Goal: Information Seeking & Learning: Learn about a topic

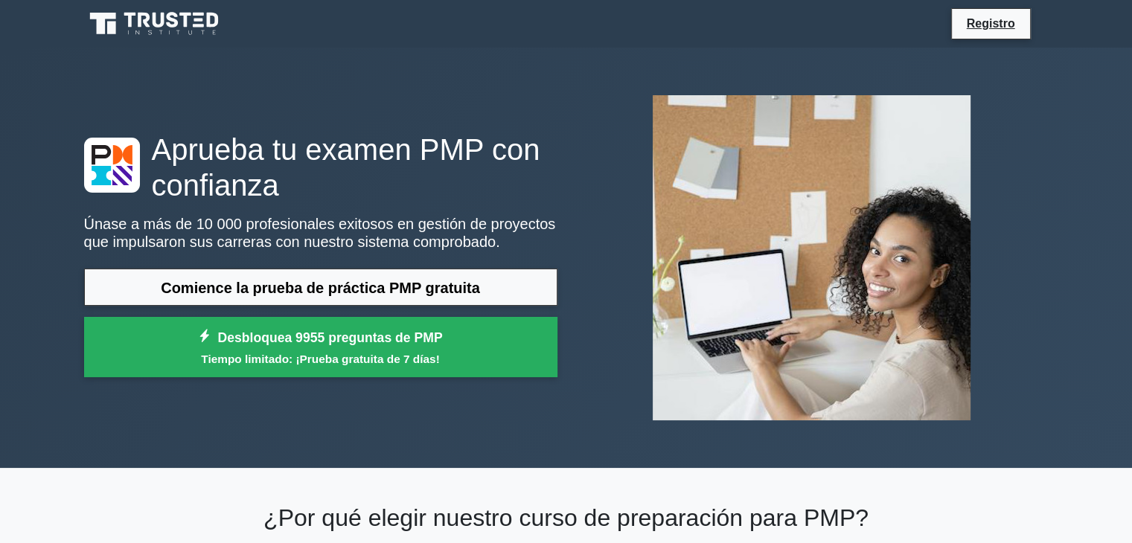
click at [352, 230] on font "Únase a más de 10 000 profesionales exitosos en gestión de proyectos que impuls…" at bounding box center [320, 233] width 472 height 34
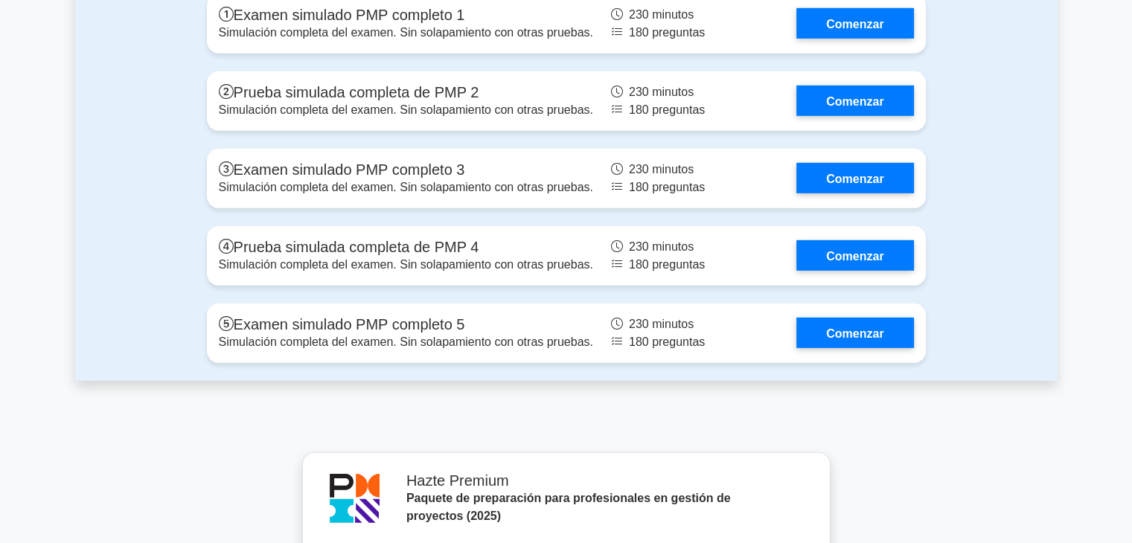
scroll to position [4390, 0]
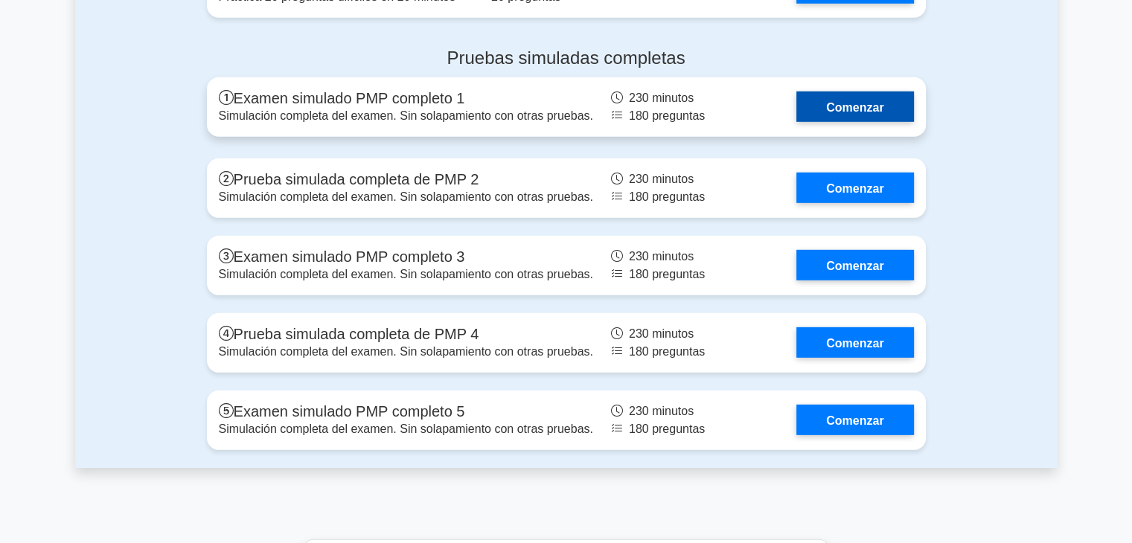
click at [840, 122] on link "Comenzar" at bounding box center [854, 107] width 117 height 31
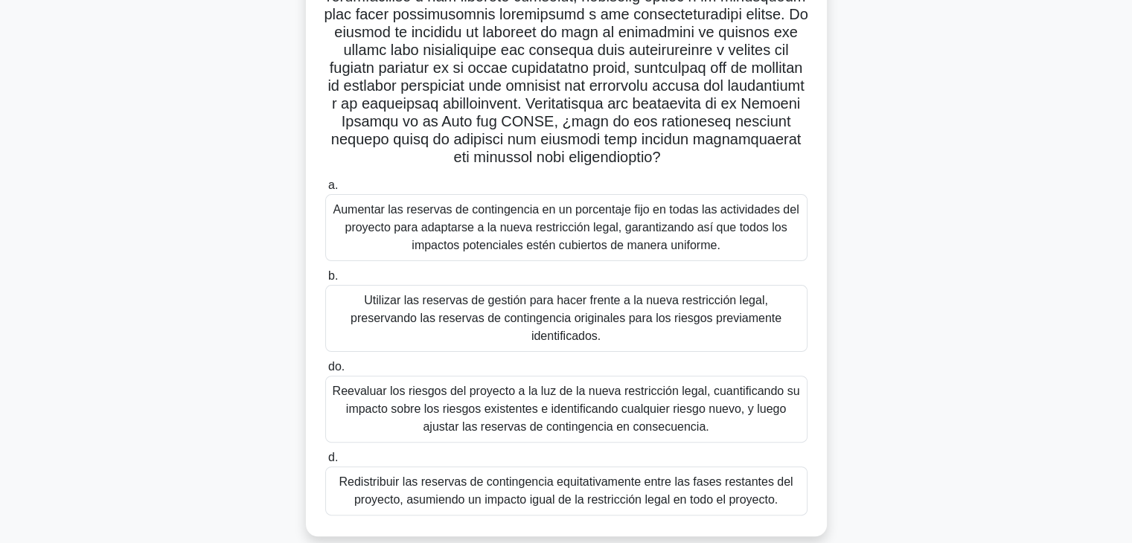
scroll to position [337, 0]
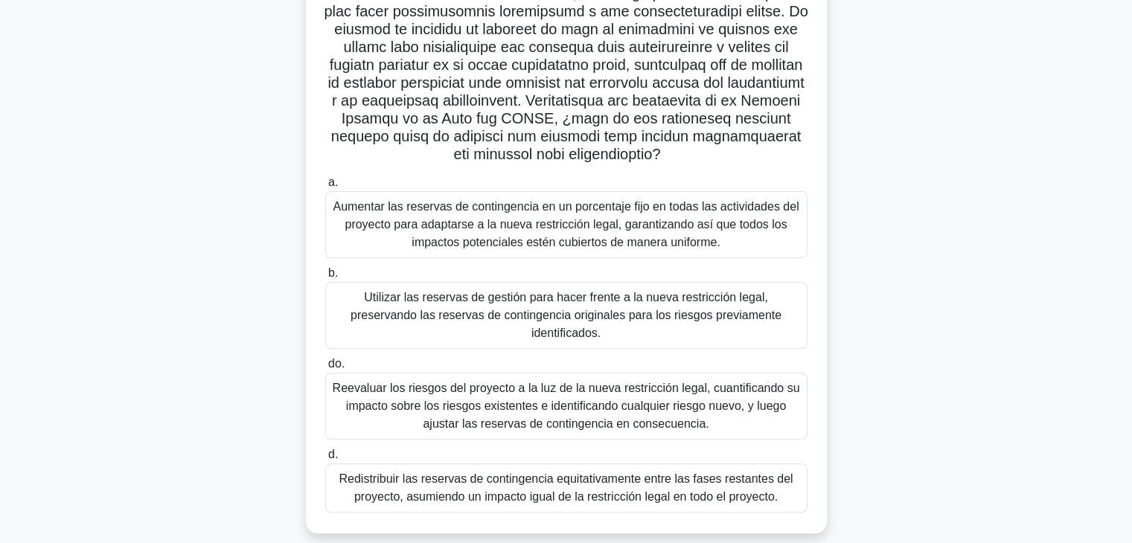
click at [509, 301] on font "Utilizar las reservas de gestión para hacer frente a la nueva restricción legal…" at bounding box center [565, 315] width 431 height 48
click at [325, 278] on input "b. Utilizar las reservas de gestión para hacer frente a la nueva restricción le…" at bounding box center [325, 274] width 0 height 10
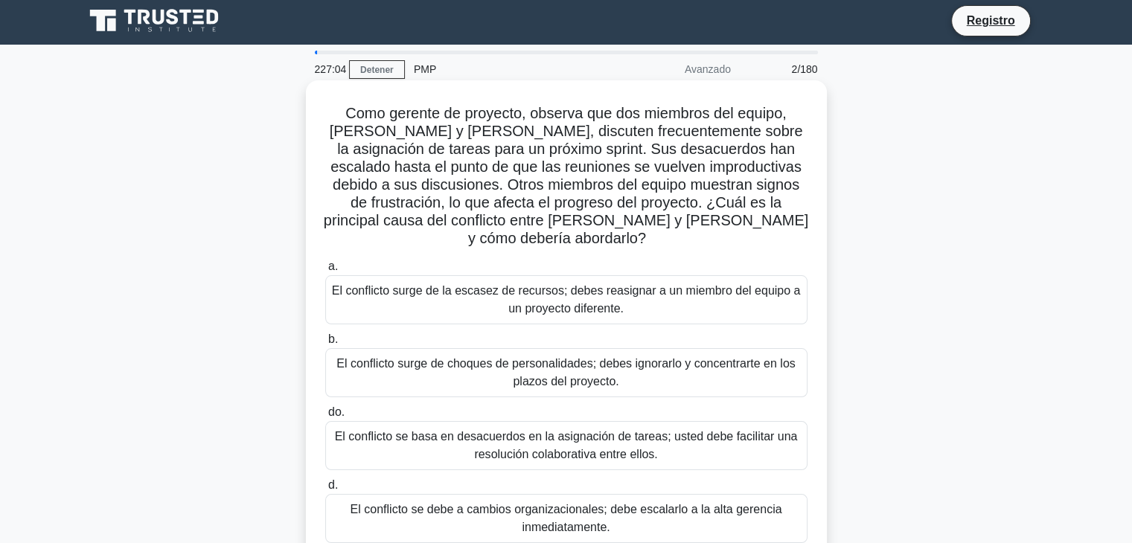
scroll to position [0, 0]
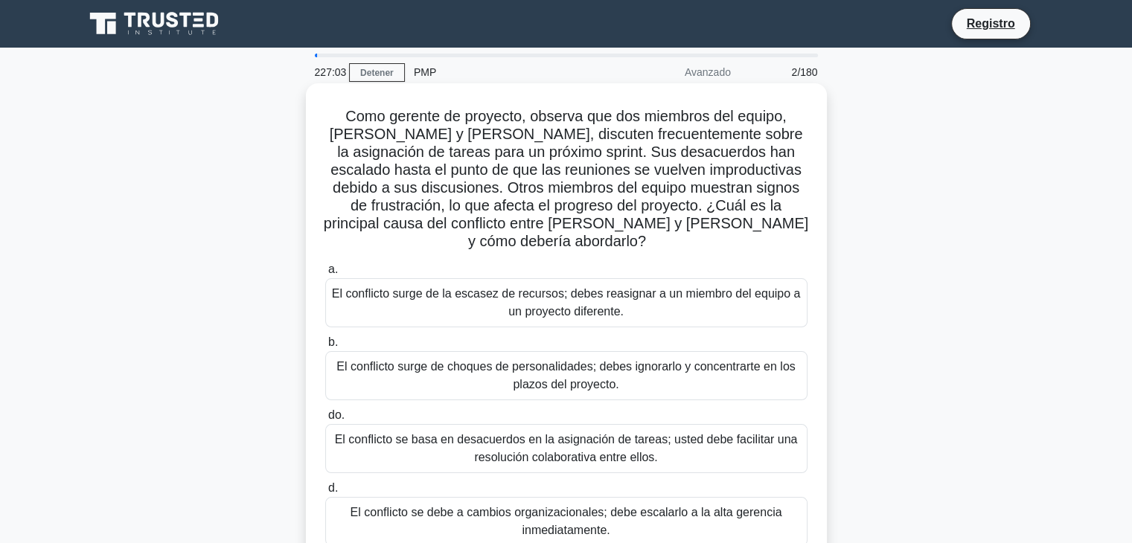
click at [438, 360] on font "El conflicto surge de choques de personalidades; debes ignorarlo y concentrarte…" at bounding box center [565, 375] width 458 height 31
click at [325, 347] on input "b. El conflicto surge de choques de personalidades; debes ignorarlo y concentra…" at bounding box center [325, 343] width 0 height 10
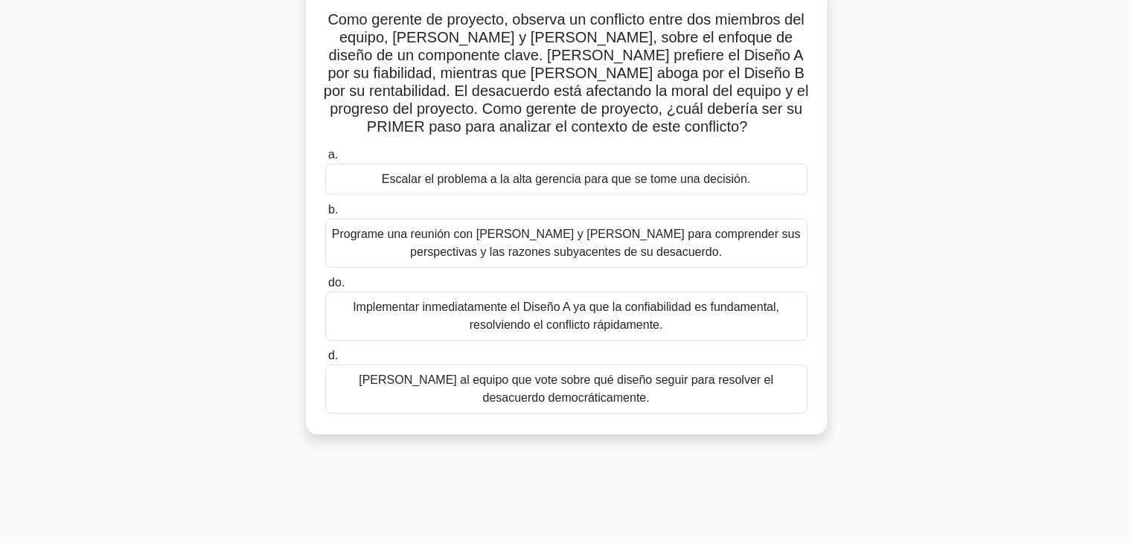
scroll to position [74, 0]
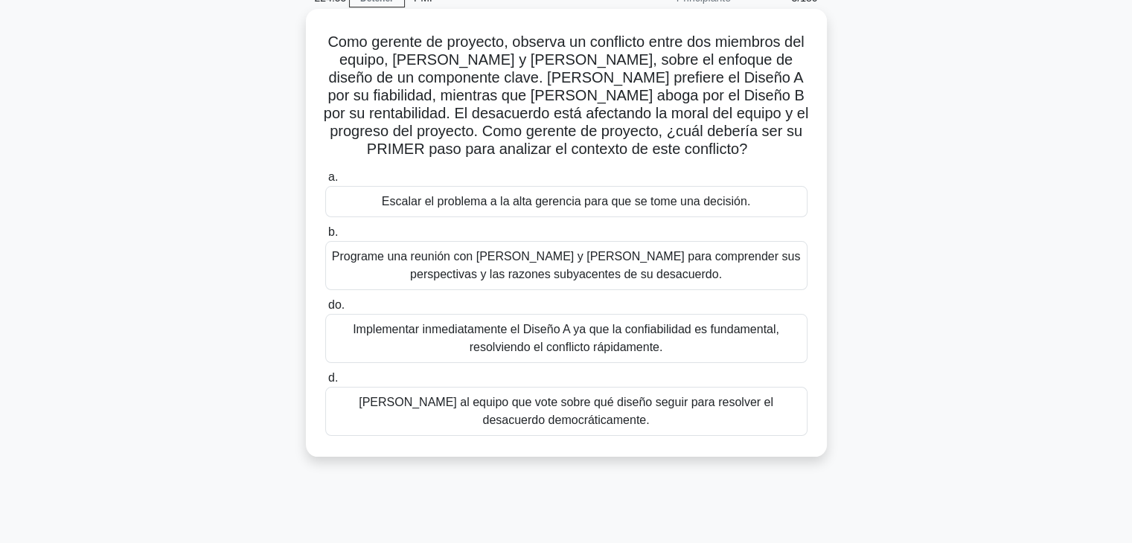
click at [682, 416] on font "[PERSON_NAME] al equipo que vote sobre qué diseño seguir para resolver el desac…" at bounding box center [566, 412] width 469 height 36
click at [325, 383] on input "d. [PERSON_NAME] al equipo que vote sobre qué diseño seguir para resolver el de…" at bounding box center [325, 379] width 0 height 10
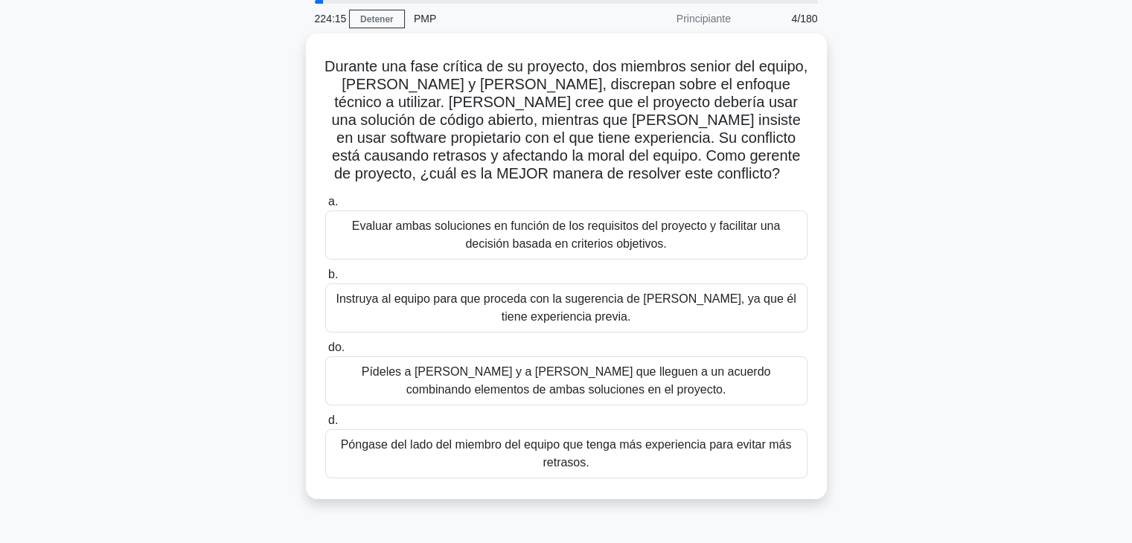
scroll to position [149, 0]
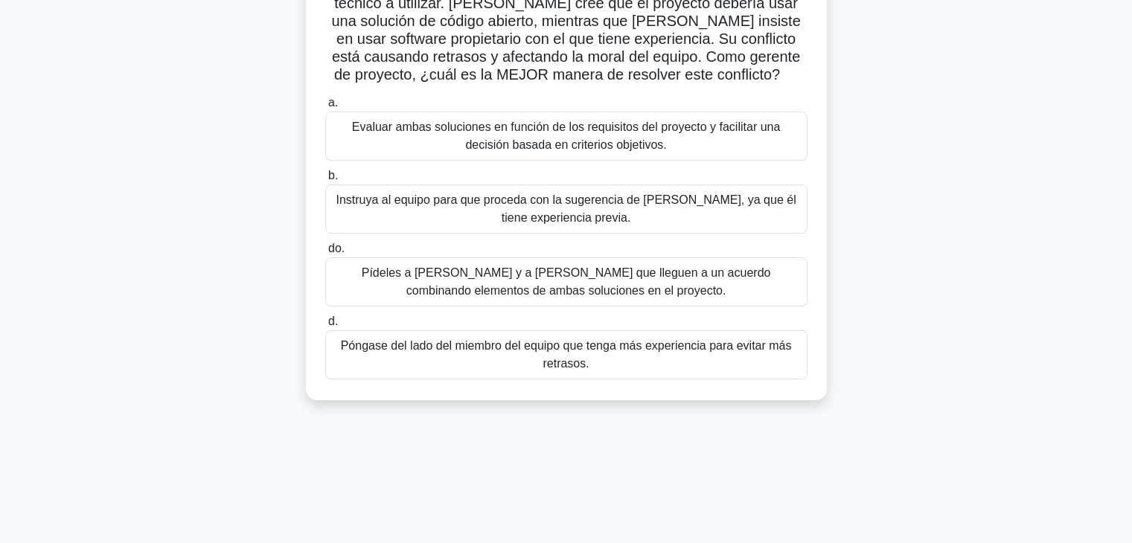
click at [628, 215] on font "Instruya al equipo para que proceda con la sugerencia de [PERSON_NAME], ya que …" at bounding box center [566, 209] width 469 height 36
click at [325, 181] on input "b. Instruya al equipo para que proceda con la sugerencia de [PERSON_NAME], ya q…" at bounding box center [325, 176] width 0 height 10
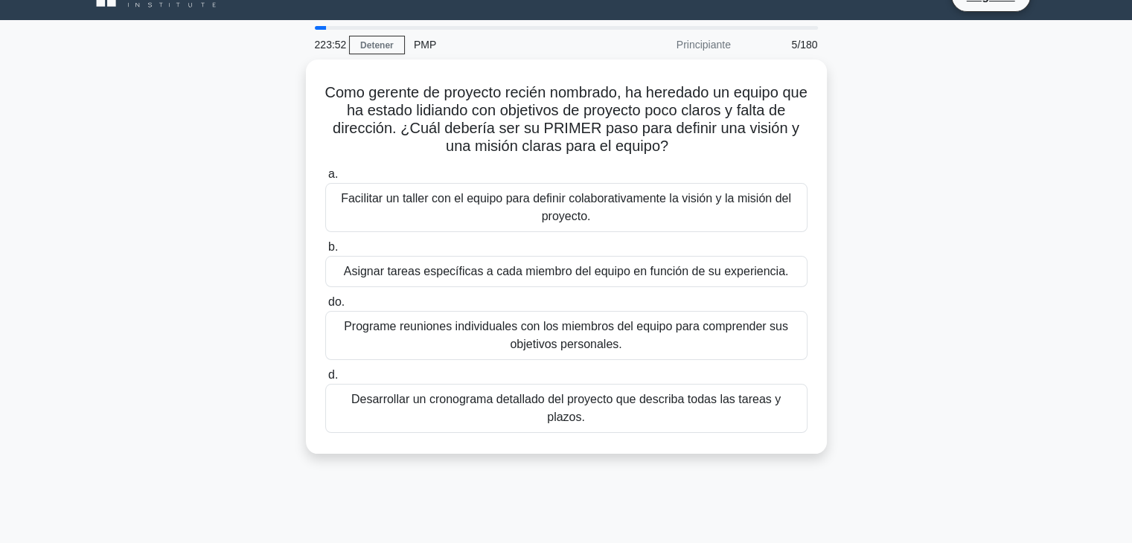
scroll to position [0, 0]
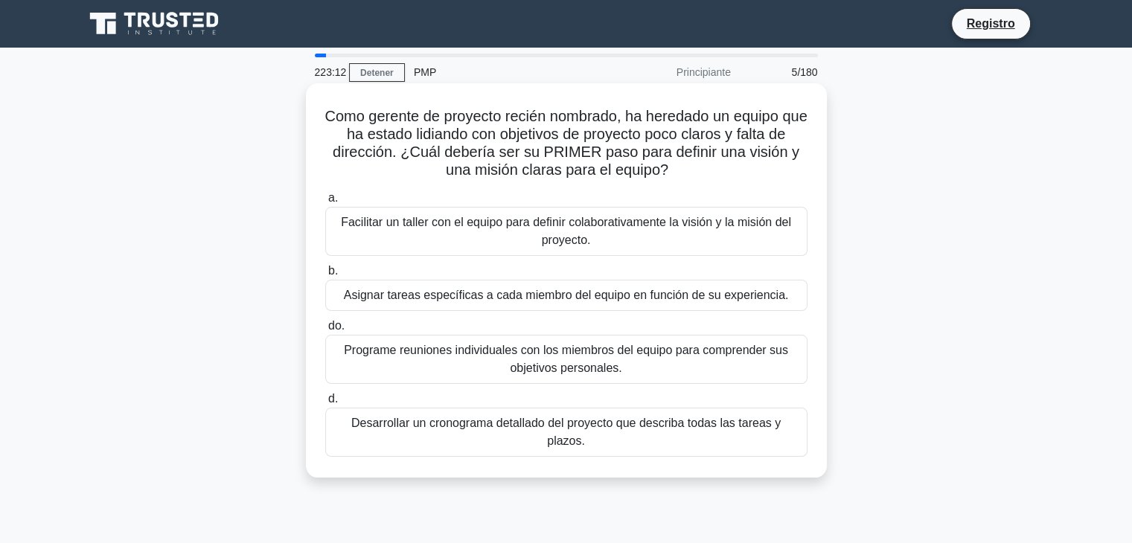
click at [589, 235] on font "Facilitar un taller con el equipo para definir colaborativamente la visión y la…" at bounding box center [566, 231] width 450 height 31
click at [325, 203] on input "a. Facilitar un taller con el equipo para definir colaborativamente la visión y…" at bounding box center [325, 198] width 0 height 10
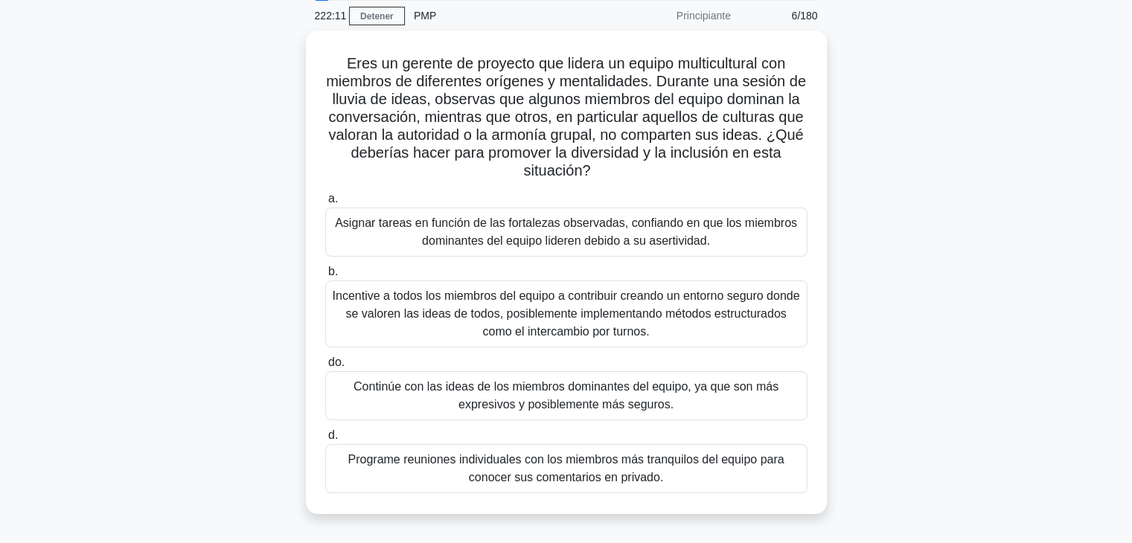
scroll to position [149, 0]
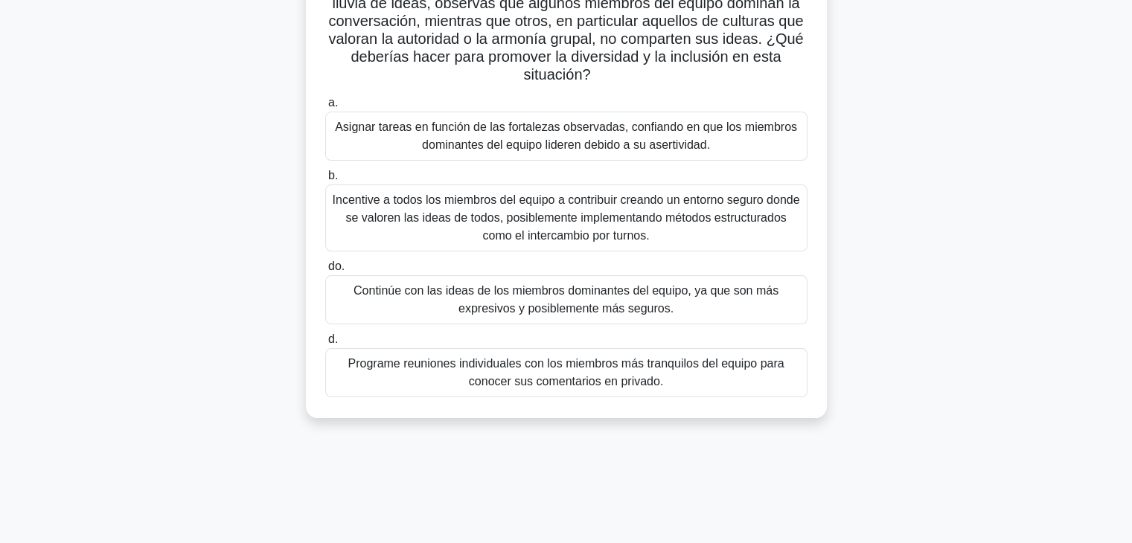
click at [750, 231] on font "Incentive a todos los miembros del equipo a contribuir creando un entorno segur…" at bounding box center [566, 218] width 469 height 54
click at [325, 181] on input "b. Incentive a todos los miembros del equipo a contribuir creando un entorno se…" at bounding box center [325, 176] width 0 height 10
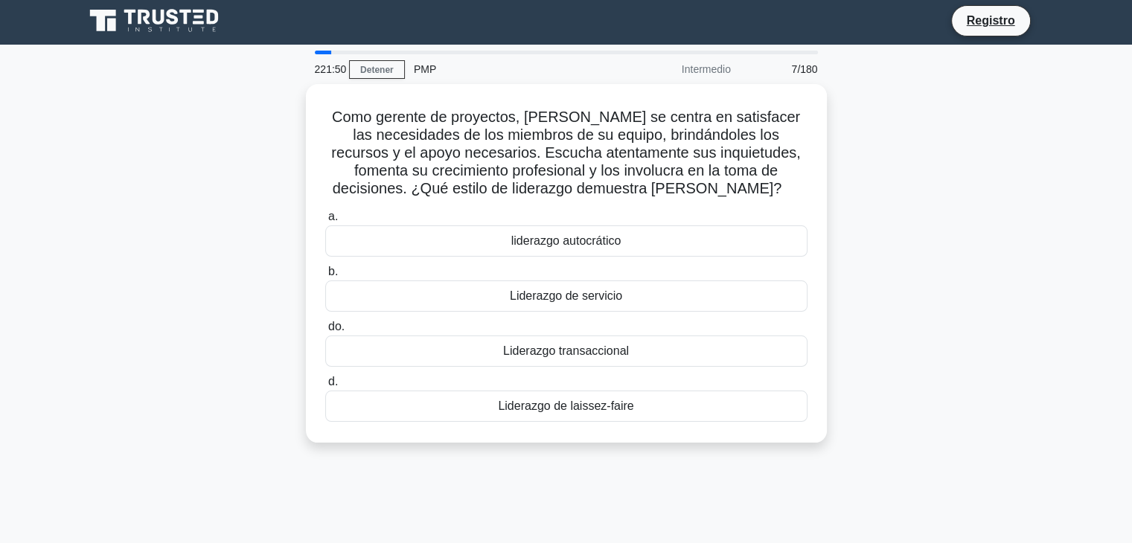
scroll to position [0, 0]
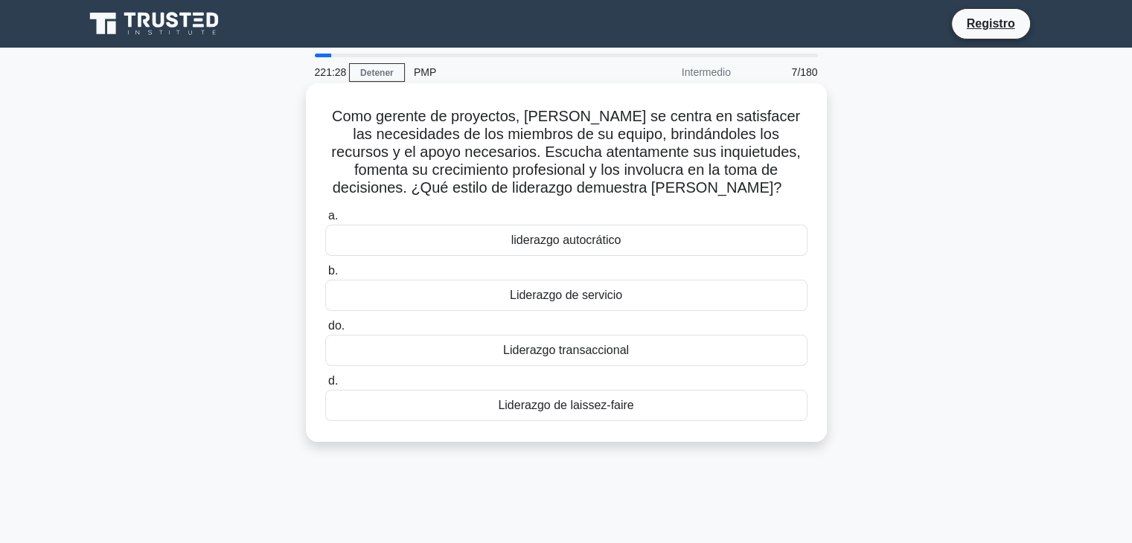
click at [687, 297] on div "Liderazgo de servicio" at bounding box center [566, 295] width 482 height 31
click at [325, 276] on input "b. Liderazgo de servicio" at bounding box center [325, 271] width 0 height 10
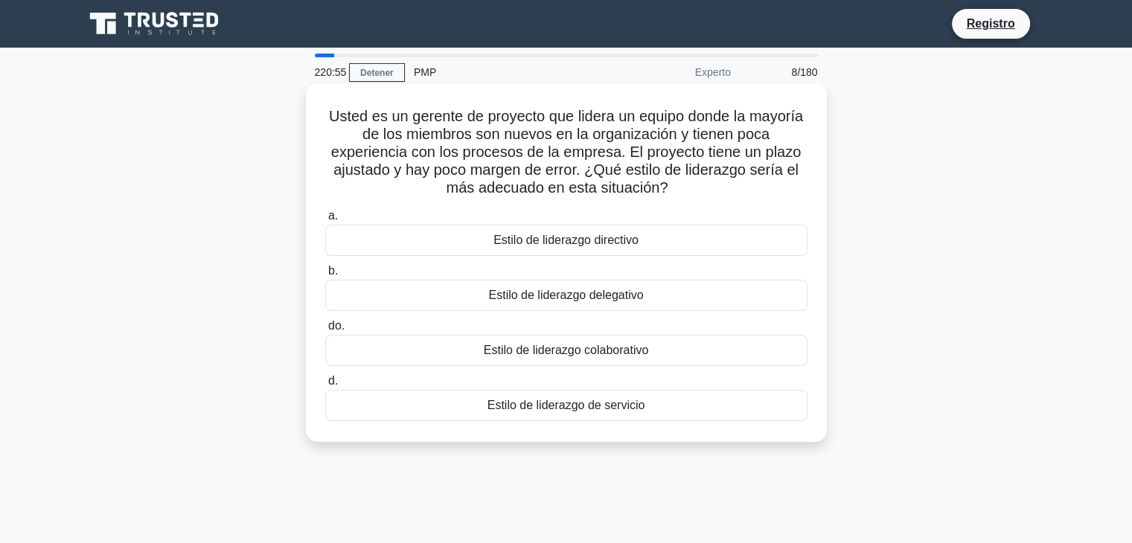
click at [657, 245] on div "Estilo de liderazgo directivo" at bounding box center [566, 240] width 482 height 31
click at [325, 221] on input "a. Estilo de liderazgo directivo" at bounding box center [325, 216] width 0 height 10
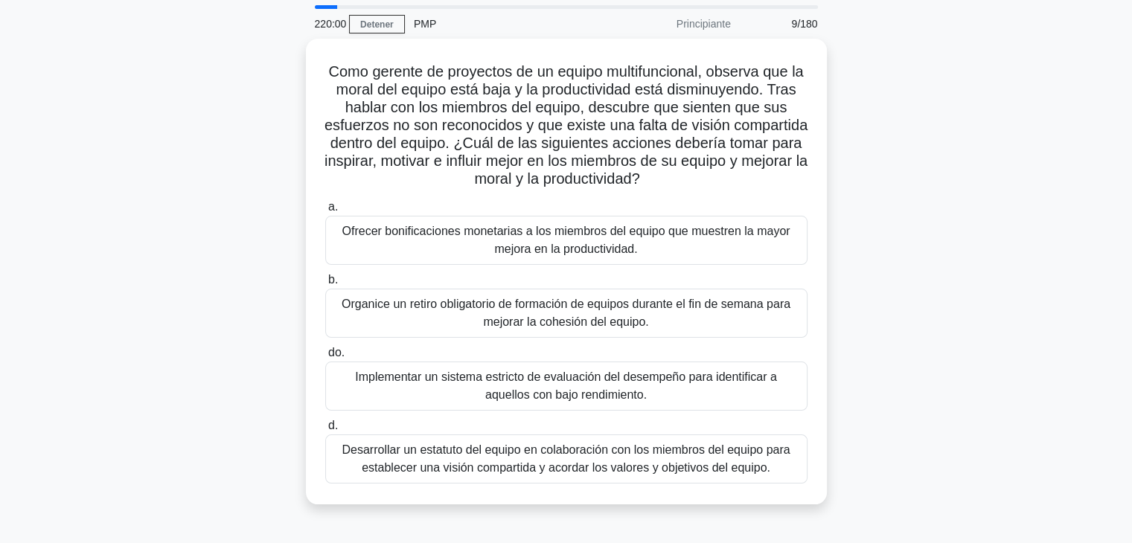
scroll to position [74, 0]
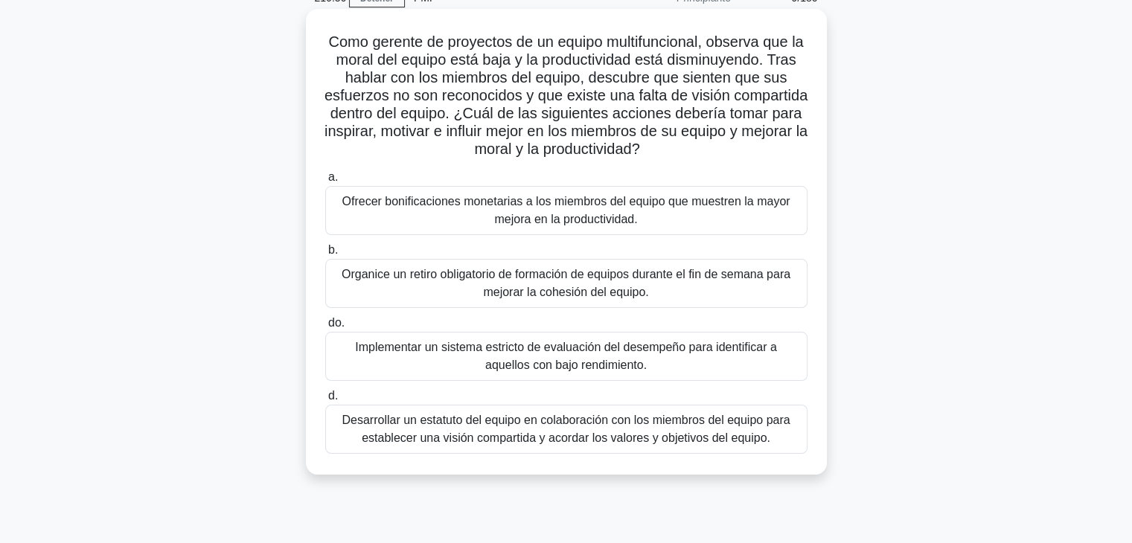
click at [706, 435] on font "Desarrollar un estatuto del equipo en colaboración con los miembros del equipo …" at bounding box center [566, 429] width 448 height 31
click at [325, 401] on input "d. Desarrollar un estatuto del equipo en colaboración con los miembros del equi…" at bounding box center [325, 396] width 0 height 10
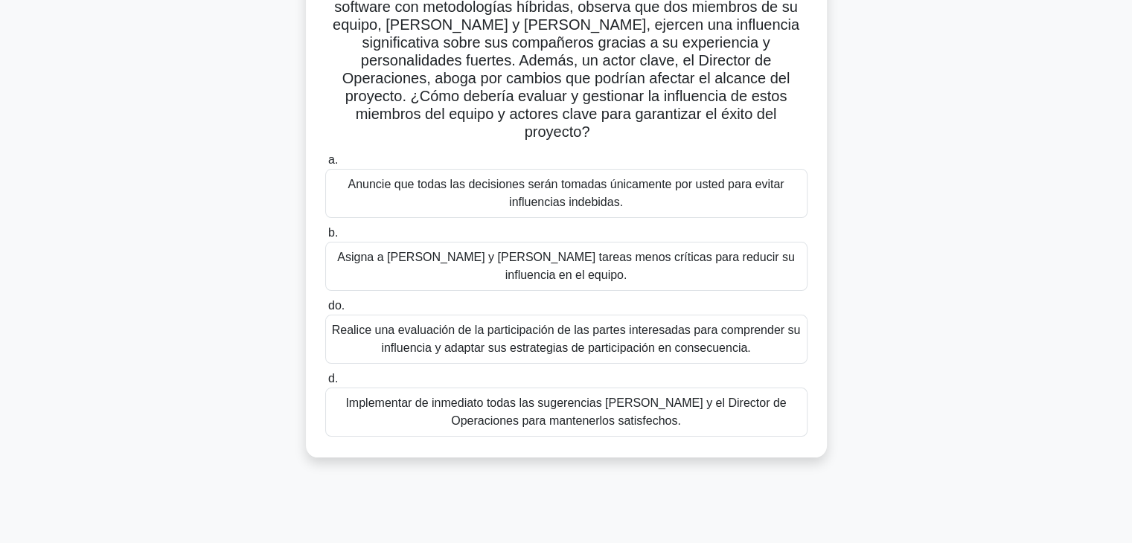
scroll to position [149, 0]
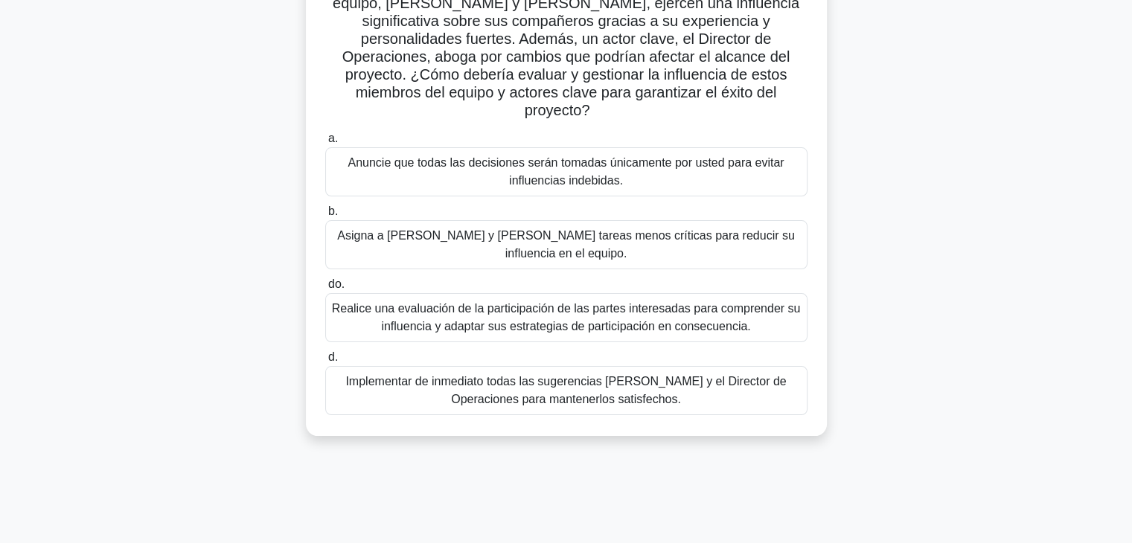
click at [751, 302] on font "Realice una evaluación de la participación de las partes interesadas para compr…" at bounding box center [566, 317] width 469 height 31
click at [325, 280] on input "do. Realice una evaluación de la participación de las partes interesadas para c…" at bounding box center [325, 285] width 0 height 10
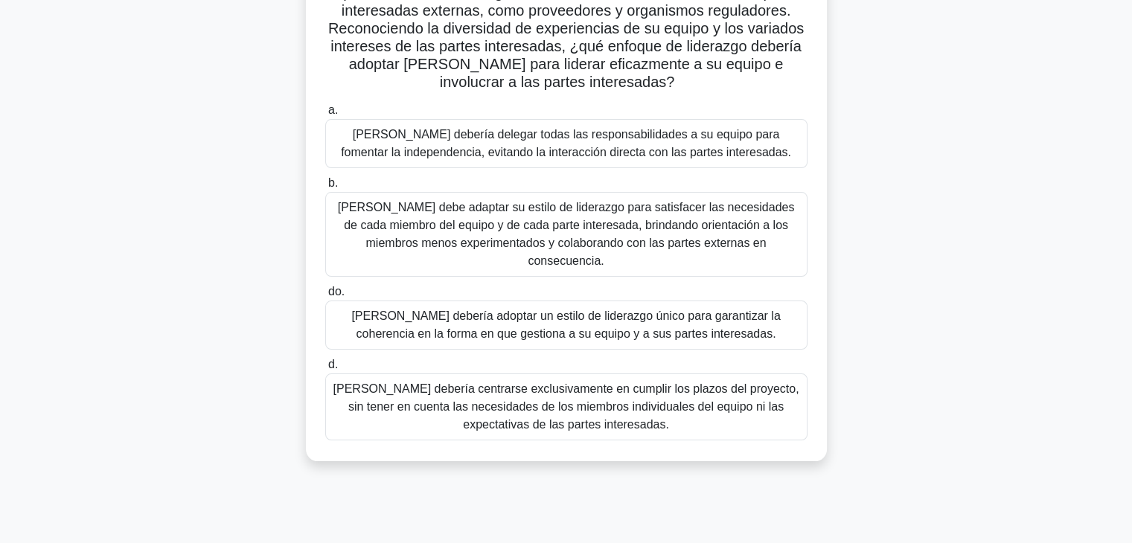
scroll to position [223, 0]
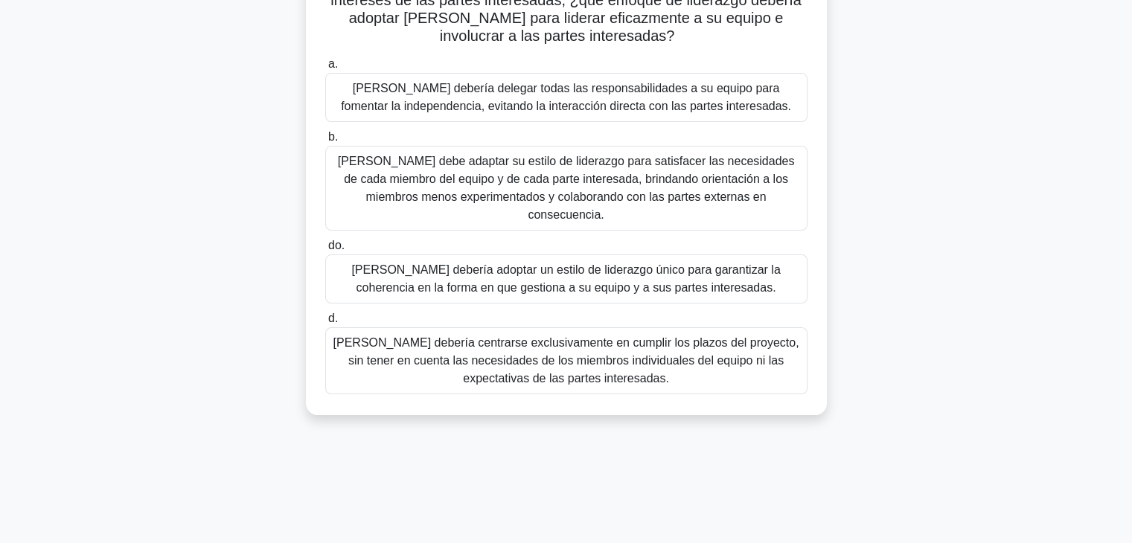
click at [512, 184] on font "[PERSON_NAME] debe adaptar su estilo de liderazgo para satisfacer las necesidad…" at bounding box center [566, 188] width 457 height 66
click at [325, 142] on input "b. [PERSON_NAME] debe adaptar su estilo de liderazgo para satisfacer las necesi…" at bounding box center [325, 137] width 0 height 10
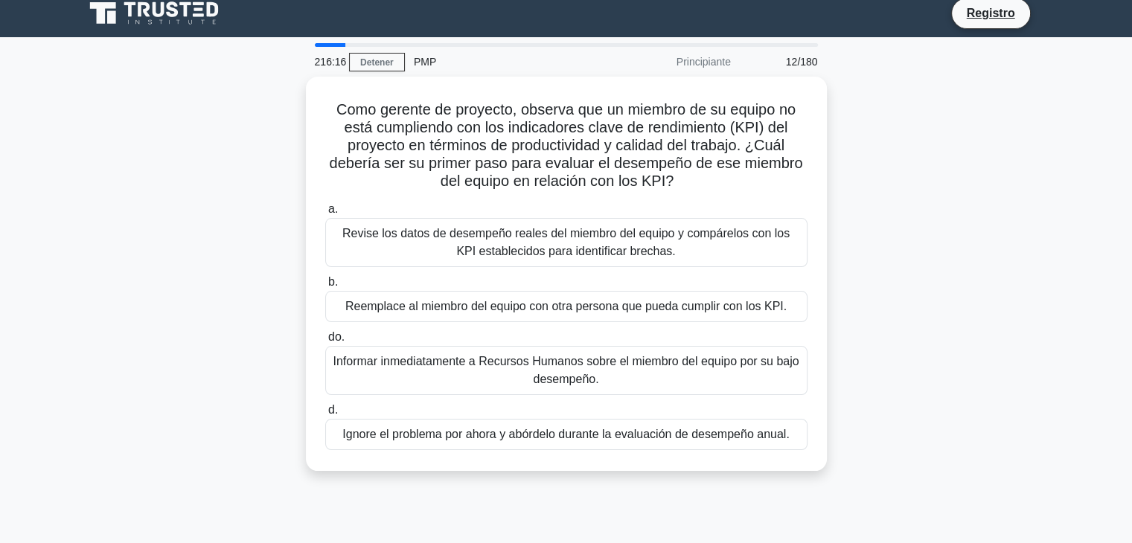
scroll to position [0, 0]
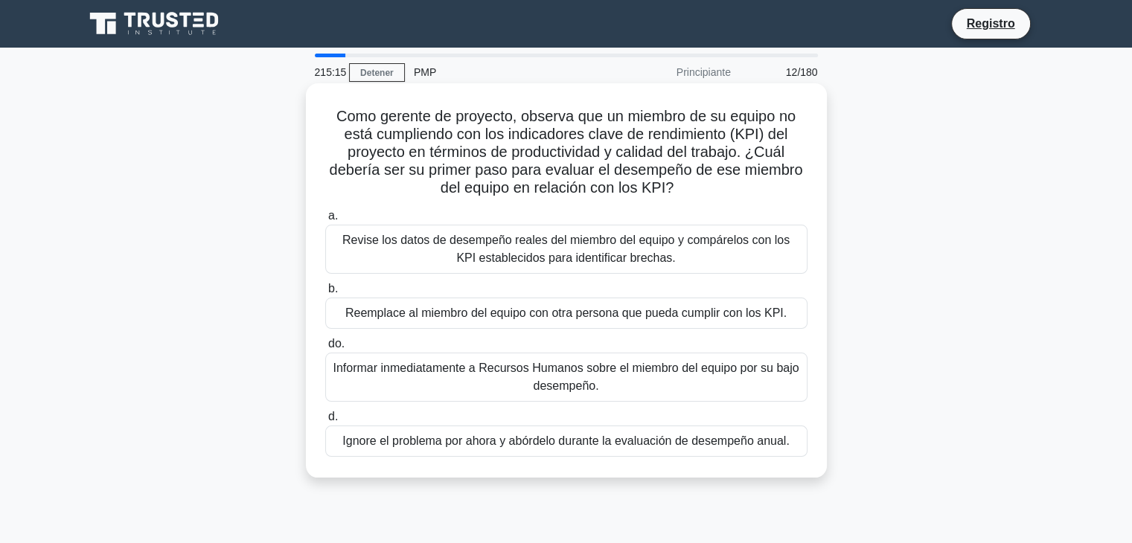
click at [694, 260] on font "Revise los datos de desempeño reales del miembro del equipo y compárelos con lo…" at bounding box center [566, 249] width 469 height 36
click at [325, 221] on input "a. Revise los datos de desempeño reales del miembro del equipo y compárelos con…" at bounding box center [325, 216] width 0 height 10
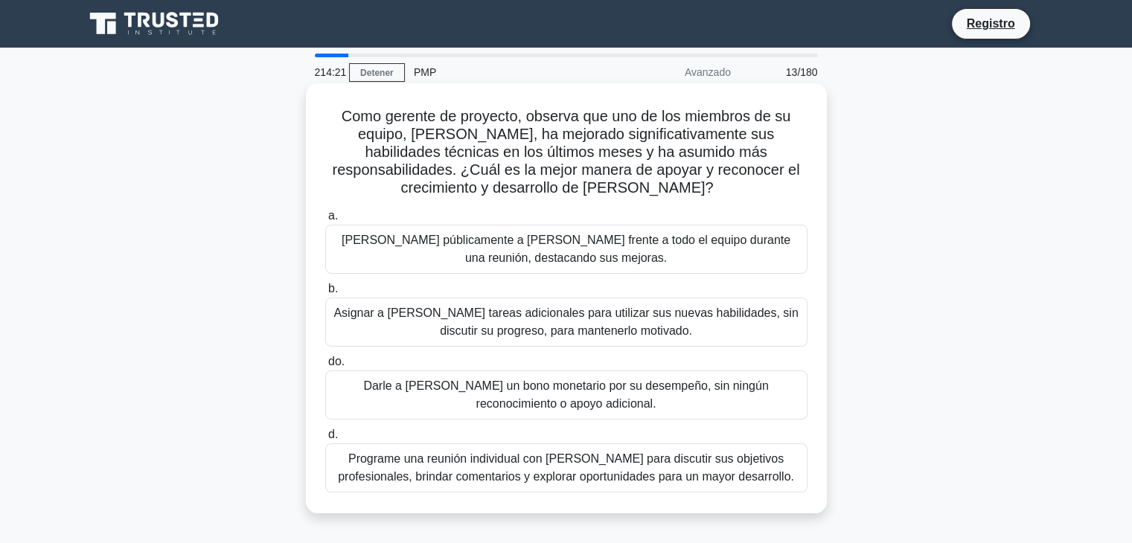
click at [750, 473] on font "Programe una reunión individual con [PERSON_NAME] para discutir sus objetivos p…" at bounding box center [566, 467] width 456 height 31
click at [325, 440] on input "d. Programe una reunión individual con [PERSON_NAME] para discutir sus objetivo…" at bounding box center [325, 435] width 0 height 10
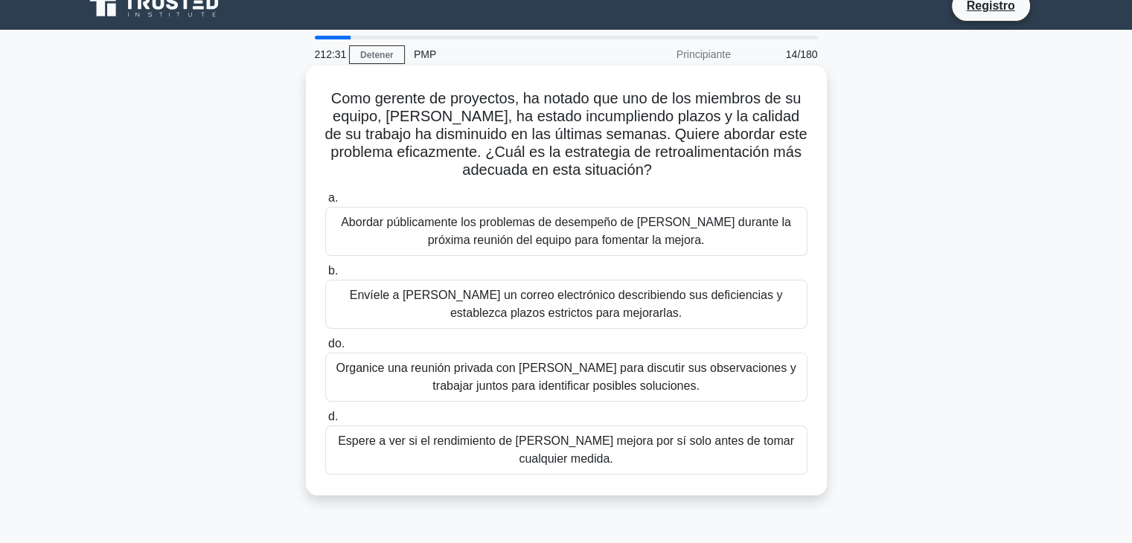
scroll to position [149, 0]
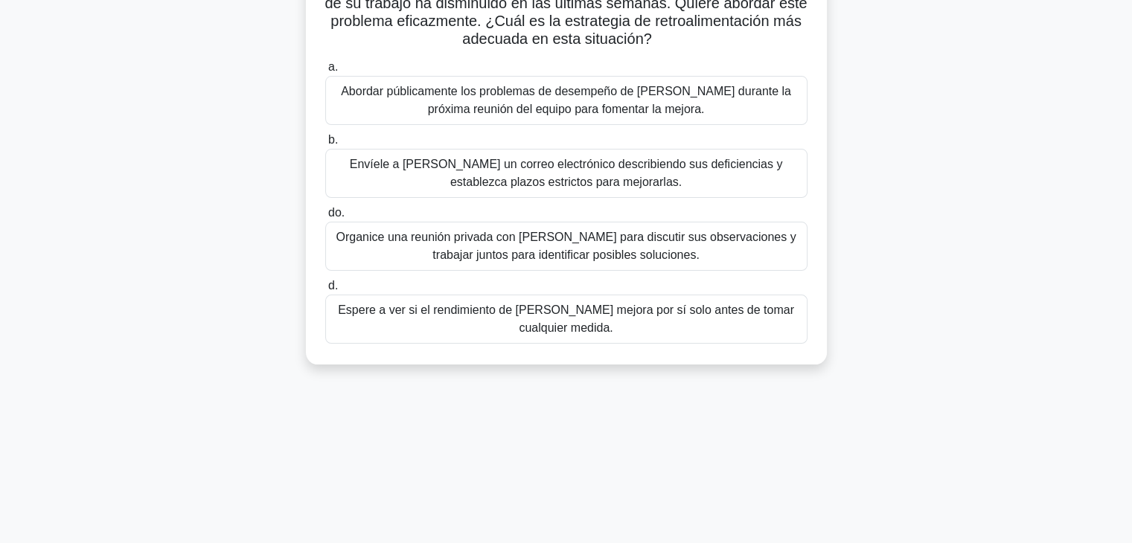
click at [436, 252] on font "Organice una reunión privada con [PERSON_NAME] para discutir sus observaciones …" at bounding box center [566, 246] width 469 height 36
click at [325, 218] on input "do. Organice una reunión privada con [PERSON_NAME] para discutir sus observacio…" at bounding box center [325, 213] width 0 height 10
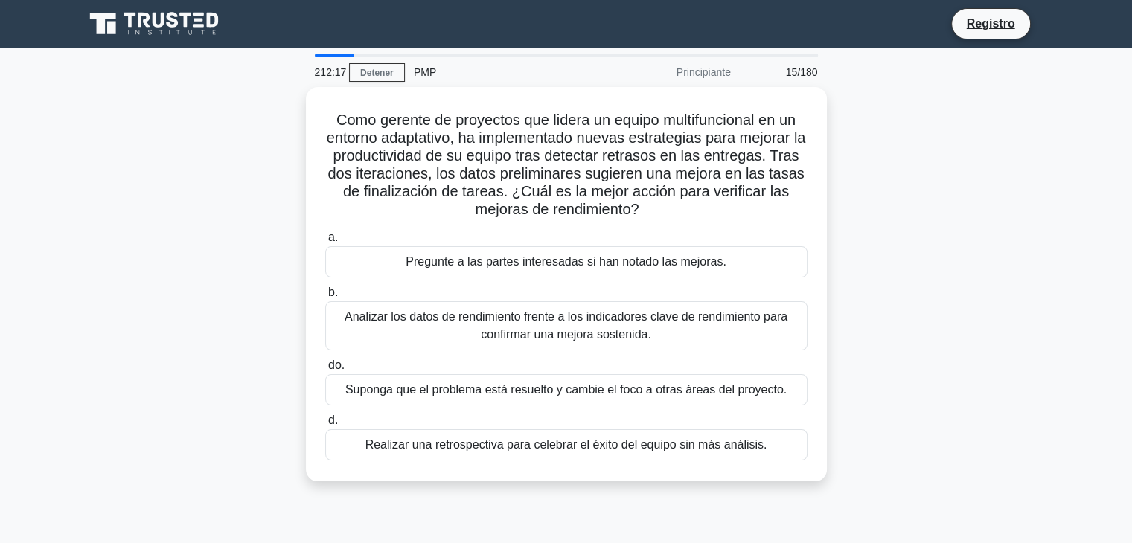
scroll to position [0, 0]
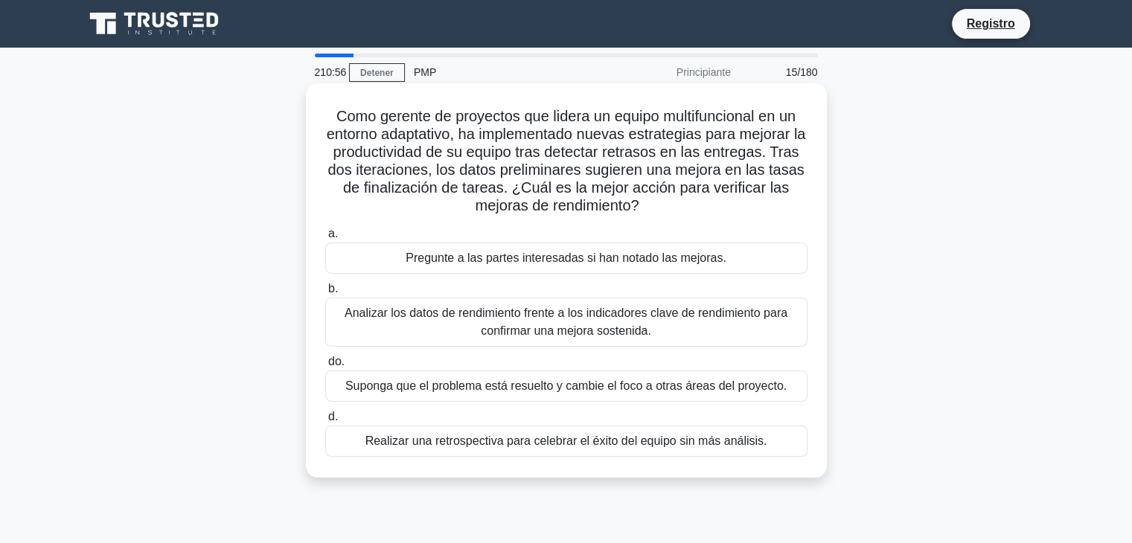
click at [485, 329] on font "Analizar los datos de rendimiento frente a los indicadores clave de rendimiento…" at bounding box center [565, 322] width 443 height 31
click at [325, 294] on input "b. Analizar los datos de rendimiento frente a los indicadores clave de rendimie…" at bounding box center [325, 289] width 0 height 10
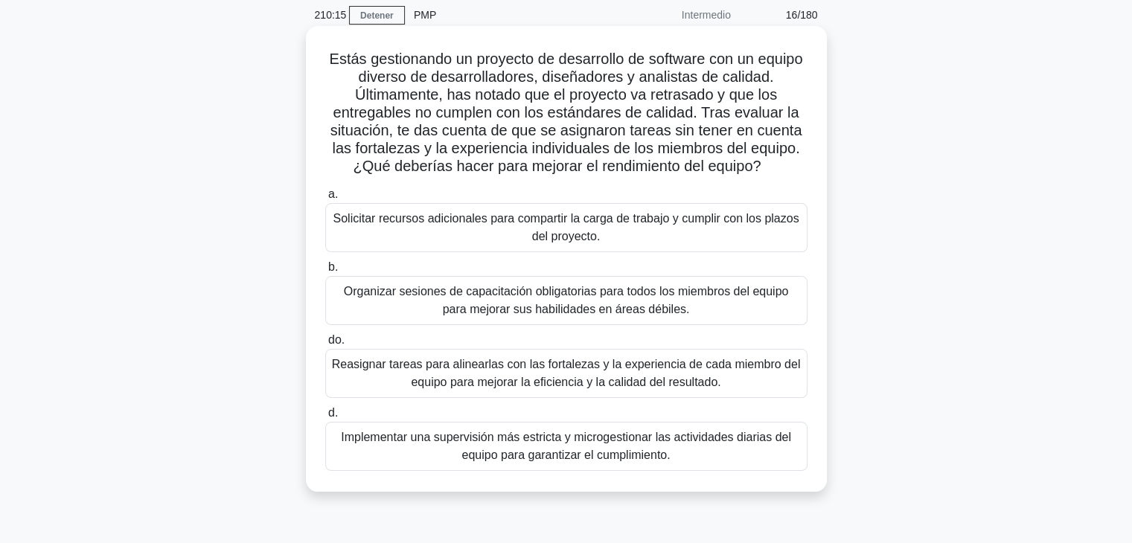
scroll to position [149, 0]
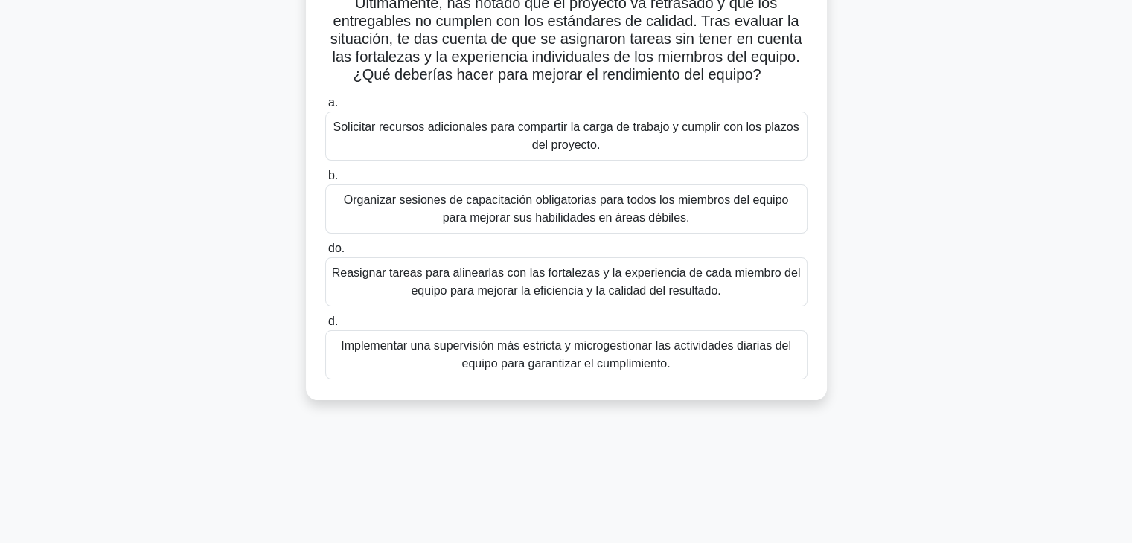
click at [743, 356] on font "Implementar una supervisión más estricta y microgestionar las actividades diari…" at bounding box center [566, 355] width 469 height 36
click at [325, 327] on input "d. Implementar una supervisión más estricta y microgestionar las actividades di…" at bounding box center [325, 322] width 0 height 10
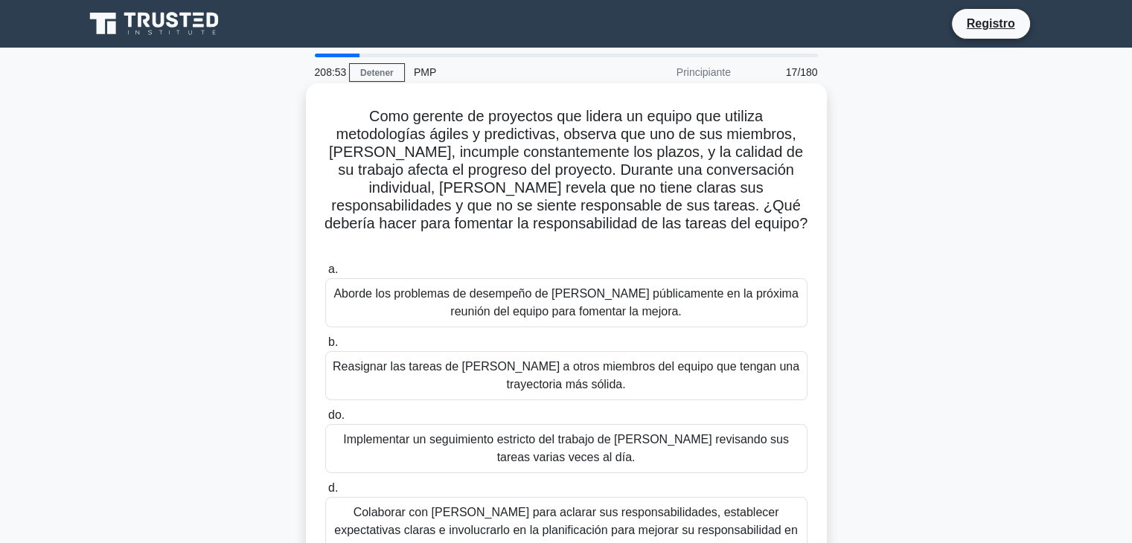
scroll to position [74, 0]
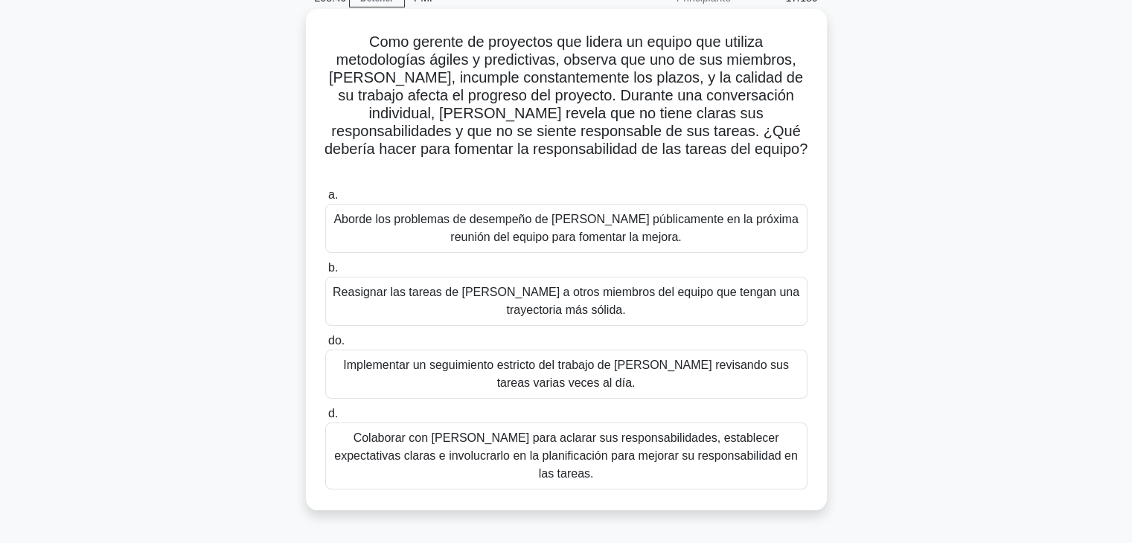
click at [467, 439] on font "Colaborar con [PERSON_NAME] para aclarar sus responsabilidades, establecer expe…" at bounding box center [566, 456] width 464 height 48
click at [325, 419] on input "d. Colaborar con [PERSON_NAME] para aclarar sus responsabilidades, establecer e…" at bounding box center [325, 414] width 0 height 10
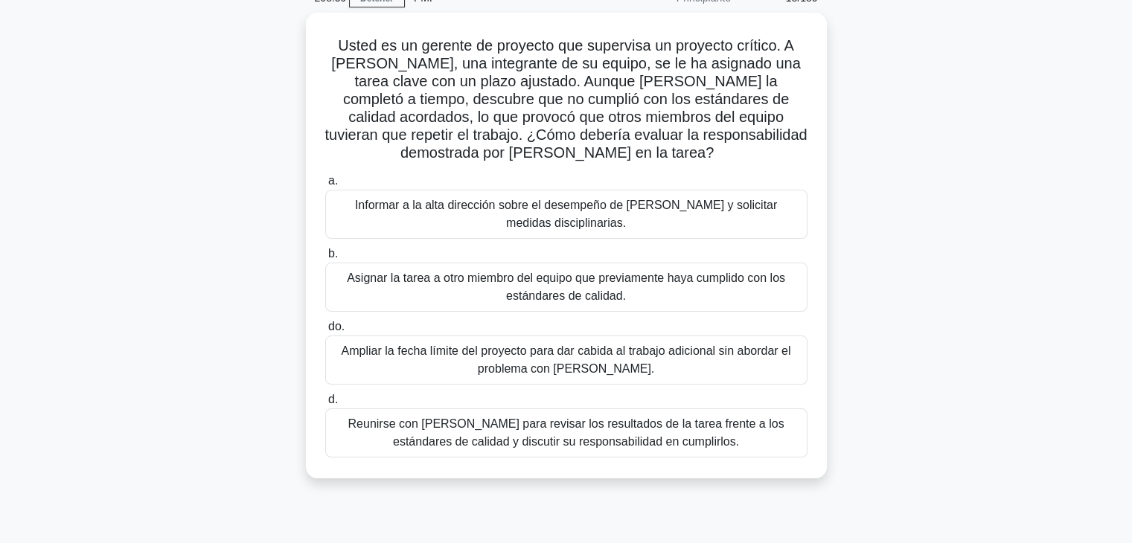
scroll to position [0, 0]
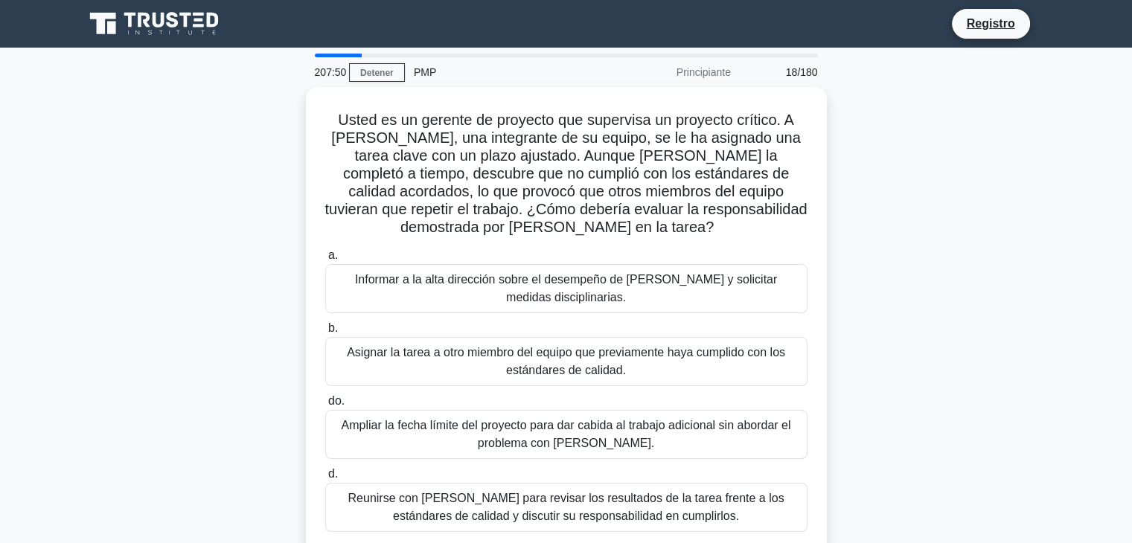
click at [540, 492] on font "Reunirse con [PERSON_NAME] para revisar los resultados de la tarea frente a los…" at bounding box center [565, 507] width 436 height 31
click at [325, 479] on input "d. Reunirse con [PERSON_NAME] para revisar los resultados de la tarea frente a …" at bounding box center [325, 474] width 0 height 10
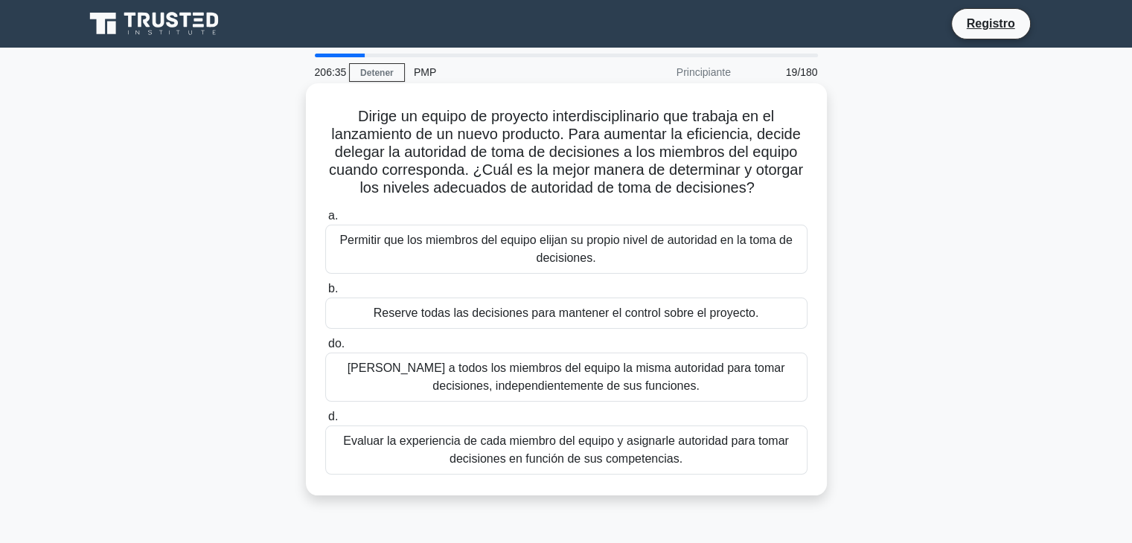
click at [702, 444] on font "Evaluar la experiencia de cada miembro del equipo y asignarle autoridad para to…" at bounding box center [566, 450] width 446 height 31
click at [325, 422] on input "d. Evaluar la experiencia de cada miembro del equipo y asignarle autoridad para…" at bounding box center [325, 417] width 0 height 10
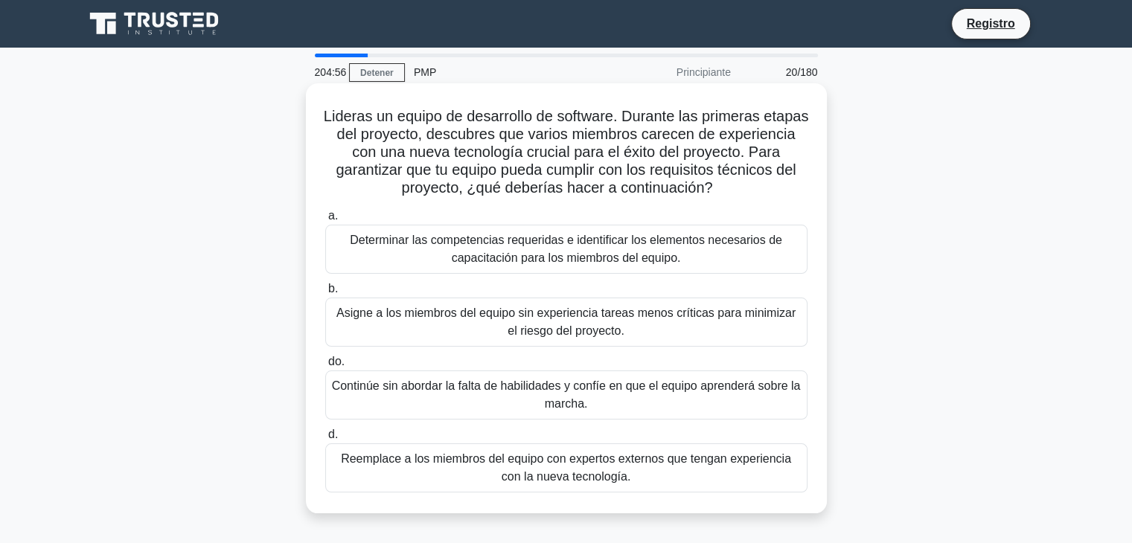
click at [571, 264] on font "Determinar las competencias requeridas e identificar los elementos necesarios d…" at bounding box center [566, 249] width 432 height 31
click at [325, 221] on input "a. Determinar las competencias requeridas e identificar los elementos necesario…" at bounding box center [325, 216] width 0 height 10
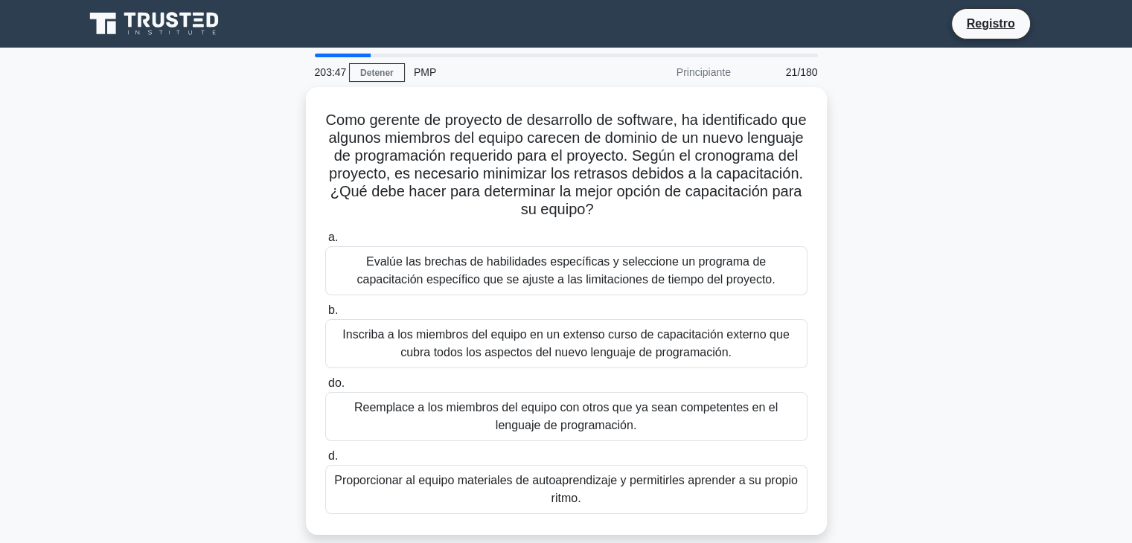
click at [571, 266] on font "Evalúe las brechas de habilidades específicas y seleccione un programa de capac…" at bounding box center [565, 270] width 418 height 31
click at [325, 243] on input "a. Evalúe las brechas de habilidades específicas y seleccione un programa de ca…" at bounding box center [325, 238] width 0 height 10
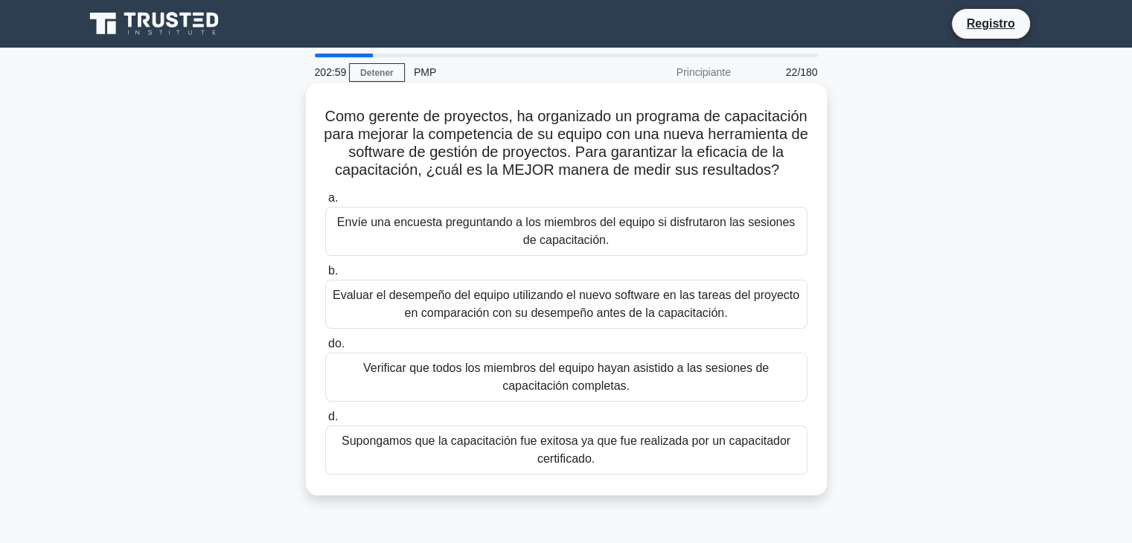
click at [571, 315] on font "Evaluar el desempeño del equipo utilizando el nuevo software en las tareas del …" at bounding box center [566, 304] width 467 height 31
click at [325, 276] on input "b. Evaluar el desempeño del equipo utilizando el nuevo software en las tareas d…" at bounding box center [325, 271] width 0 height 10
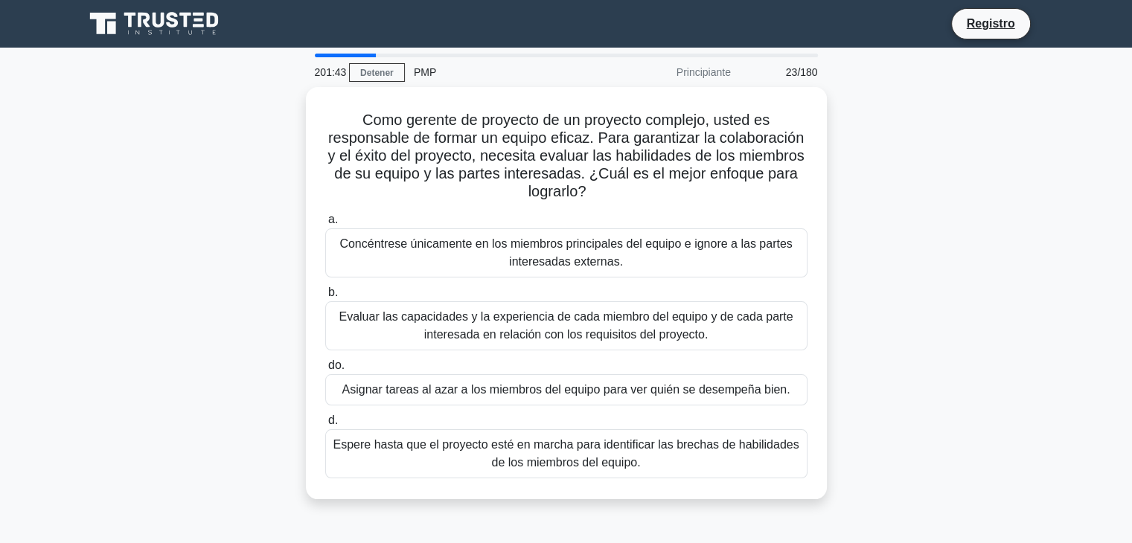
click at [571, 315] on font "Evaluar las capacidades y la experiencia de cada miembro del equipo y de cada p…" at bounding box center [566, 325] width 454 height 31
click at [325, 298] on input "b. Evaluar las capacidades y la experiencia de cada miembro del equipo y de cad…" at bounding box center [325, 293] width 0 height 10
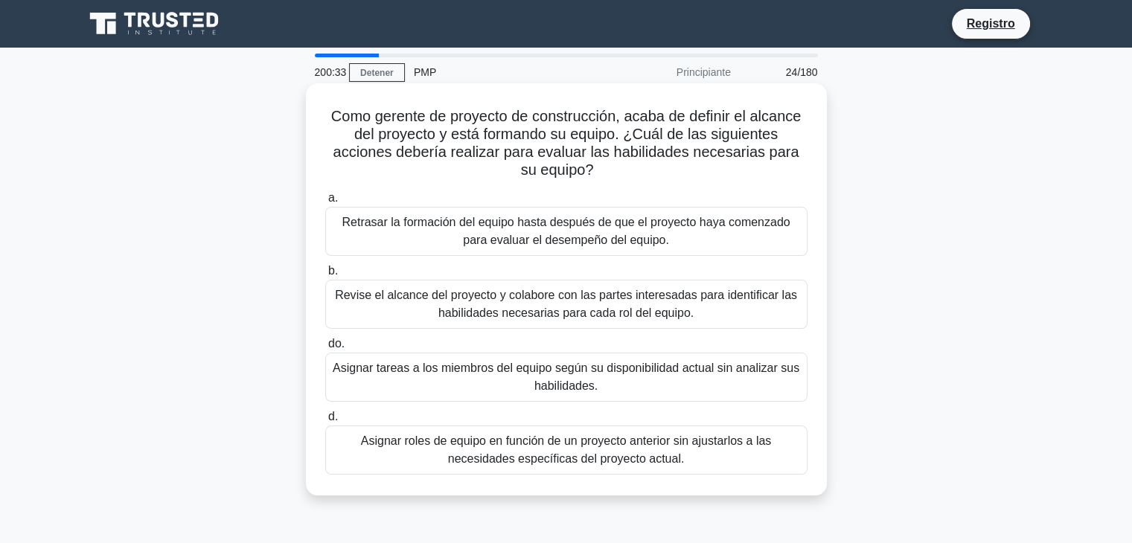
click at [483, 303] on font "Revise el alcance del proyecto y colabore con las partes interesadas para ident…" at bounding box center [566, 304] width 462 height 31
click at [325, 276] on input "b. Revise el alcance del proyecto y colabore con las partes interesadas para id…" at bounding box center [325, 271] width 0 height 10
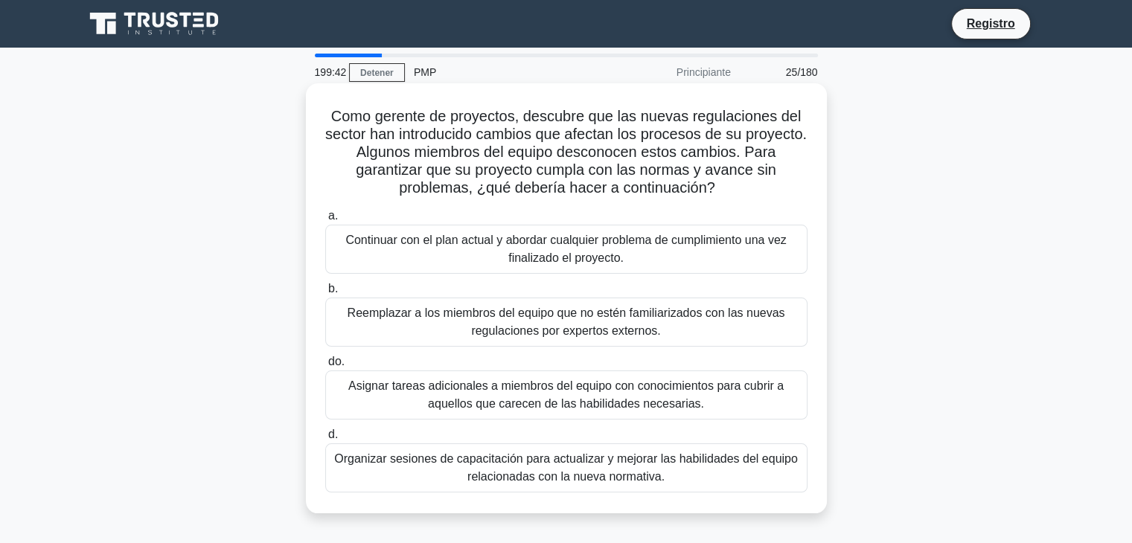
click at [539, 326] on font "Reemplazar a los miembros del equipo que no estén familiarizados con las nuevas…" at bounding box center [565, 322] width 437 height 31
click at [325, 294] on input "b. Reemplazar a los miembros del equipo que no estén familiarizados con las nue…" at bounding box center [325, 289] width 0 height 10
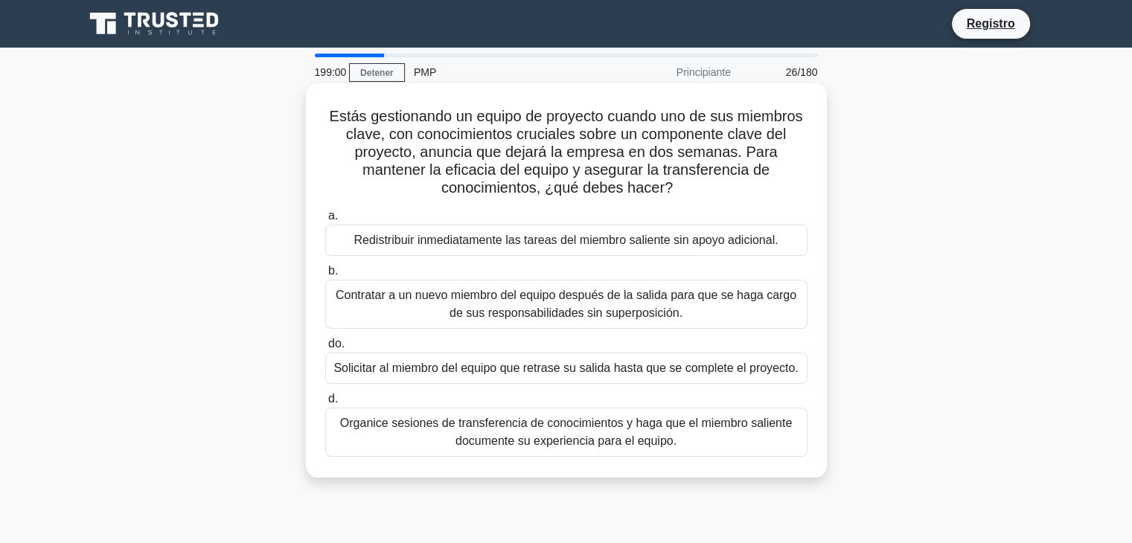
click at [612, 447] on font "Organice sesiones de transferencia de conocimientos y haga que el miembro salie…" at bounding box center [566, 432] width 452 height 31
click at [325, 404] on input "d. Organice sesiones de transferencia de conocimientos y haga que el miembro sa…" at bounding box center [325, 399] width 0 height 10
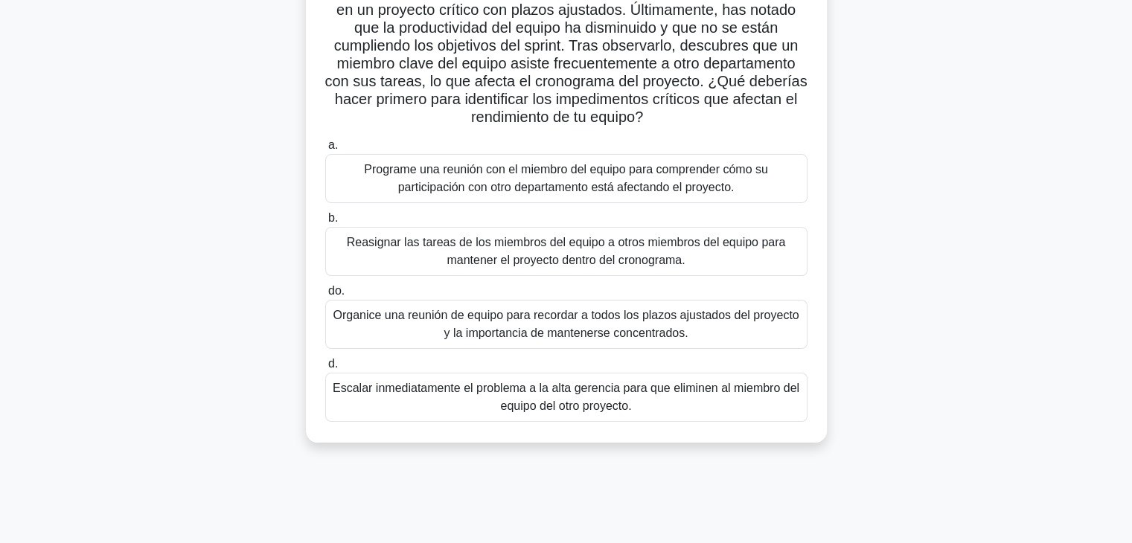
scroll to position [112, 0]
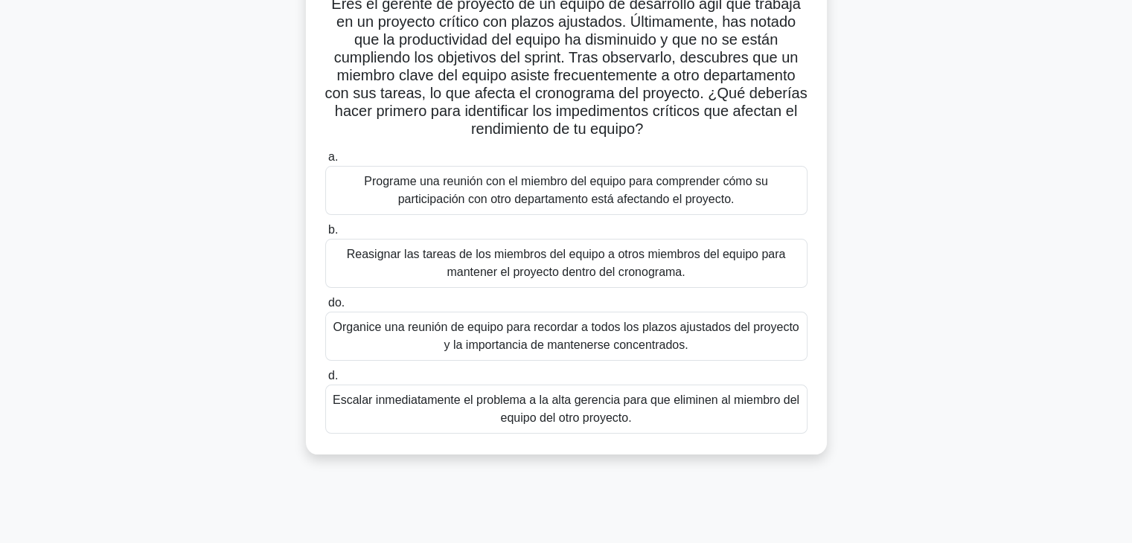
click at [677, 408] on font "Escalar inmediatamente el problema a la alta gerencia para que eliminen al miem…" at bounding box center [566, 409] width 469 height 36
click at [325, 381] on input "d. Escalar inmediatamente el problema a la alta gerencia para que eliminen al m…" at bounding box center [325, 376] width 0 height 10
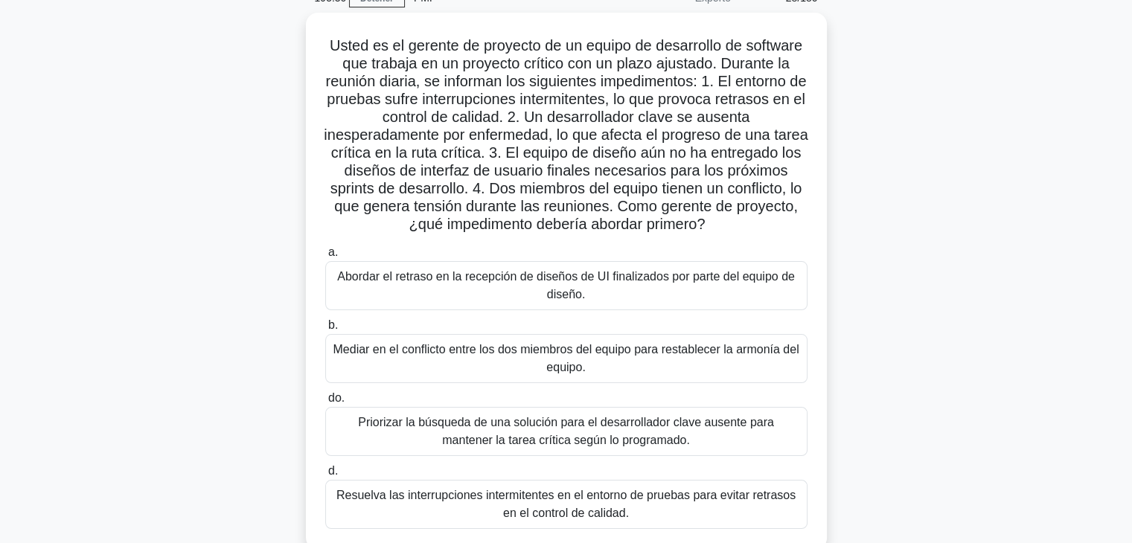
scroll to position [149, 0]
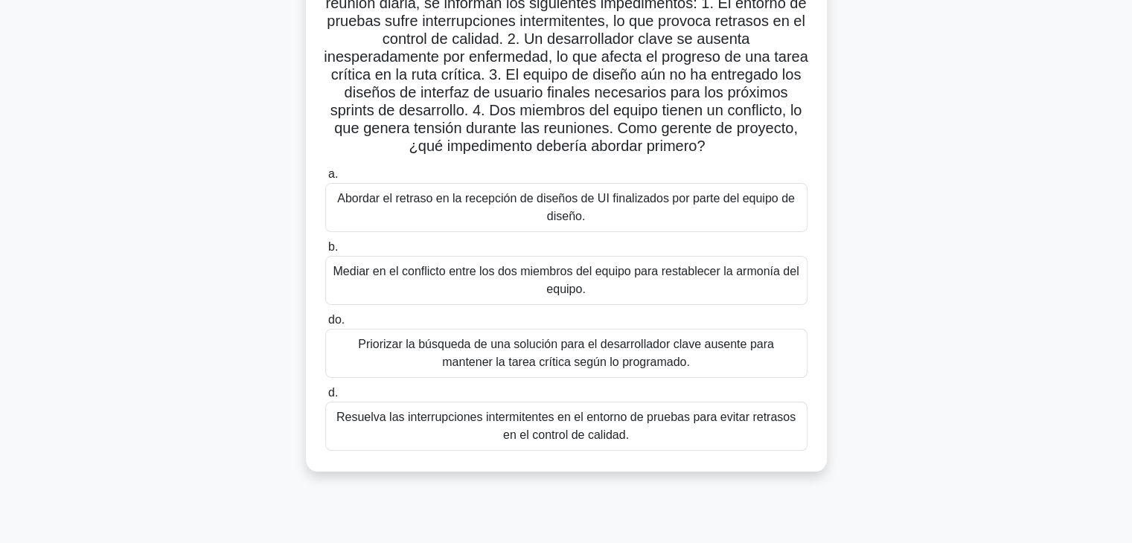
click at [729, 435] on font "Resuelva las interrupciones intermitentes en el entorno de pruebas para evitar …" at bounding box center [566, 426] width 469 height 36
click at [325, 398] on input "d. Resuelva las interrupciones intermitentes en el entorno de pruebas para evit…" at bounding box center [325, 393] width 0 height 10
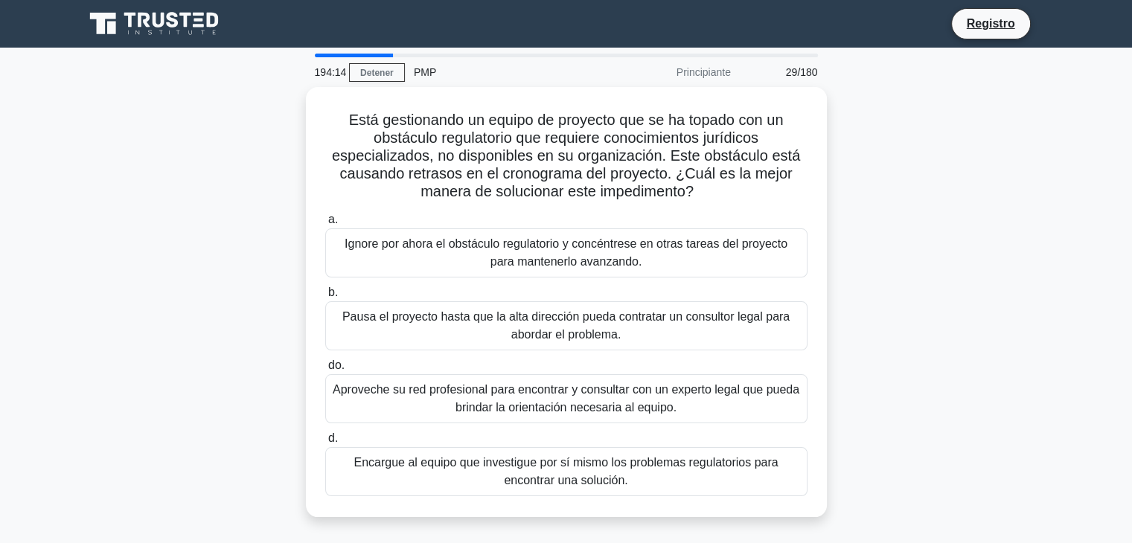
scroll to position [74, 0]
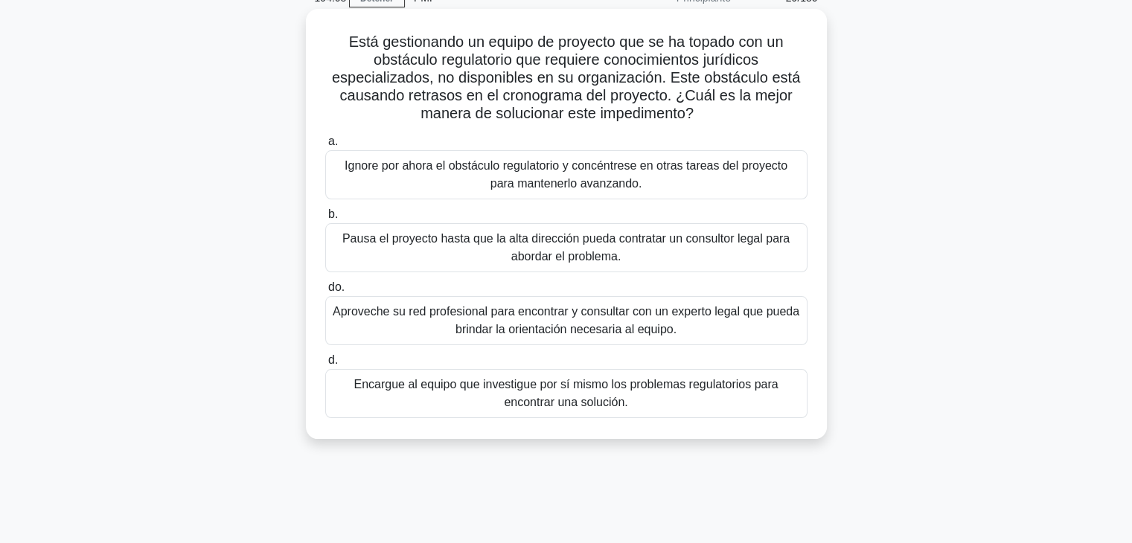
click at [606, 242] on font "Pausa el proyecto hasta que la alta dirección pueda contratar un consultor lega…" at bounding box center [565, 247] width 447 height 31
click at [325, 219] on input "b. Pausa el proyecto hasta que la alta dirección pueda contratar un consultor l…" at bounding box center [325, 215] width 0 height 10
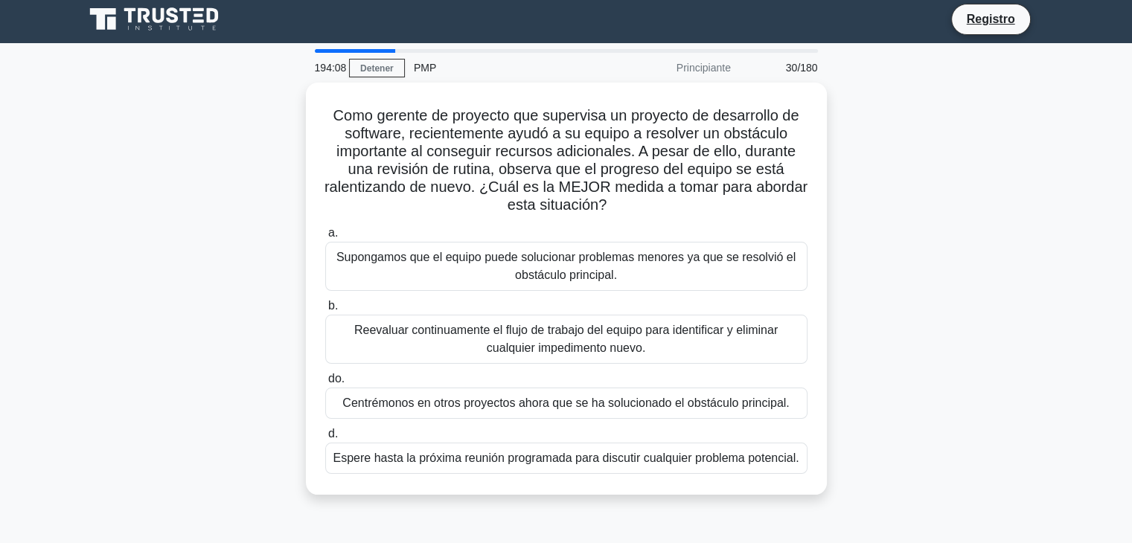
scroll to position [0, 0]
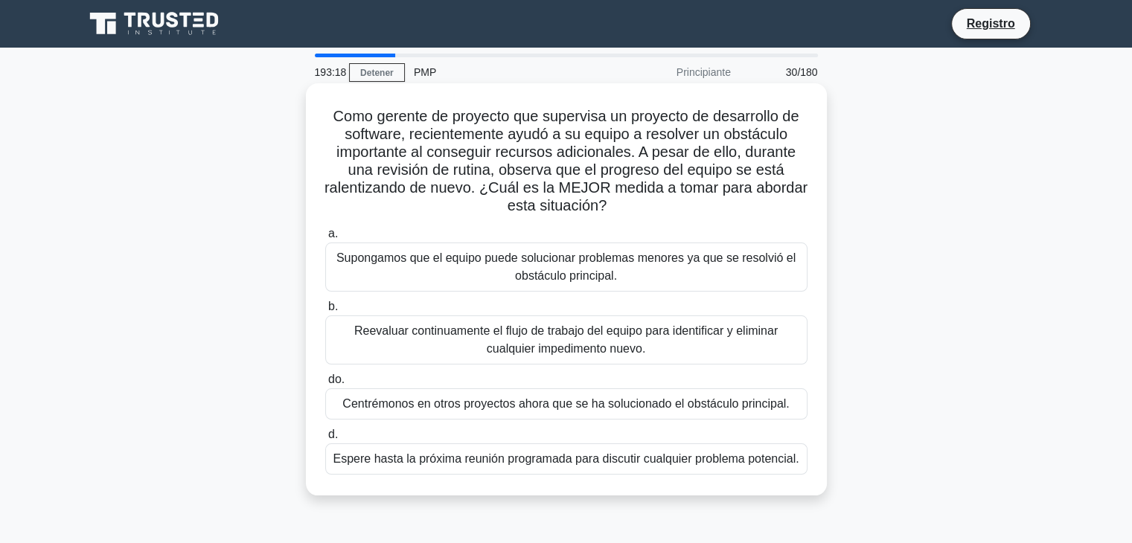
click at [573, 361] on div "Reevaluar continuamente el flujo de trabajo del equipo para identificar y elimi…" at bounding box center [566, 339] width 482 height 49
click at [325, 312] on input "b. Reevaluar continuamente el flujo de trabajo del equipo para identificar y el…" at bounding box center [325, 307] width 0 height 10
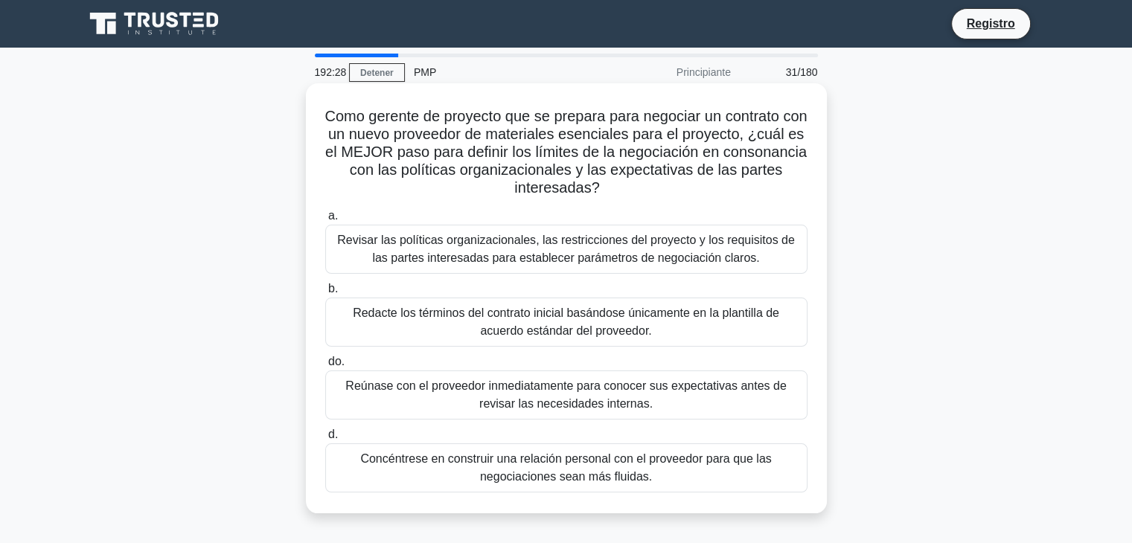
click at [557, 260] on font "Revisar las políticas organizacionales, las restricciones del proyecto y los re…" at bounding box center [566, 249] width 458 height 31
click at [325, 221] on input "a. Revisar las políticas organizacionales, las restricciones del proyecto y los…" at bounding box center [325, 216] width 0 height 10
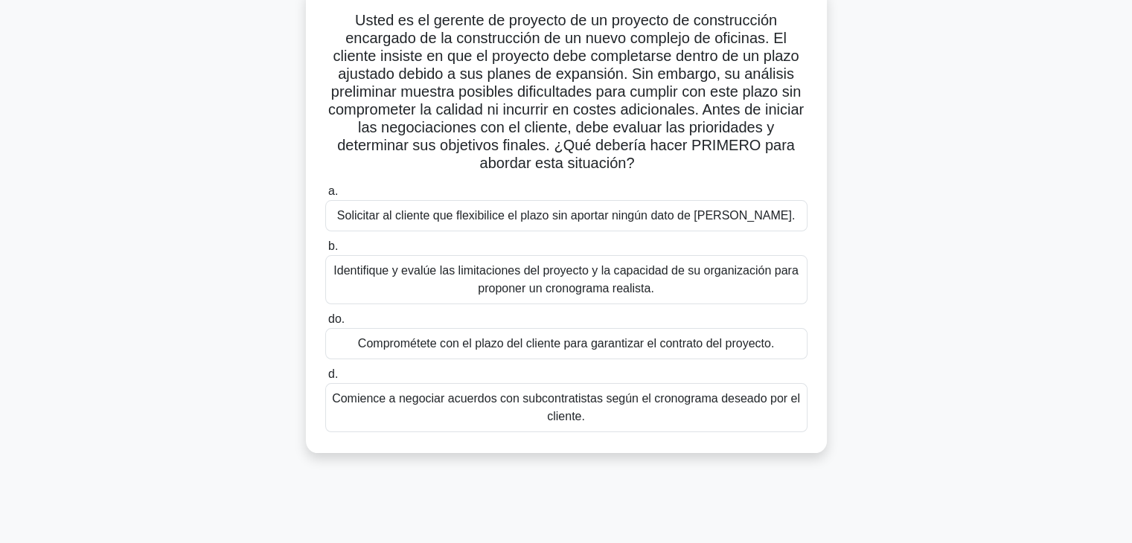
scroll to position [74, 0]
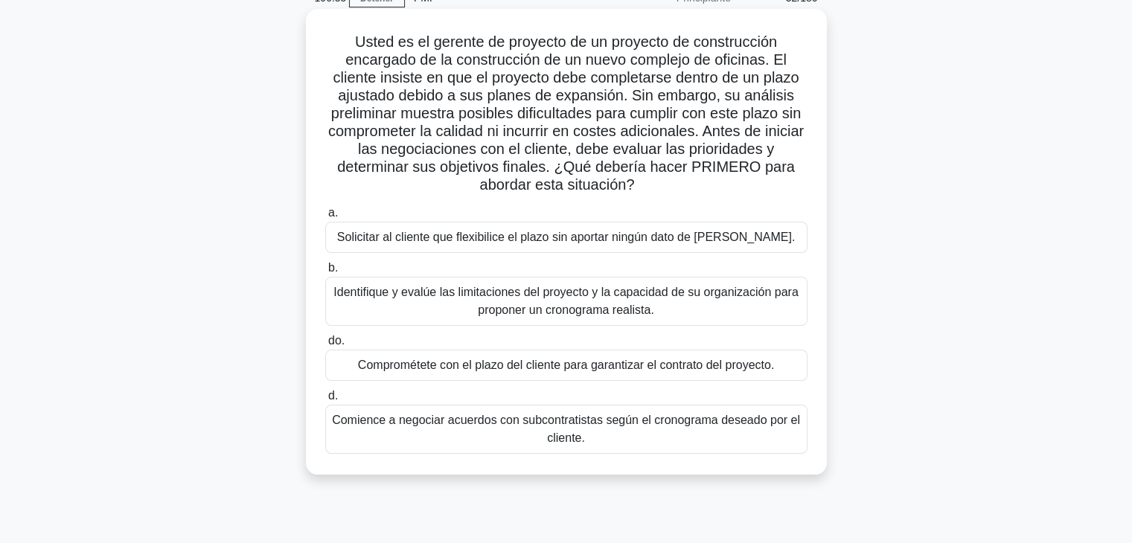
click at [629, 432] on font "Comience a negociar acuerdos con subcontratistas según el cronograma deseado po…" at bounding box center [566, 429] width 469 height 36
click at [325, 401] on input "d. Comience a negociar acuerdos con subcontratistas según el cronograma deseado…" at bounding box center [325, 396] width 0 height 10
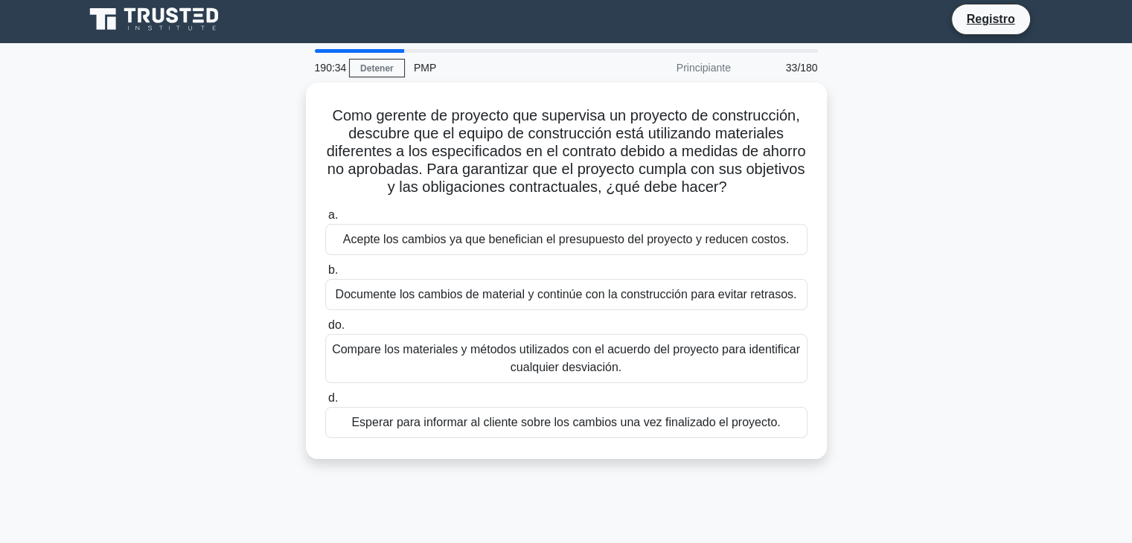
scroll to position [0, 0]
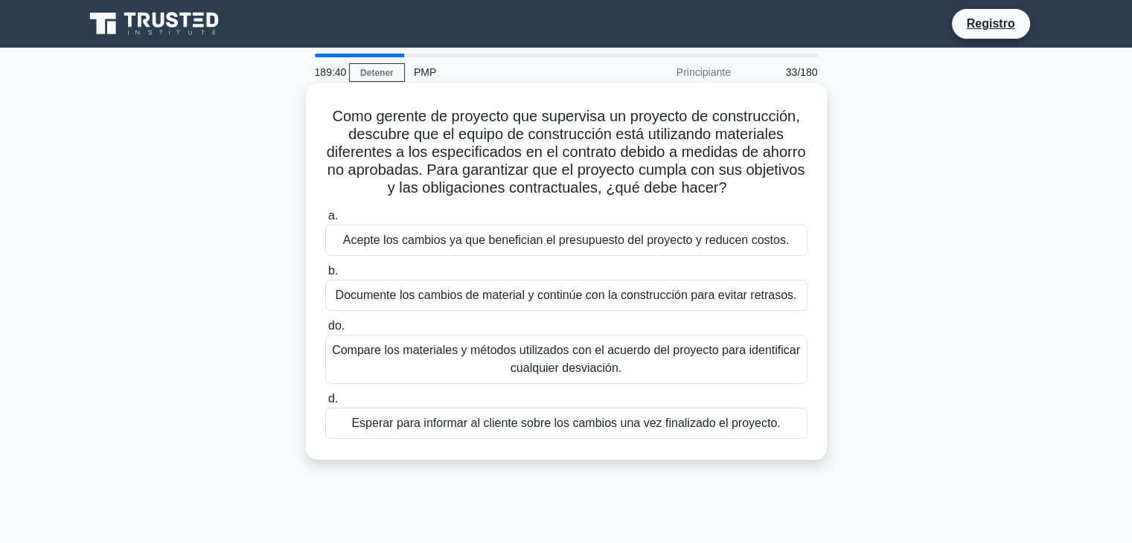
click at [682, 369] on font "Compare los materiales y métodos utilizados con el acuerdo del proyecto para id…" at bounding box center [566, 360] width 469 height 36
click at [325, 331] on input "do. Compare los materiales y métodos utilizados con el acuerdo del proyecto par…" at bounding box center [325, 326] width 0 height 10
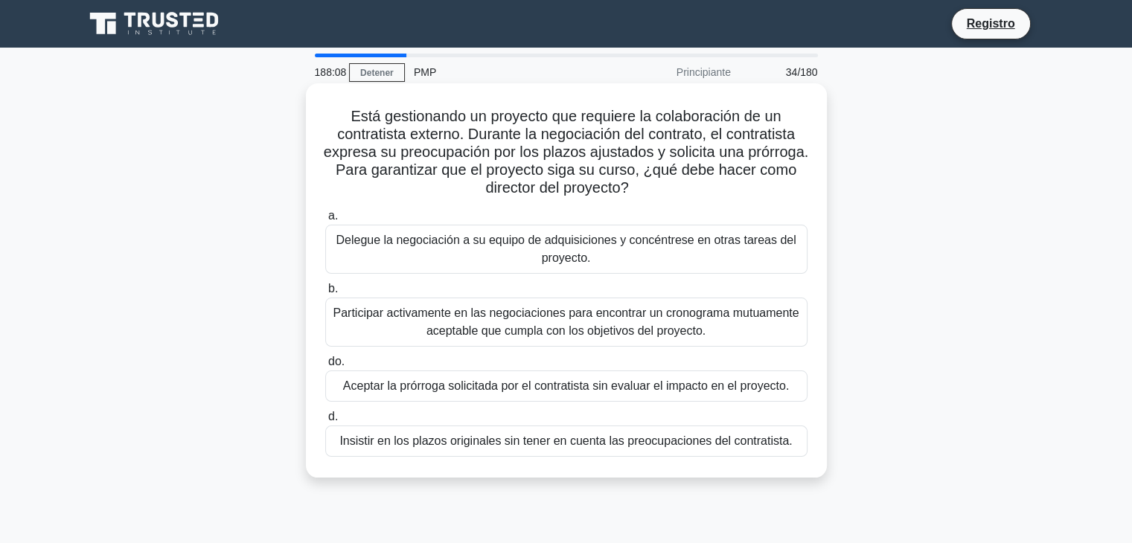
click at [581, 321] on font "Participar activamente en las negociaciones para encontrar un cronograma mutuam…" at bounding box center [566, 322] width 466 height 31
click at [325, 294] on input "b. Participar activamente en las negociaciones para encontrar un cronograma mut…" at bounding box center [325, 289] width 0 height 10
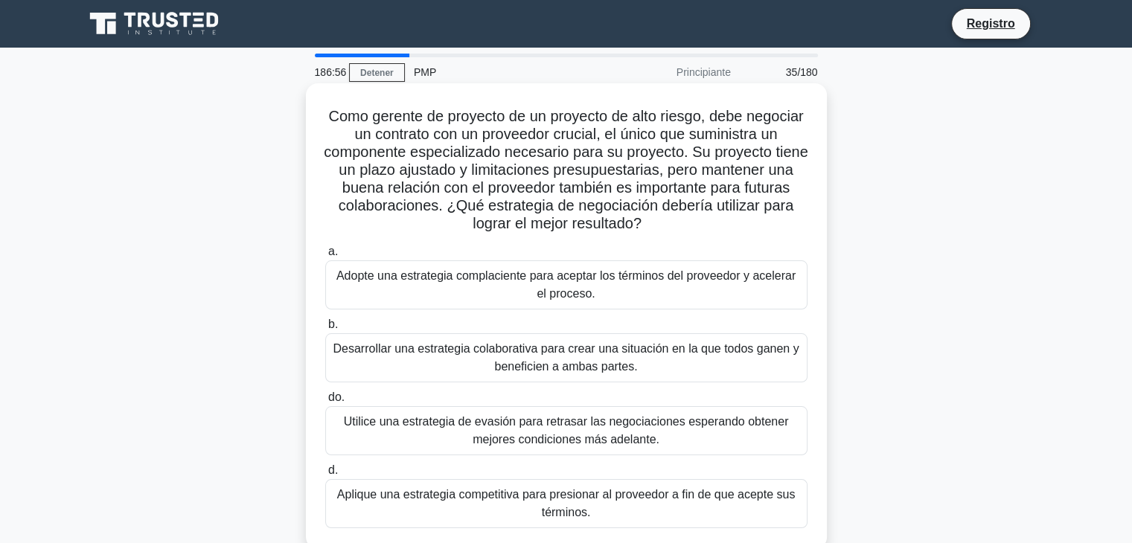
click at [467, 149] on font "Como gerente de proyecto de un proyecto de alto riesgo, debe negociar un contra…" at bounding box center [566, 170] width 484 height 124
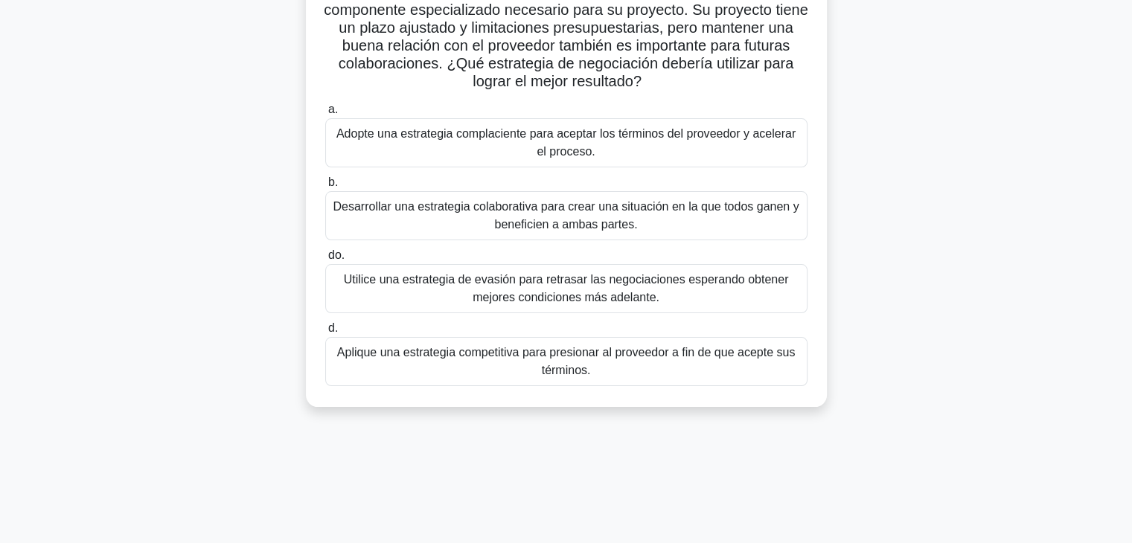
scroll to position [149, 0]
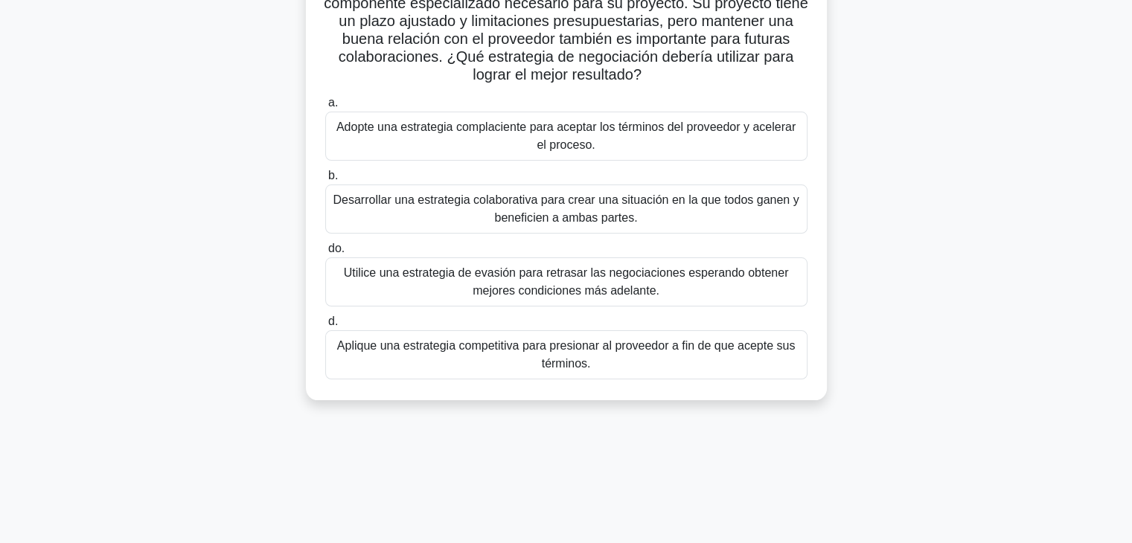
click at [414, 210] on font "Desarrollar una estrategia colaborativa para crear una situación en la que todo…" at bounding box center [566, 209] width 469 height 36
click at [325, 181] on input "b. Desarrollar una estrategia colaborativa para crear una situación en la que t…" at bounding box center [325, 176] width 0 height 10
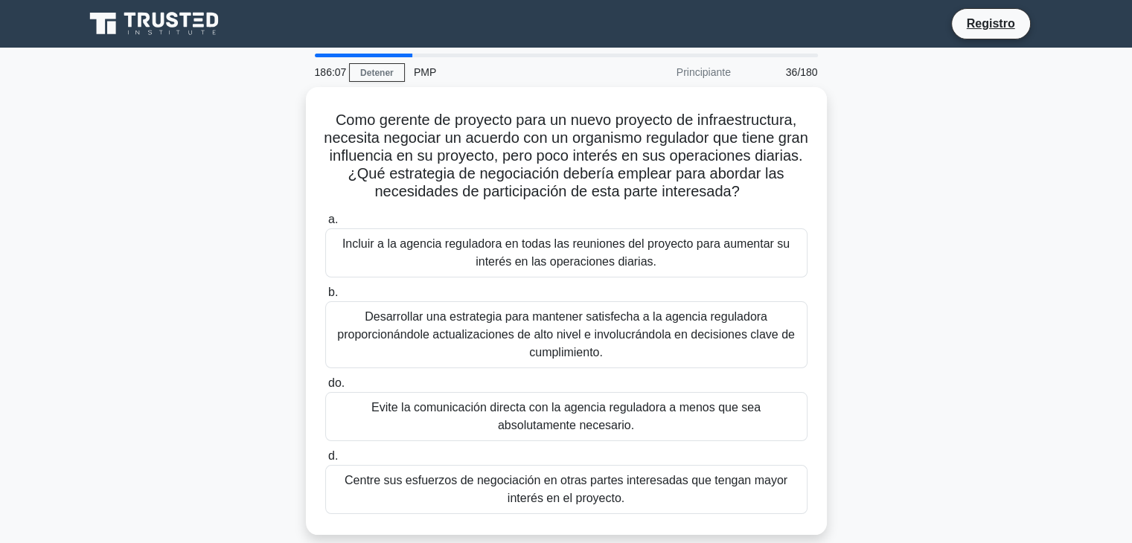
scroll to position [0, 0]
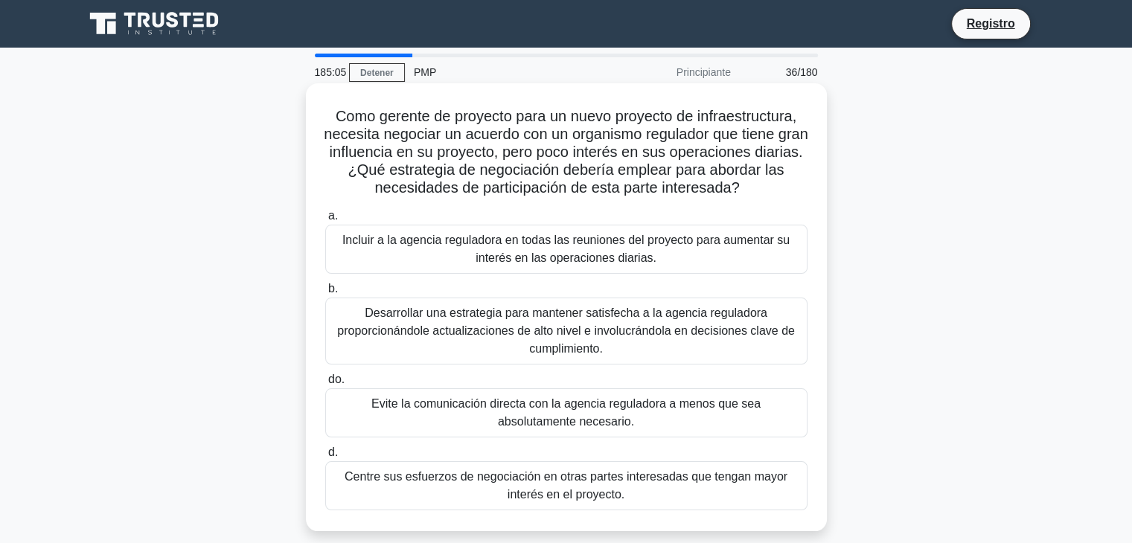
click at [592, 249] on font "Incluir a la agencia reguladora en todas las reuniones del proyecto para aument…" at bounding box center [565, 249] width 447 height 31
click at [325, 221] on input "a. Incluir a la agencia reguladora en todas las reuniones del proyecto para aum…" at bounding box center [325, 216] width 0 height 10
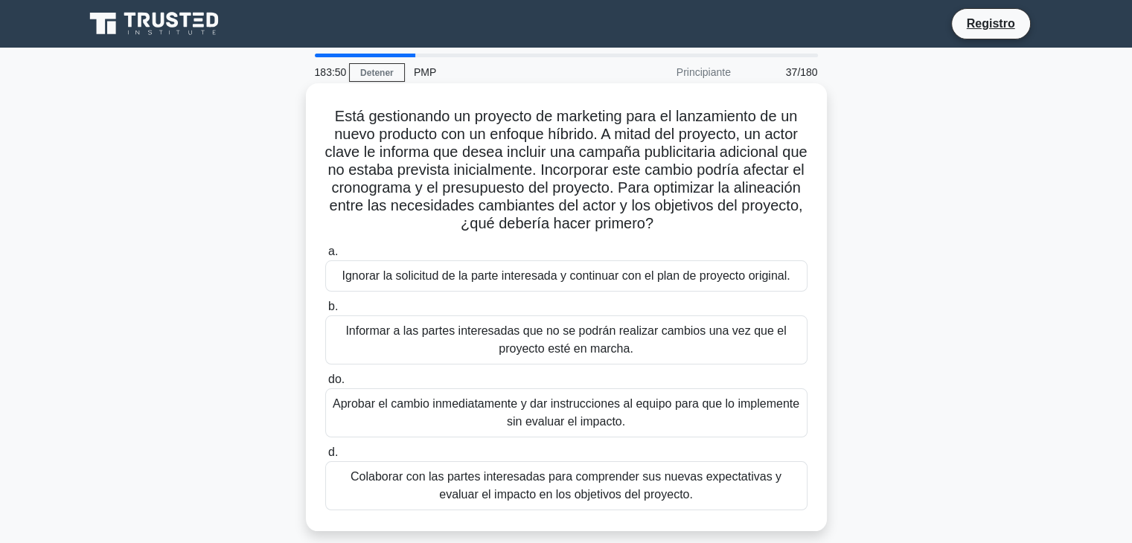
click at [676, 493] on font "Colaborar con las partes interesadas para comprender sus nuevas expectativas y …" at bounding box center [566, 486] width 469 height 36
click at [325, 458] on input "d. Colaborar con las partes interesadas para comprender sus nuevas expectativas…" at bounding box center [325, 453] width 0 height 10
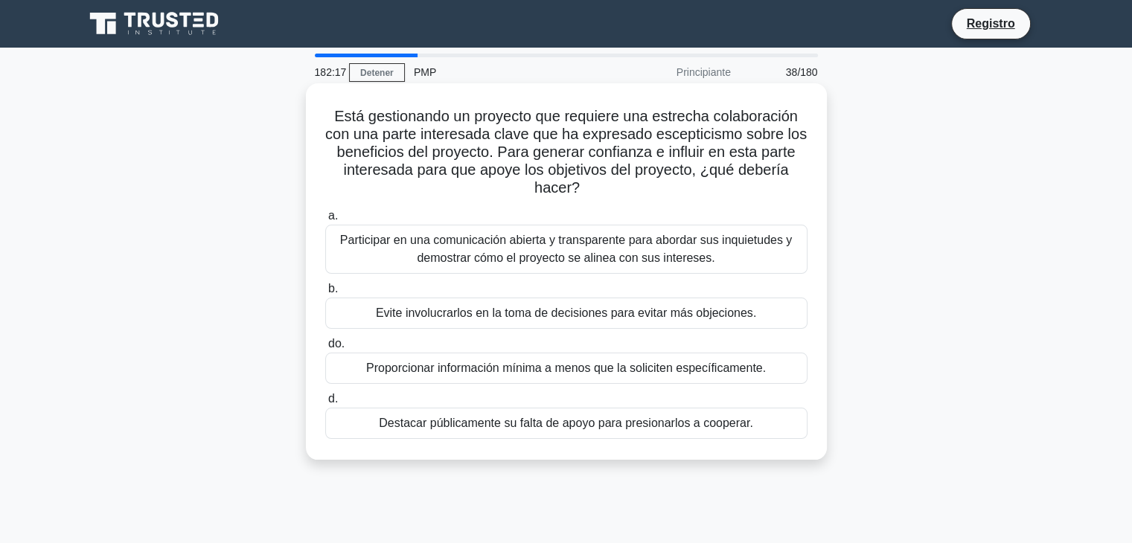
click at [615, 264] on font "Participar en una comunicación abierta y transparente para abordar sus inquietu…" at bounding box center [566, 249] width 452 height 31
click at [325, 221] on input "a. Participar en una comunicación abierta y transparente para abordar sus inqui…" at bounding box center [325, 216] width 0 height 10
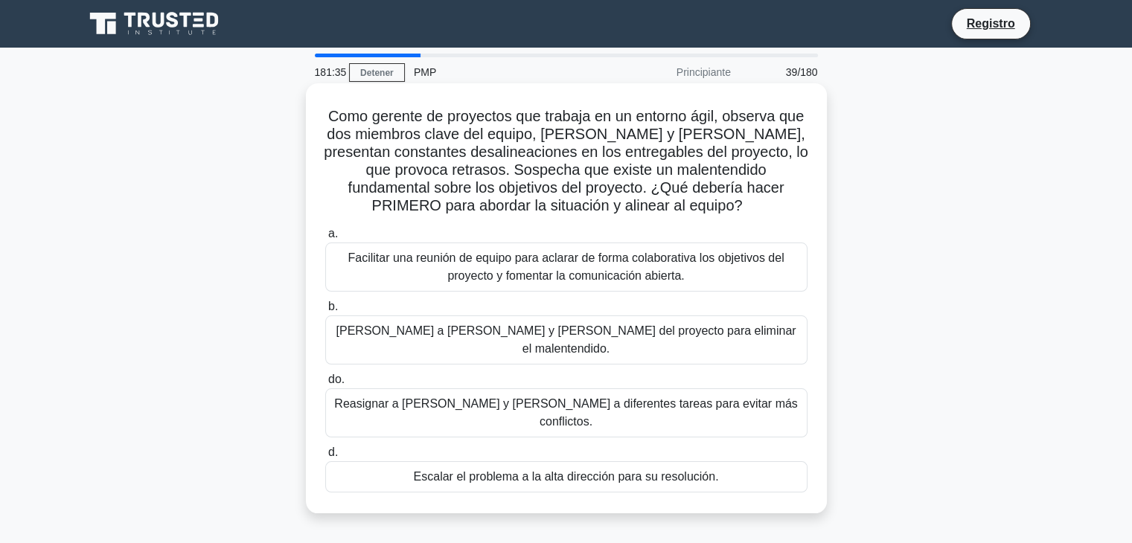
click at [752, 280] on font "Facilitar una reunión de equipo para aclarar de forma colaborativa los objetivo…" at bounding box center [566, 267] width 469 height 36
click at [325, 239] on input "a. Facilitar una reunión de equipo para aclarar de forma colaborativa los objet…" at bounding box center [325, 234] width 0 height 10
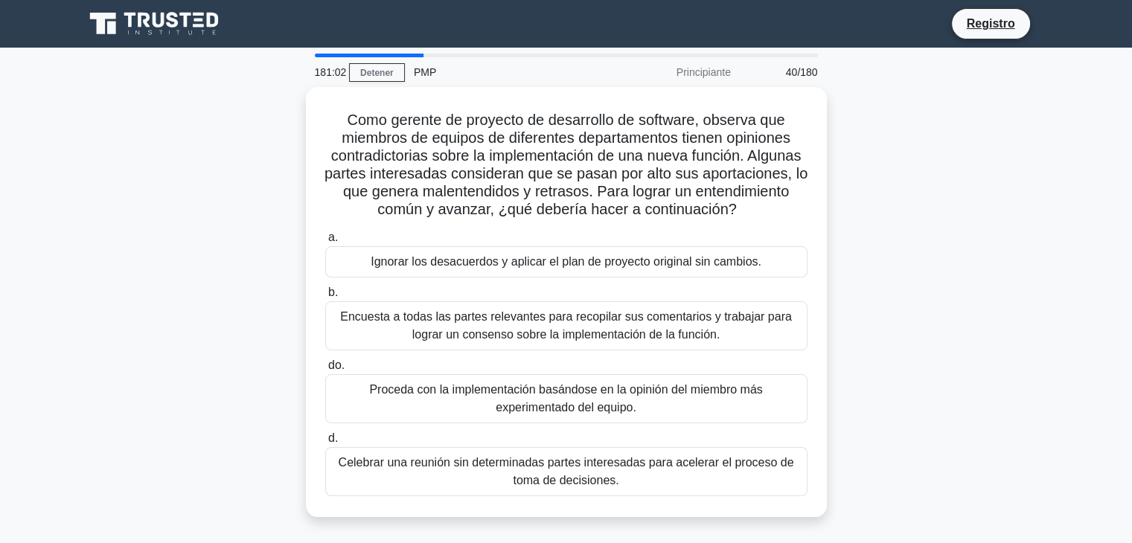
click at [887, 244] on div "Como gerente de proyecto de desarrollo de software, observa que miembros de equ…" at bounding box center [566, 311] width 982 height 448
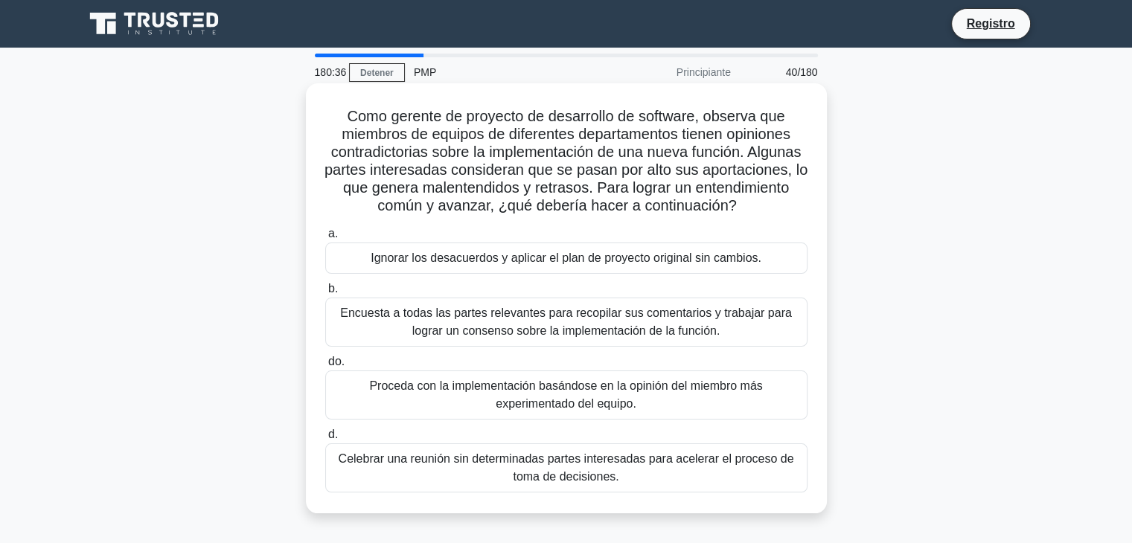
click at [482, 322] on font "Encuesta a todas las partes relevantes para recopilar sus comentarios y trabaja…" at bounding box center [566, 322] width 469 height 36
click at [325, 294] on input "b. Encuesta a todas las partes relevantes para recopilar sus comentarios y trab…" at bounding box center [325, 289] width 0 height 10
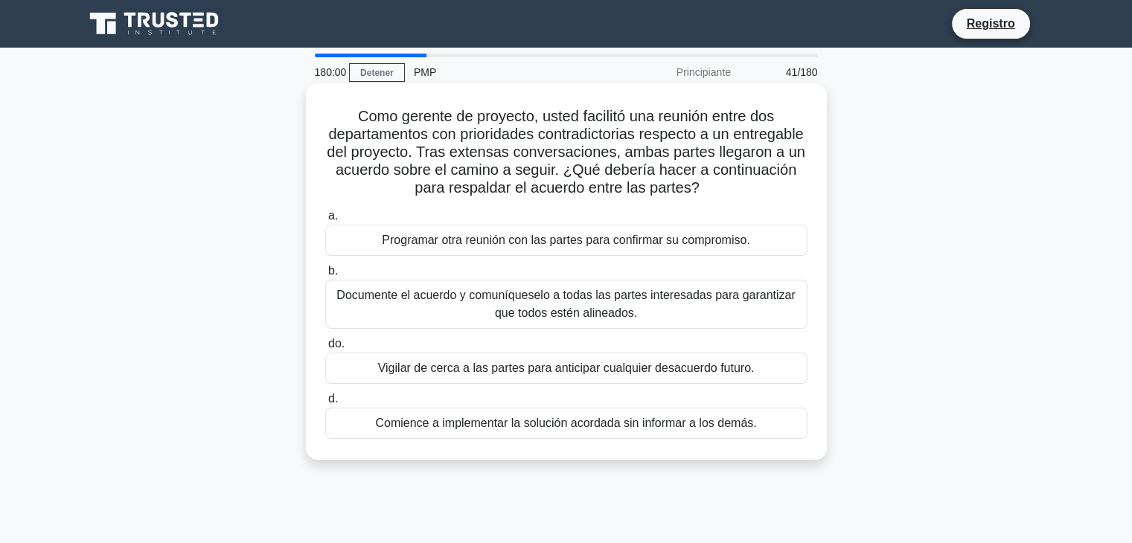
click at [439, 310] on font "Documente el acuerdo y comuníqueselo a todas las partes interesadas para garant…" at bounding box center [566, 304] width 469 height 36
click at [325, 276] on input "b. Documente el acuerdo y comuníqueselo a todas las partes interesadas para gar…" at bounding box center [325, 271] width 0 height 10
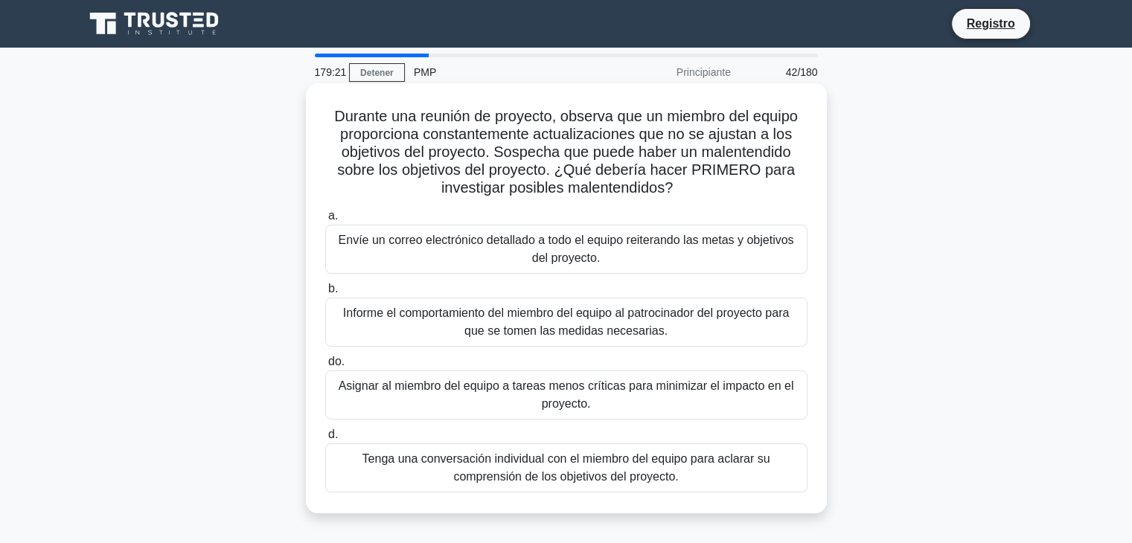
click at [586, 258] on font "Envíe un correo electrónico detallado a todo el equipo reiterando las metas y o…" at bounding box center [566, 249] width 455 height 31
click at [325, 221] on input "a. Envíe un correo electrónico detallado a todo el equipo reiterando las metas …" at bounding box center [325, 216] width 0 height 10
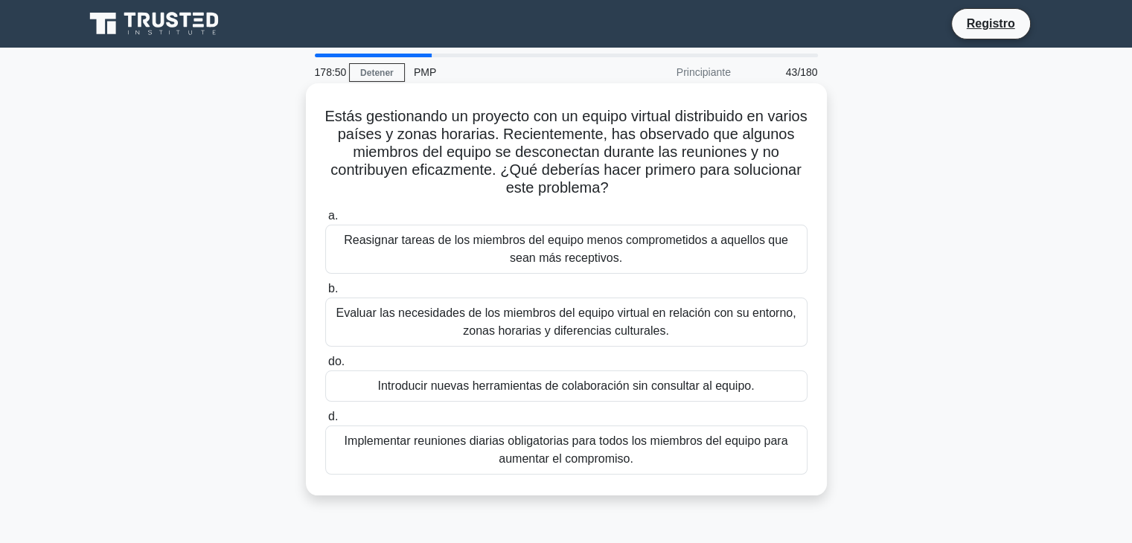
click at [767, 327] on font "Evaluar las necesidades de los miembros del equipo virtual en relación con su e…" at bounding box center [566, 322] width 469 height 36
click at [325, 294] on input "b. Evaluar las necesidades de los miembros del equipo virtual en relación con s…" at bounding box center [325, 289] width 0 height 10
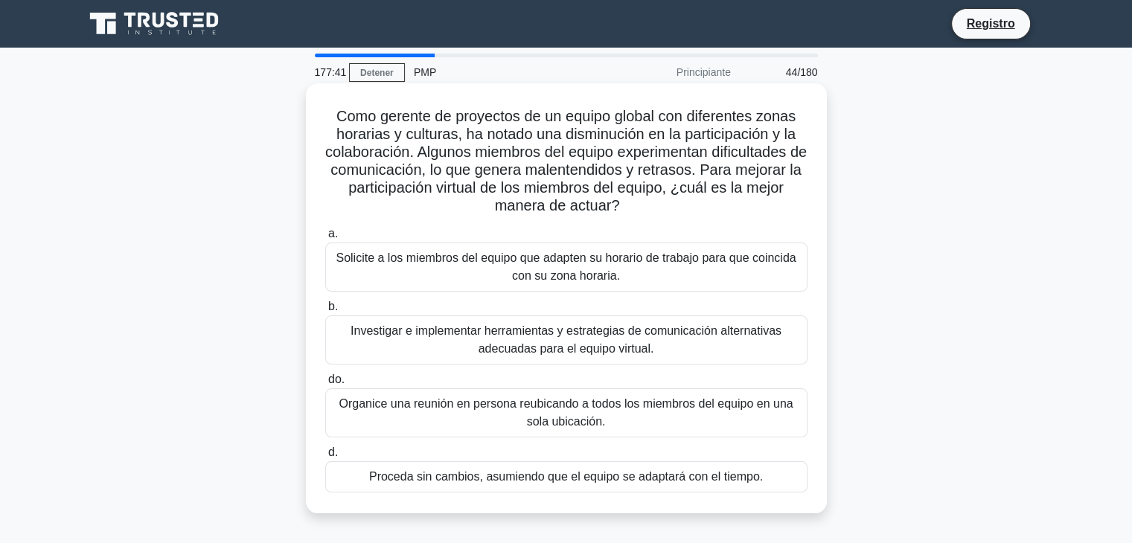
click at [699, 348] on font "Investigar e implementar herramientas y estrategias de comunicación alternativa…" at bounding box center [566, 340] width 469 height 36
click at [325, 312] on input "b. Investigar e implementar herramientas y estrategias de comunicación alternat…" at bounding box center [325, 307] width 0 height 10
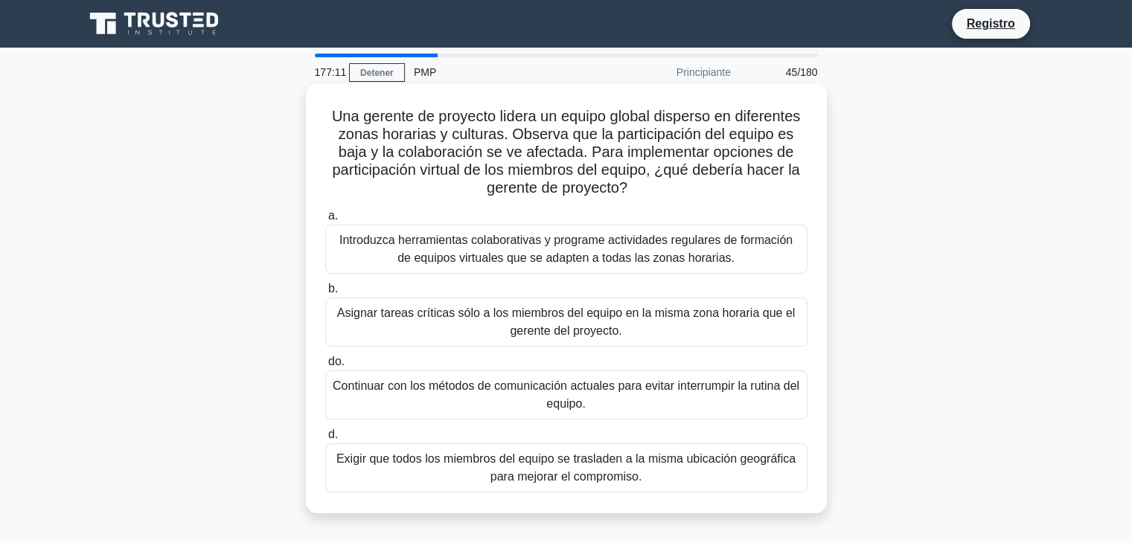
click at [674, 257] on font "Introduzca herramientas colaborativas y programe actividades regulares de forma…" at bounding box center [565, 249] width 453 height 31
click at [325, 221] on input "a. Introduzca herramientas colaborativas y programe actividades regulares de fo…" at bounding box center [325, 216] width 0 height 10
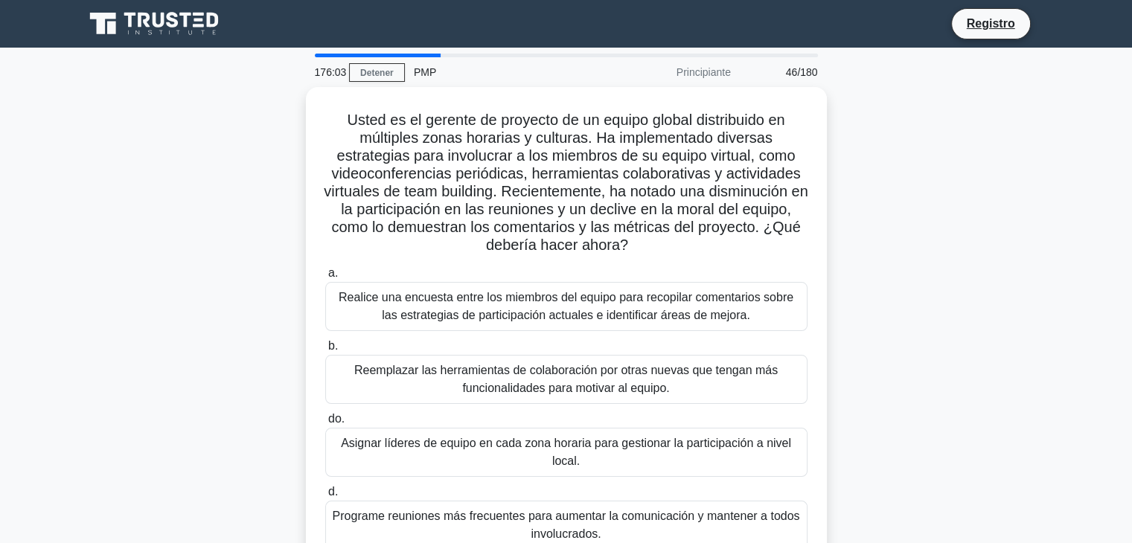
click at [938, 228] on div "Usted es el gerente de proyecto de un equipo global distribuido en múltiples zo…" at bounding box center [566, 337] width 982 height 501
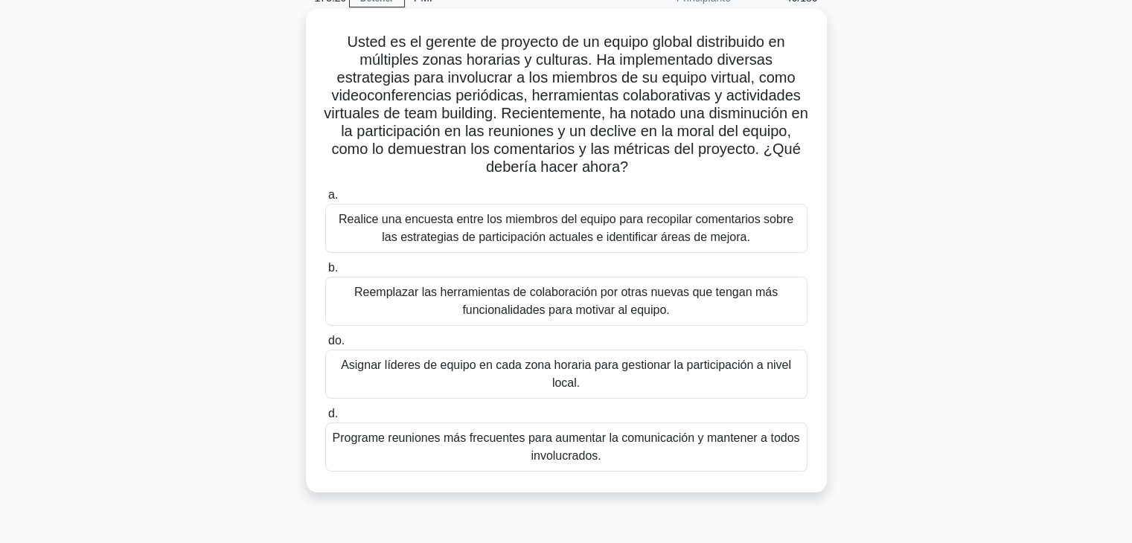
click at [588, 391] on font "Asignar líderes de equipo en cada zona horaria para gestionar la participación …" at bounding box center [566, 374] width 469 height 36
click at [325, 346] on input "do. Asignar líderes de equipo en cada zona horaria para gestionar la participac…" at bounding box center [325, 341] width 0 height 10
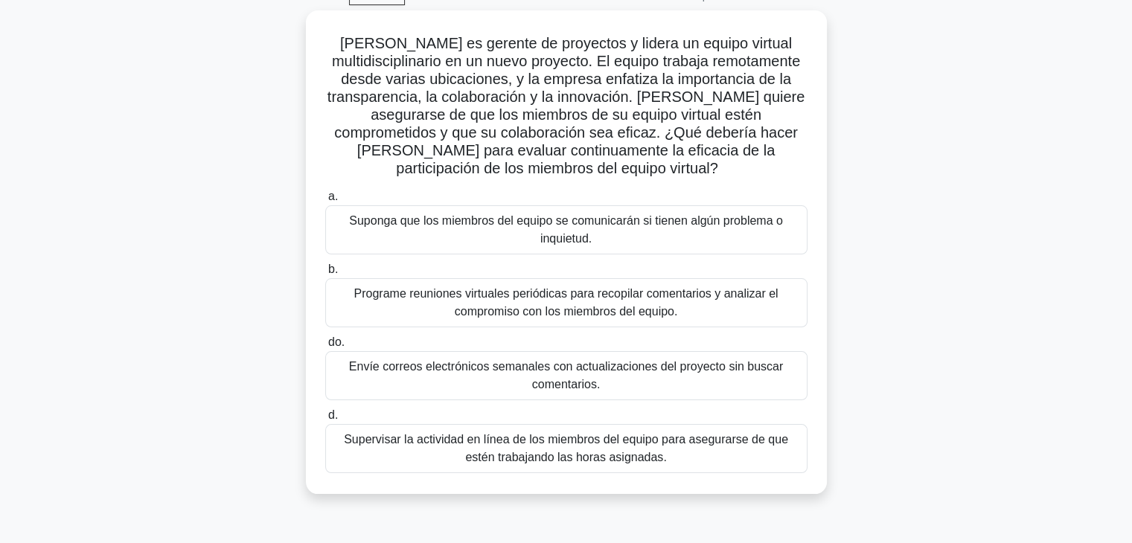
scroll to position [149, 0]
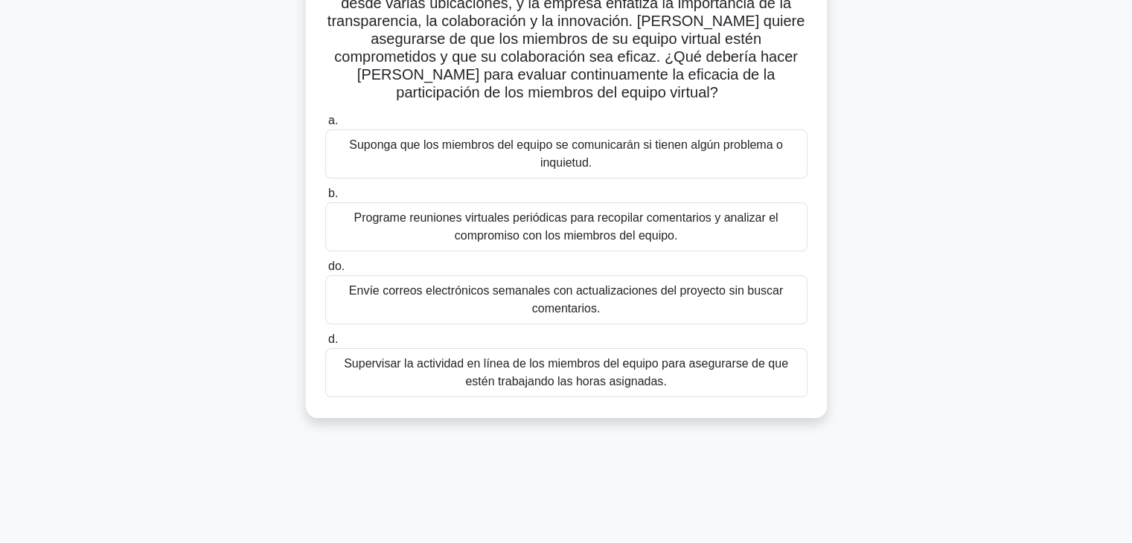
click at [719, 307] on font "Envíe correos electrónicos semanales con actualizaciones del proyecto sin busca…" at bounding box center [566, 300] width 469 height 36
click at [325, 272] on input "do. Envíe correos electrónicos semanales con actualizaciones del proyecto sin b…" at bounding box center [325, 267] width 0 height 10
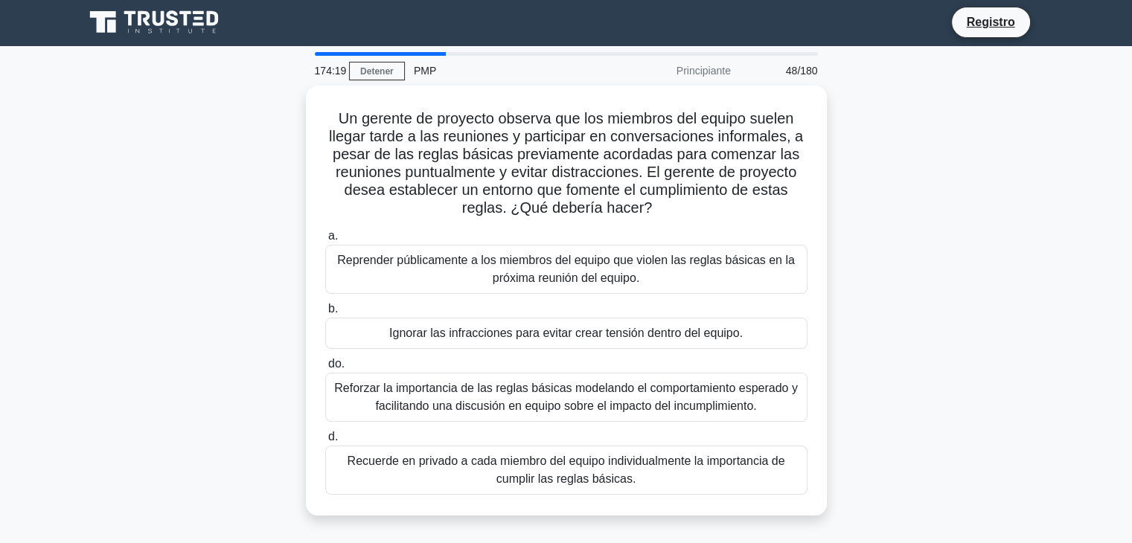
scroll to position [0, 0]
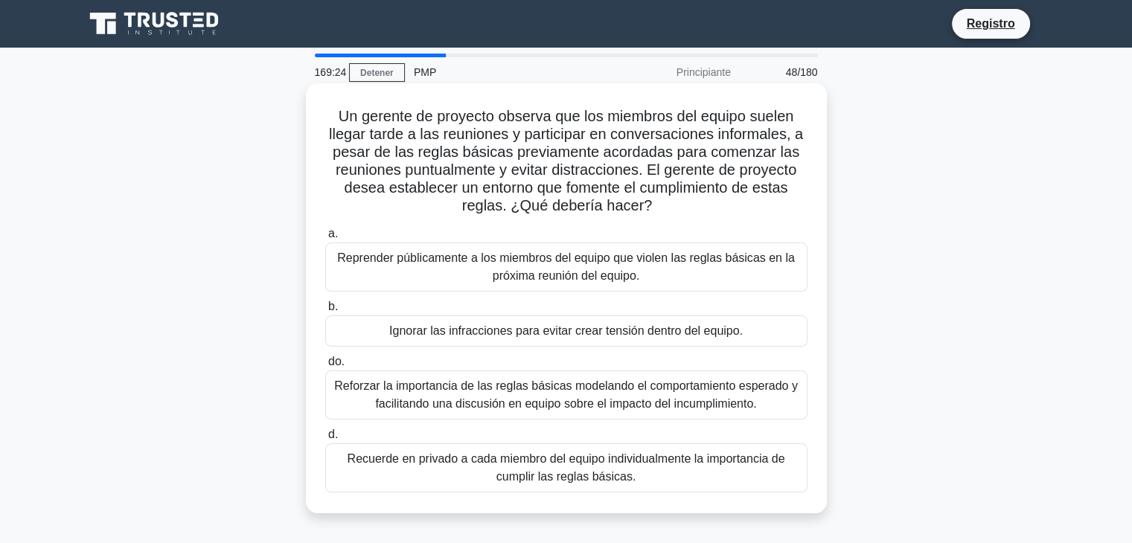
click at [655, 397] on font "Reforzar la importancia de las reglas básicas modelando el comportamiento esper…" at bounding box center [566, 394] width 464 height 31
click at [325, 367] on input "do. Reforzar la importancia de las reglas básicas modelando el comportamiento e…" at bounding box center [325, 362] width 0 height 10
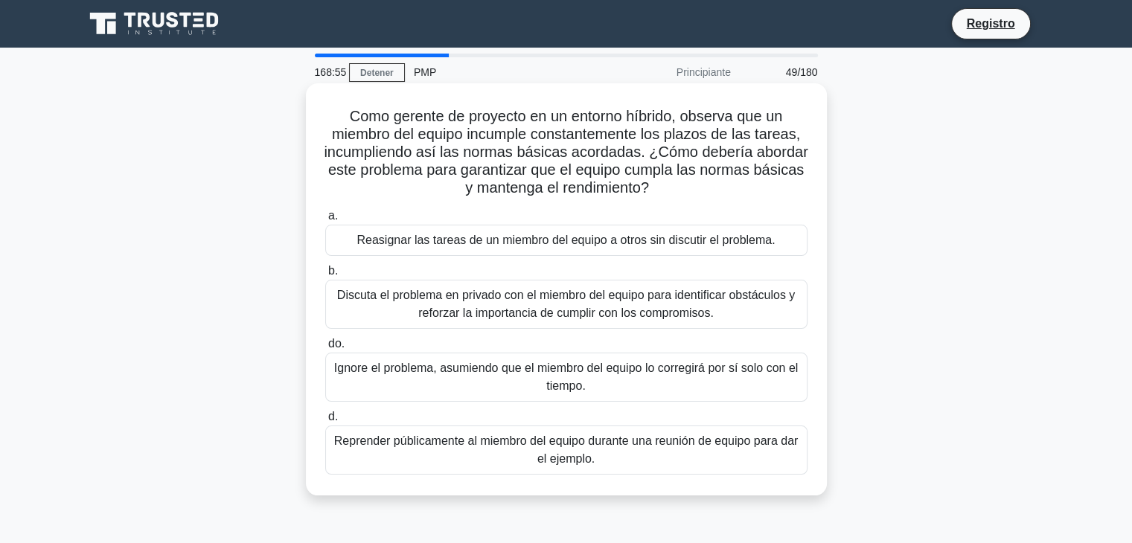
click at [437, 311] on font "Discuta el problema en privado con el miembro del equipo para identificar obstá…" at bounding box center [566, 304] width 458 height 31
click at [325, 276] on input "b. Discuta el problema en privado con el miembro del equipo para identificar ob…" at bounding box center [325, 271] width 0 height 10
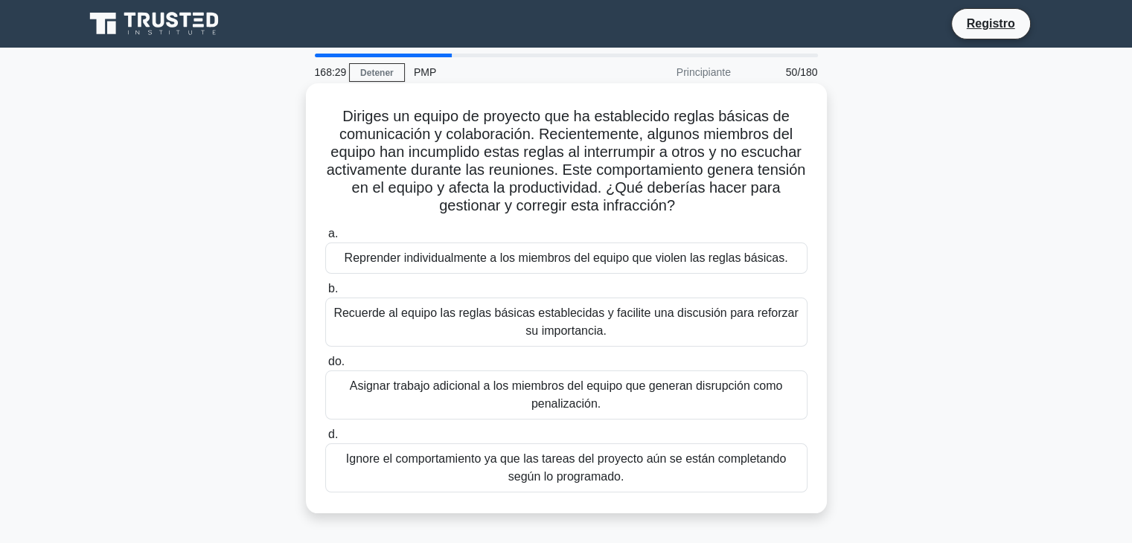
click at [405, 322] on font "Recuerde al equipo las reglas básicas establecidas y facilite una discusión par…" at bounding box center [566, 322] width 469 height 36
click at [325, 294] on input "b. Recuerde al equipo las reglas básicas establecidas y facilite una discusión …" at bounding box center [325, 289] width 0 height 10
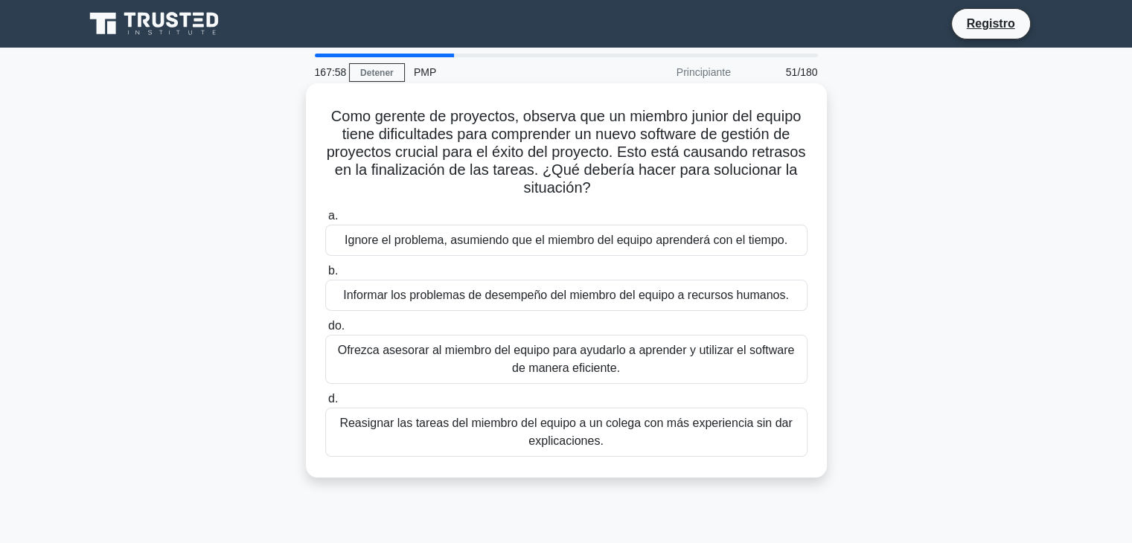
click at [429, 359] on font "Ofrezca asesorar al miembro del equipo para ayudarlo a aprender y utilizar el s…" at bounding box center [566, 360] width 469 height 36
click at [325, 331] on input "do. Ofrezca asesorar al miembro del equipo para ayudarlo a aprender y utilizar …" at bounding box center [325, 326] width 0 height 10
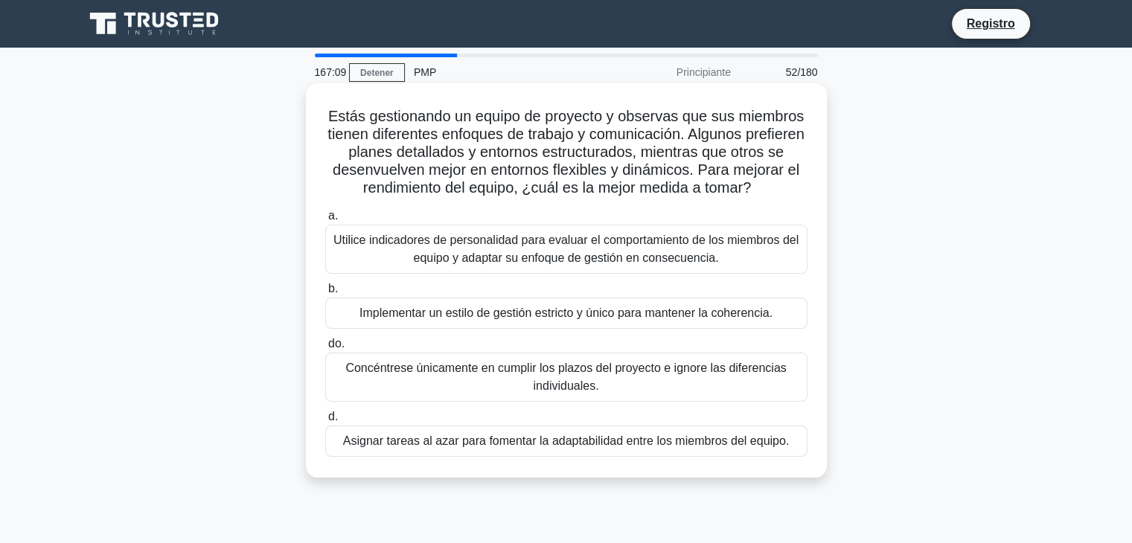
click at [705, 264] on font "Utilice indicadores de personalidad para evaluar el comportamiento de los miemb…" at bounding box center [565, 249] width 465 height 31
click at [325, 221] on input "a. Utilice indicadores de personalidad para evaluar el comportamiento de los mi…" at bounding box center [325, 216] width 0 height 10
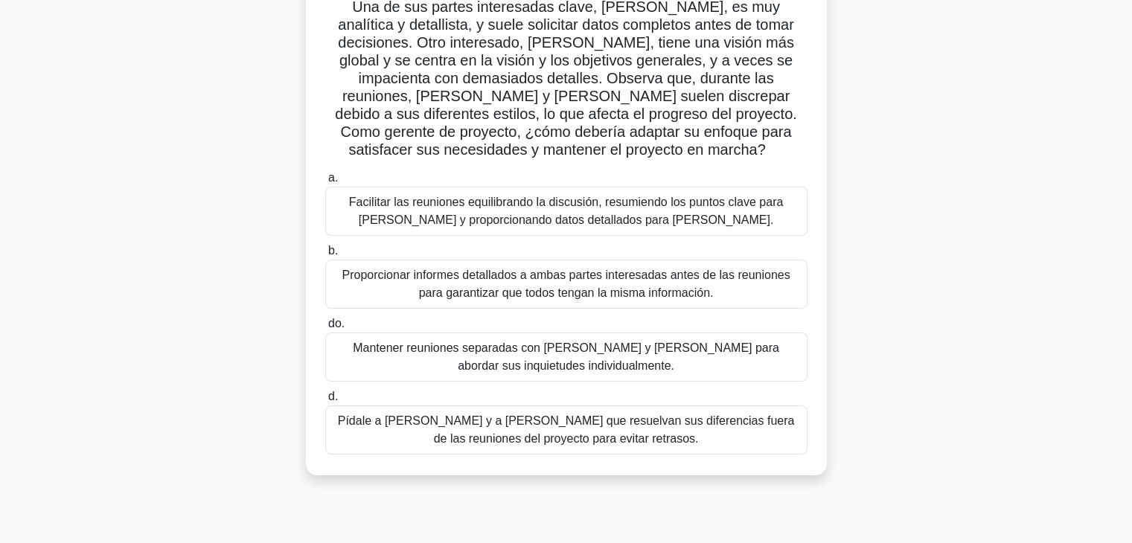
scroll to position [149, 0]
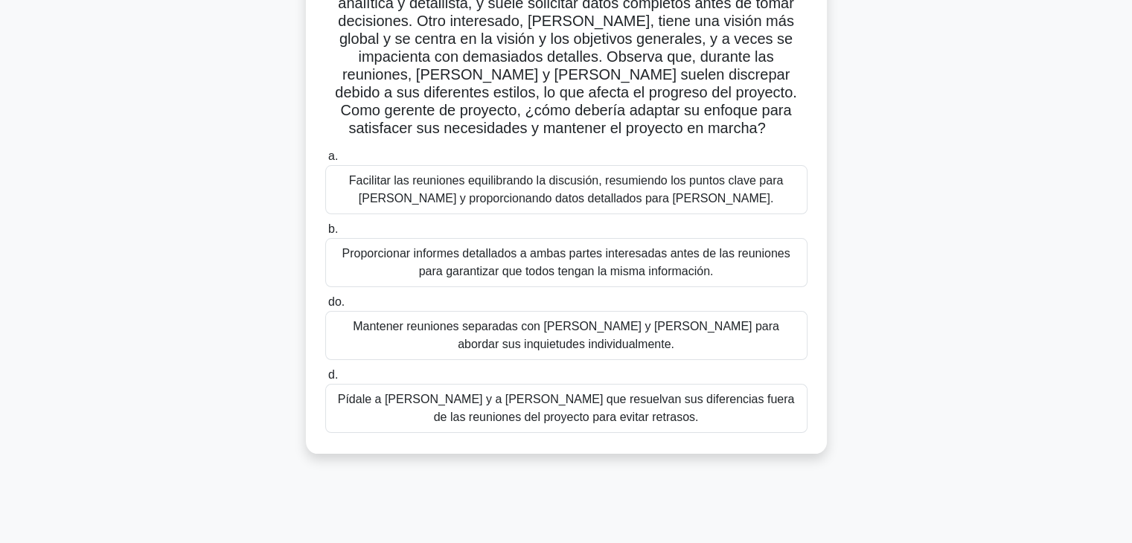
click at [643, 275] on font "Proporcionar informes detallados a ambas partes interesadas antes de las reunio…" at bounding box center [566, 262] width 448 height 31
click at [325, 234] on input "b. Proporcionar informes detallados a ambas partes interesadas antes de las reu…" at bounding box center [325, 230] width 0 height 10
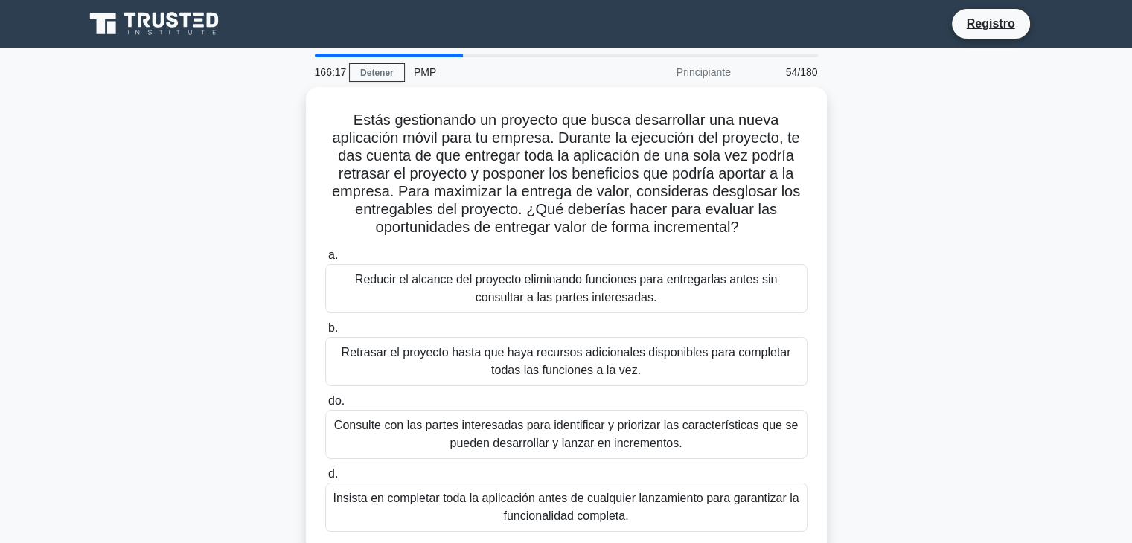
scroll to position [0, 0]
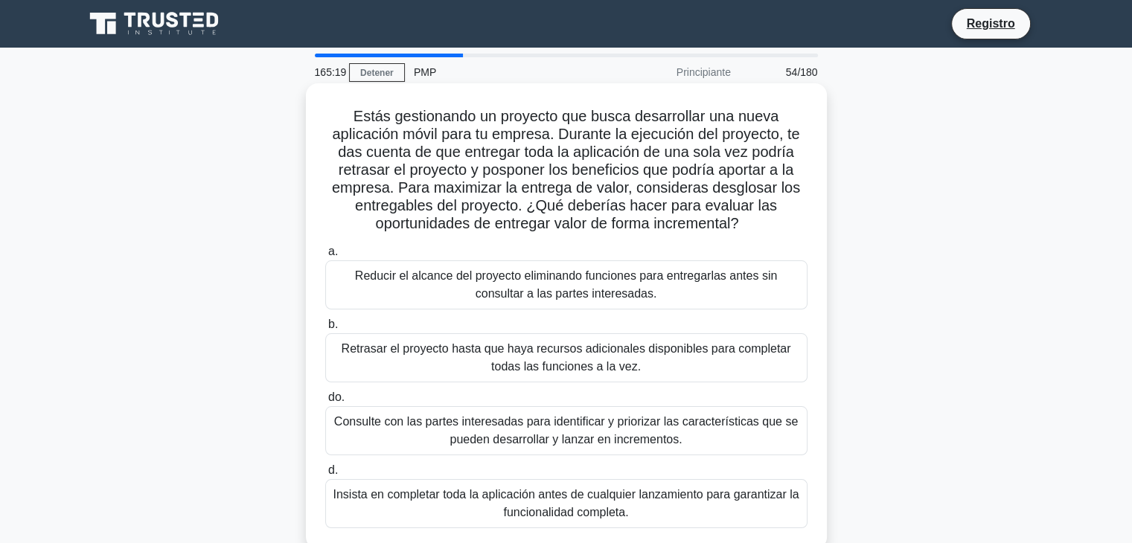
click at [550, 432] on font "Consulte con las partes interesadas para identificar y priorizar las caracterís…" at bounding box center [566, 430] width 464 height 31
click at [325, 403] on input "do. Consulte con las partes interesadas para identificar y priorizar las caract…" at bounding box center [325, 398] width 0 height 10
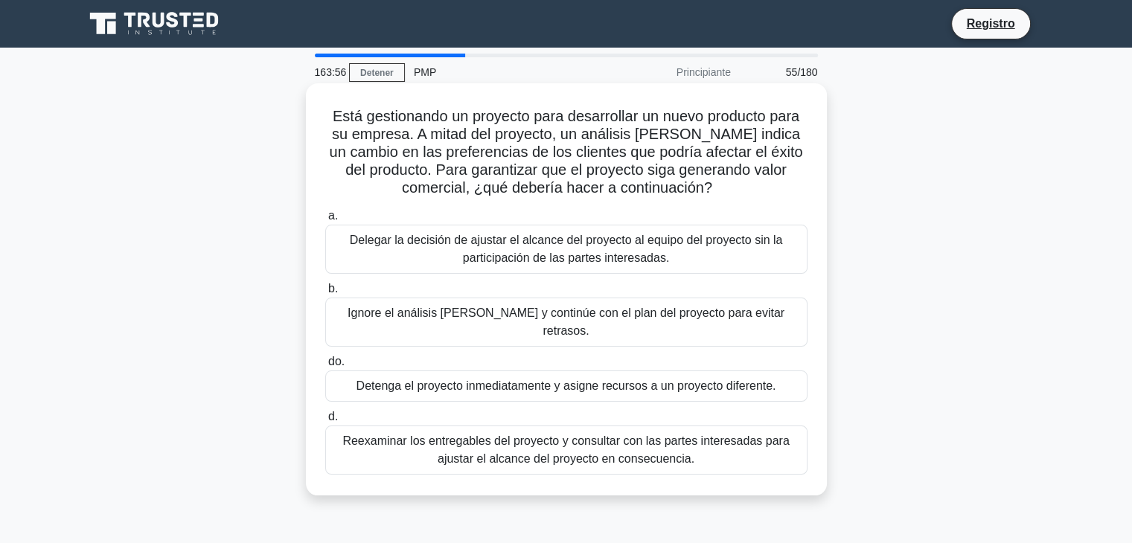
click at [683, 441] on font "Reexaminar los entregables del proyecto y consultar con las partes interesadas …" at bounding box center [565, 450] width 446 height 31
click at [325, 422] on input "d. Reexaminar los entregables del proyecto y consultar con las partes interesad…" at bounding box center [325, 417] width 0 height 10
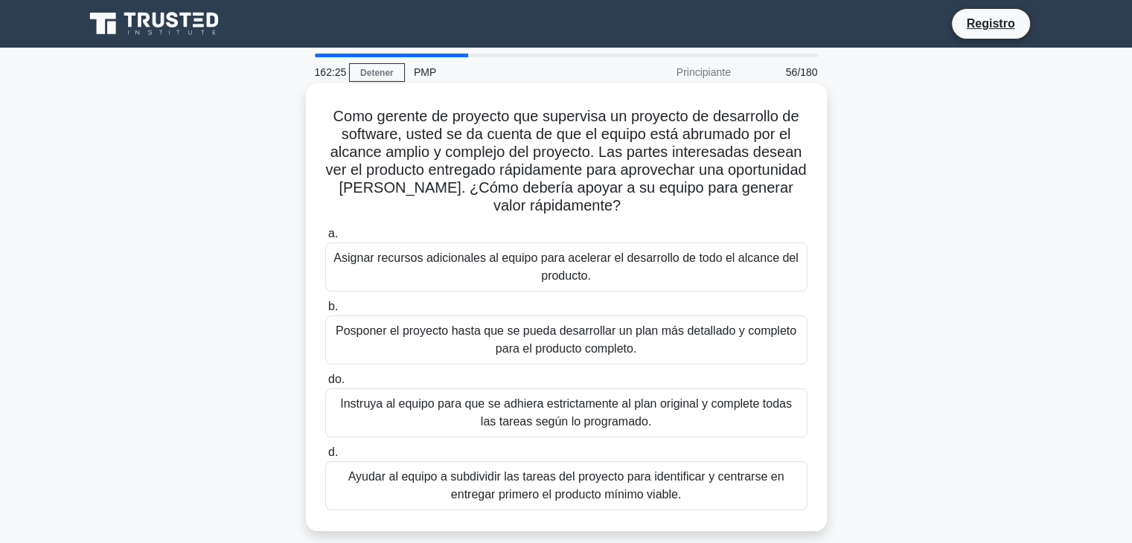
click at [580, 420] on font "Instruya al equipo para que se adhiera estrictamente al plan original y complet…" at bounding box center [566, 412] width 452 height 31
click at [325, 385] on input "do. Instruya al equipo para que se adhiera estrictamente al plan original y com…" at bounding box center [325, 380] width 0 height 10
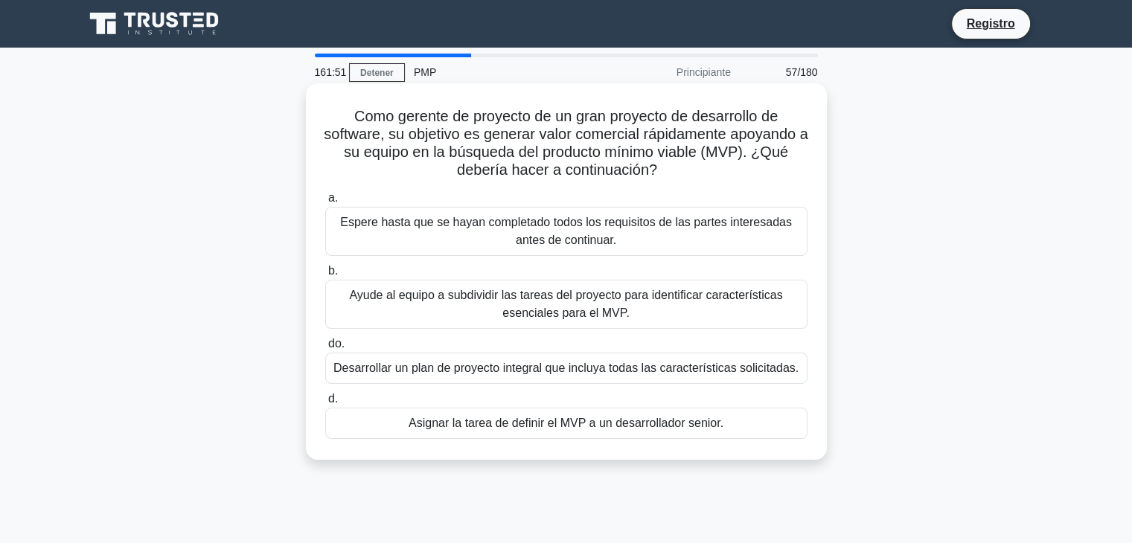
click at [608, 307] on font "Ayude al equipo a subdividir las tareas del proyecto para identificar caracterí…" at bounding box center [565, 304] width 433 height 31
click at [325, 276] on input "b. [PERSON_NAME] al equipo a subdividir las tareas del proyecto para identifica…" at bounding box center [325, 271] width 0 height 10
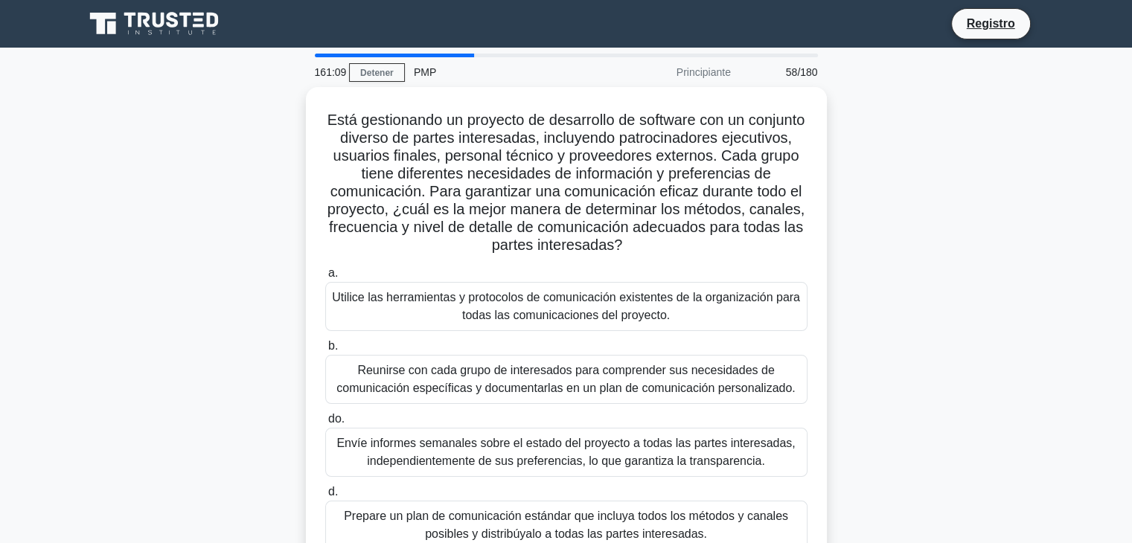
scroll to position [74, 0]
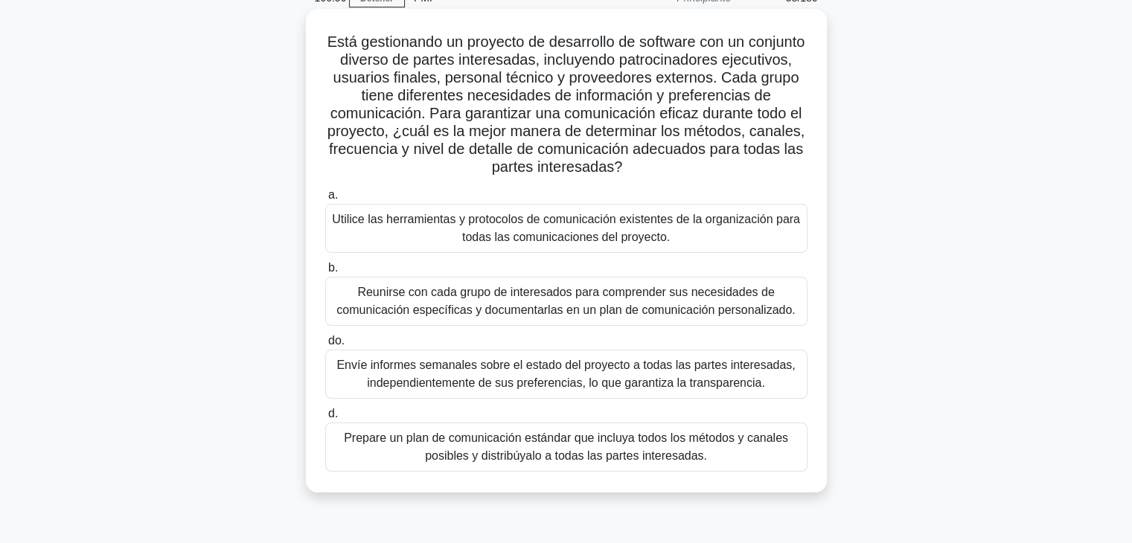
click at [395, 303] on font "Reunirse con cada grupo de interesados ​​para comprender sus necesidades de com…" at bounding box center [565, 301] width 458 height 31
click at [325, 273] on input "b. Reunirse con cada grupo de interesados ​​para comprender sus necesidades de …" at bounding box center [325, 268] width 0 height 10
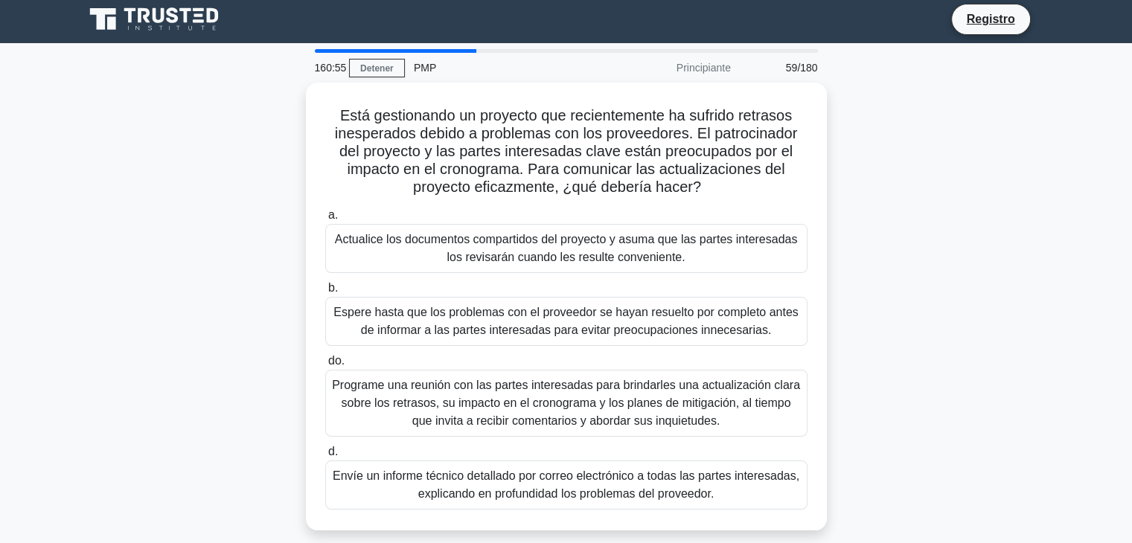
scroll to position [0, 0]
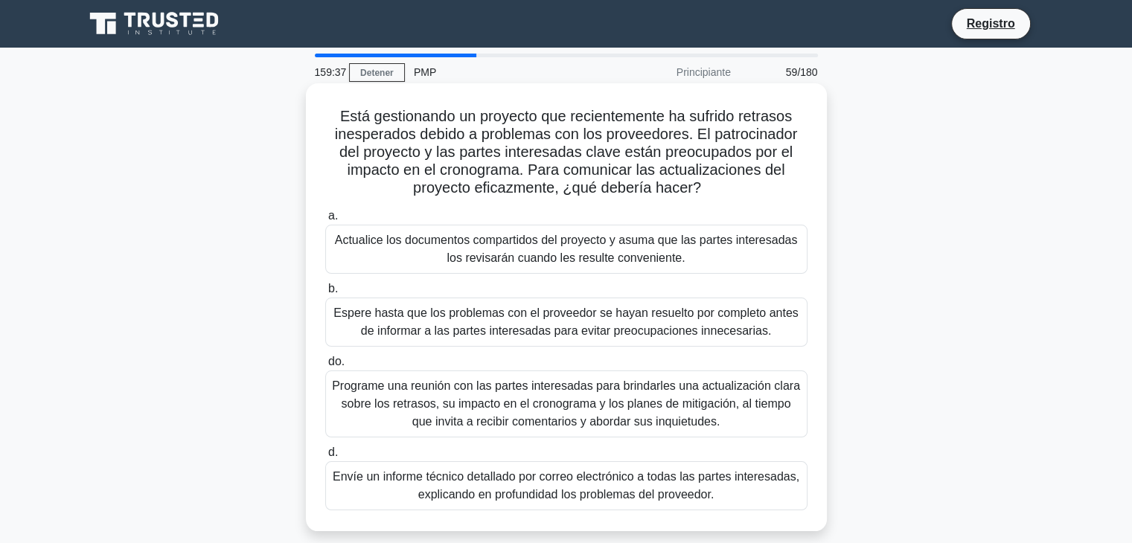
click at [368, 417] on font "Programe una reunión con las partes interesadas para brindarles una actualizaci…" at bounding box center [566, 404] width 469 height 54
click at [325, 367] on input "do. Programe una reunión con las partes interesadas para brindarles una actuali…" at bounding box center [325, 362] width 0 height 10
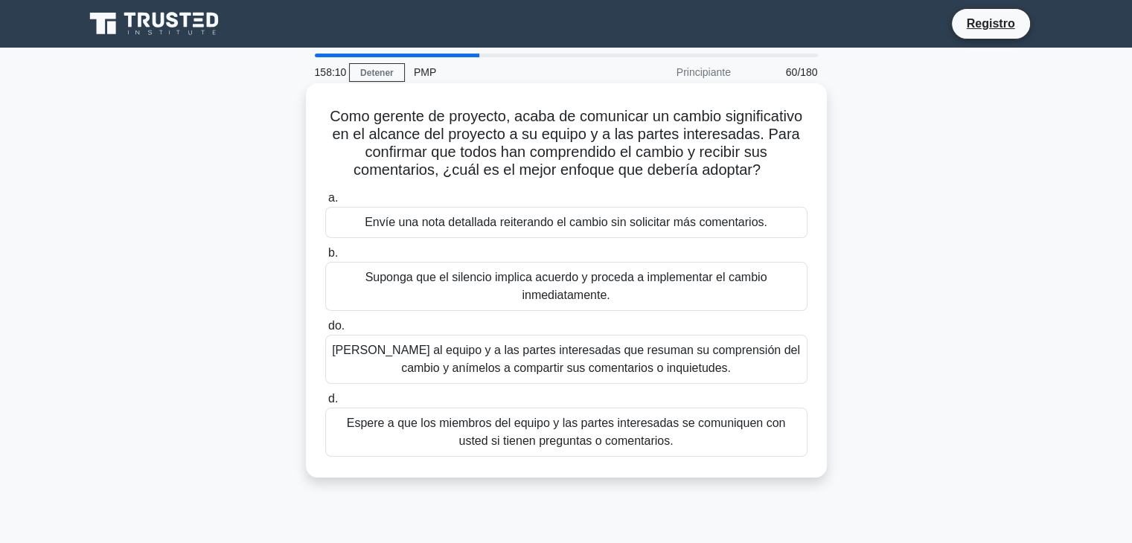
click at [518, 367] on font "[PERSON_NAME] al equipo y a las partes interesadas que resuman su comprensión d…" at bounding box center [566, 359] width 468 height 31
click at [325, 331] on input "do. Pídale al equipo y a las partes interesadas que resuman su comprensión del …" at bounding box center [325, 326] width 0 height 10
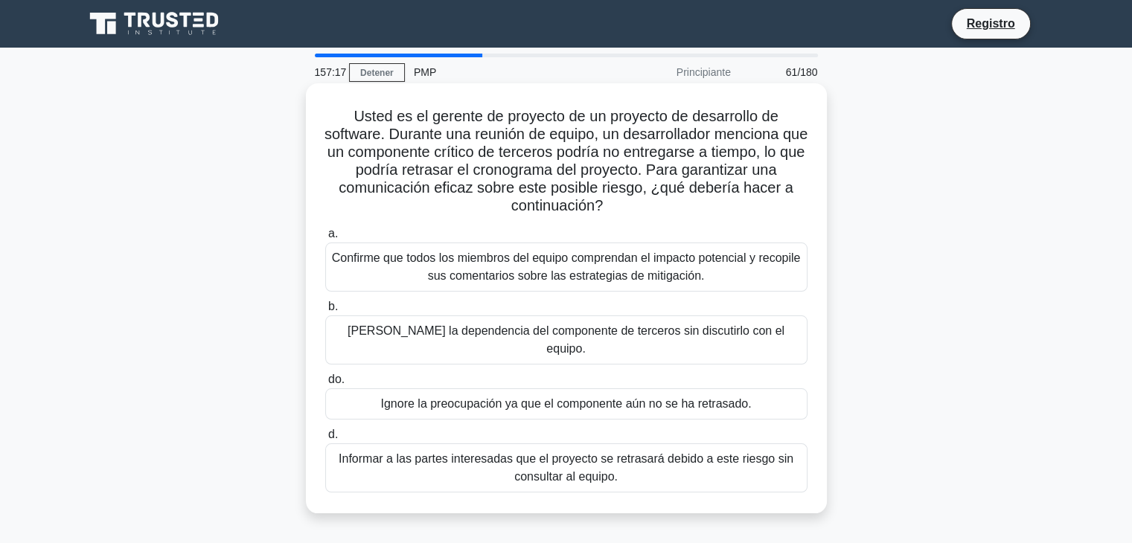
click at [574, 271] on font "Confirme que todos los miembros del equipo comprendan el impacto potencial y re…" at bounding box center [566, 266] width 469 height 31
click at [325, 239] on input "a. Confirme que todos los miembros del equipo comprendan el impacto potencial y…" at bounding box center [325, 234] width 0 height 10
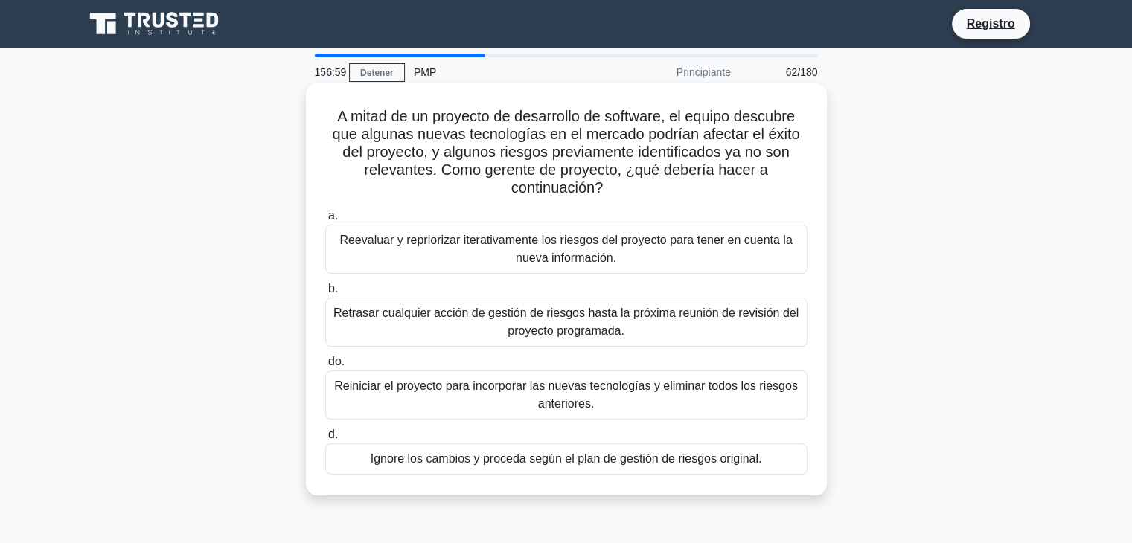
click at [666, 285] on label "b. Retrasar cualquier acción de gestión de riesgos hasta la próxima reunión de …" at bounding box center [566, 313] width 482 height 67
click at [325, 285] on input "b. Retrasar cualquier acción de gestión de riesgos hasta la próxima reunión de …" at bounding box center [325, 289] width 0 height 10
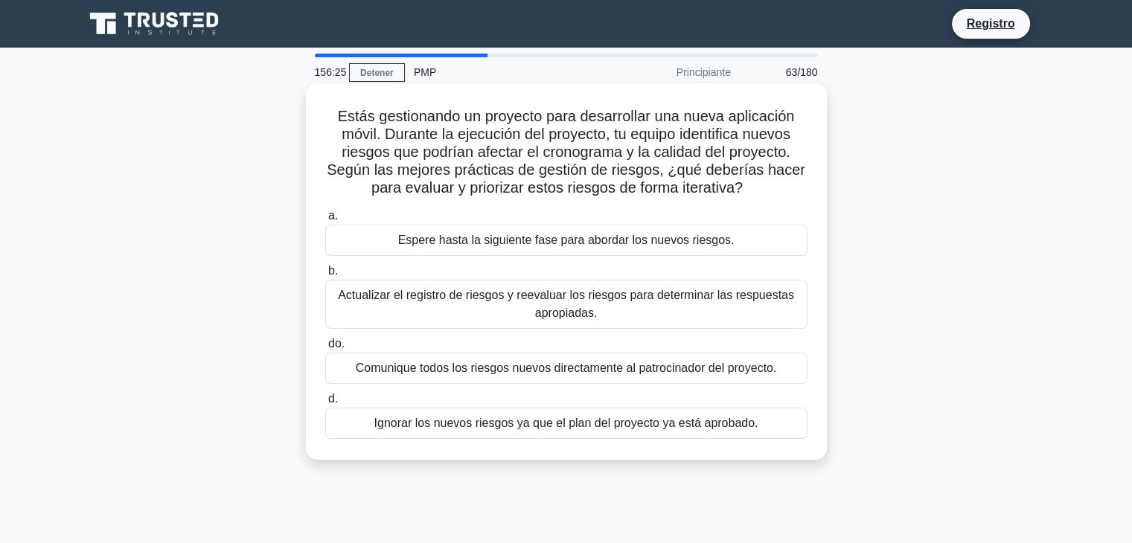
click at [592, 312] on font "Actualizar el registro de riesgos y reevaluar los riesgos para determinar las r…" at bounding box center [566, 304] width 456 height 31
click at [325, 276] on input "b. Actualizar el registro de riesgos y reevaluar los riesgos para determinar la…" at bounding box center [325, 271] width 0 height 10
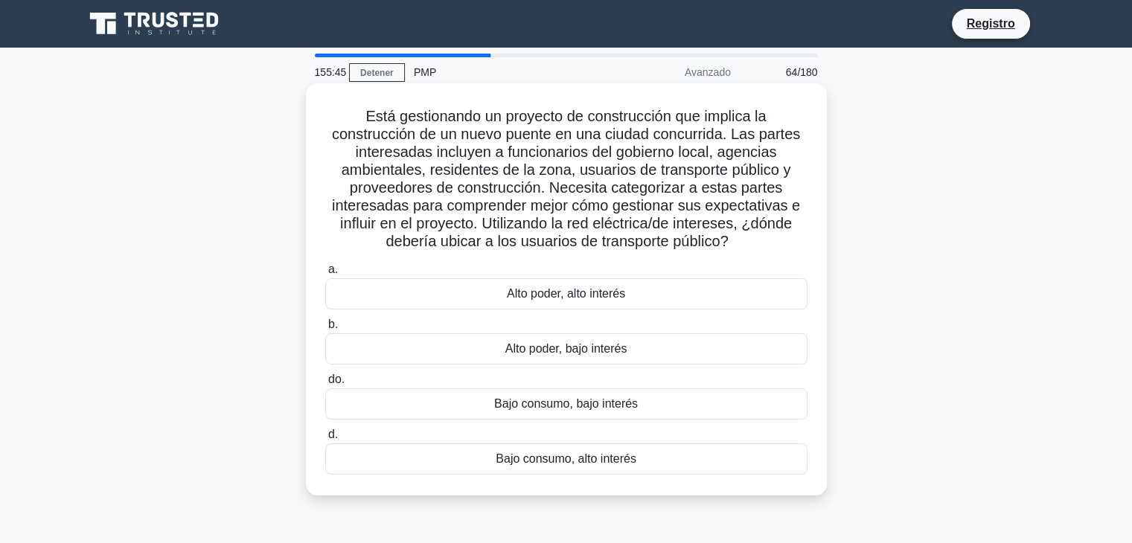
click at [601, 297] on font "Alto poder, alto interés" at bounding box center [566, 293] width 118 height 13
click at [325, 275] on input "a. Alto poder, alto interés" at bounding box center [325, 270] width 0 height 10
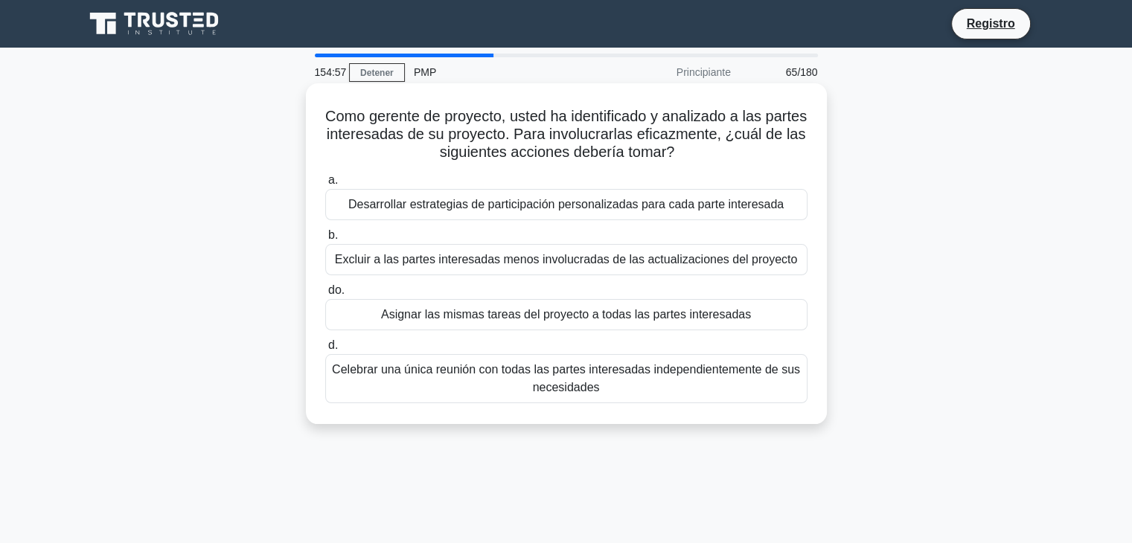
click at [490, 210] on font "Desarrollar estrategias de participación personalizadas para cada parte interes…" at bounding box center [565, 204] width 435 height 13
click at [325, 185] on input "a. Desarrollar estrategias de participación personalizadas para cada parte inte…" at bounding box center [325, 181] width 0 height 10
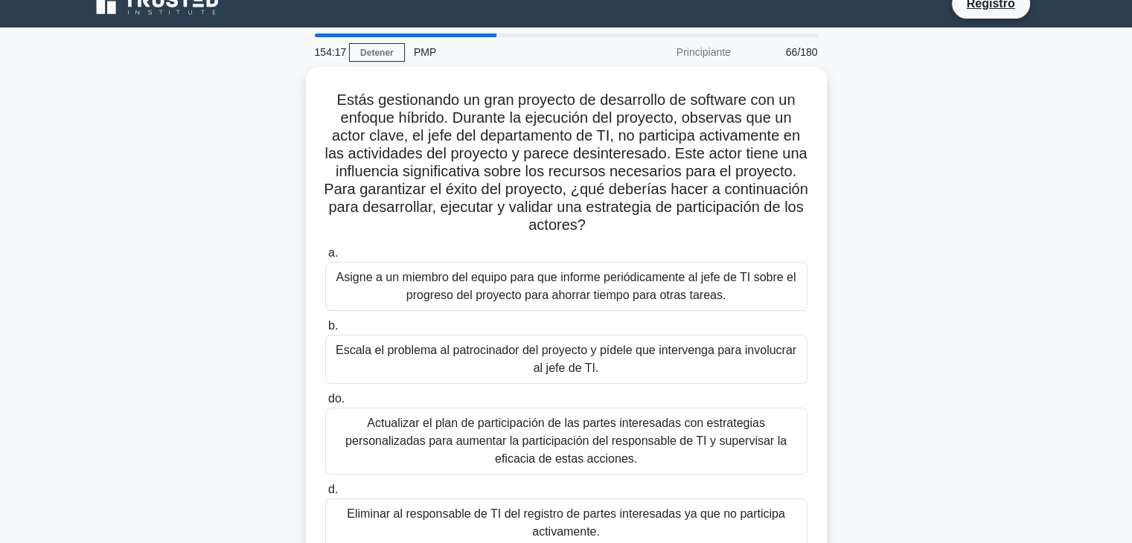
scroll to position [149, 0]
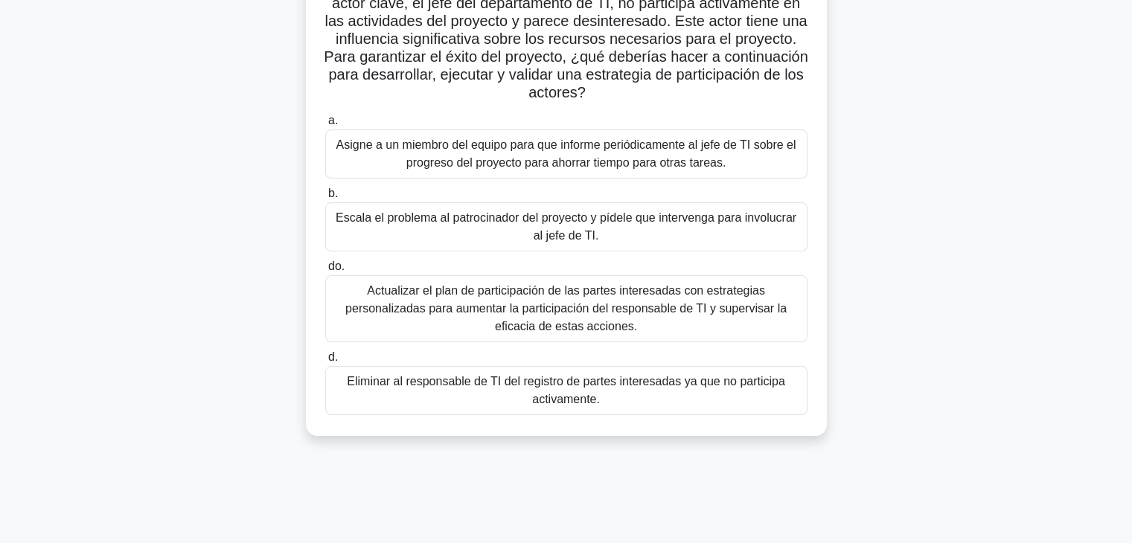
click at [705, 322] on font "Actualizar el plan de participación de las partes interesadas con estrategias p…" at bounding box center [566, 309] width 469 height 54
click at [325, 272] on input "do. Actualizar el plan de participación de las partes interesadas con estrategi…" at bounding box center [325, 267] width 0 height 10
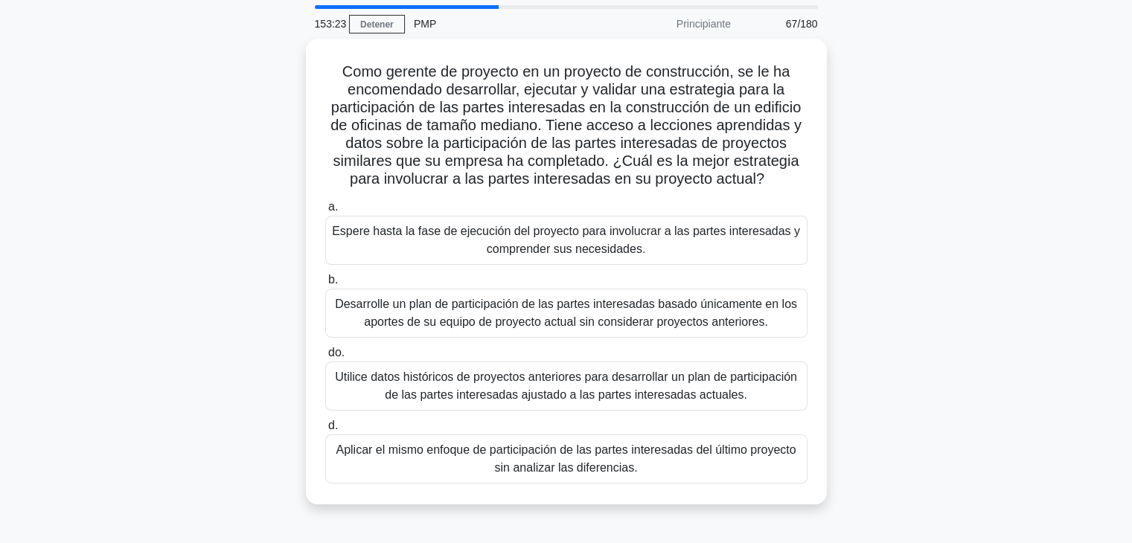
scroll to position [74, 0]
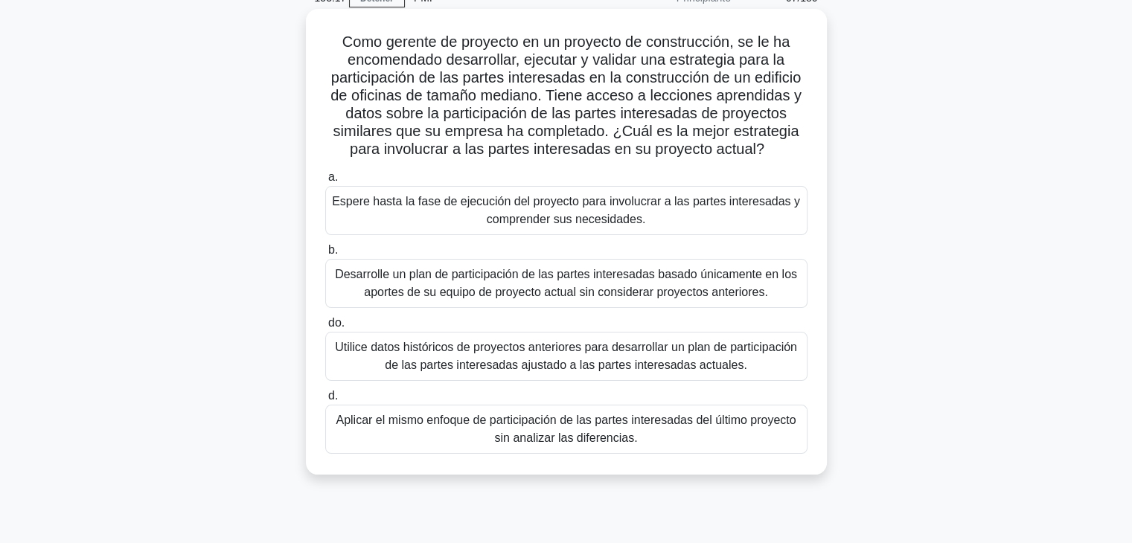
click at [763, 361] on font "Utilice datos históricos de proyectos anteriores para desarrollar un plan de pa…" at bounding box center [566, 357] width 469 height 36
click at [325, 328] on input "do. Utilice datos históricos de proyectos anteriores para desarrollar un plan d…" at bounding box center [325, 323] width 0 height 10
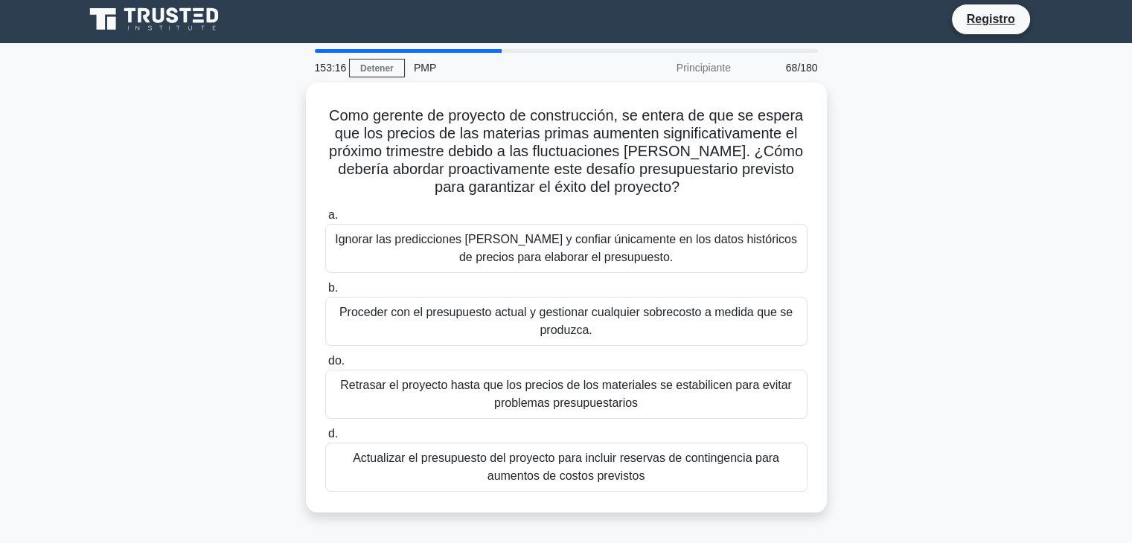
scroll to position [0, 0]
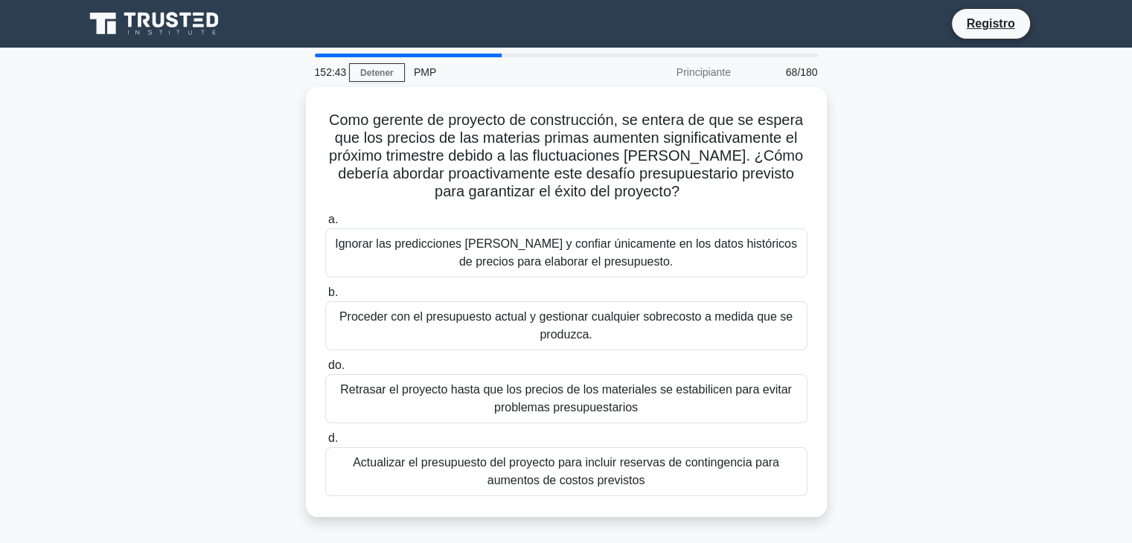
click at [640, 472] on font "Actualizar el presupuesto del proyecto para incluir reservas de contingencia pa…" at bounding box center [566, 471] width 426 height 31
click at [325, 443] on input "d. Actualizar el presupuesto del proyecto para incluir reservas de contingencia…" at bounding box center [325, 439] width 0 height 10
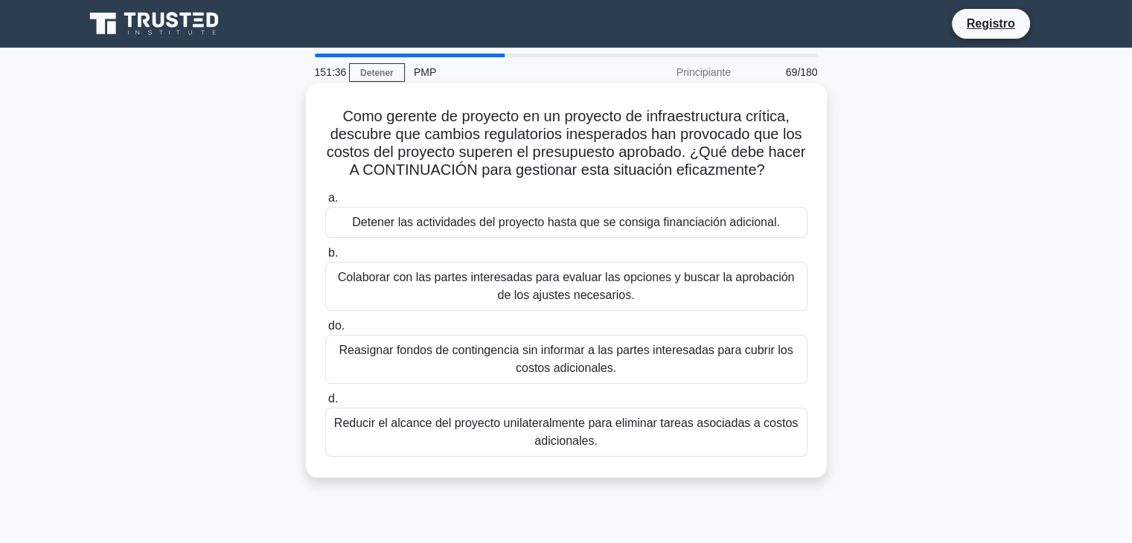
click at [672, 295] on font "Colaborar con las partes interesadas para evaluar las opciones y buscar la apro…" at bounding box center [566, 287] width 469 height 36
click at [325, 258] on input "b. Colaborar con las partes interesadas para evaluar las opciones y buscar la a…" at bounding box center [325, 254] width 0 height 10
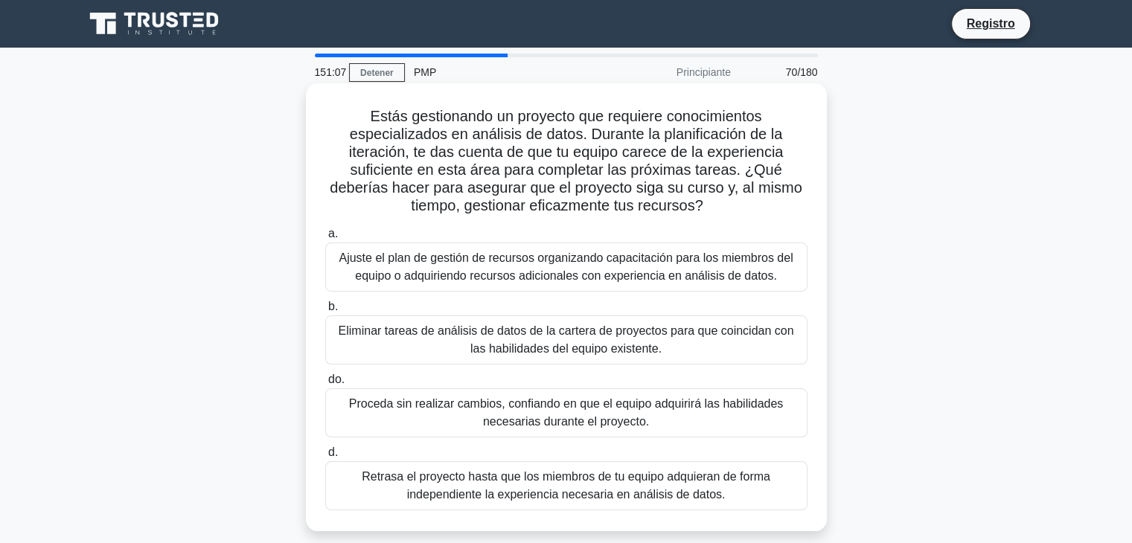
click at [743, 269] on font "Ajuste el plan de gestión de recursos organizando capacitación para los miembro…" at bounding box center [566, 266] width 454 height 31
click at [325, 239] on input "a. Ajuste el plan de gestión de recursos organizando capacitación para los miem…" at bounding box center [325, 234] width 0 height 10
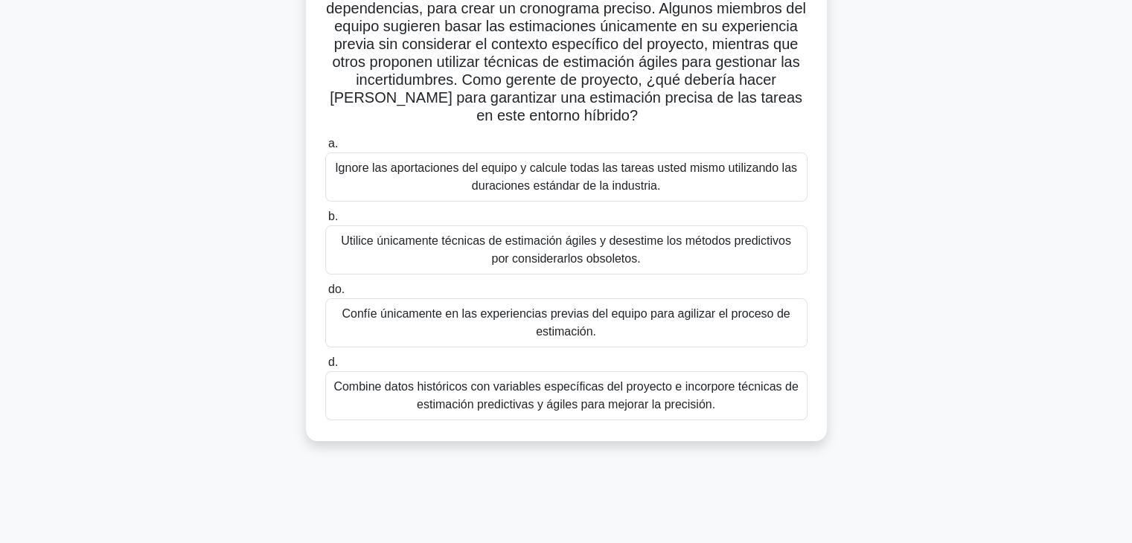
scroll to position [149, 0]
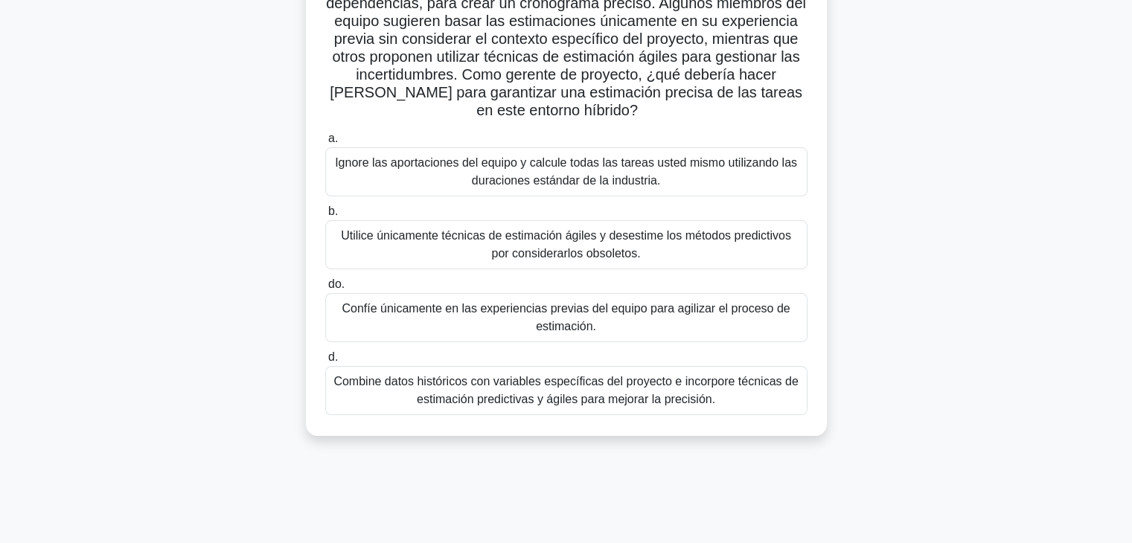
click at [705, 390] on font "Combine datos históricos con variables específicas del proyecto e incorpore téc…" at bounding box center [566, 391] width 469 height 36
click at [325, 362] on input "d. Combine datos históricos con variables específicas del proyecto e incorpore …" at bounding box center [325, 358] width 0 height 10
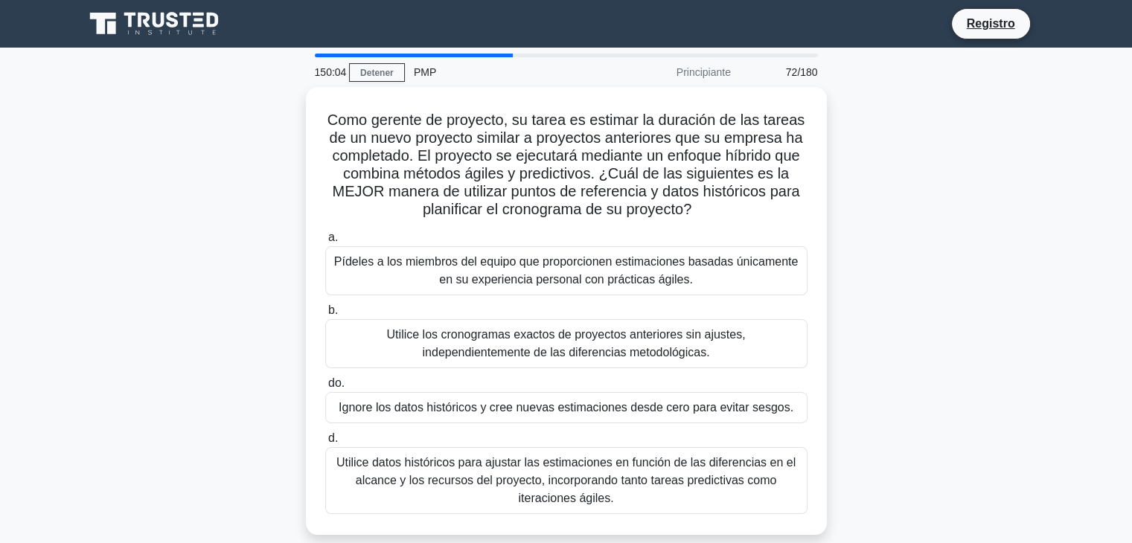
scroll to position [0, 0]
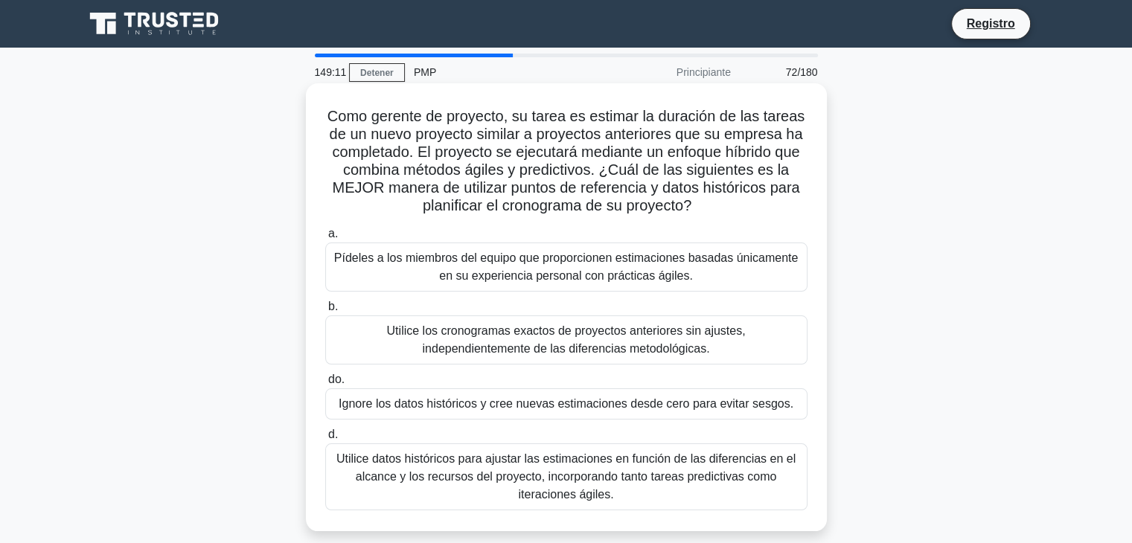
click at [679, 492] on font "Utilice datos históricos para ajustar las estimaciones en función de las difere…" at bounding box center [566, 477] width 469 height 54
click at [325, 440] on input "d. Utilice datos históricos para ajustar las estimaciones en función de las dif…" at bounding box center [325, 435] width 0 height 10
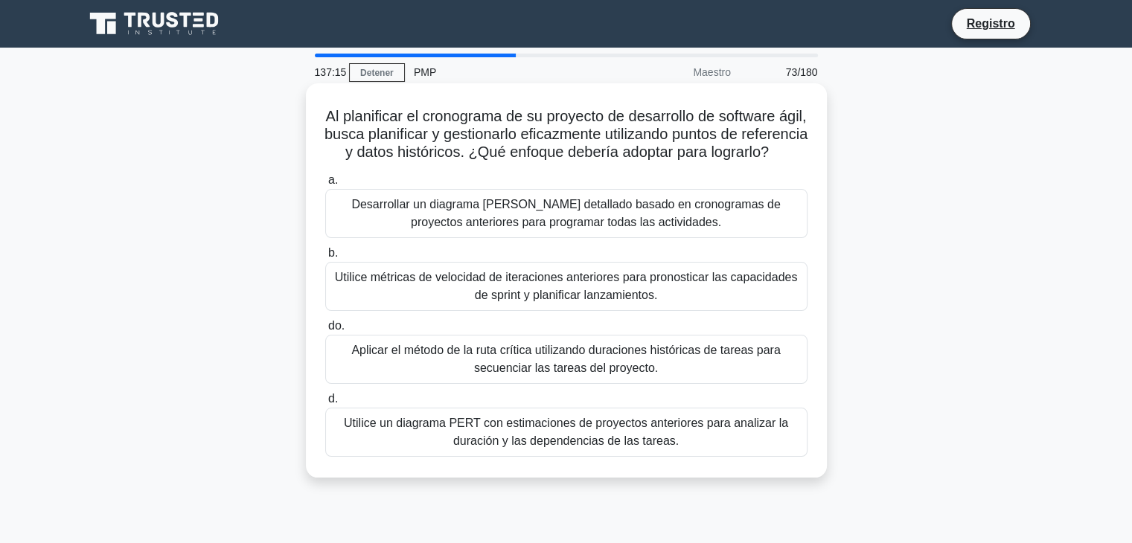
click at [562, 301] on font "Utilice métricas de velocidad de iteraciones anteriores para pronosticar las ca…" at bounding box center [566, 286] width 463 height 31
click at [325, 258] on input "b. Utilice métricas de velocidad de iteraciones anteriores para pronosticar las…" at bounding box center [325, 254] width 0 height 10
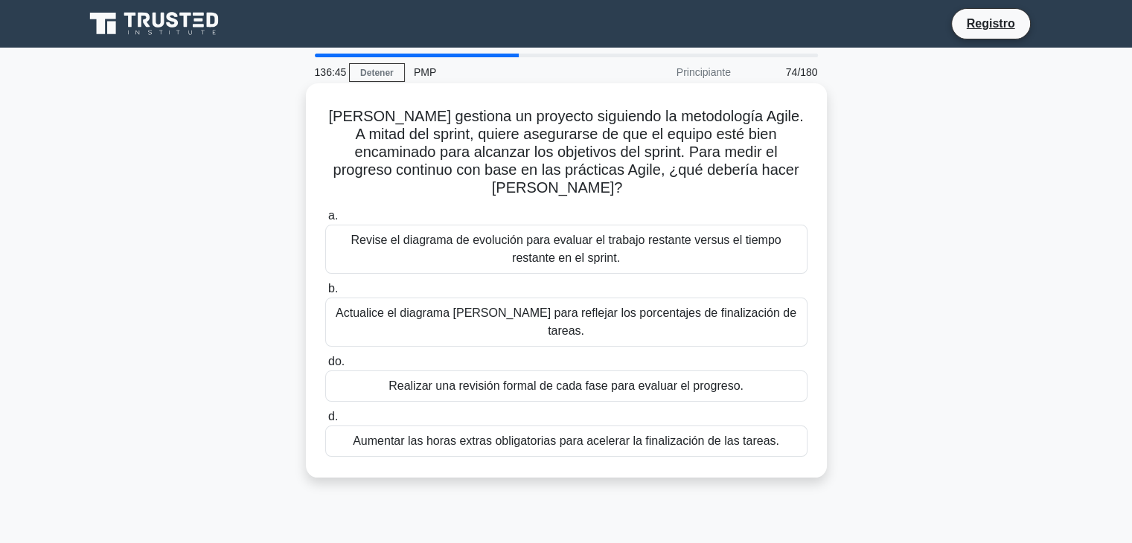
click at [593, 234] on font "Revise el diagrama de evolución para evaluar el trabajo restante versus el tiem…" at bounding box center [565, 249] width 430 height 31
click at [325, 217] on input "a. Revise el diagrama de evolución para evaluar el trabajo restante versus el t…" at bounding box center [325, 216] width 0 height 10
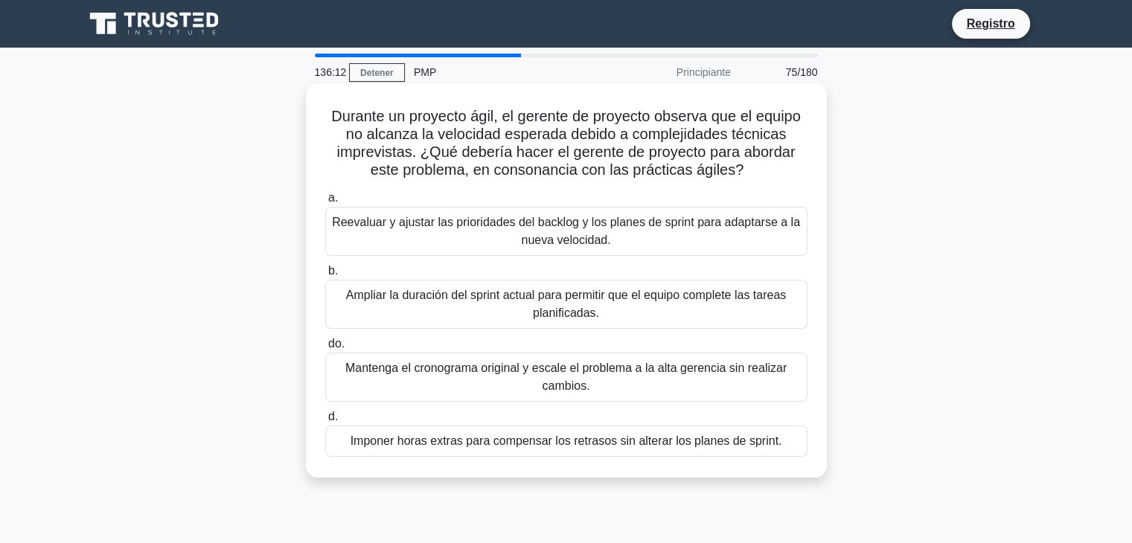
click at [426, 239] on font "Reevaluar y ajustar las prioridades del backlog y los planes de sprint para ada…" at bounding box center [566, 232] width 469 height 36
click at [325, 203] on input "a. [PERSON_NAME] y ajustar las prioridades del backlog y los planes de sprint p…" at bounding box center [325, 198] width 0 height 10
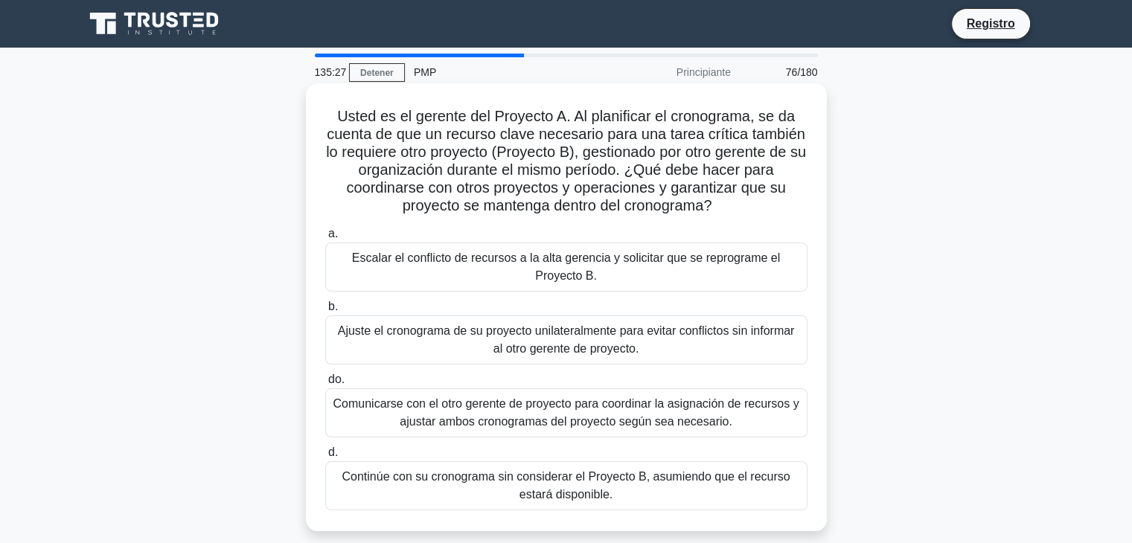
click at [560, 417] on font "Comunicarse con el otro gerente de proyecto para coordinar la asignación de rec…" at bounding box center [566, 412] width 466 height 31
click at [325, 385] on input "do. Comunicarse con el otro gerente de proyecto para coordinar la asignación de…" at bounding box center [325, 380] width 0 height 10
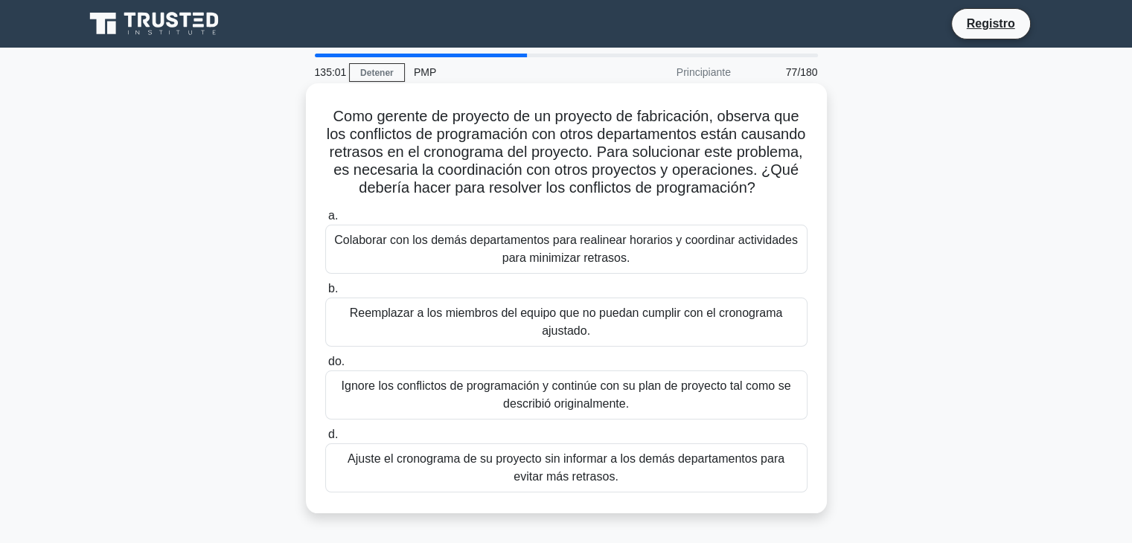
click at [546, 264] on font "Colaborar con los demás departamentos para realinear horarios y coordinar activ…" at bounding box center [566, 249] width 464 height 31
click at [325, 221] on input "a. Colaborar con los demás departamentos para realinear horarios y coordinar ac…" at bounding box center [325, 216] width 0 height 10
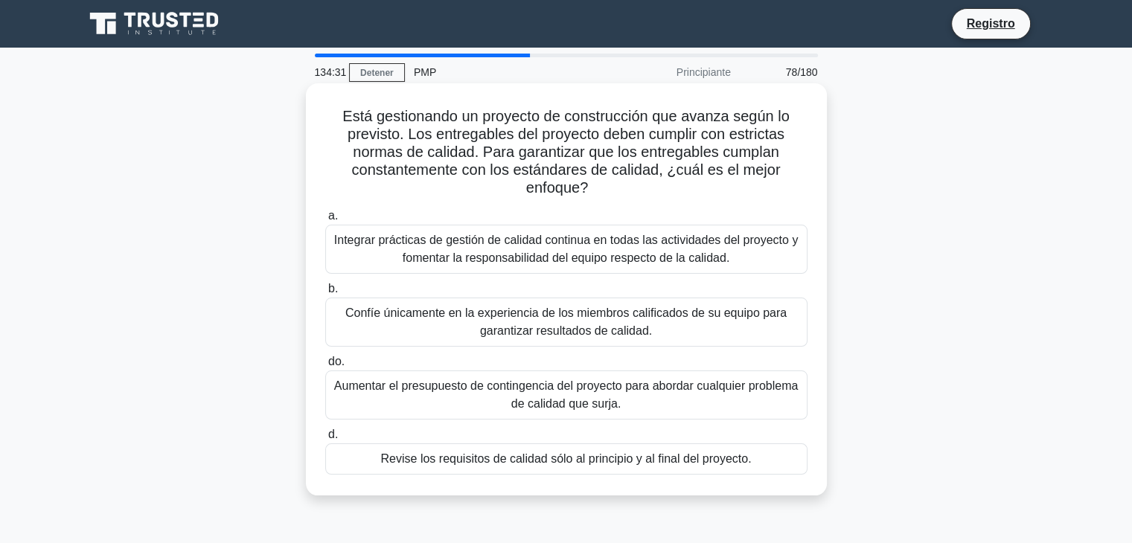
click at [545, 245] on font "Integrar prácticas de gestión de calidad continua en todas las actividades del …" at bounding box center [566, 249] width 464 height 31
click at [325, 221] on input "a. Integrar prácticas de gestión de calidad continua en todas las actividades d…" at bounding box center [325, 216] width 0 height 10
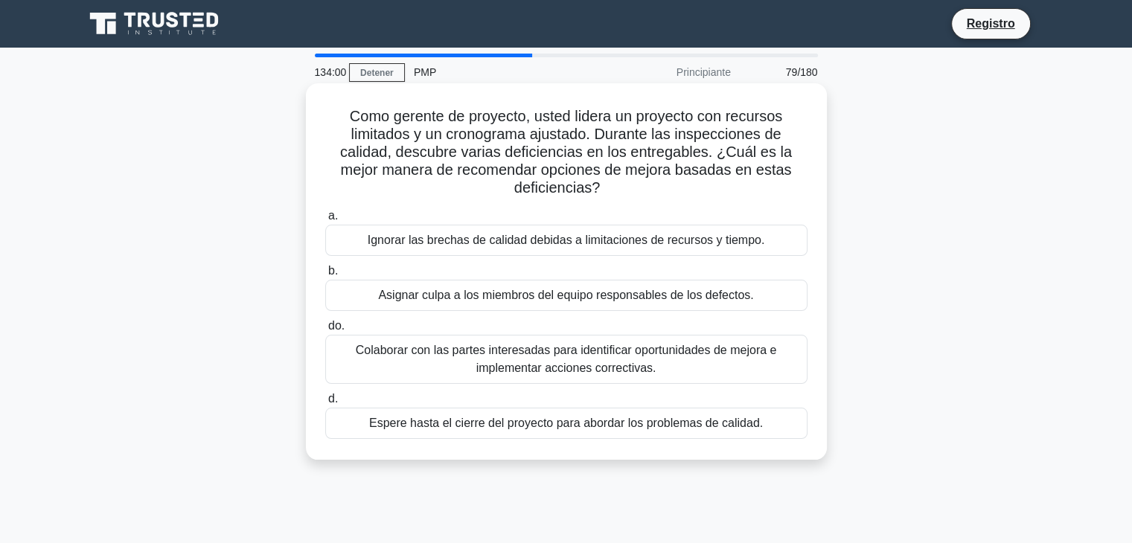
click at [388, 371] on font "Colaborar con las partes interesadas para identificar oportunidades de mejora e…" at bounding box center [566, 360] width 469 height 36
click at [325, 331] on input "do. Colaborar con las partes interesadas para identificar oportunidades de mejo…" at bounding box center [325, 326] width 0 height 10
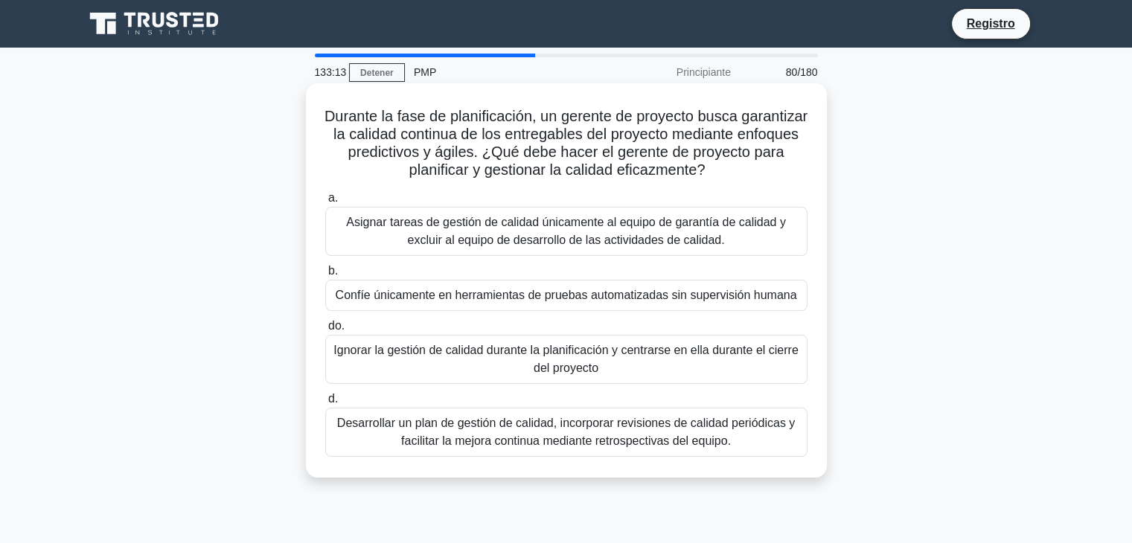
click at [630, 439] on font "Desarrollar un plan de gestión de calidad, incorporar revisiones de calidad per…" at bounding box center [566, 432] width 458 height 31
click at [325, 404] on input "d. Desarrollar un plan de gestión de calidad, incorporar revisiones de calidad …" at bounding box center [325, 399] width 0 height 10
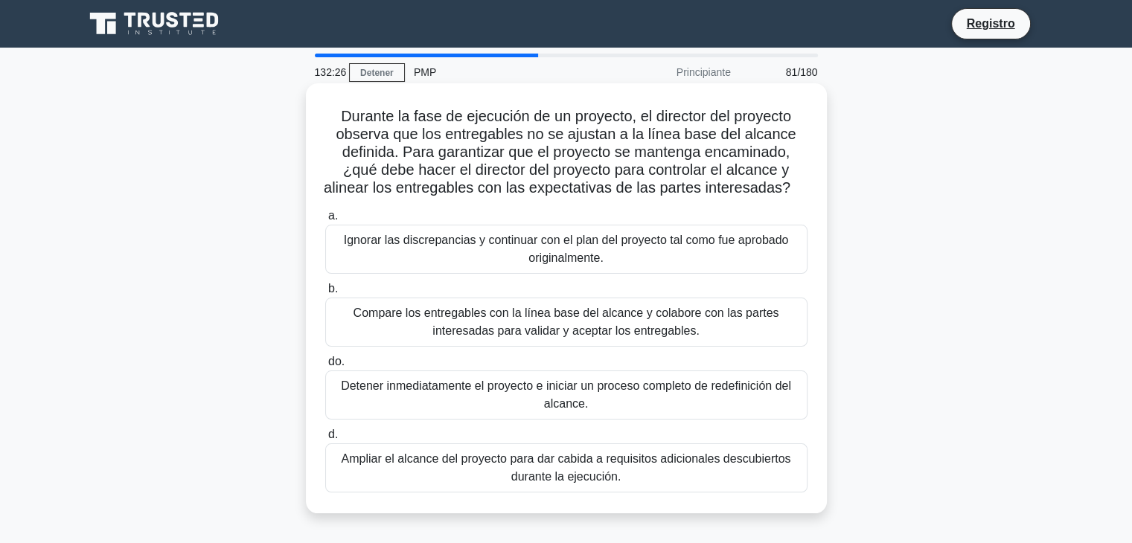
click at [560, 337] on font "Compare los entregables con la línea base del alcance y colabore con las partes…" at bounding box center [566, 322] width 426 height 31
click at [325, 294] on input "b. Compare los entregables con la línea base del alcance y colabore con las par…" at bounding box center [325, 289] width 0 height 10
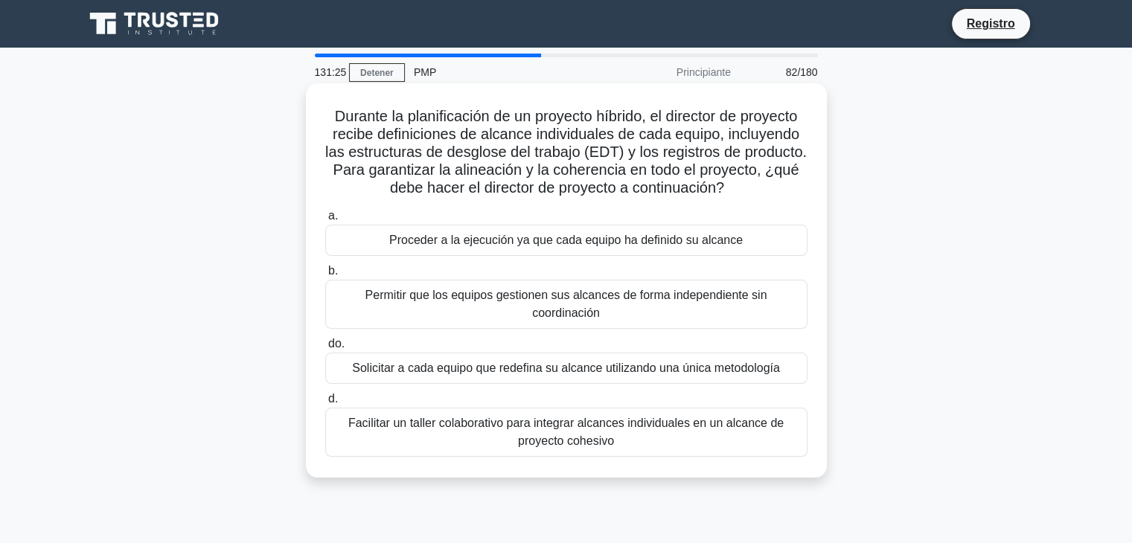
click at [531, 430] on font "Facilitar un taller colaborativo para integrar alcances individuales en un alca…" at bounding box center [565, 432] width 435 height 31
click at [325, 404] on input "d. Facilitar un taller colaborativo para integrar alcances individuales en un a…" at bounding box center [325, 399] width 0 height 10
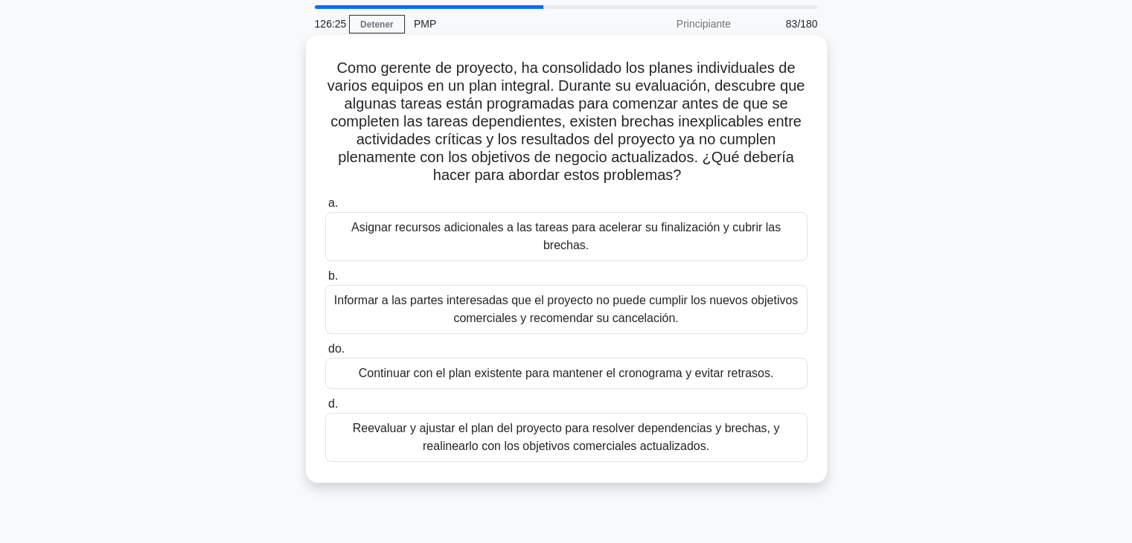
scroll to position [74, 0]
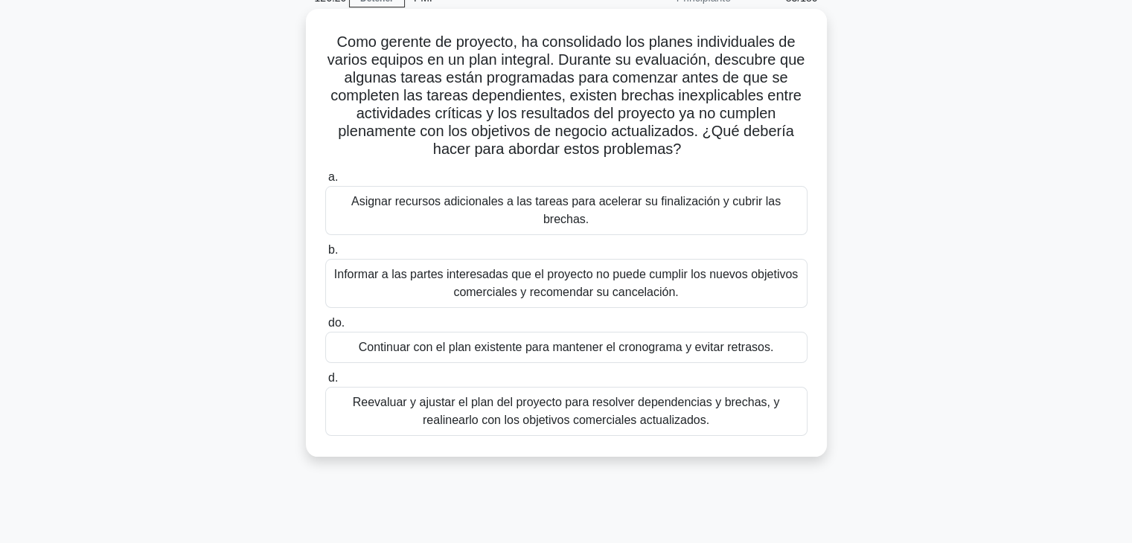
click at [458, 398] on font "Reevaluar y ajustar el plan del proyecto para resolver dependencias y brechas, …" at bounding box center [566, 411] width 427 height 31
click at [325, 383] on input "d. Reevaluar y ajustar el plan del proyecto para resolver dependencias y brecha…" at bounding box center [325, 379] width 0 height 10
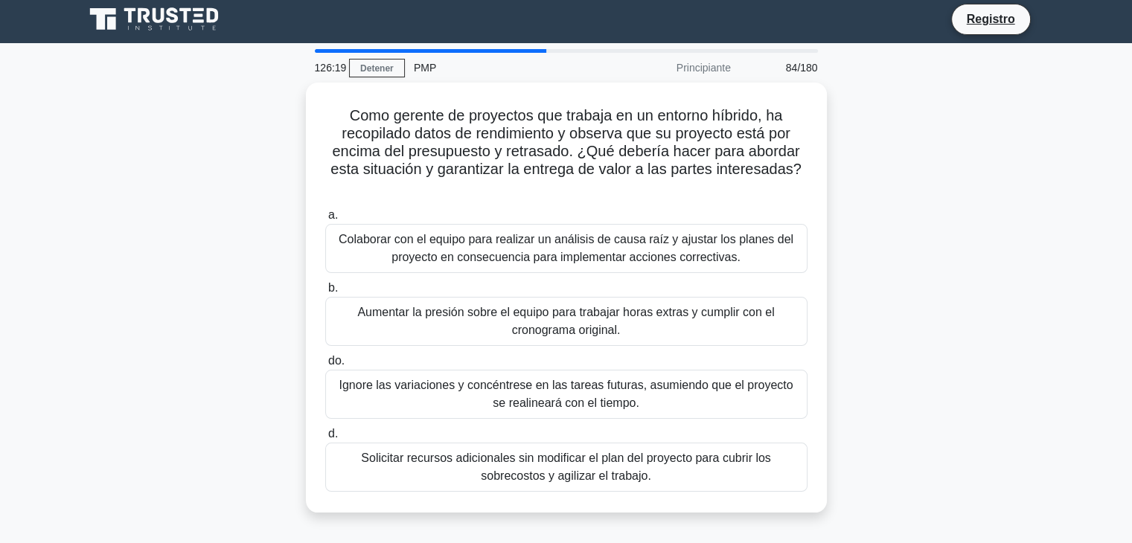
scroll to position [0, 0]
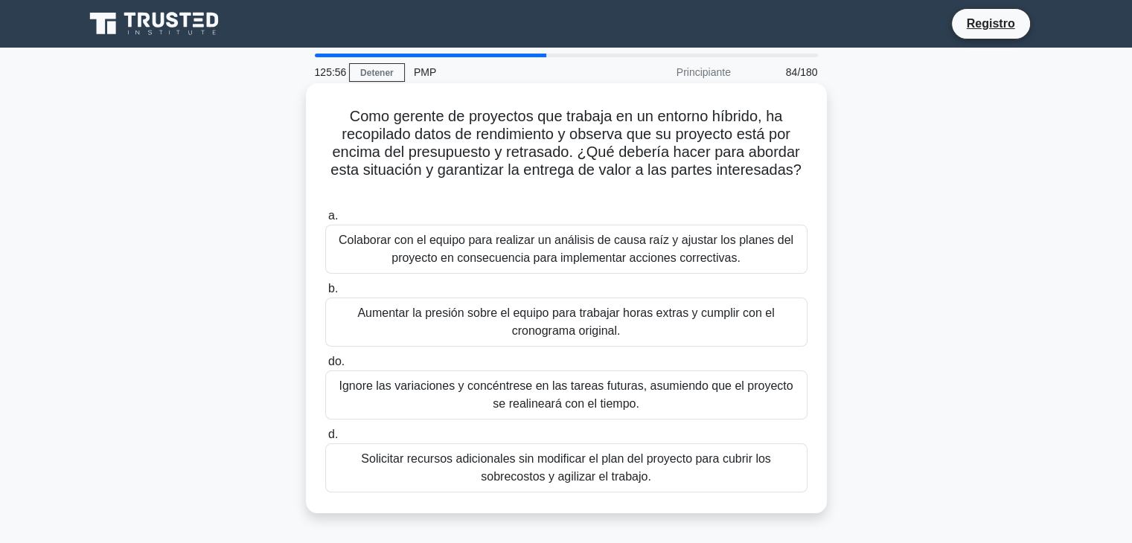
click at [586, 251] on font "Colaborar con el equipo para realizar un análisis de causa raíz y ajustar los p…" at bounding box center [566, 249] width 455 height 31
click at [325, 221] on input "a. Colaborar con el equipo para realizar un análisis de causa raíz y ajustar lo…" at bounding box center [325, 216] width 0 height 10
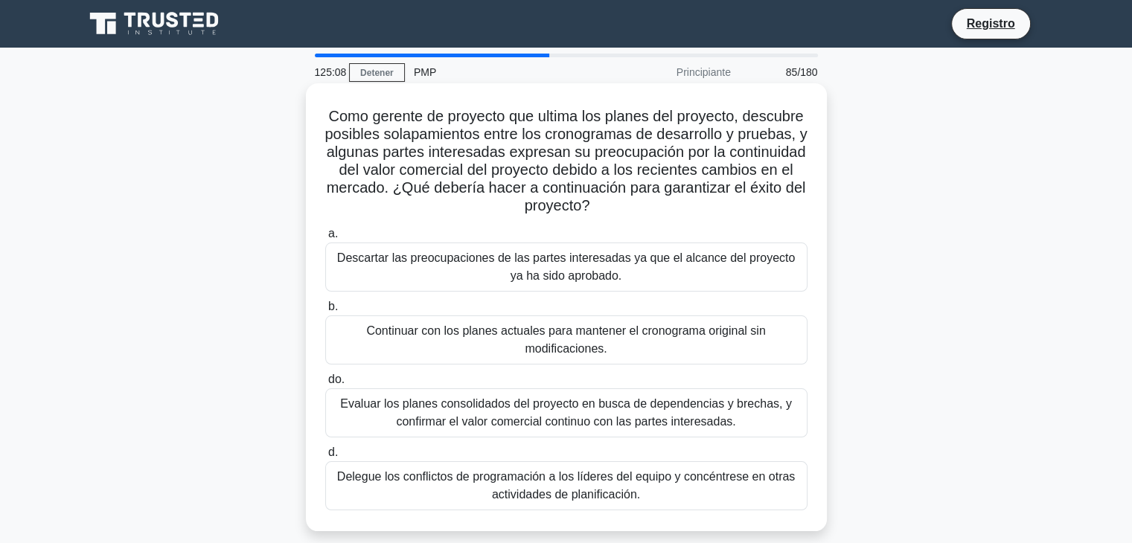
click at [521, 414] on font "Evaluar los planes consolidados del proyecto en busca de dependencias y brechas…" at bounding box center [566, 412] width 452 height 31
click at [325, 385] on input "do. Evaluar los planes consolidados del proyecto en busca de dependencias y bre…" at bounding box center [325, 380] width 0 height 10
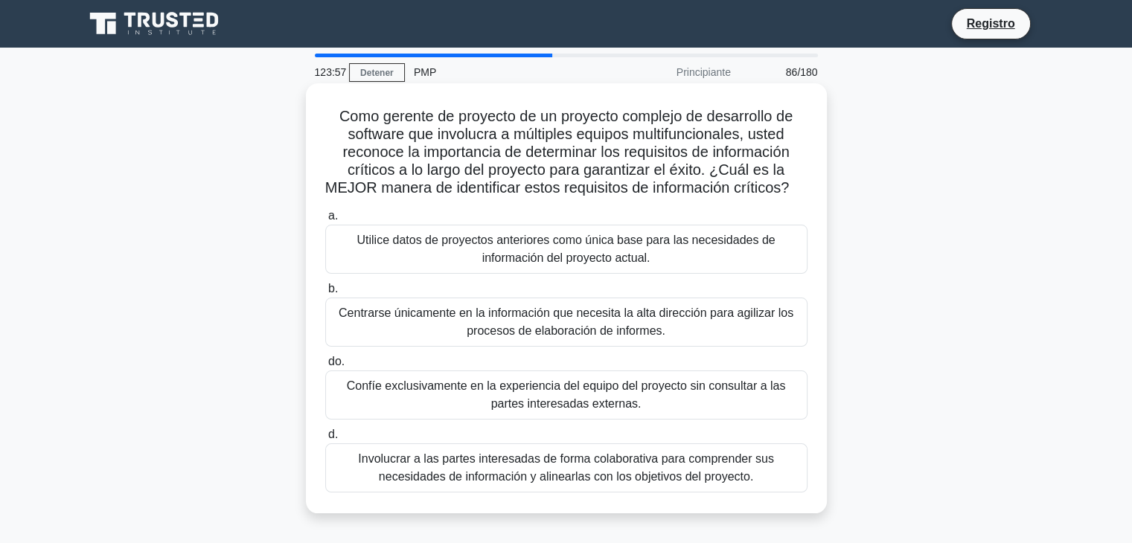
click at [562, 264] on font "Utilice datos de proyectos anteriores como única base para las necesidades de i…" at bounding box center [565, 249] width 418 height 31
click at [325, 221] on input "a. Utilice datos de proyectos anteriores como única base para las necesidades d…" at bounding box center [325, 216] width 0 height 10
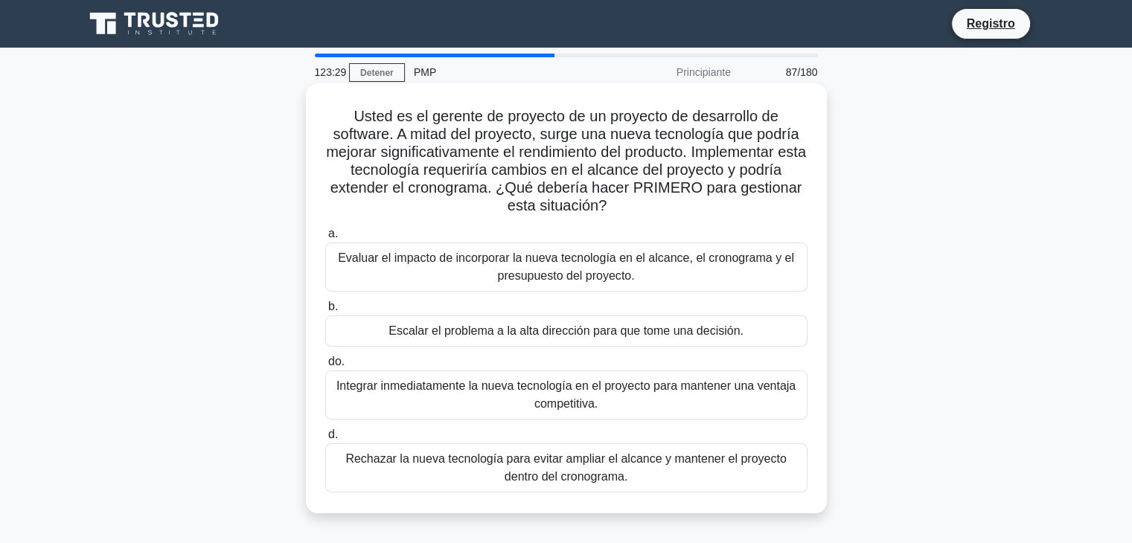
click at [512, 262] on font "Evaluar el impacto de incorporar la nueva tecnología en el alcance, el cronogra…" at bounding box center [566, 266] width 456 height 31
click at [325, 239] on input "a. Evaluar el impacto de incorporar la nueva tecnología en el alcance, el crono…" at bounding box center [325, 234] width 0 height 10
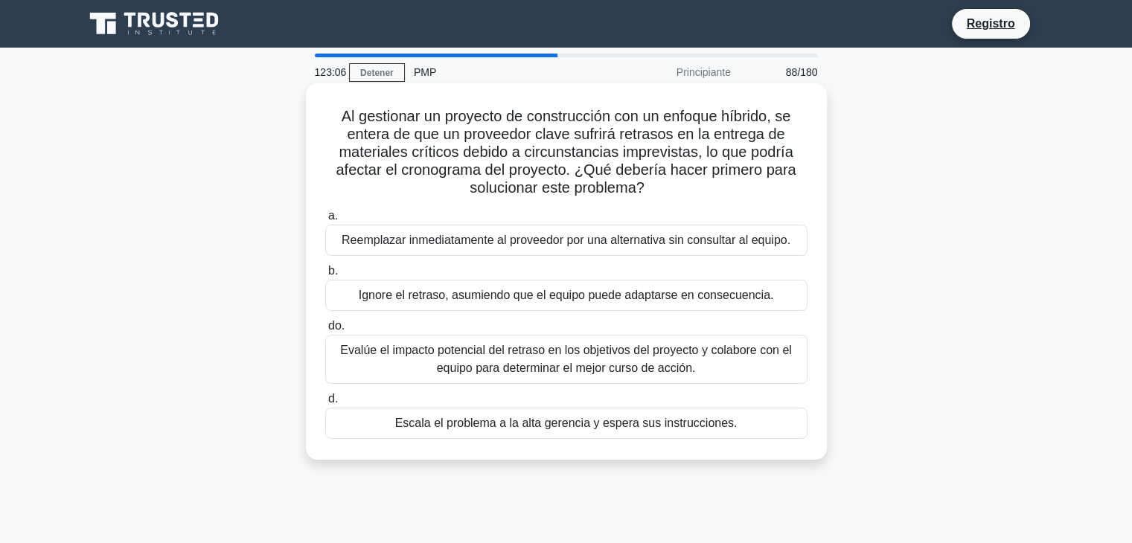
click at [459, 360] on font "Evalúe el impacto potencial del retraso en los objetivos del proyecto y colabor…" at bounding box center [566, 359] width 452 height 31
click at [325, 331] on input "do. Evalúe el impacto potencial del retraso en los objetivos del proyecto y col…" at bounding box center [325, 326] width 0 height 10
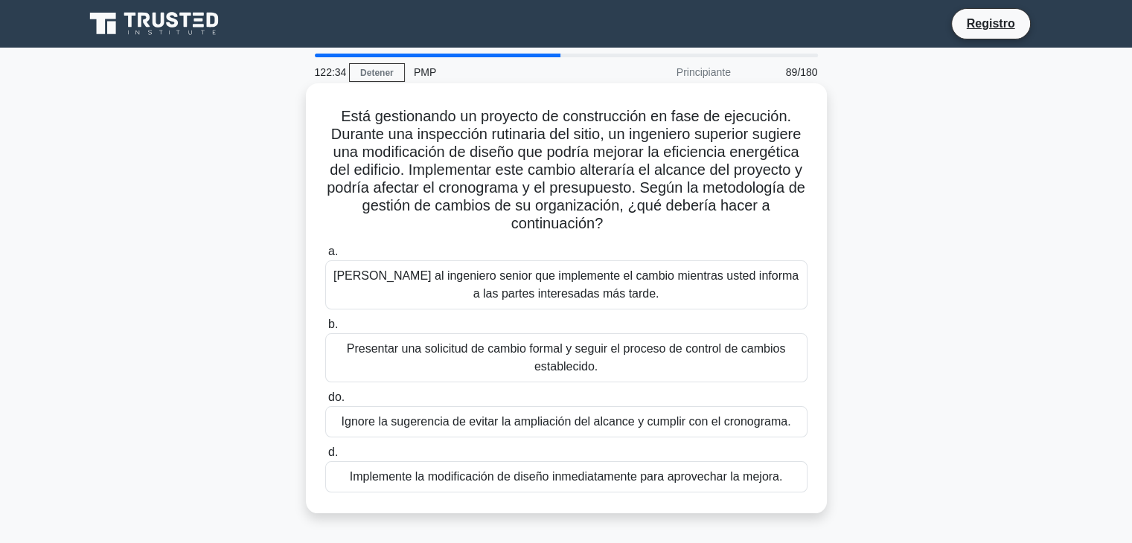
click at [566, 358] on font "Presentar una solicitud de cambio formal y seguir el proceso de control de camb…" at bounding box center [566, 358] width 469 height 36
click at [325, 330] on input "b. Presentar una solicitud de cambio formal y seguir el proceso de control de c…" at bounding box center [325, 325] width 0 height 10
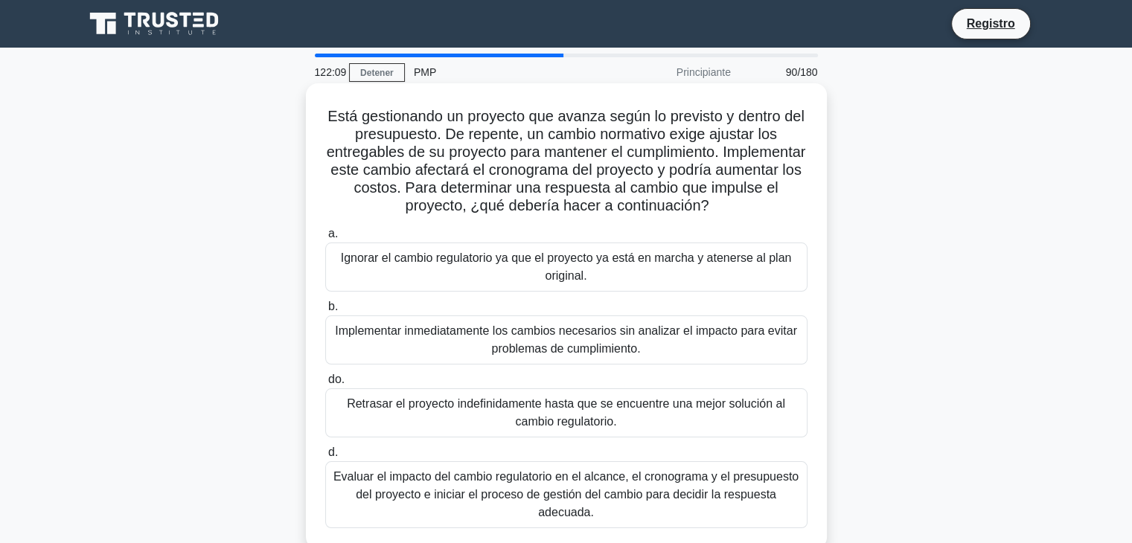
click at [562, 487] on font "Evaluar el impacto del cambio regulatorio en el alcance, el cronograma y el pre…" at bounding box center [565, 494] width 465 height 48
click at [325, 458] on input "d. Evaluar el impacto del cambio regulatorio en el alcance, el cronograma y el …" at bounding box center [325, 453] width 0 height 10
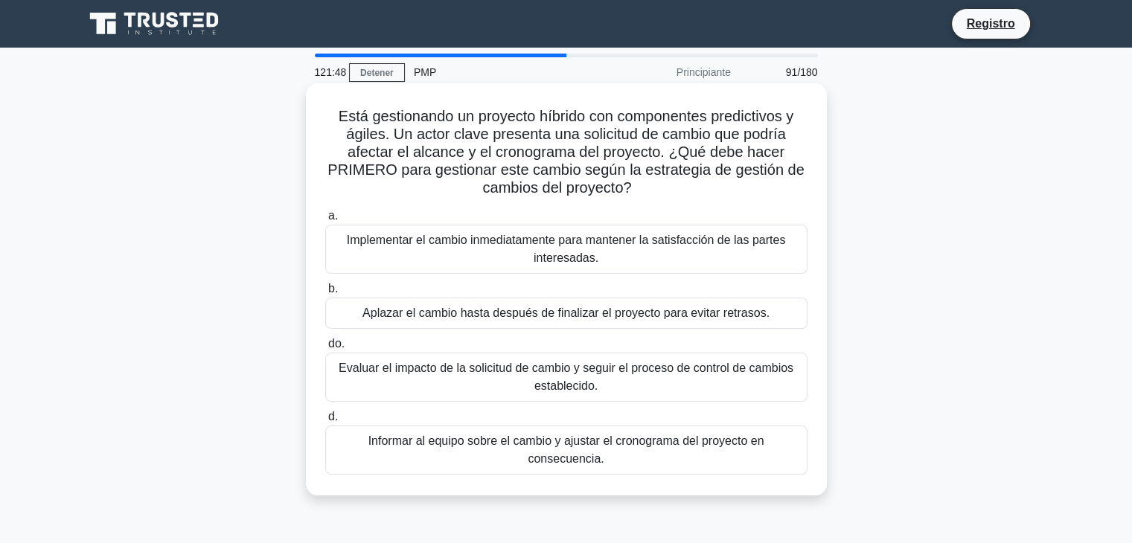
click at [416, 374] on font "Evaluar el impacto de la solicitud de cambio y seguir el proceso de control de …" at bounding box center [566, 377] width 455 height 31
click at [325, 349] on input "do. Evaluar el impacto de la solicitud de cambio y seguir el proceso de control…" at bounding box center [325, 344] width 0 height 10
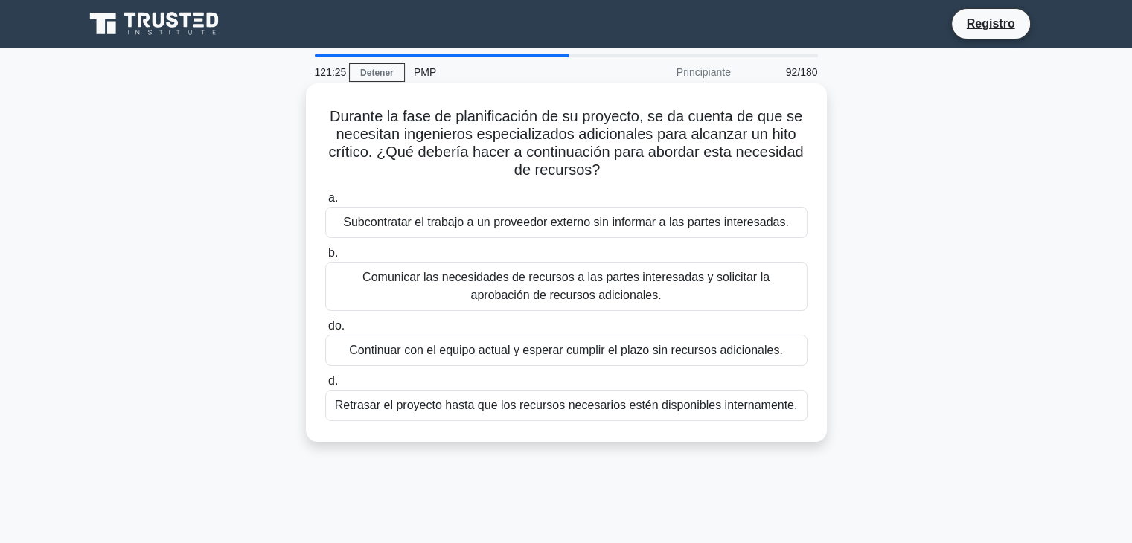
click at [530, 280] on font "Comunicar las necesidades de recursos a las partes interesadas y solicitar la a…" at bounding box center [565, 286] width 407 height 31
click at [325, 258] on input "b. Comunicar las necesidades de recursos a las partes interesadas y solicitar l…" at bounding box center [325, 254] width 0 height 10
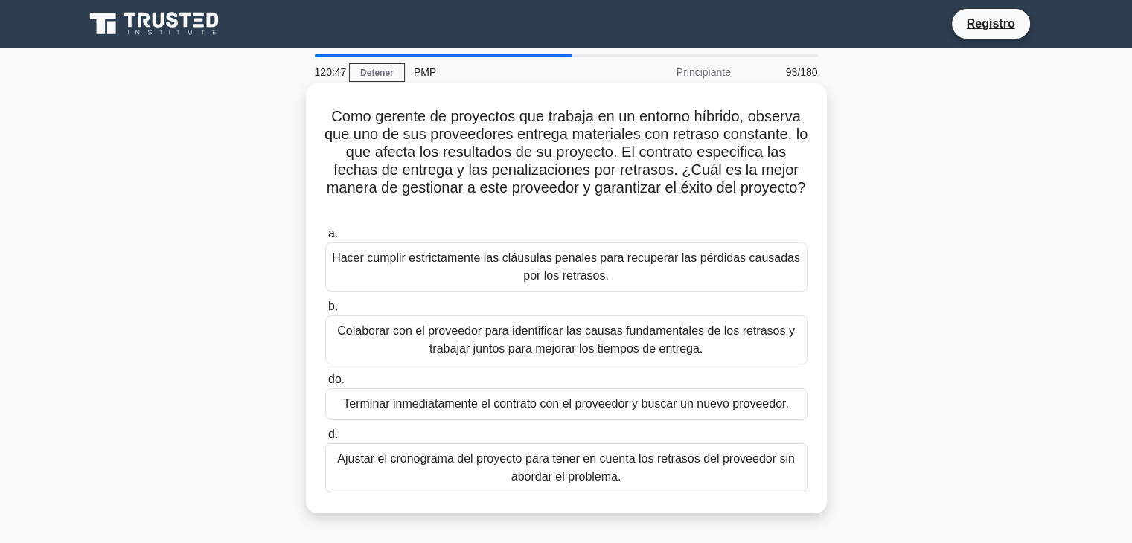
click at [437, 346] on font "Colaborar con el proveedor para identificar las causas fundamentales de los ret…" at bounding box center [566, 339] width 458 height 31
click at [325, 312] on input "b. Colaborar con el proveedor para identificar las causas fundamentales de los …" at bounding box center [325, 307] width 0 height 10
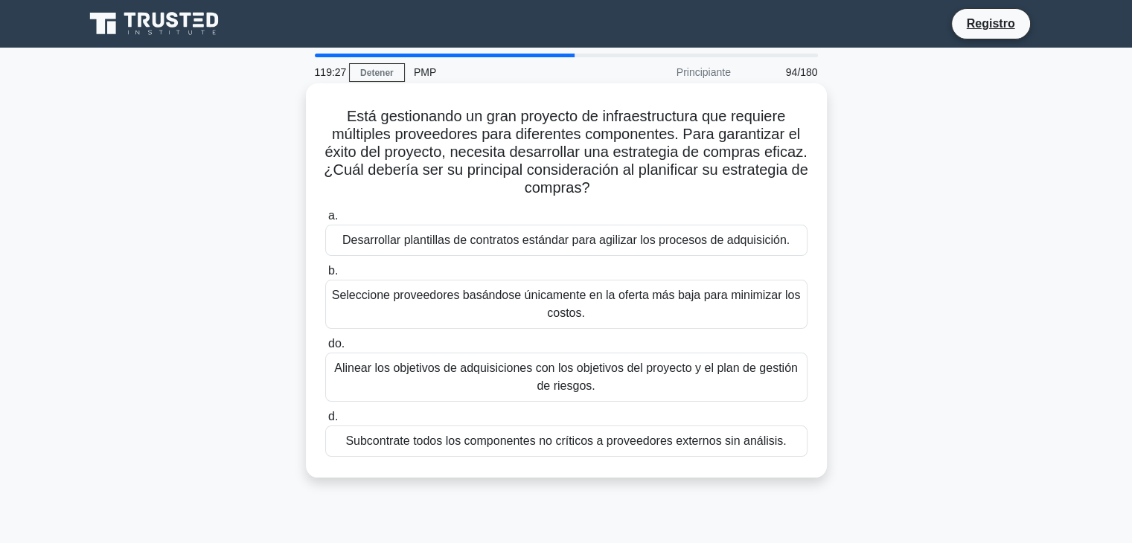
click at [440, 251] on div "Desarrollar plantillas de contratos estándar para agilizar los procesos de adqu…" at bounding box center [566, 240] width 482 height 31
click at [325, 221] on input "a. Desarrollar plantillas de contratos estándar para agilizar los procesos de a…" at bounding box center [325, 216] width 0 height 10
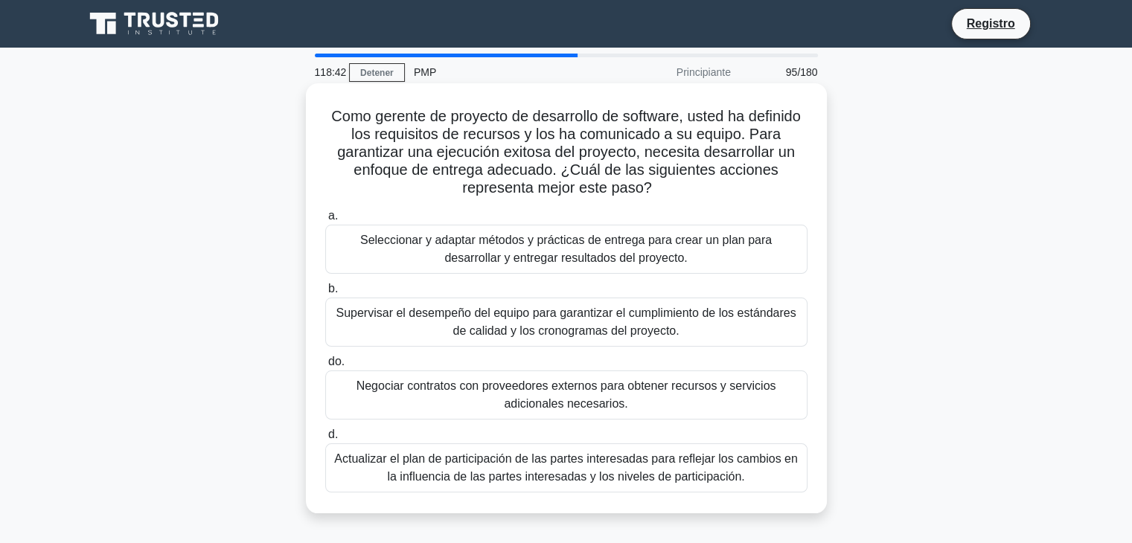
click at [623, 256] on font "Seleccionar y adaptar métodos y prácticas de entrega para crear un plan para de…" at bounding box center [565, 249] width 411 height 31
click at [325, 221] on input "a. Seleccionar y adaptar métodos y prácticas de entrega para crear un plan para…" at bounding box center [325, 216] width 0 height 10
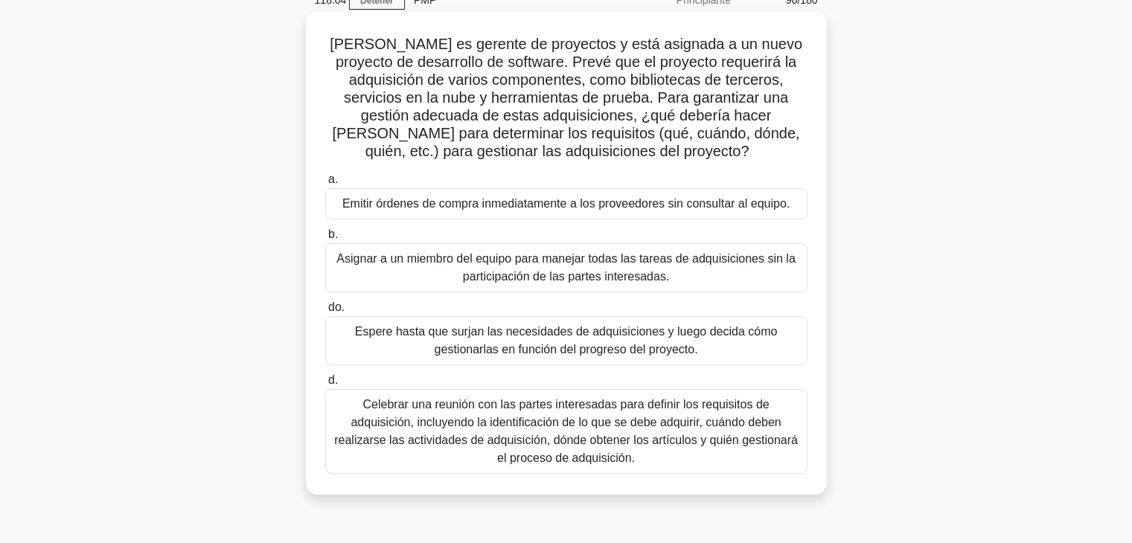
scroll to position [149, 0]
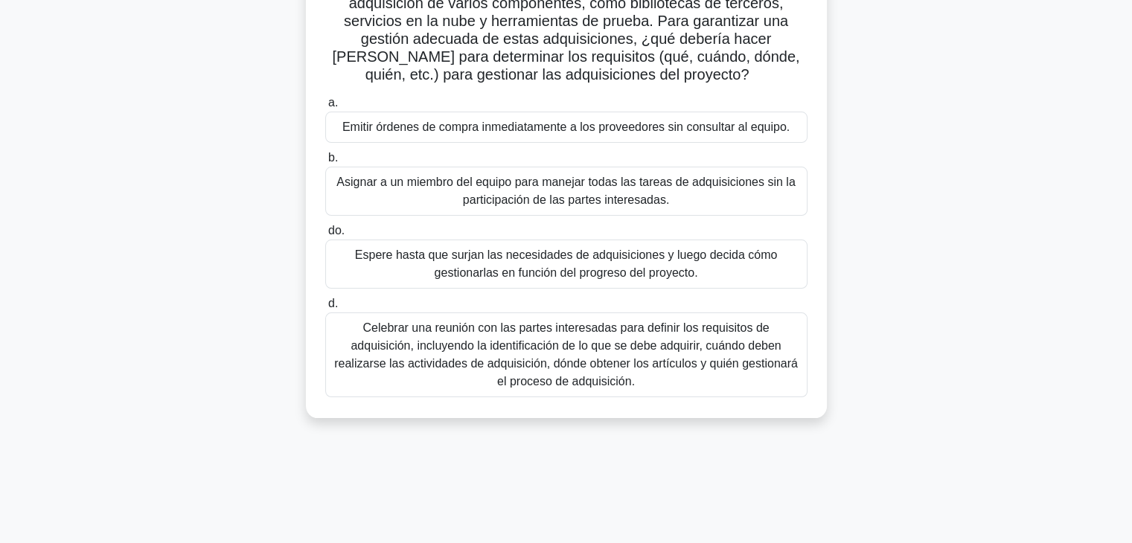
click at [552, 370] on font "Celebrar una reunión con las partes interesadas para definir los requisitos de …" at bounding box center [566, 354] width 464 height 66
click at [325, 309] on input "d. Celebrar una reunión con las partes interesadas para definir los requisitos …" at bounding box center [325, 304] width 0 height 10
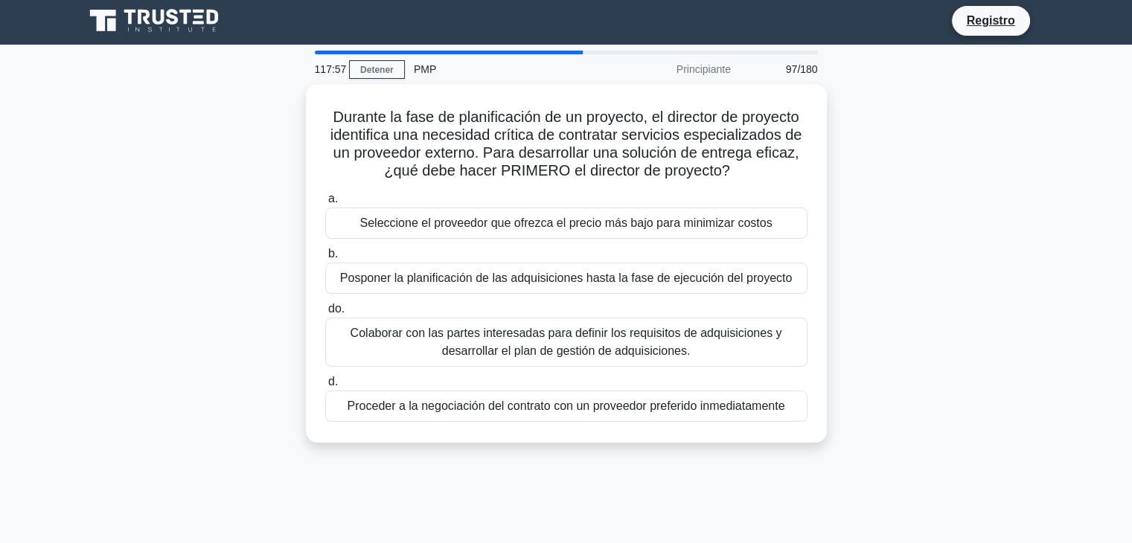
scroll to position [0, 0]
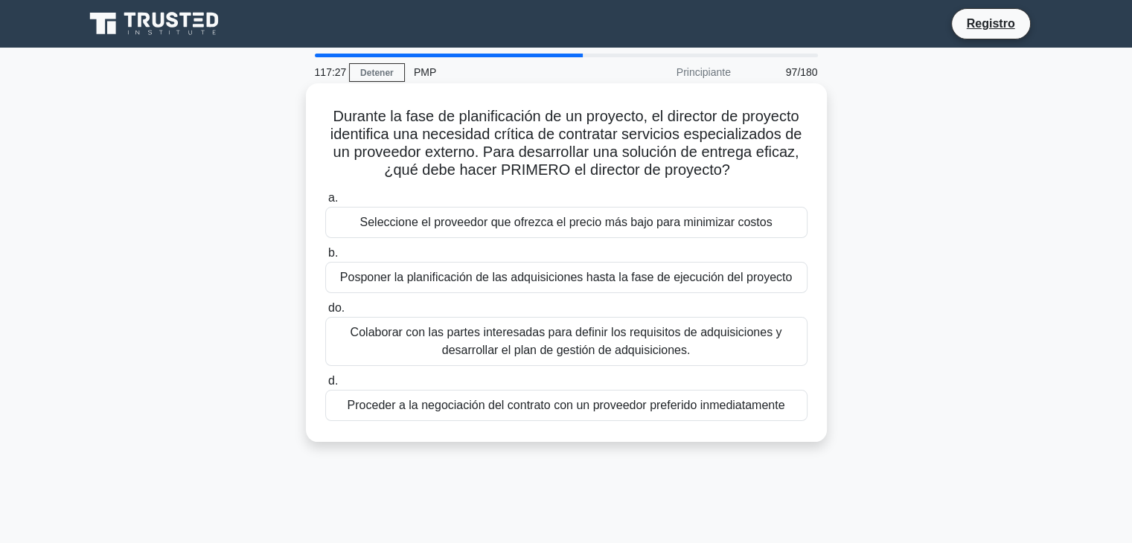
click at [390, 334] on font "Colaborar con las partes interesadas para definir los requisitos de adquisicion…" at bounding box center [566, 341] width 432 height 31
click at [325, 313] on input "do. Colaborar con las partes interesadas para definir los requisitos de adquisi…" at bounding box center [325, 309] width 0 height 10
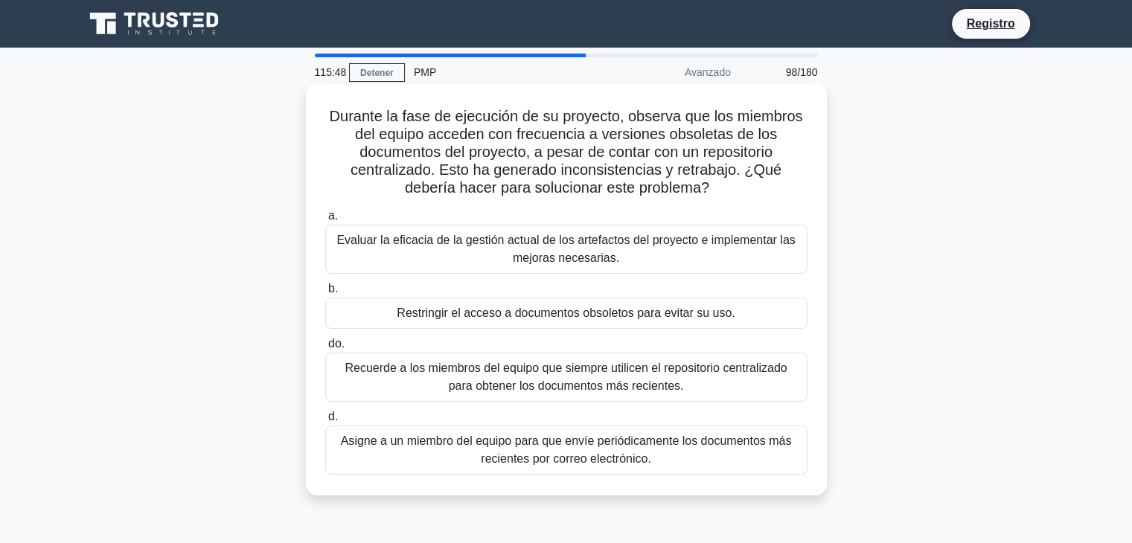
click at [500, 251] on font "Evaluar la eficacia de la gestión actual de los artefactos del proyecto e imple…" at bounding box center [566, 249] width 469 height 36
click at [325, 221] on input "a. Evaluar la eficacia de la gestión actual de los artefactos del proyecto e im…" at bounding box center [325, 216] width 0 height 10
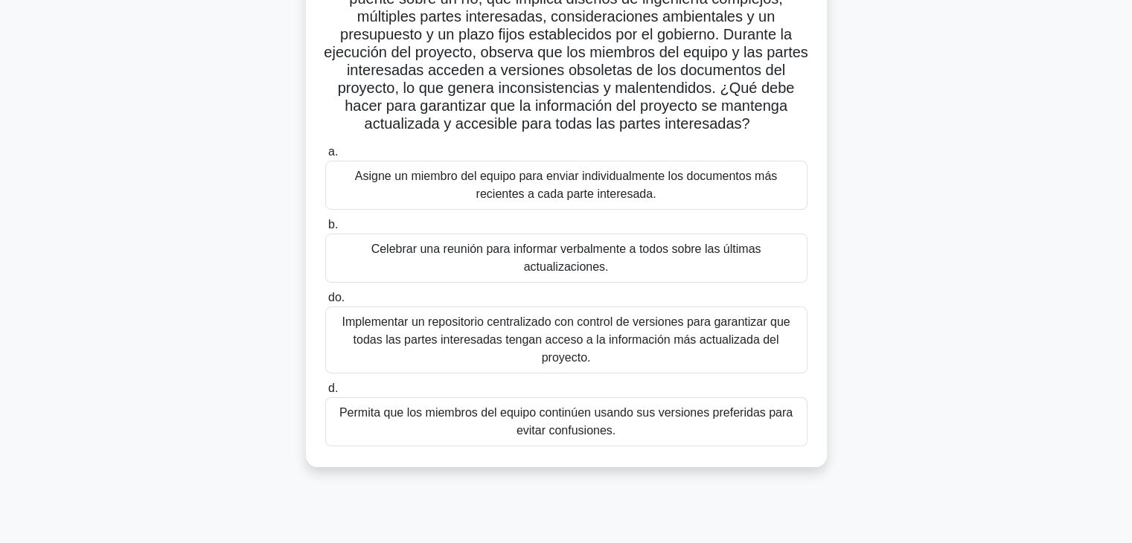
scroll to position [149, 0]
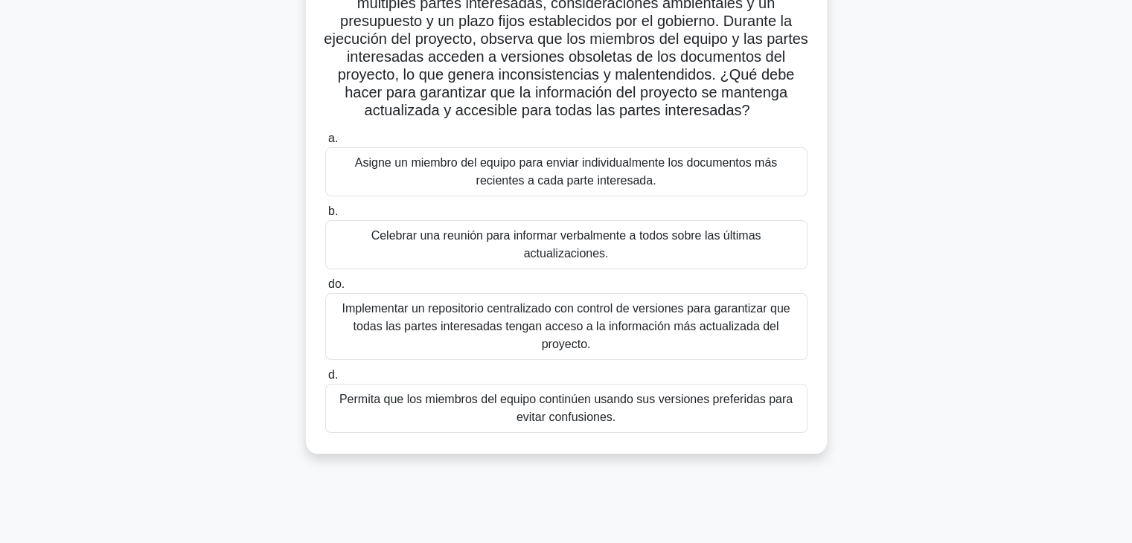
click at [640, 331] on font "Implementar un repositorio centralizado con control de versiones para garantiza…" at bounding box center [566, 326] width 448 height 48
click at [325, 289] on input "do. Implementar un repositorio centralizado con control de versiones para garan…" at bounding box center [325, 285] width 0 height 10
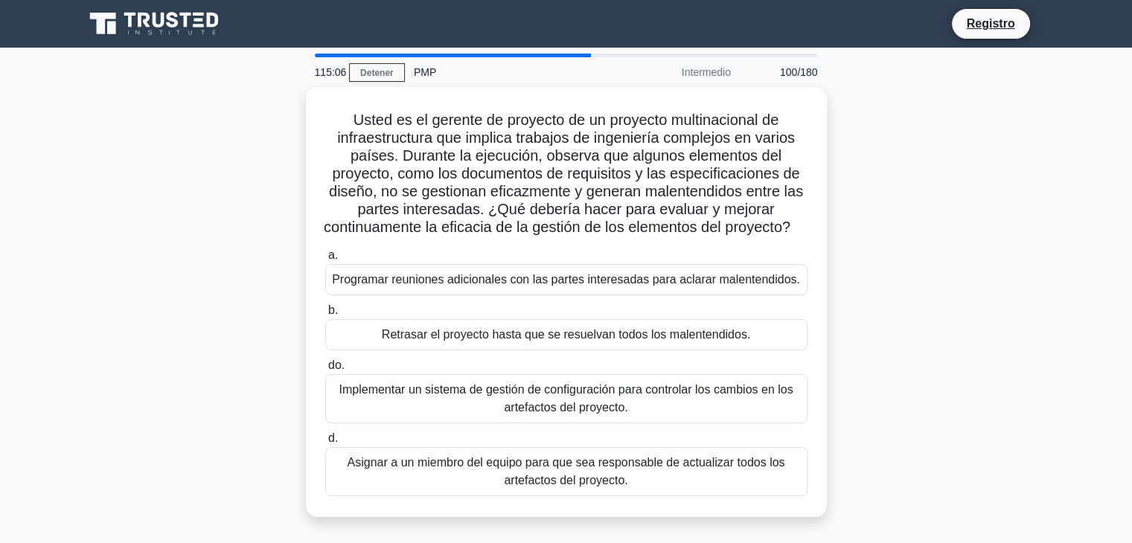
scroll to position [0, 0]
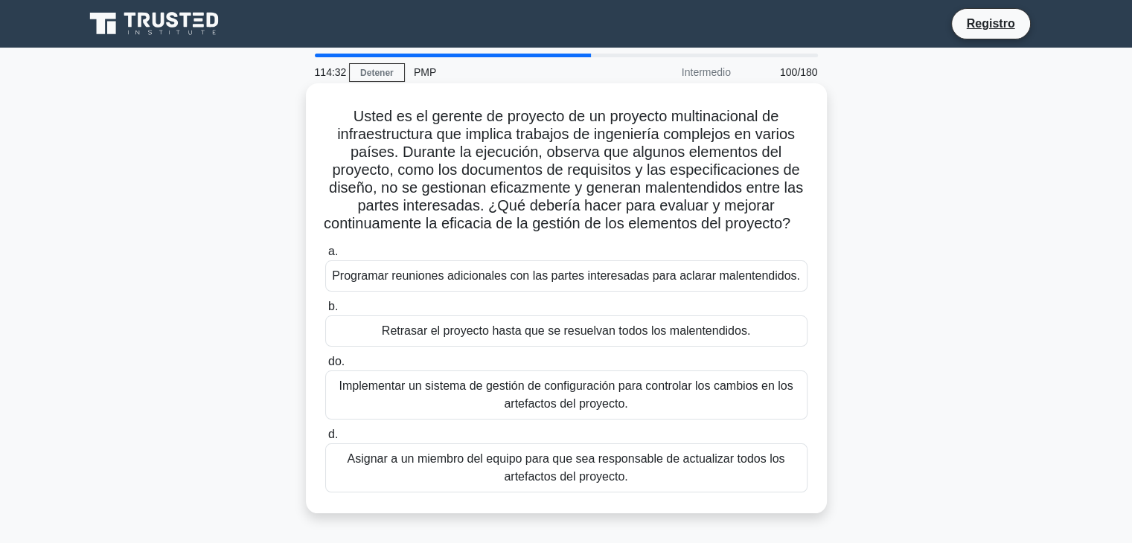
click at [506, 410] on font "Implementar un sistema de gestión de configuración para controlar los cambios e…" at bounding box center [566, 394] width 454 height 31
click at [325, 367] on input "do. Implementar un sistema de gestión de configuración para controlar los cambi…" at bounding box center [325, 362] width 0 height 10
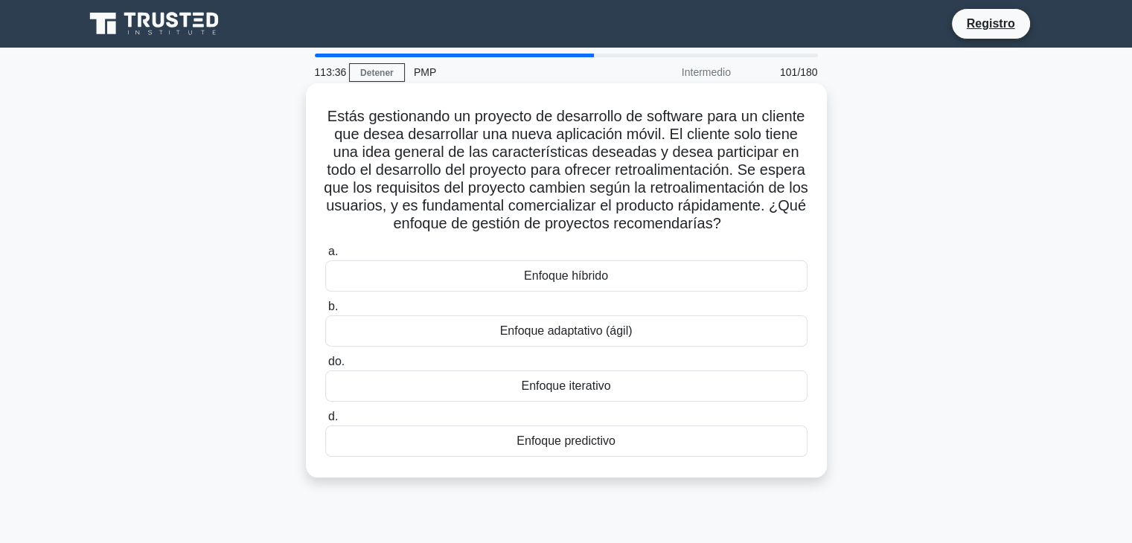
click at [608, 337] on font "Enfoque adaptativo (ágil)" at bounding box center [566, 330] width 132 height 13
click at [325, 312] on input "b. Enfoque adaptativo (ágil)" at bounding box center [325, 307] width 0 height 10
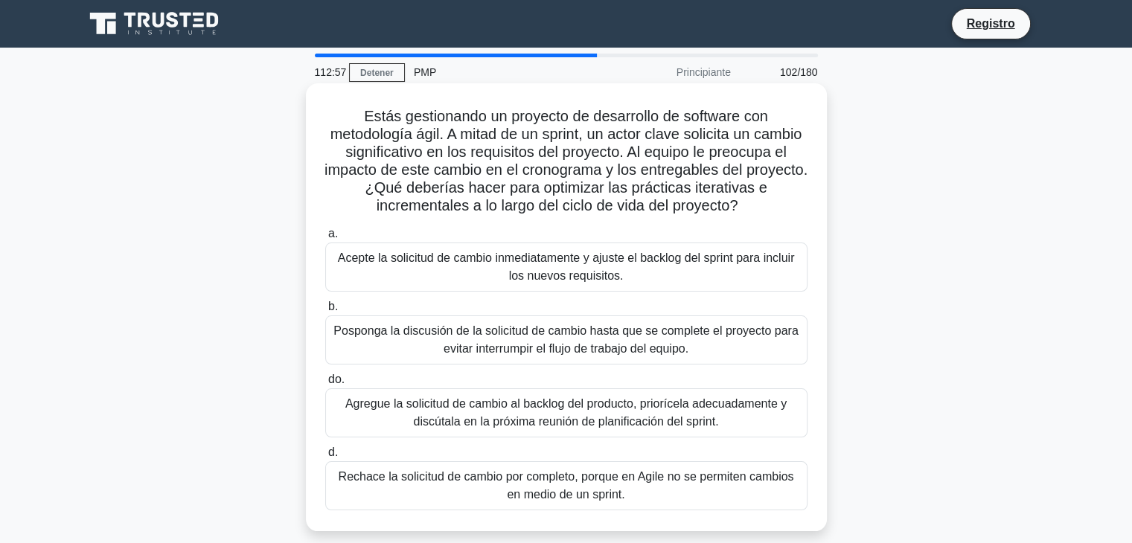
click at [618, 282] on font "Acepte la solicitud de cambio inmediatamente y ajuste el backlog del sprint par…" at bounding box center [566, 266] width 457 height 31
click at [325, 239] on input "a. Acepte la solicitud de cambio inmediatamente y ajuste el backlog del sprint …" at bounding box center [325, 234] width 0 height 10
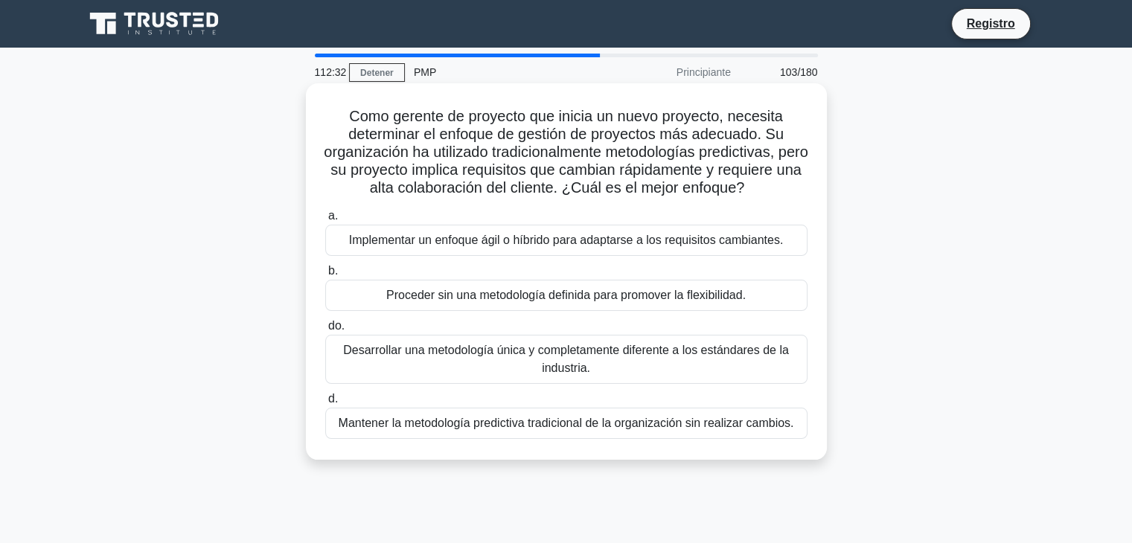
click at [622, 246] on font "Implementar un enfoque ágil o híbrido para adaptarse a los requisitos cambiante…" at bounding box center [566, 240] width 434 height 13
click at [325, 221] on input "a. Implementar un enfoque ágil o híbrido para adaptarse a los requisitos cambia…" at bounding box center [325, 216] width 0 height 10
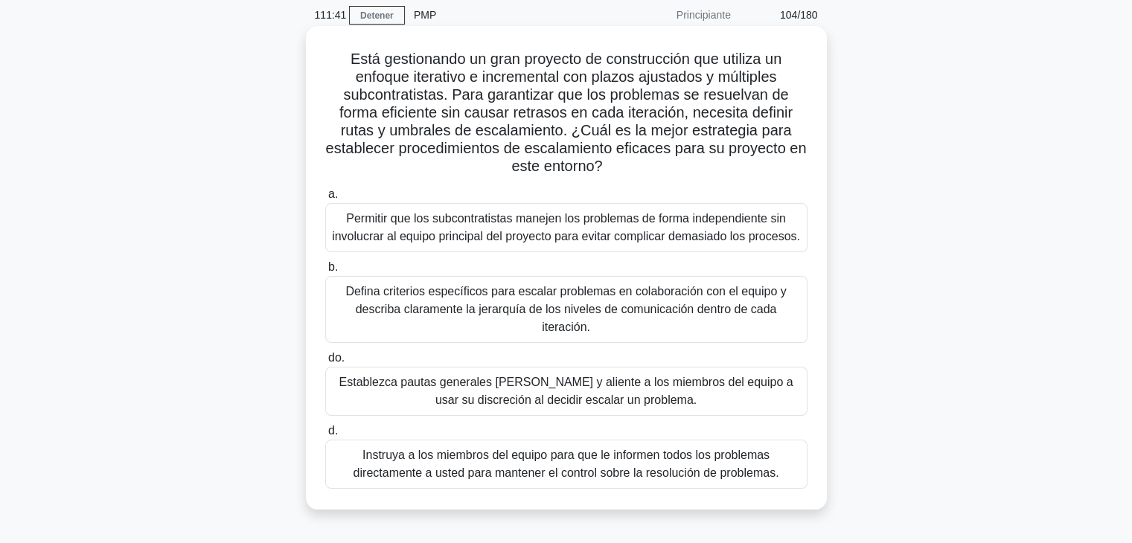
scroll to position [149, 0]
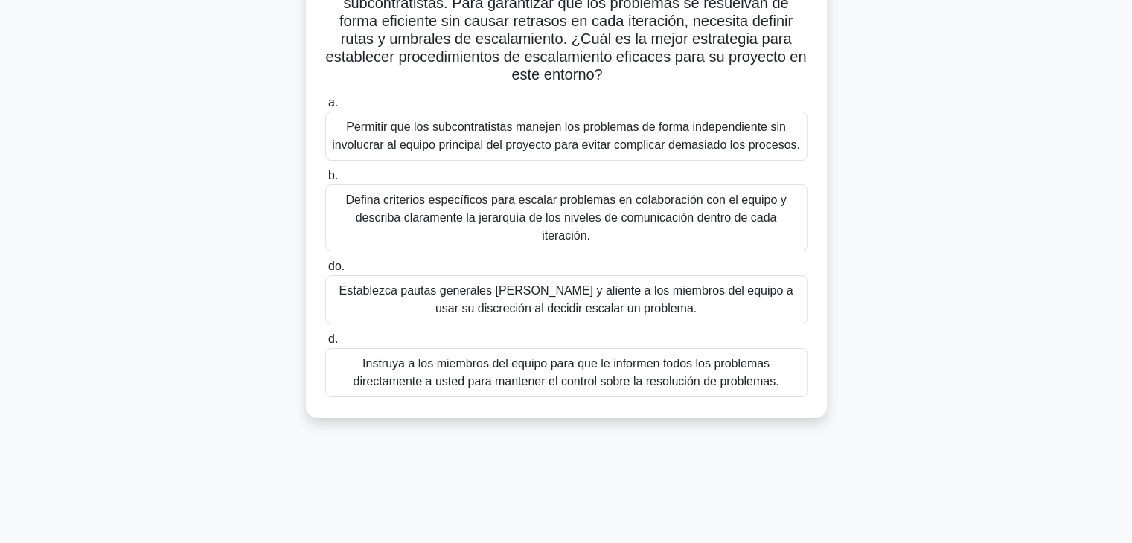
click at [668, 285] on font "Establezca pautas generales [PERSON_NAME] y aliente a los miembros del equipo a…" at bounding box center [566, 299] width 454 height 31
click at [325, 272] on input "do. Establezca pautas generales [PERSON_NAME] y aliente a los miembros del equi…" at bounding box center [325, 267] width 0 height 10
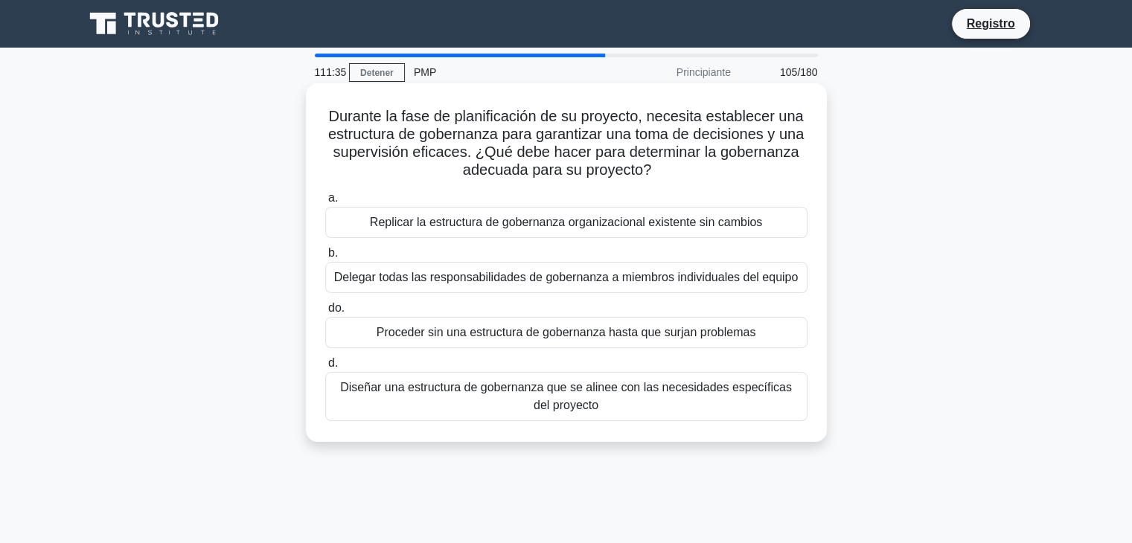
scroll to position [0, 0]
click at [480, 400] on font "Diseñar una estructura de gobernanza que se alinee con las necesidades específi…" at bounding box center [566, 397] width 469 height 36
click at [325, 368] on input "d. Diseñar una estructura de gobernanza que se alinee con las necesidades espec…" at bounding box center [325, 364] width 0 height 10
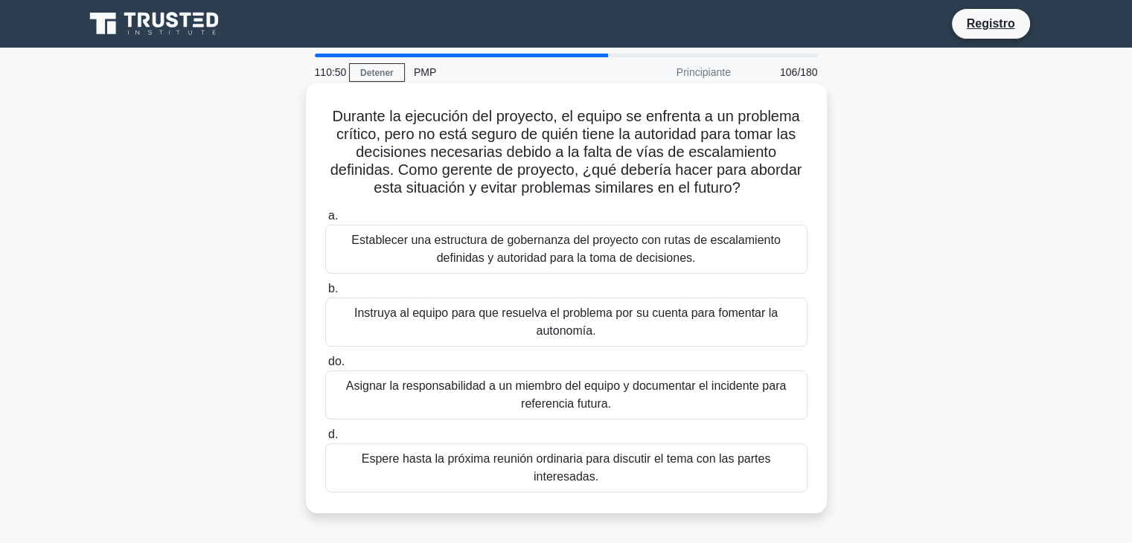
click at [389, 254] on font "Establecer una estructura de gobernanza del proyecto con rutas de escalamiento …" at bounding box center [566, 249] width 469 height 36
click at [325, 221] on input "a. Establecer una estructura de gobernanza del proyecto con rutas de escalamien…" at bounding box center [325, 216] width 0 height 10
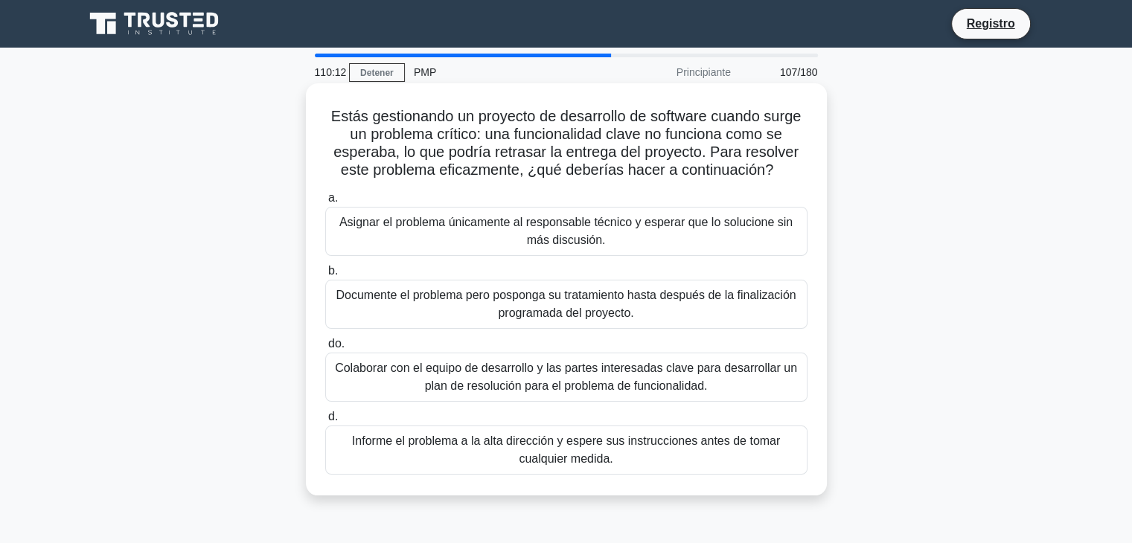
click at [446, 375] on font "Colaborar con el equipo de desarrollo y las partes interesadas clave para desar…" at bounding box center [566, 377] width 462 height 31
click at [325, 349] on input "do. Colaborar con el equipo de desarrollo y las partes interesadas clave para d…" at bounding box center [325, 344] width 0 height 10
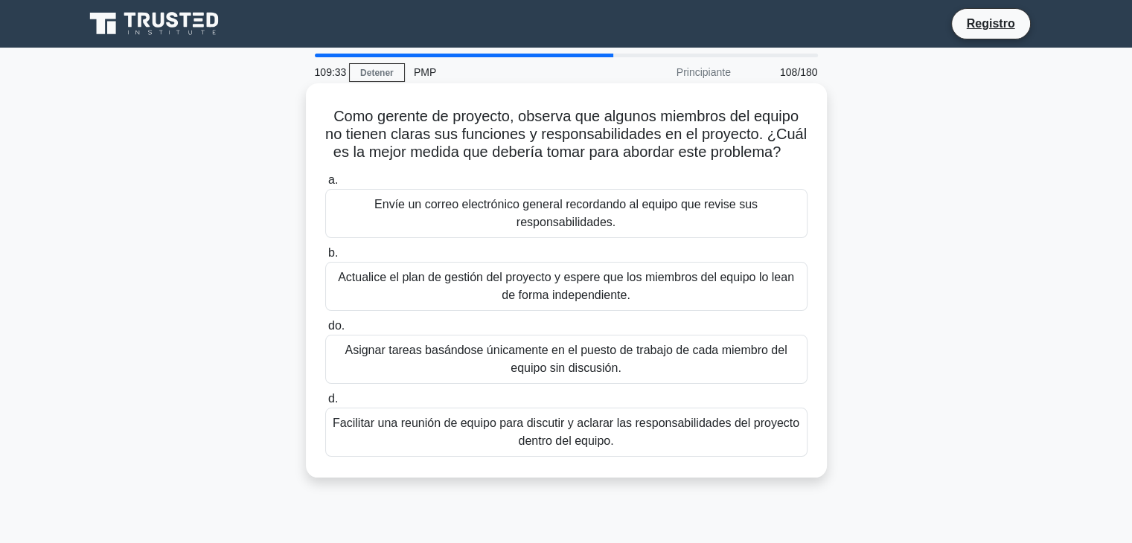
click at [583, 429] on font "Facilitar una reunión de equipo para discutir y aclarar las responsabilidades d…" at bounding box center [566, 432] width 467 height 31
click at [325, 404] on input "d. Facilitar una reunión de equipo para discutir y aclarar las responsabilidade…" at bounding box center [325, 399] width 0 height 10
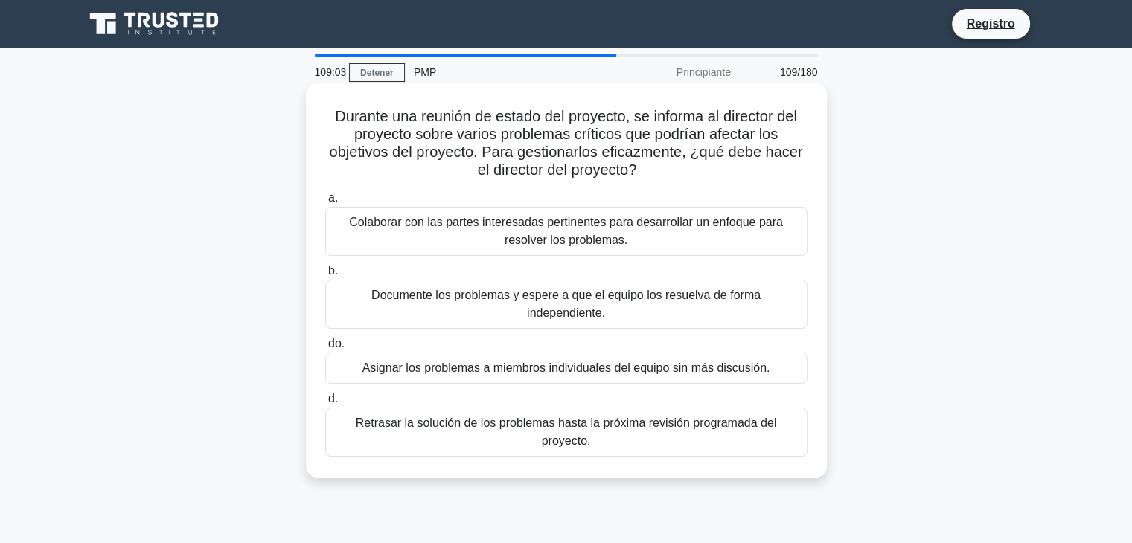
click at [535, 234] on font "Colaborar con las partes interesadas pertinentes para desarrollar un enfoque pa…" at bounding box center [566, 231] width 434 height 31
click at [325, 203] on input "a. Colaborar con las partes interesadas pertinentes para desarrollar un enfoque…" at bounding box center [325, 198] width 0 height 10
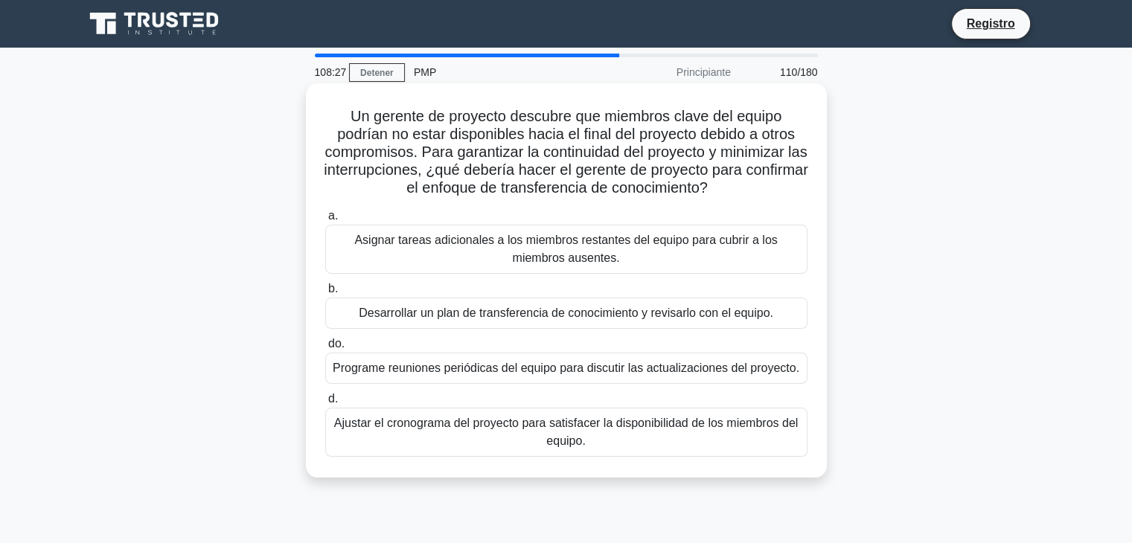
click at [466, 319] on font "Desarrollar un plan de transferencia de conocimiento y revisarlo con el equipo." at bounding box center [566, 313] width 414 height 13
click at [325, 294] on input "b. Desarrollar un plan de transferencia de conocimiento y revisarlo con el equi…" at bounding box center [325, 289] width 0 height 10
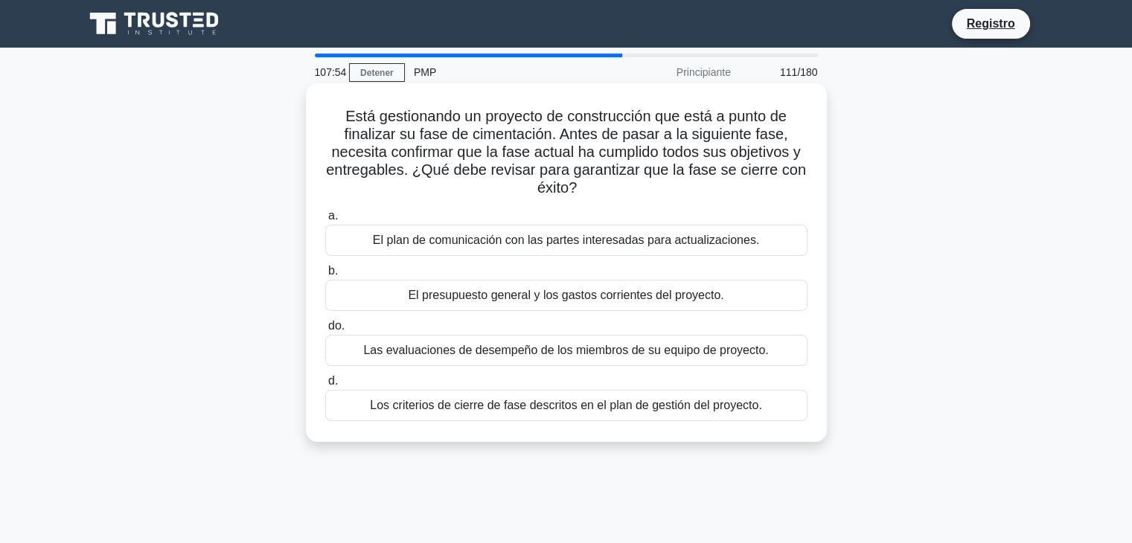
click at [596, 411] on font "Los criterios de cierre de fase descritos en el plan de gestión del proyecto." at bounding box center [566, 405] width 392 height 13
click at [325, 386] on input "d. Los criterios de cierre de fase descritos en el plan de gestión del proyecto." at bounding box center [325, 381] width 0 height 10
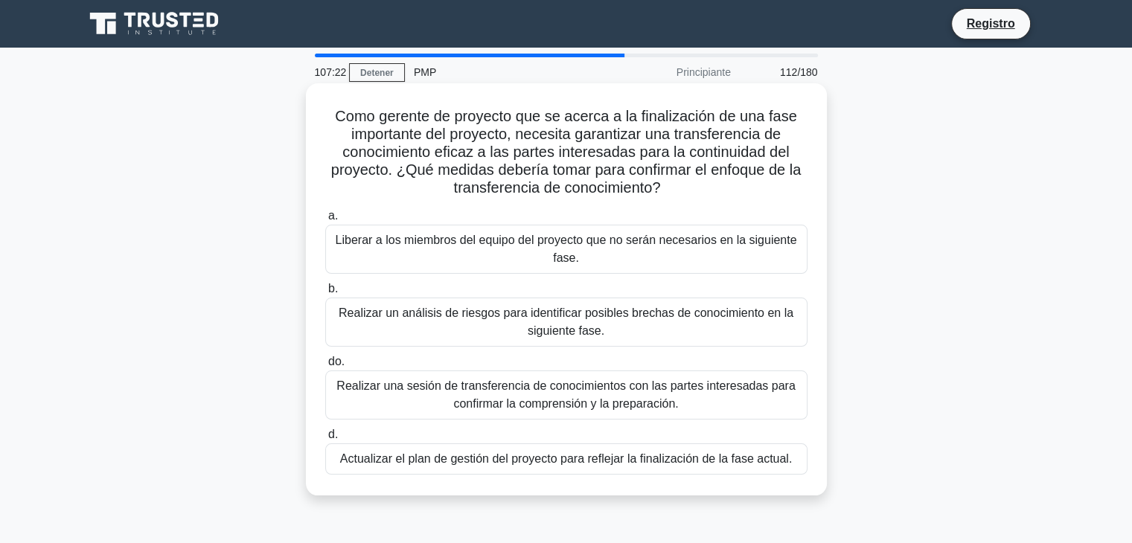
click at [383, 396] on font "Realizar una sesión de transferencia de conocimientos con las partes interesada…" at bounding box center [566, 395] width 469 height 36
click at [325, 367] on input "do. Realizar una sesión de transferencia de conocimientos con las partes intere…" at bounding box center [325, 362] width 0 height 10
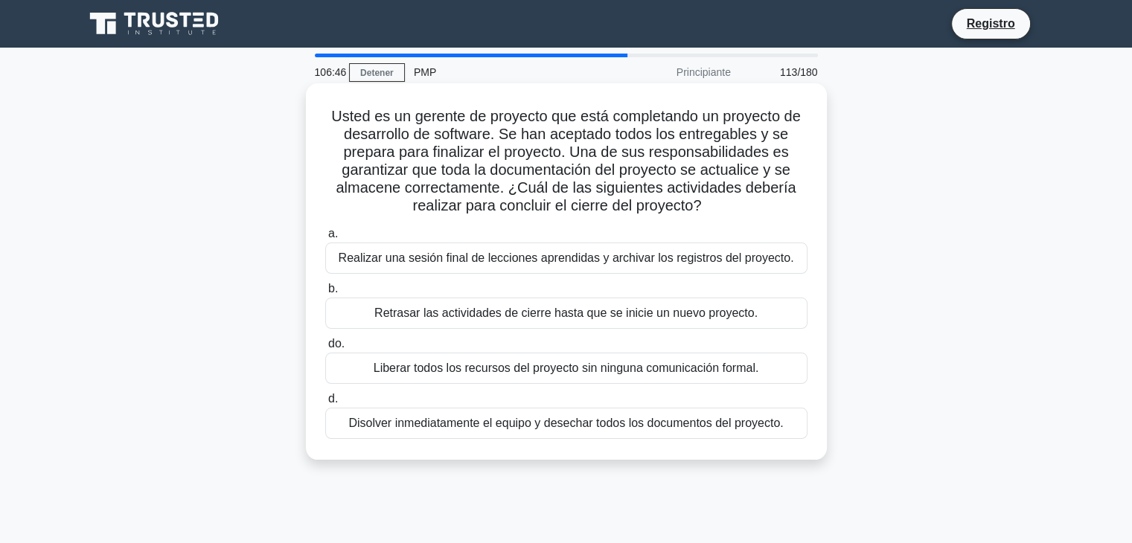
click at [408, 260] on font "Realizar una sesión final de lecciones aprendidas y archivar los registros del …" at bounding box center [566, 257] width 455 height 13
click at [325, 239] on input "a. Realizar una sesión final de lecciones aprendidas y archivar los registros d…" at bounding box center [325, 234] width 0 height 10
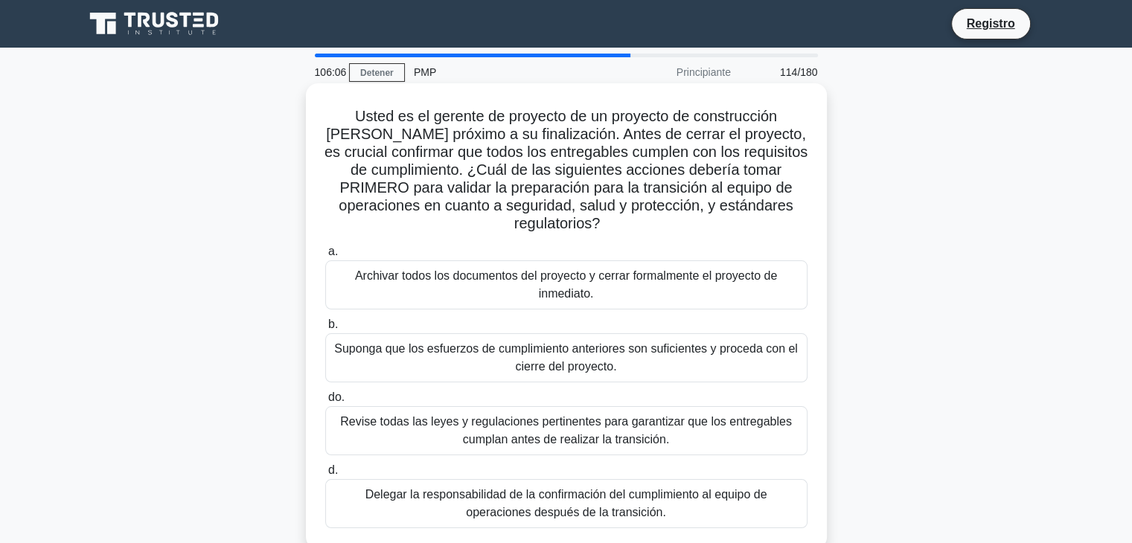
click at [510, 432] on font "Revise todas las leyes y regulaciones pertinentes para garantizar que los entre…" at bounding box center [566, 430] width 452 height 31
click at [325, 403] on input "do. Revise todas las leyes y regulaciones pertinentes para garantizar que los e…" at bounding box center [325, 398] width 0 height 10
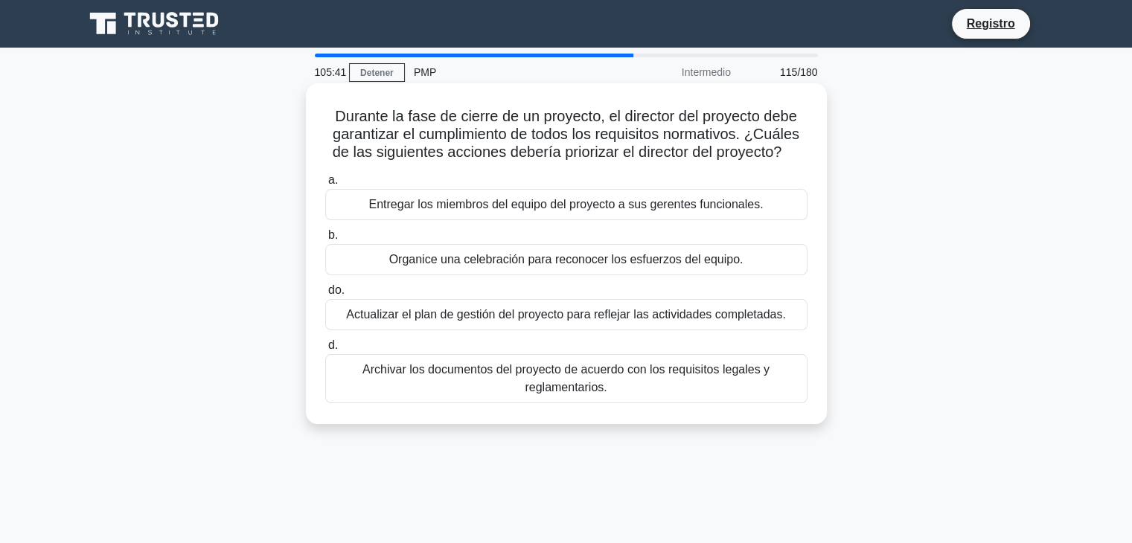
click at [479, 379] on font "Archivar los documentos del proyecto de acuerdo con los requisitos legales y re…" at bounding box center [566, 379] width 469 height 36
click at [325, 350] on input "d. Archivar los documentos del proyecto de acuerdo con los requisitos legales y…" at bounding box center [325, 346] width 0 height 10
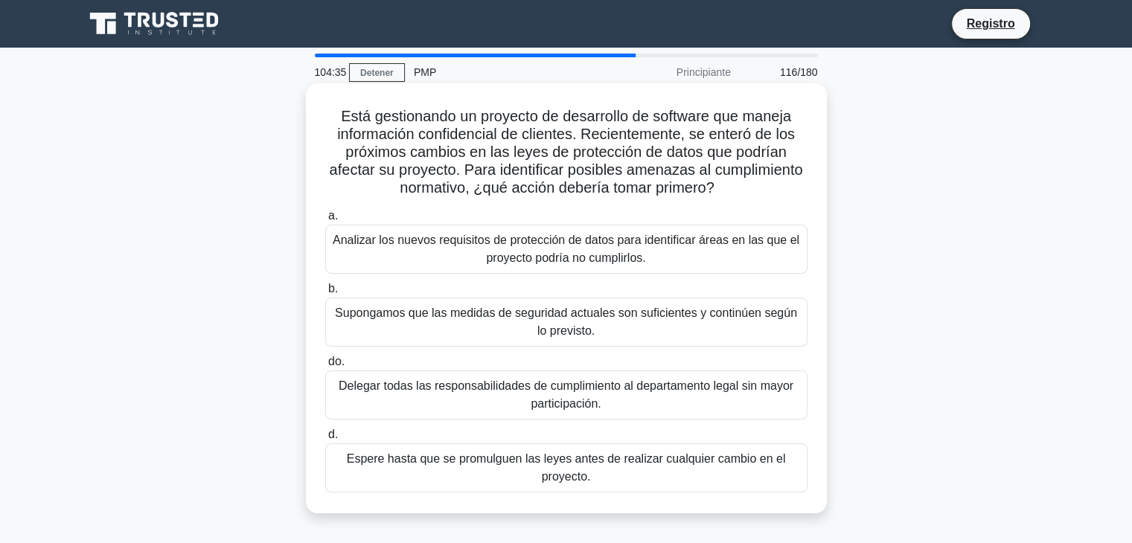
click at [526, 253] on font "Analizar los nuevos requisitos de protección de datos para identificar áreas en…" at bounding box center [566, 249] width 467 height 31
click at [325, 221] on input "a. Analizar los nuevos requisitos de protección de datos para identificar áreas…" at bounding box center [325, 216] width 0 height 10
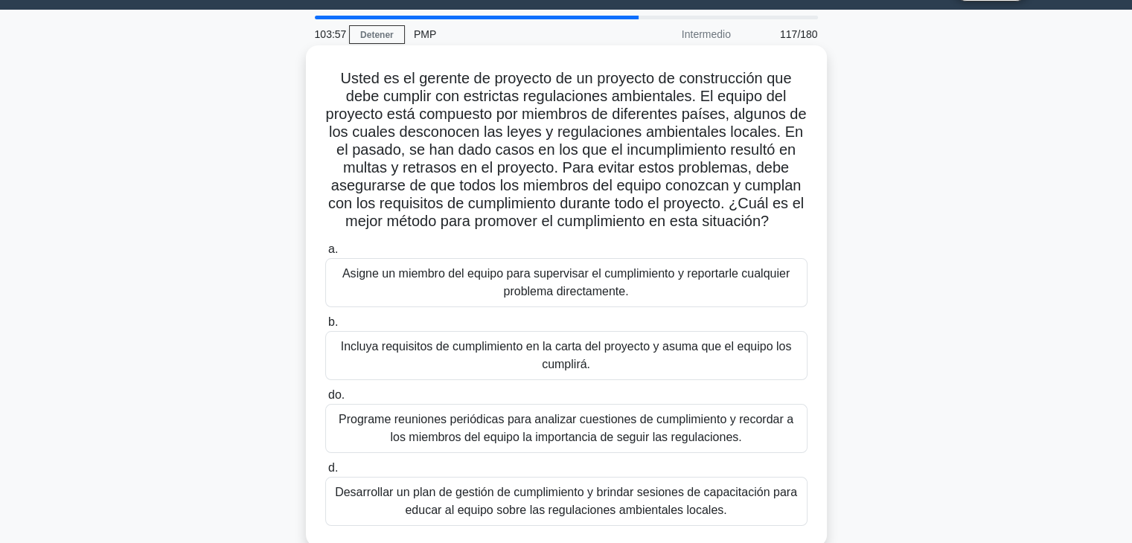
scroll to position [74, 0]
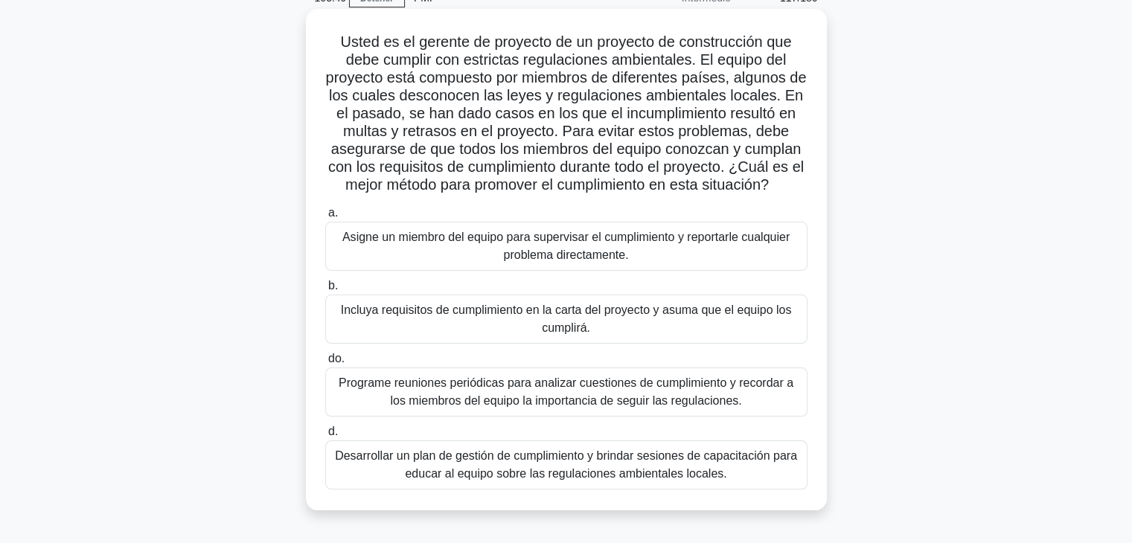
click at [635, 468] on font "Desarrollar un plan de gestión de cumplimiento y brindar sesiones de capacitaci…" at bounding box center [566, 464] width 462 height 31
click at [325, 437] on input "d. Desarrollar un plan de gestión de cumplimiento y brindar sesiones de capacit…" at bounding box center [325, 432] width 0 height 10
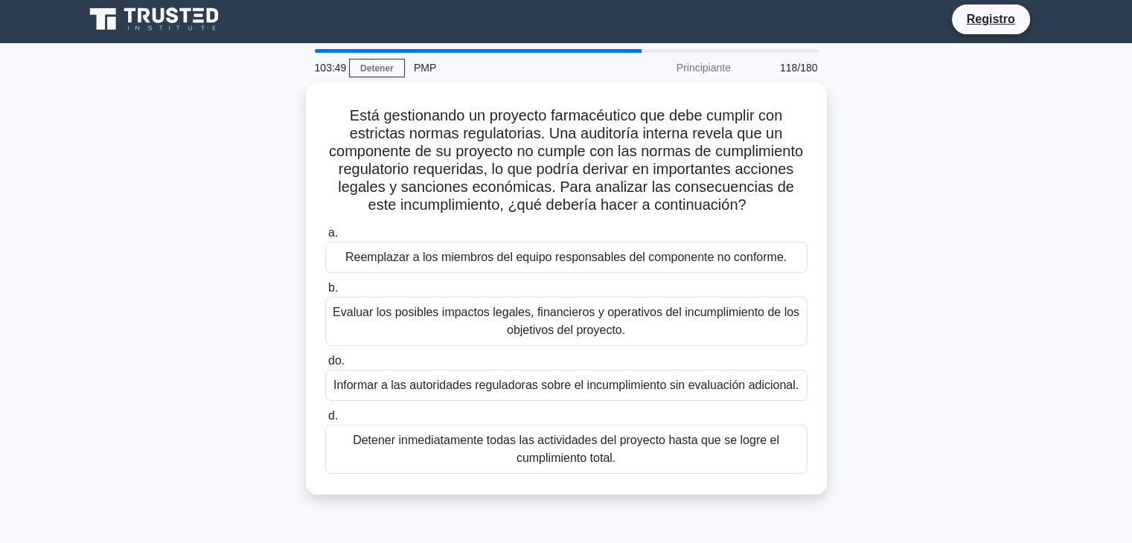
scroll to position [0, 0]
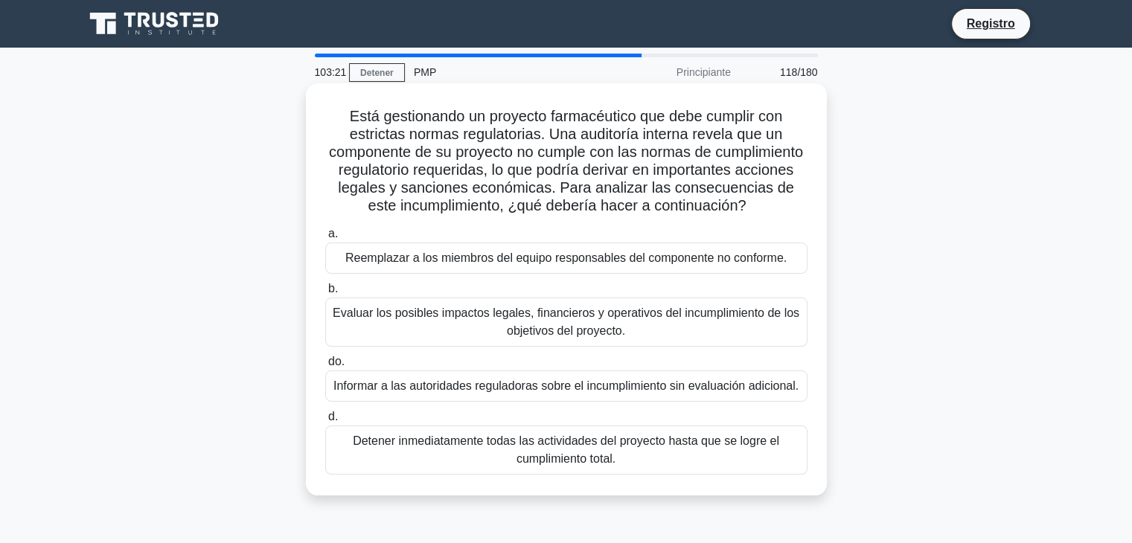
click at [662, 340] on font "Evaluar los posibles impactos legales, financieros y operativos del incumplimie…" at bounding box center [566, 322] width 469 height 36
click at [325, 294] on input "b. Evaluar los posibles impactos legales, financieros y operativos del incumpli…" at bounding box center [325, 289] width 0 height 10
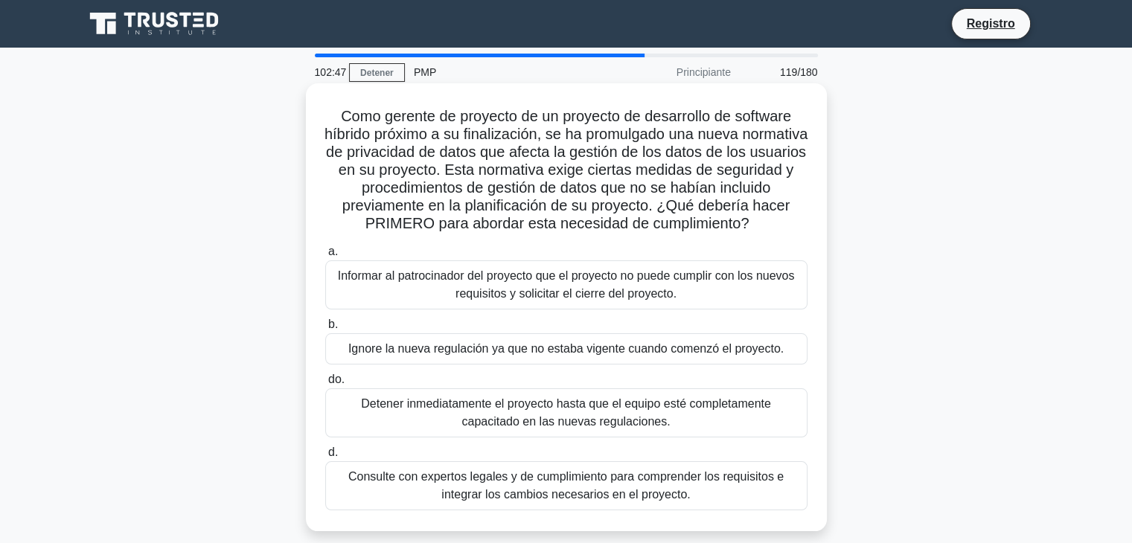
click at [587, 497] on font "Consulte con expertos legales y de cumplimiento para comprender los requisitos …" at bounding box center [565, 485] width 435 height 31
click at [325, 458] on input "d. Consulte con expertos legales y de cumplimiento para comprender los requisit…" at bounding box center [325, 453] width 0 height 10
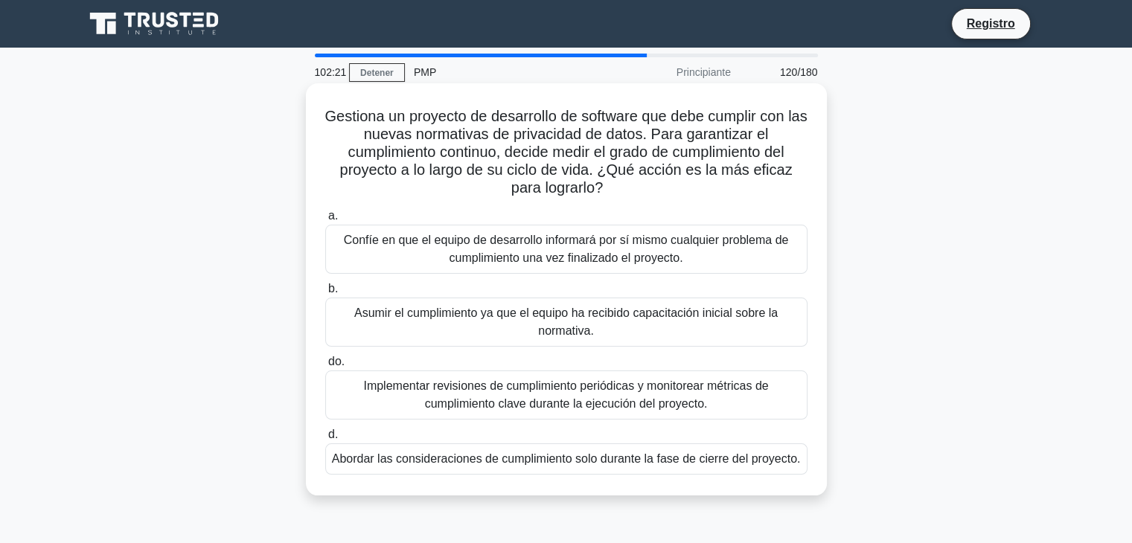
click at [607, 397] on font "Implementar revisiones de cumplimiento periódicas y monitorear métricas de cump…" at bounding box center [565, 394] width 405 height 31
click at [325, 367] on input "do. Implementar revisiones de cumplimiento periódicas y monitorear métricas de …" at bounding box center [325, 362] width 0 height 10
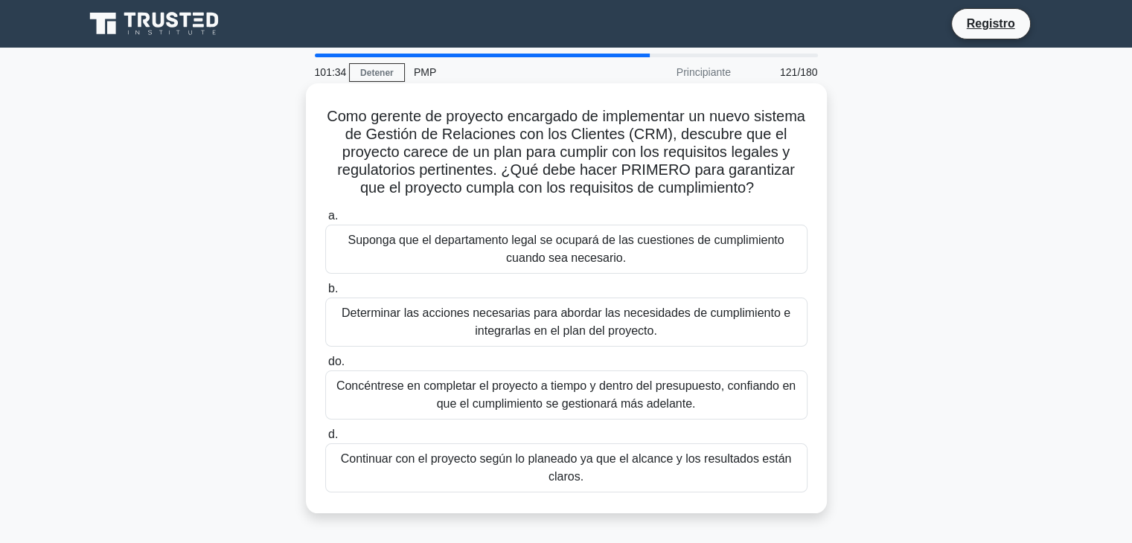
click at [644, 328] on font "Determinar las acciones necesarias para abordar las necesidades de cumplimiento…" at bounding box center [566, 322] width 449 height 31
click at [325, 294] on input "b. Determinar las acciones necesarias para abordar las necesidades de cumplimie…" at bounding box center [325, 289] width 0 height 10
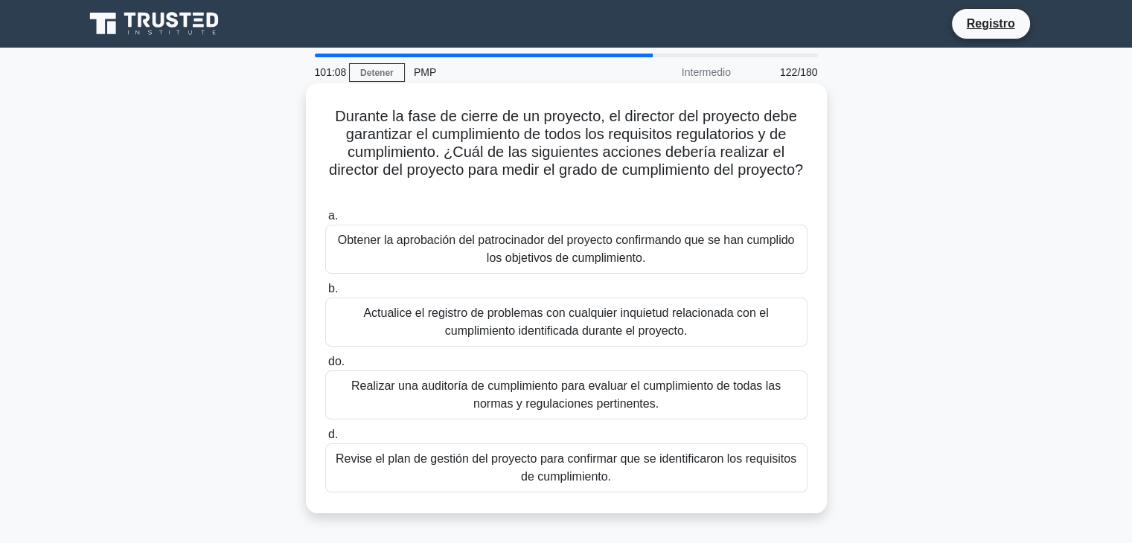
click at [496, 477] on font "Revise el plan de gestión del proyecto para confirmar que se identificaron los …" at bounding box center [566, 468] width 469 height 36
click at [325, 440] on input "d. Revise el plan de gestión del proyecto para confirmar que se identificaron l…" at bounding box center [325, 435] width 0 height 10
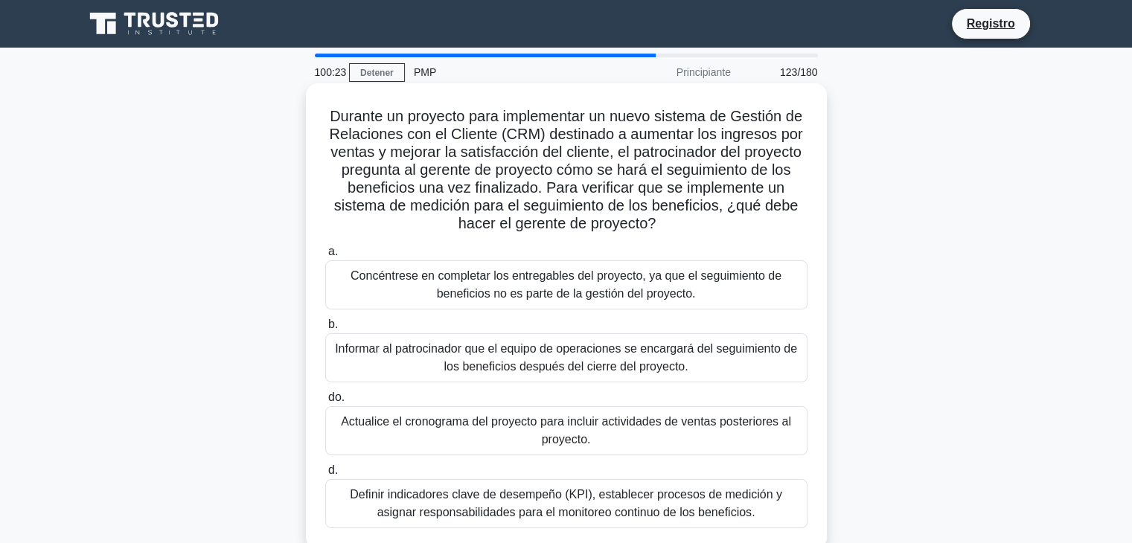
click at [560, 510] on font "Definir indicadores clave de desempeño (KPI), establecer procesos de medición y…" at bounding box center [566, 503] width 432 height 31
click at [325, 475] on input "d. Definir indicadores clave de desempeño (KPI), establecer procesos de medició…" at bounding box center [325, 471] width 0 height 10
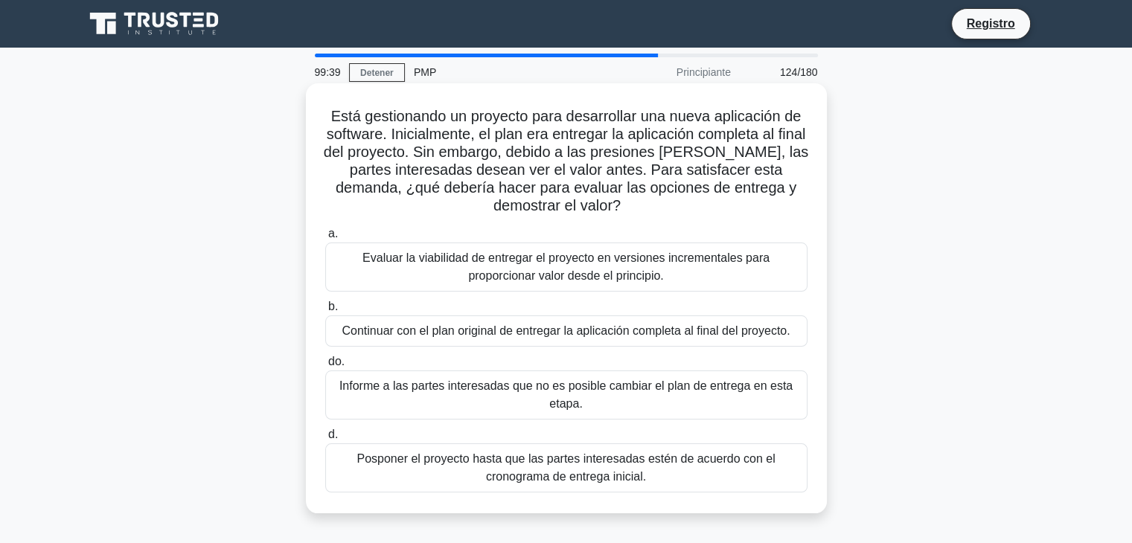
click at [545, 269] on font "Evaluar la viabilidad de entregar el proyecto en versiones incrementales para p…" at bounding box center [565, 266] width 407 height 31
click at [325, 239] on input "a. Evaluar la viabilidad de entregar el proyecto en versiones incrementales par…" at bounding box center [325, 234] width 0 height 10
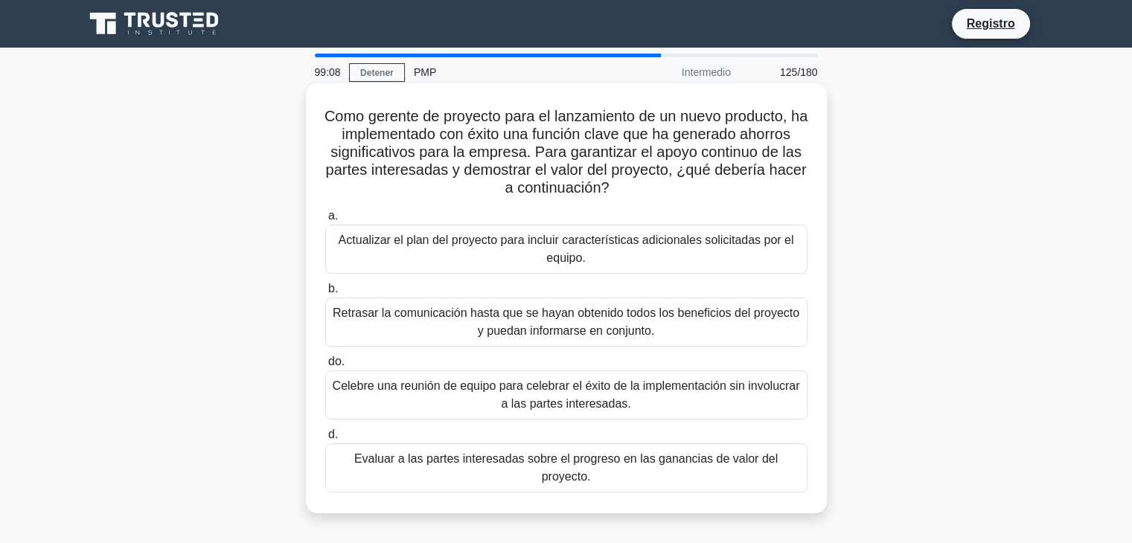
click at [407, 455] on font "Evaluar a las partes interesadas sobre el progreso en las ganancias de valor de…" at bounding box center [565, 467] width 423 height 31
click at [325, 440] on input "d. Evaluar a las partes interesadas sobre el progreso en las ganancias de valor…" at bounding box center [325, 435] width 0 height 10
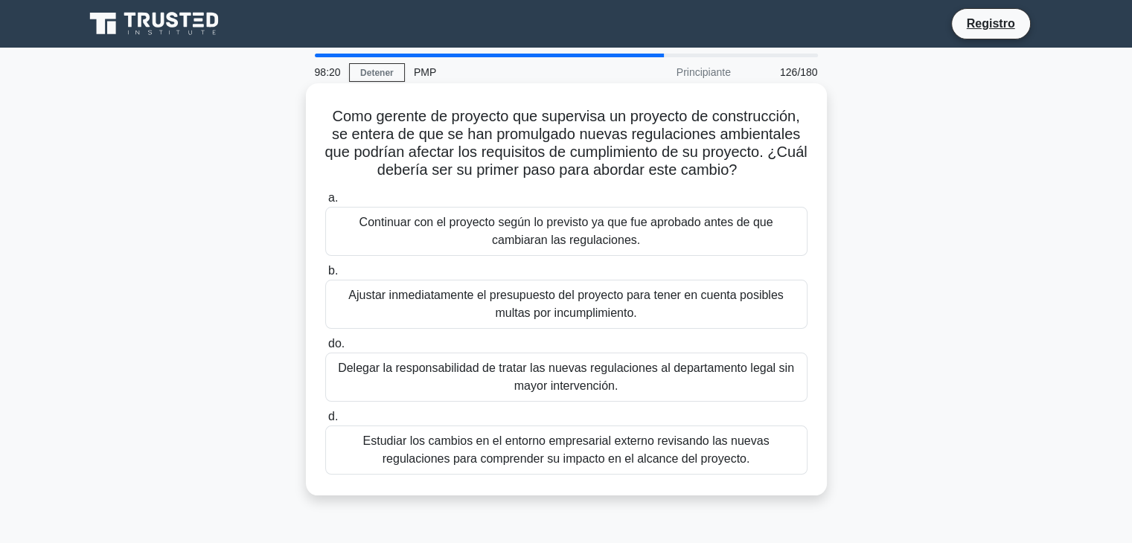
click at [362, 446] on font "Estudiar los cambios en el entorno empresarial externo revisando las nuevas reg…" at bounding box center [565, 450] width 406 height 31
click at [325, 422] on input "d. Estudiar los cambios en el entorno empresarial externo revisando las nuevas …" at bounding box center [325, 417] width 0 height 10
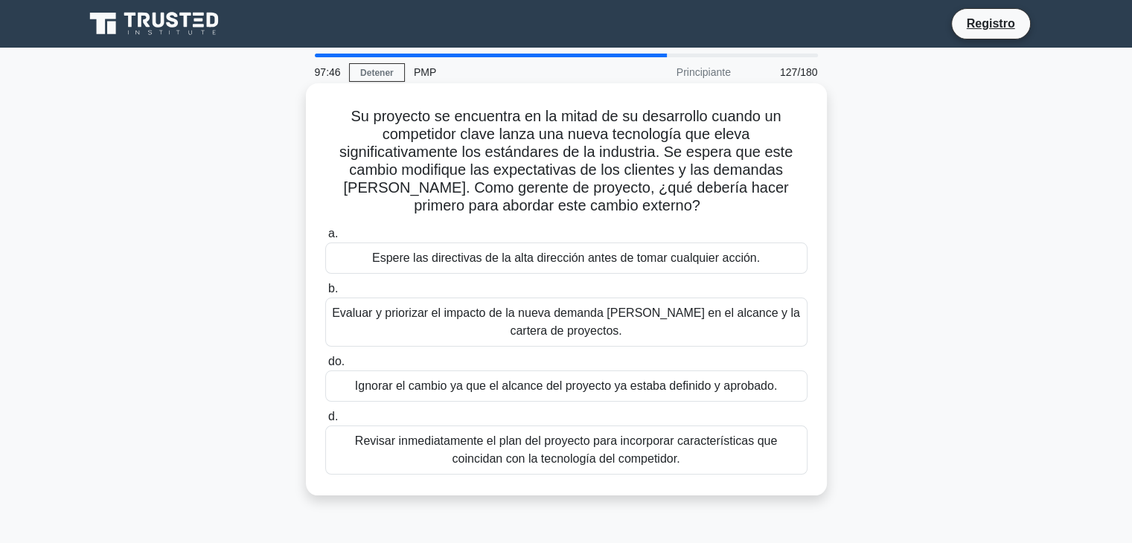
click at [557, 337] on font "Evaluar y priorizar el impacto de la nueva demanda [PERSON_NAME] en el alcance …" at bounding box center [566, 322] width 468 height 31
click at [325, 294] on input "b. Evaluar y priorizar el impacto de la nueva demanda [PERSON_NAME] en el alcan…" at bounding box center [325, 289] width 0 height 10
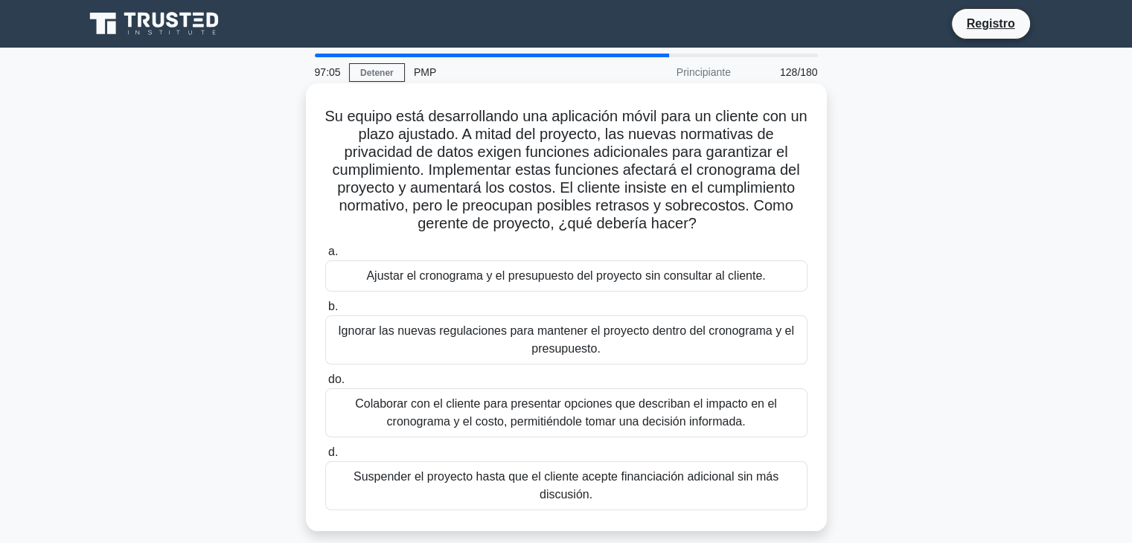
click at [688, 424] on font "Colaborar con el cliente para presentar opciones que describan el impacto en el…" at bounding box center [566, 412] width 422 height 31
click at [325, 385] on input "do. Colaborar con el cliente para presentar opciones que describan el impacto e…" at bounding box center [325, 380] width 0 height 10
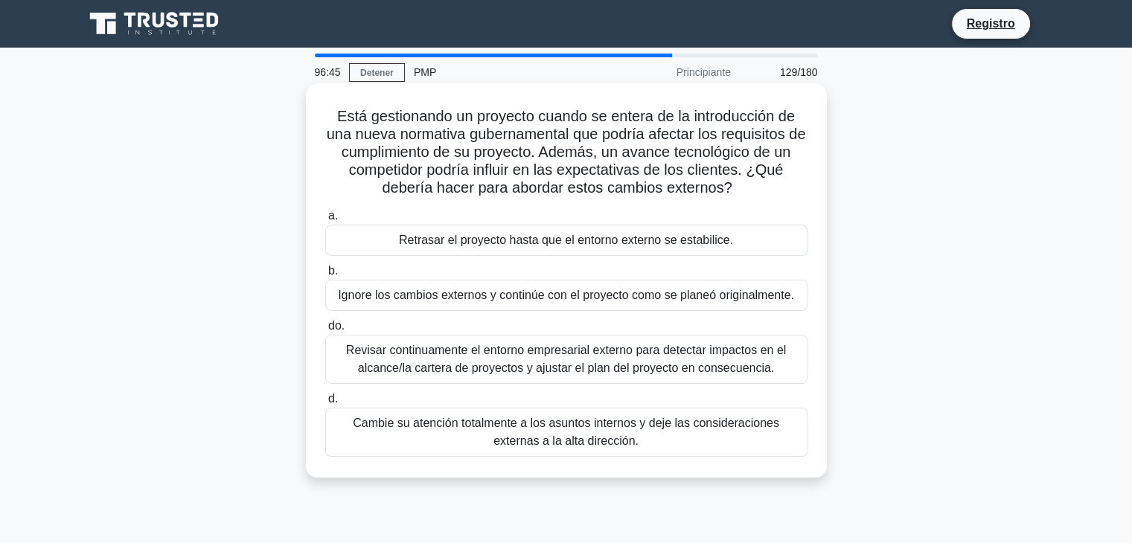
click at [376, 362] on font "Revisar continuamente el entorno empresarial externo para detectar impactos en …" at bounding box center [566, 359] width 440 height 31
click at [325, 331] on input "do. Revisar continuamente el entorno empresarial externo para detectar impactos…" at bounding box center [325, 326] width 0 height 10
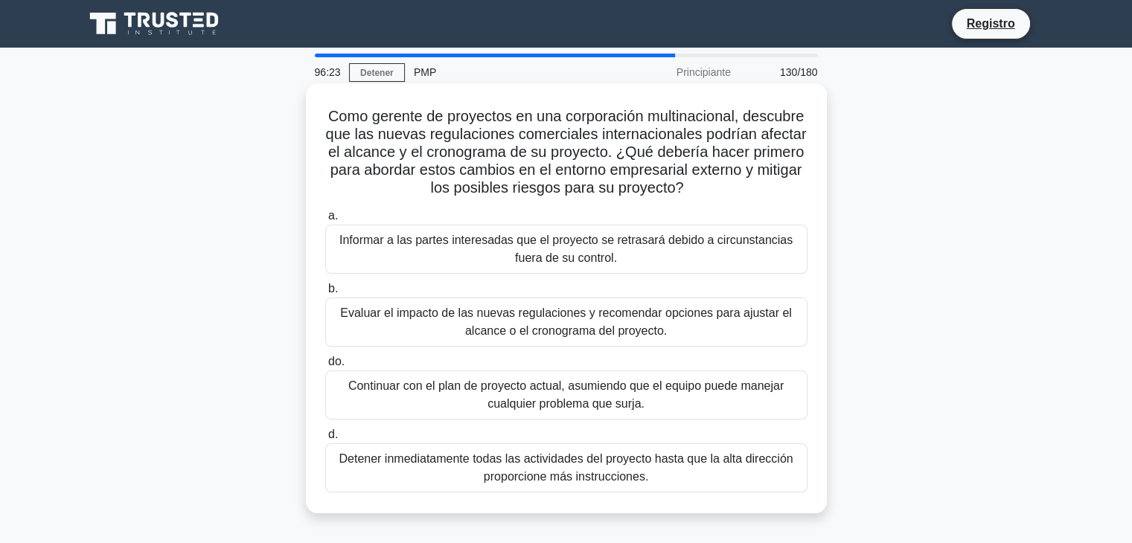
click at [441, 318] on font "Evaluar el impacto de las nuevas regulaciones y recomendar opciones para ajusta…" at bounding box center [566, 322] width 452 height 31
click at [325, 294] on input "b. Evaluar el impacto de las nuevas regulaciones y recomendar opciones para aju…" at bounding box center [325, 289] width 0 height 10
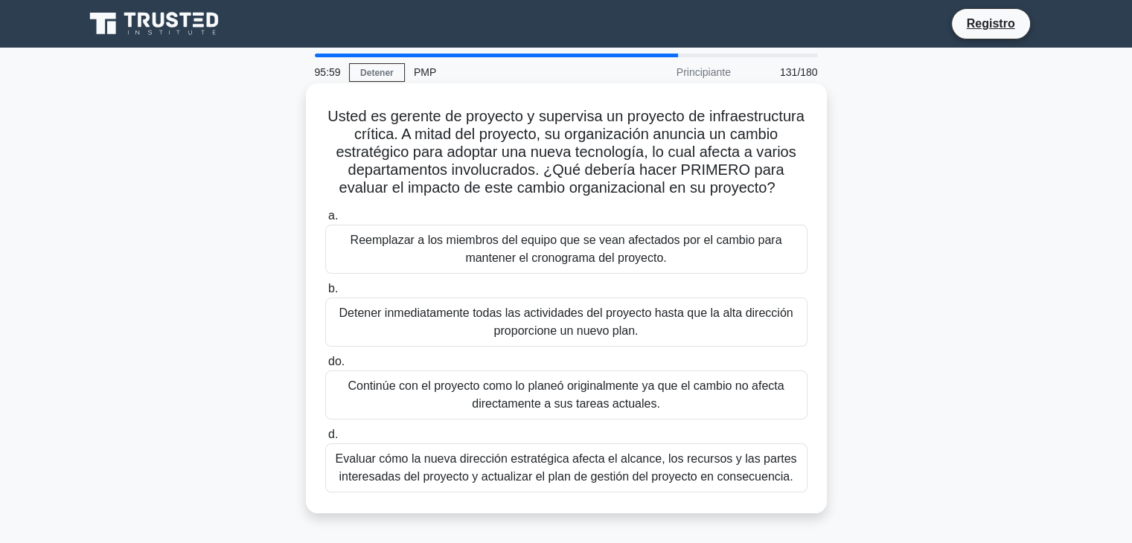
click at [382, 470] on font "Evaluar cómo la nueva dirección estratégica afecta el alcance, los recursos y l…" at bounding box center [566, 467] width 461 height 31
click at [325, 440] on input "d. Evaluar cómo la nueva dirección estratégica afecta el alcance, los recursos …" at bounding box center [325, 435] width 0 height 10
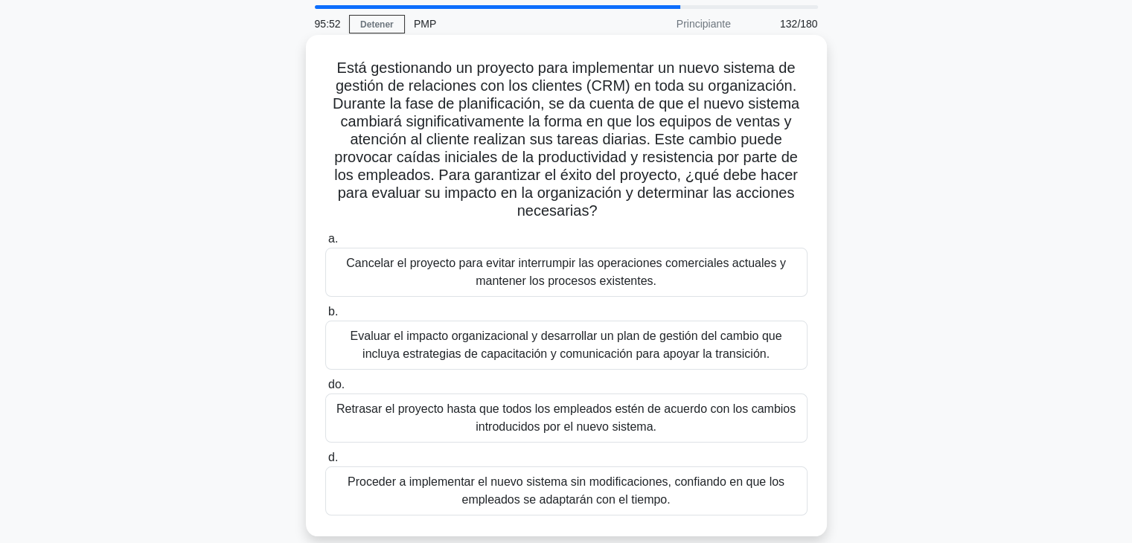
scroll to position [74, 0]
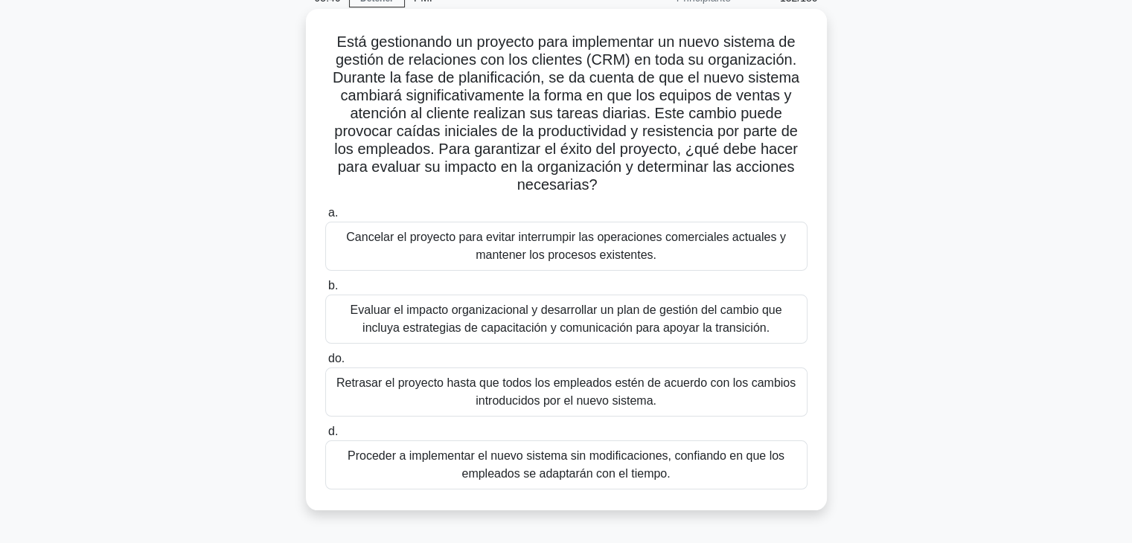
click at [467, 316] on font "Evaluar el impacto organizacional y desarrollar un plan de gestión del cambio q…" at bounding box center [566, 319] width 432 height 31
click at [325, 291] on input "b. Evaluar el impacto organizacional y desarrollar un plan de gestión del cambi…" at bounding box center [325, 286] width 0 height 10
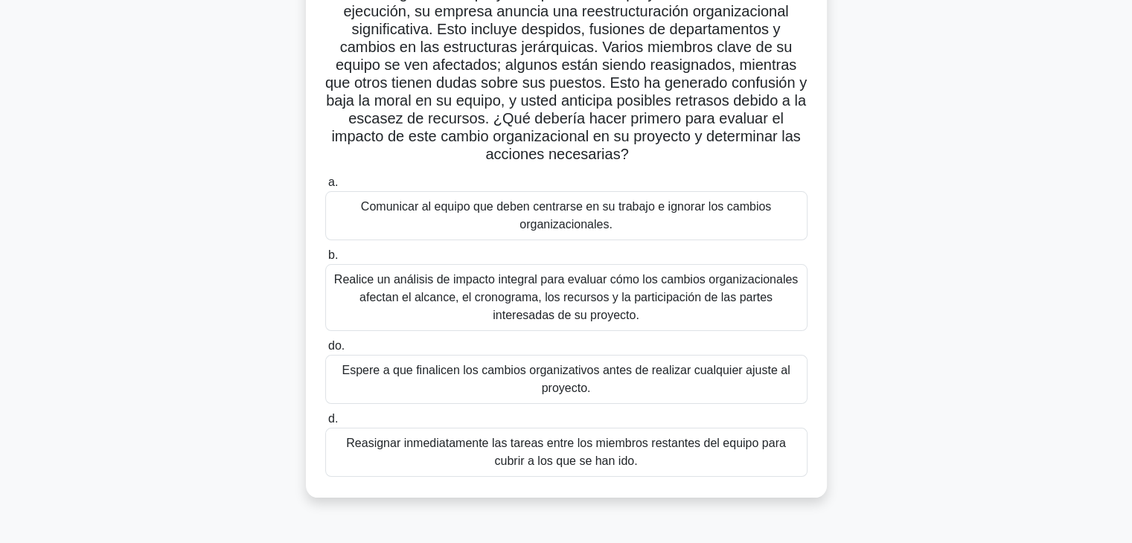
scroll to position [149, 0]
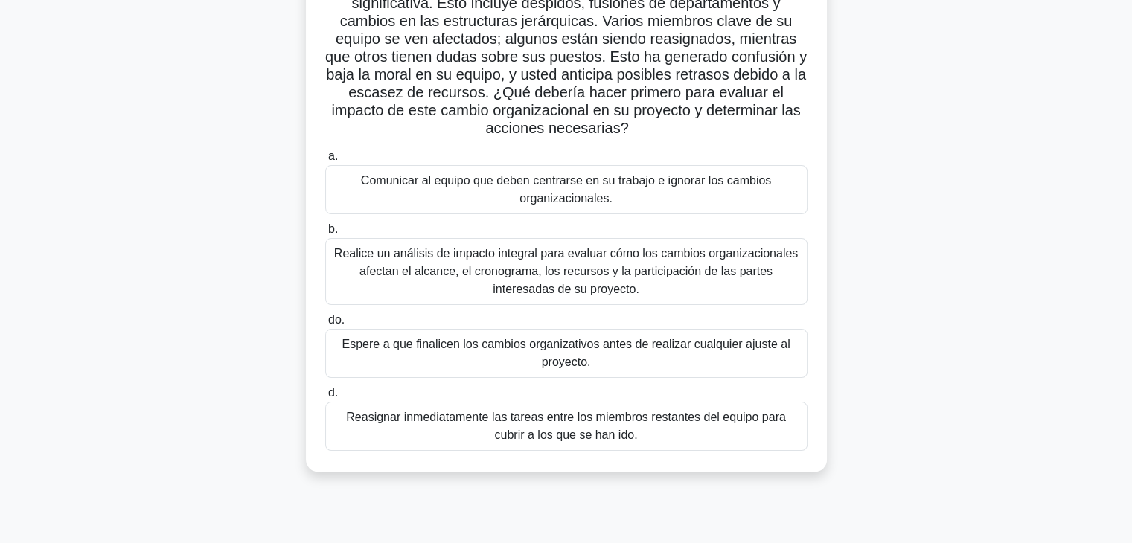
click at [486, 269] on font "Realice un análisis de impacto integral para evaluar cómo los cambios organizac…" at bounding box center [566, 271] width 464 height 48
click at [325, 234] on input "b. Realice un análisis de impacto integral para evaluar cómo los cambios organi…" at bounding box center [325, 230] width 0 height 10
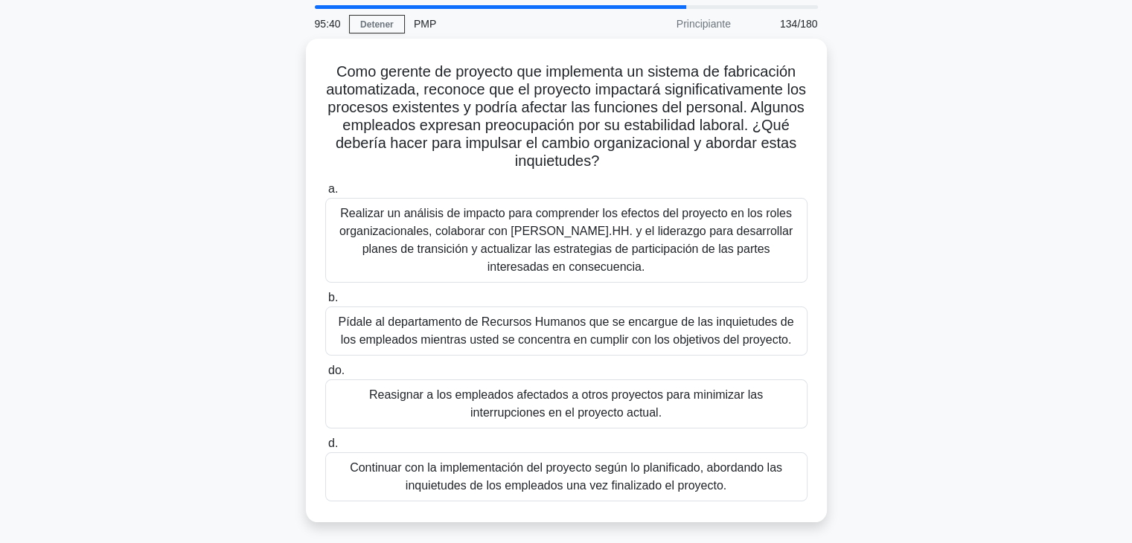
scroll to position [74, 0]
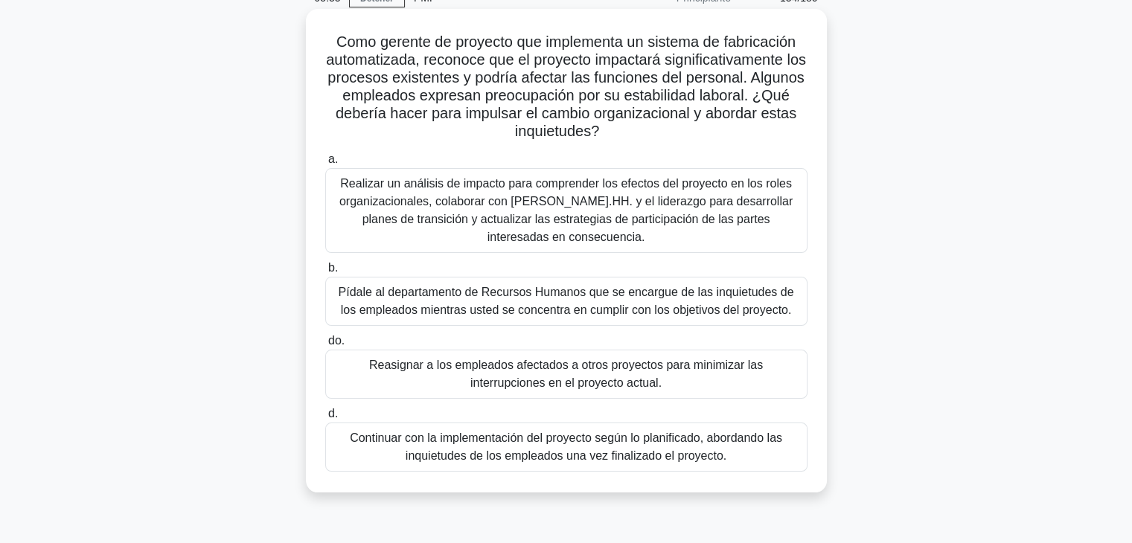
click at [471, 216] on font "Realizar un análisis de impacto para comprender los efectos del proyecto en los…" at bounding box center [565, 210] width 453 height 66
click at [325, 164] on input "a. Realizar un análisis de impacto para comprender los efectos del proyecto en …" at bounding box center [325, 160] width 0 height 10
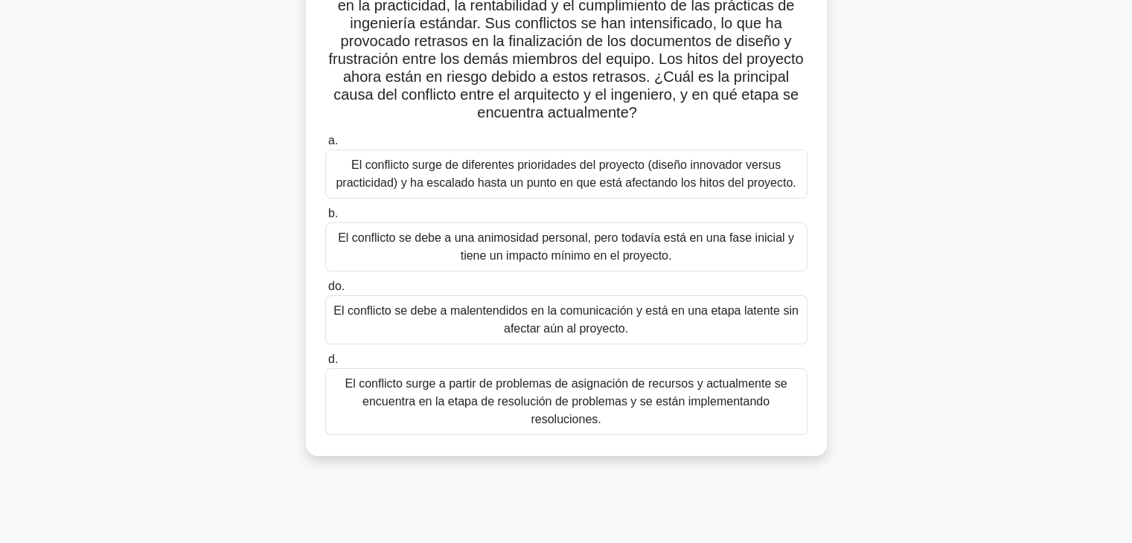
scroll to position [223, 0]
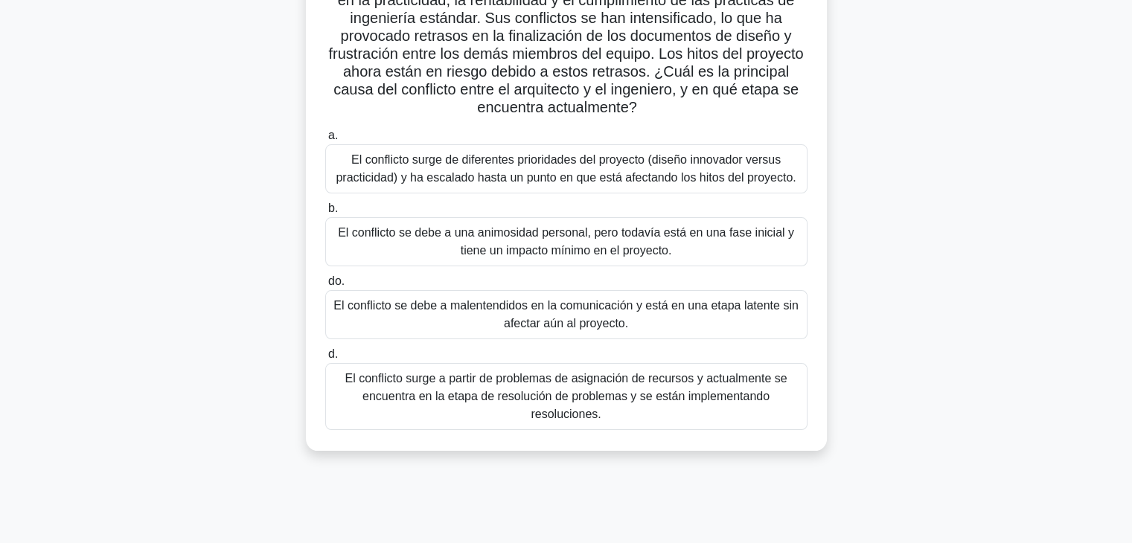
click at [462, 172] on font "El conflicto surge de diferentes prioridades del proyecto (diseño innovador ver…" at bounding box center [566, 168] width 460 height 31
click at [325, 141] on input "a. El conflicto surge de diferentes prioridades del proyecto (diseño innovador …" at bounding box center [325, 136] width 0 height 10
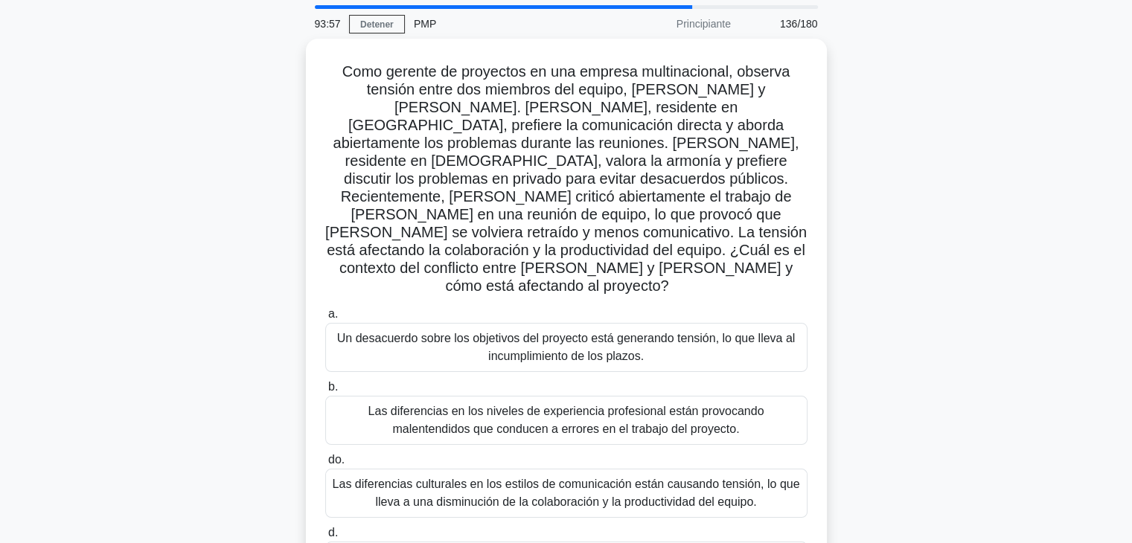
scroll to position [74, 0]
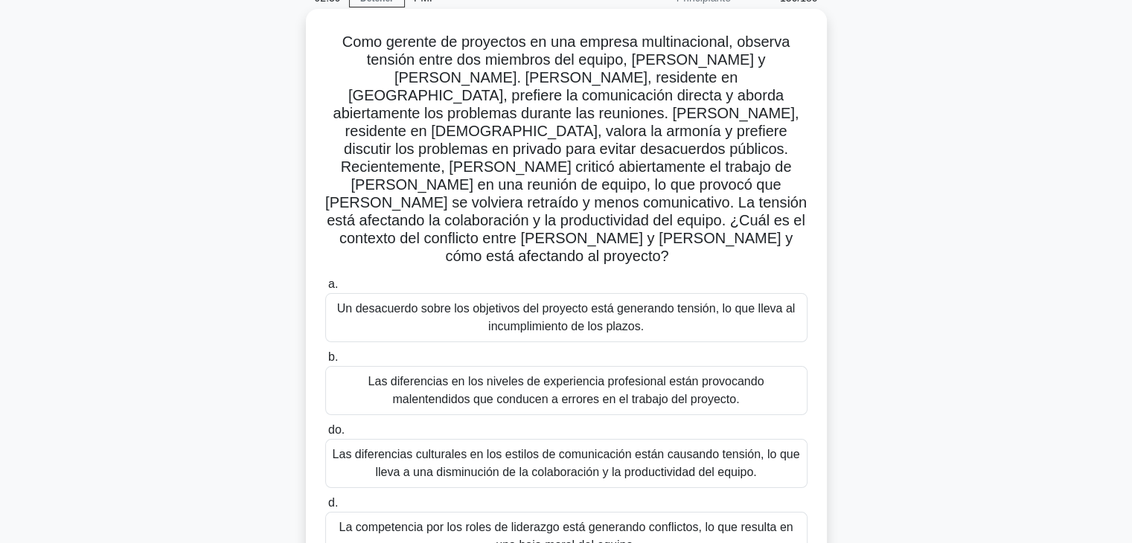
click at [433, 448] on font "Las diferencias culturales en los estilos de comunicación están causando tensió…" at bounding box center [566, 463] width 467 height 31
click at [325, 426] on input "do. Las diferencias culturales en los estilos de comunicación están causando te…" at bounding box center [325, 431] width 0 height 10
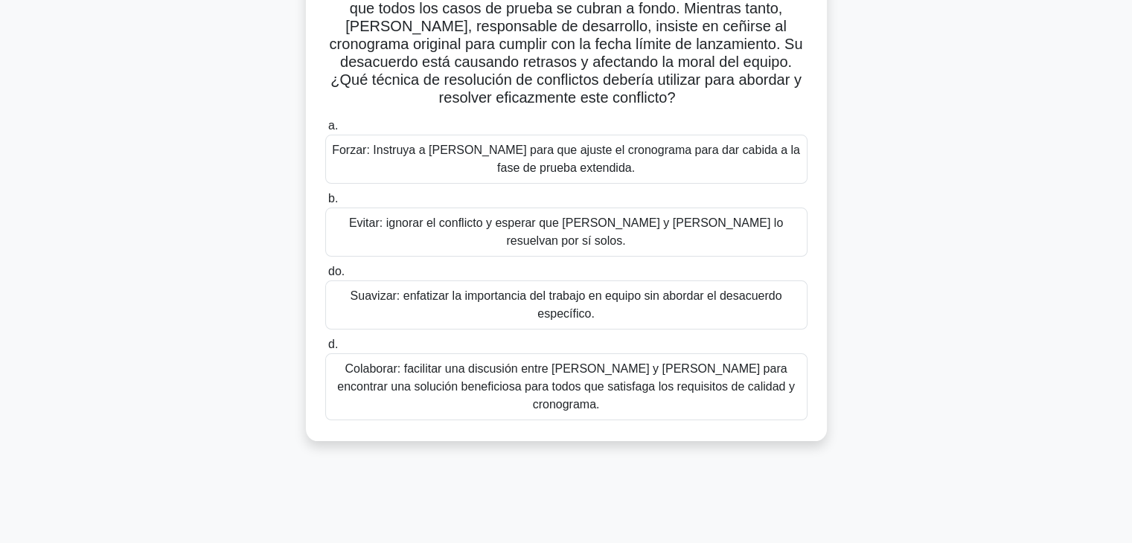
scroll to position [149, 0]
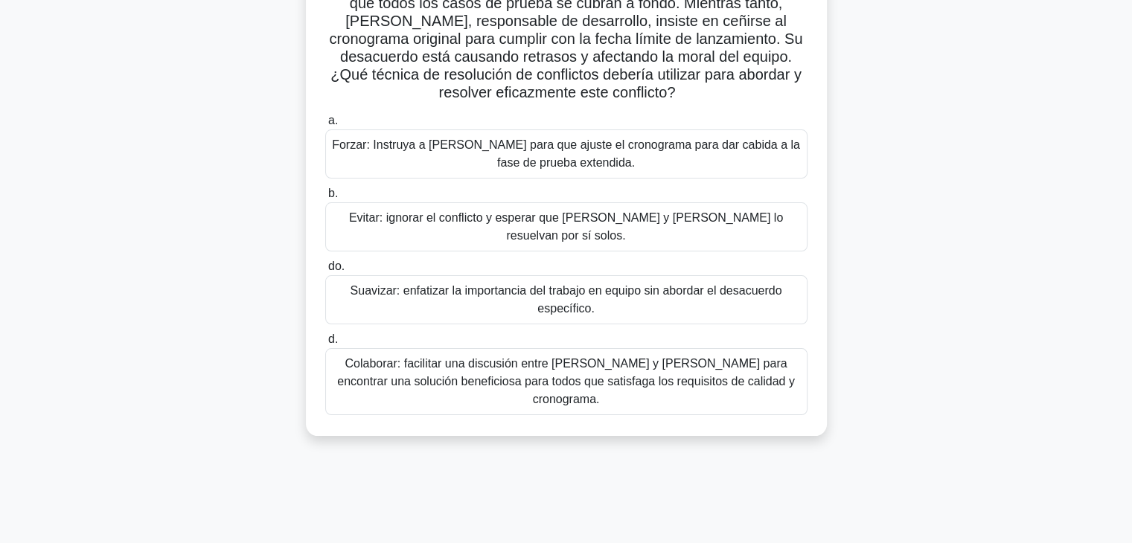
click at [567, 358] on font "Colaborar: facilitar una discusión entre [PERSON_NAME] y [PERSON_NAME] para enc…" at bounding box center [566, 381] width 458 height 48
click at [325, 344] on input "d. Colaborar: facilitar una discusión entre [PERSON_NAME] y [PERSON_NAME] para …" at bounding box center [325, 340] width 0 height 10
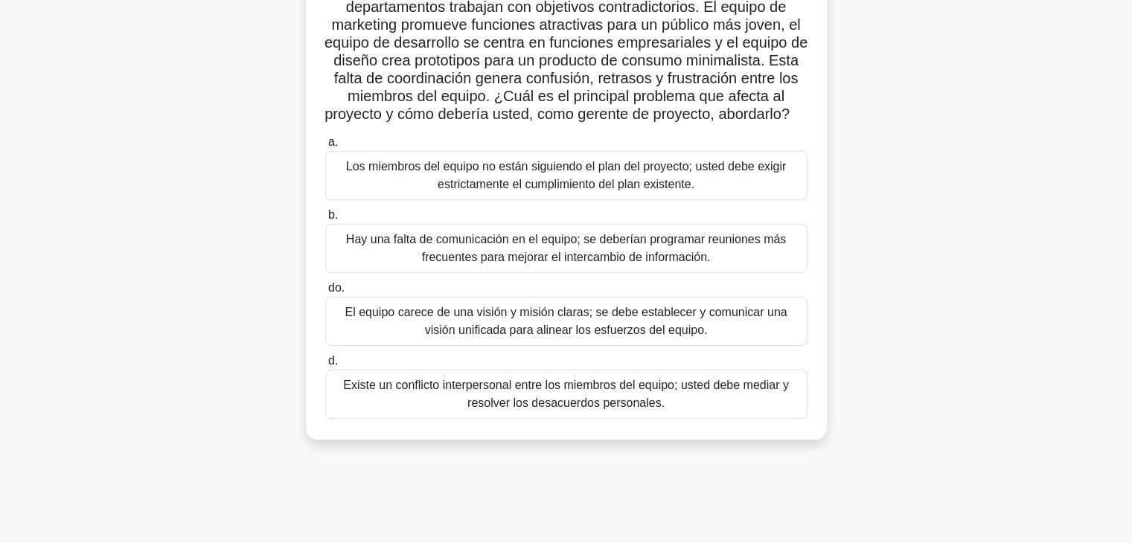
scroll to position [74, 0]
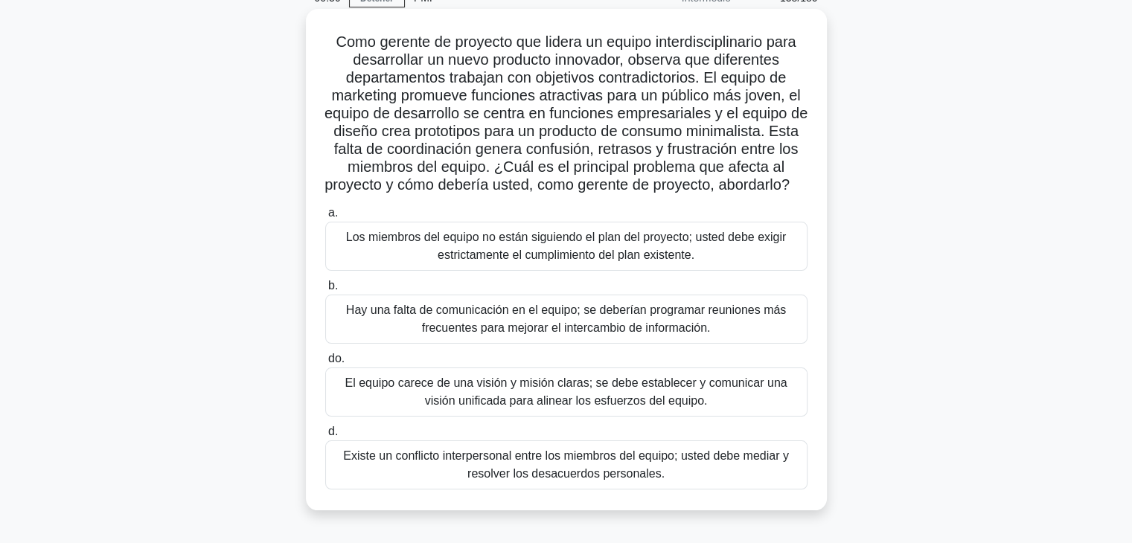
click at [593, 407] on font "El equipo carece de una visión y misión claras; se debe establecer y comunicar …" at bounding box center [565, 391] width 442 height 31
click at [325, 364] on input "do. El equipo carece de una visión y misión claras; se debe establecer y comuni…" at bounding box center [325, 359] width 0 height 10
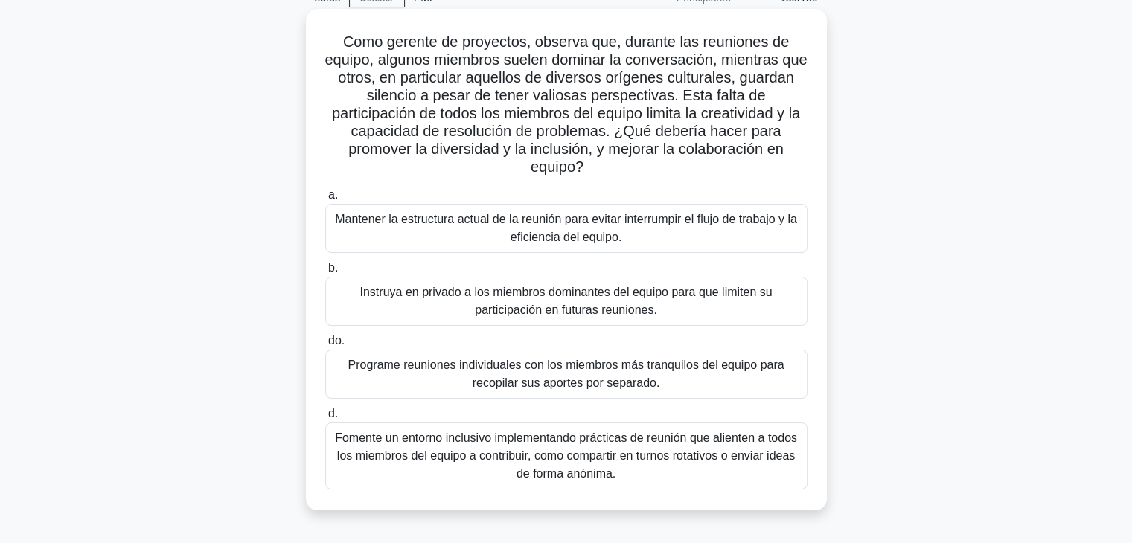
click at [489, 450] on font "Fomente un entorno inclusivo implementando prácticas de reunión que alienten a …" at bounding box center [566, 456] width 462 height 48
click at [325, 419] on input "d. Fomente un entorno inclusivo implementando prácticas de reunión que alienten…" at bounding box center [325, 414] width 0 height 10
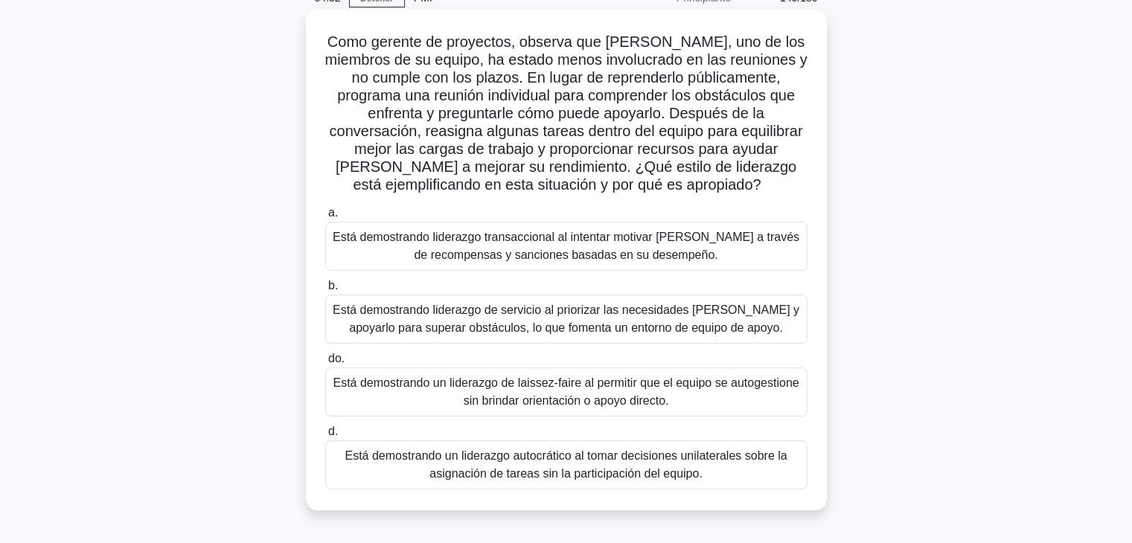
click at [542, 319] on font "Está demostrando liderazgo de servicio al priorizar las necesidades [PERSON_NAM…" at bounding box center [566, 319] width 469 height 36
click at [325, 291] on input "b. Está demostrando liderazgo de servicio al priorizar las necesidades [PERSON_…" at bounding box center [325, 286] width 0 height 10
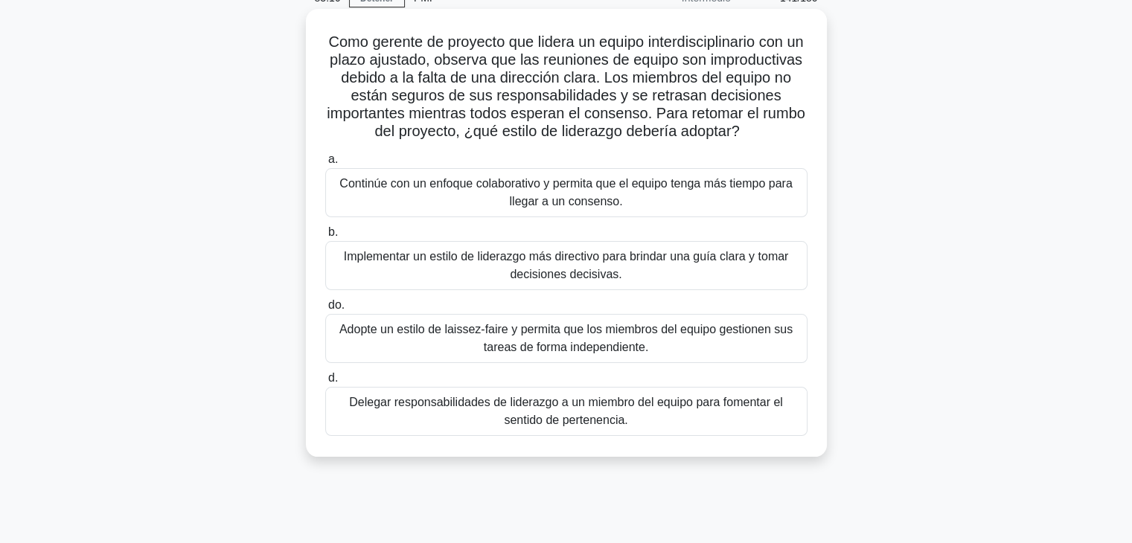
click at [597, 280] on font "Implementar un estilo de liderazgo más directivo para brindar una guía clara y …" at bounding box center [566, 265] width 445 height 31
click at [325, 237] on input "b. Implementar un estilo de liderazgo más directivo para brindar una guía clara…" at bounding box center [325, 233] width 0 height 10
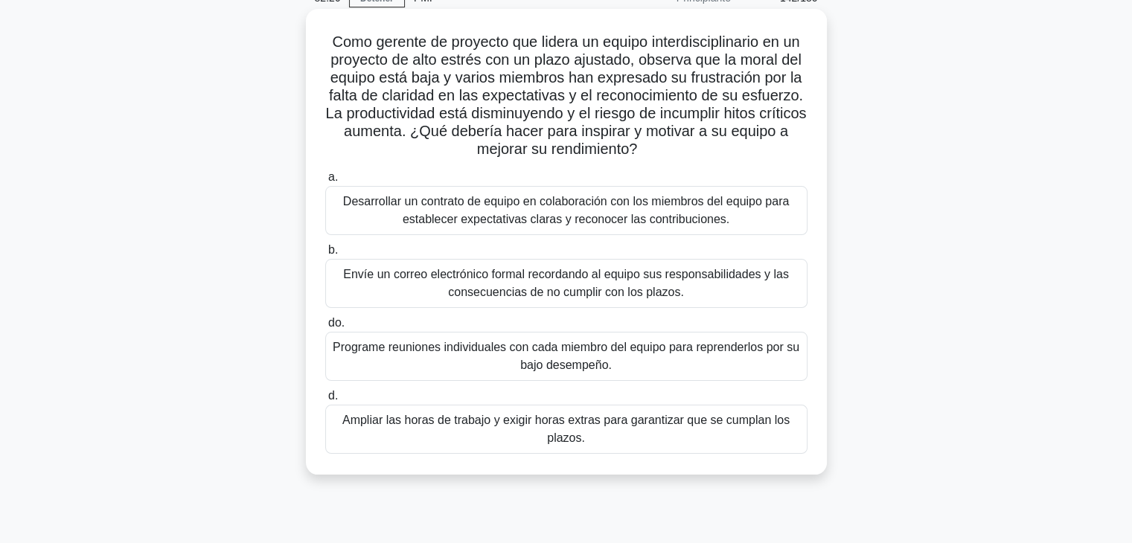
click at [464, 219] on font "Desarrollar un contrato de equipo en colaboración con los miembros del equipo p…" at bounding box center [566, 210] width 446 height 31
click at [325, 182] on input "a. Desarrollar un contrato de equipo en colaboración con los miembros del equip…" at bounding box center [325, 178] width 0 height 10
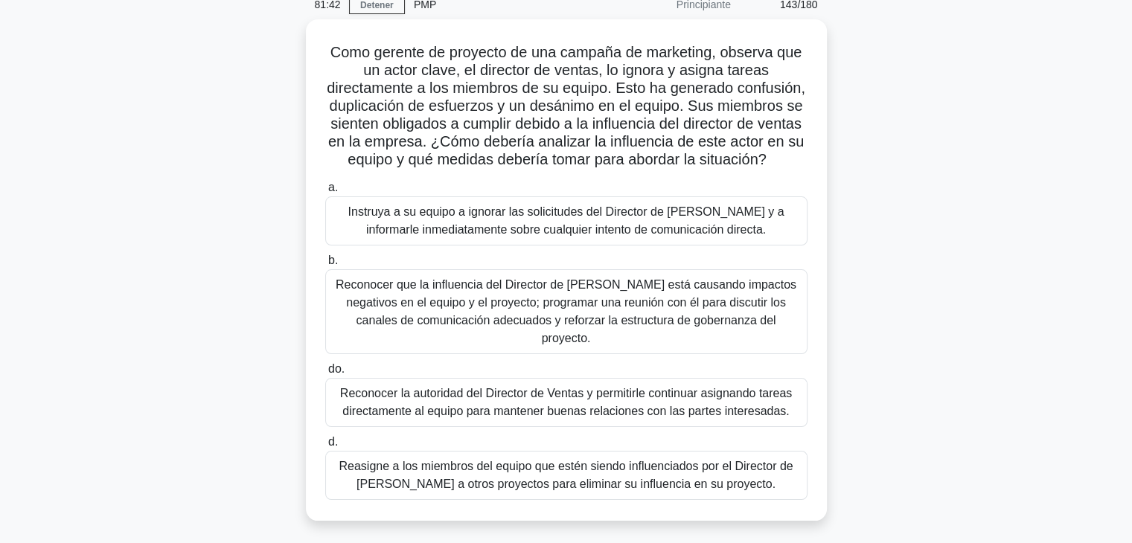
scroll to position [149, 0]
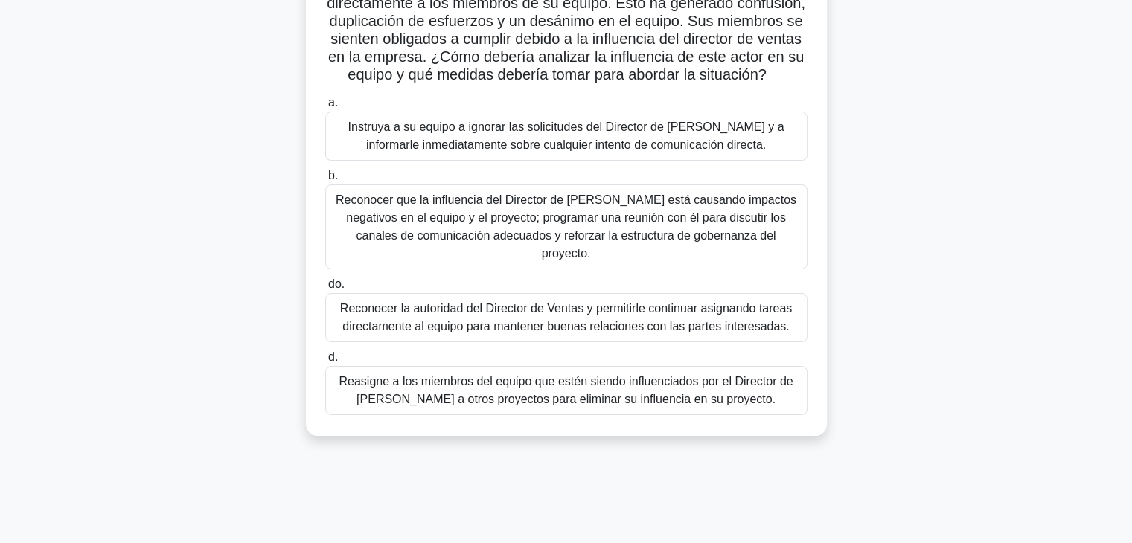
click at [403, 238] on font "Reconocer que la influencia del Director de [PERSON_NAME] está causando impacto…" at bounding box center [566, 226] width 461 height 66
click at [325, 181] on input "b. Reconocer que la influencia del Director de [PERSON_NAME] está causando impa…" at bounding box center [325, 176] width 0 height 10
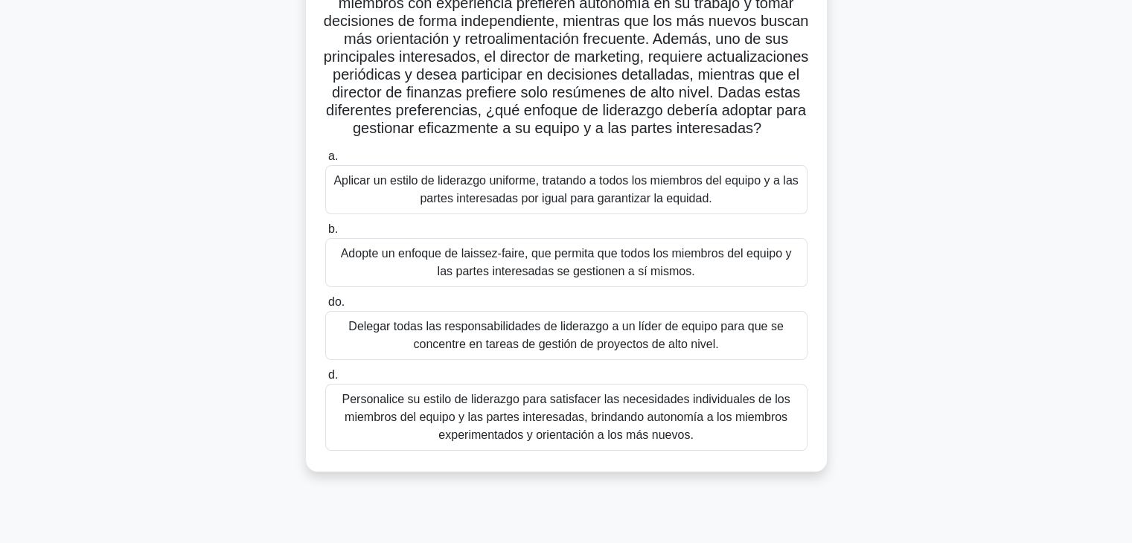
click at [506, 429] on font "Personalice su estilo de liderazgo para satisfacer las necesidades individuales…" at bounding box center [566, 417] width 448 height 48
click at [325, 380] on input "d. Personalice su estilo de liderazgo para satisfacer las necesidades individua…" at bounding box center [325, 376] width 0 height 10
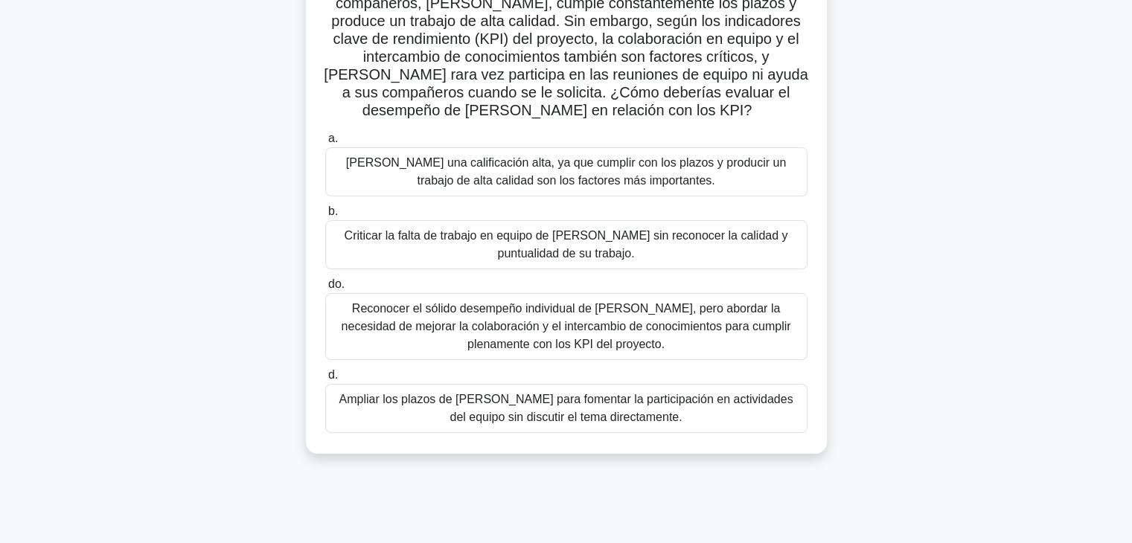
click at [416, 328] on font "Reconocer el sólido desempeño individual de [PERSON_NAME], pero abordar la nece…" at bounding box center [566, 326] width 449 height 48
click at [325, 289] on input "do. Reconocer el sólido desempeño individual de [PERSON_NAME], pero abordar la …" at bounding box center [325, 285] width 0 height 10
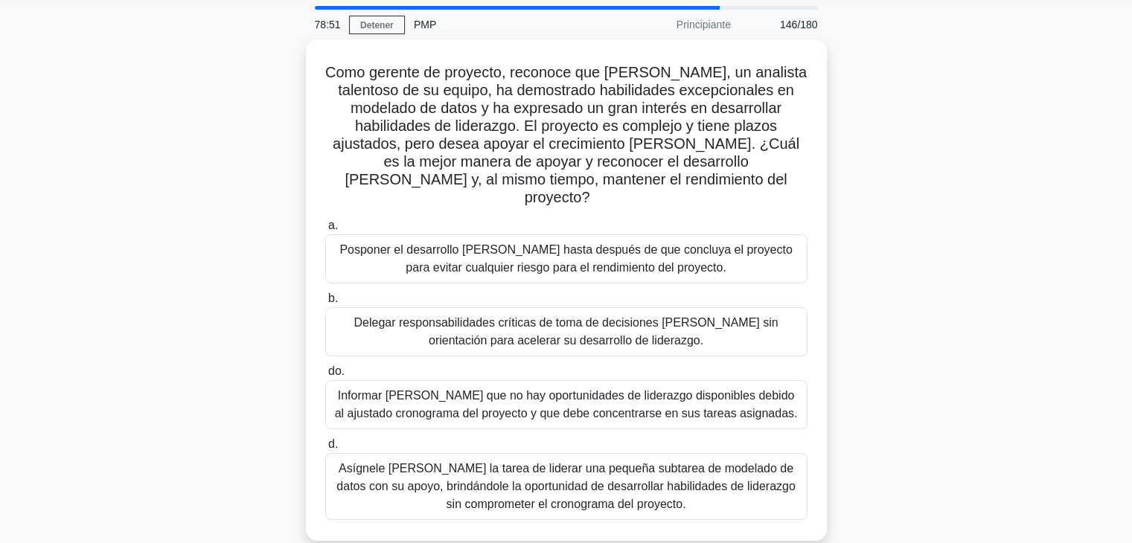
scroll to position [74, 0]
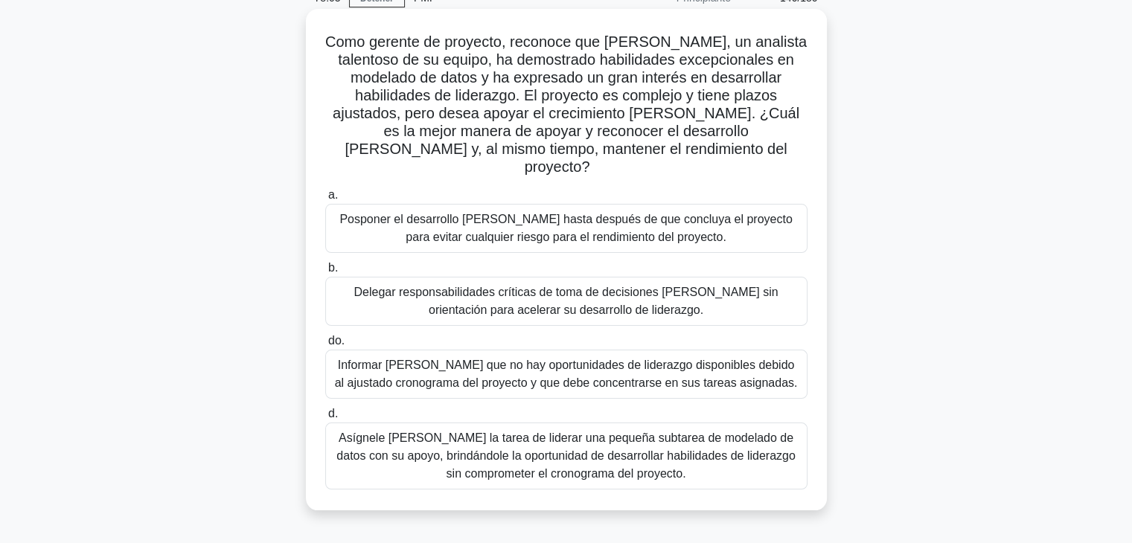
click at [429, 449] on font "Asígnele [PERSON_NAME] la tarea de liderar una pequeña subtarea de modelado de …" at bounding box center [566, 456] width 469 height 54
click at [325, 419] on input "d. Asígnele [PERSON_NAME] la tarea de liderar una pequeña subtarea de modelado …" at bounding box center [325, 414] width 0 height 10
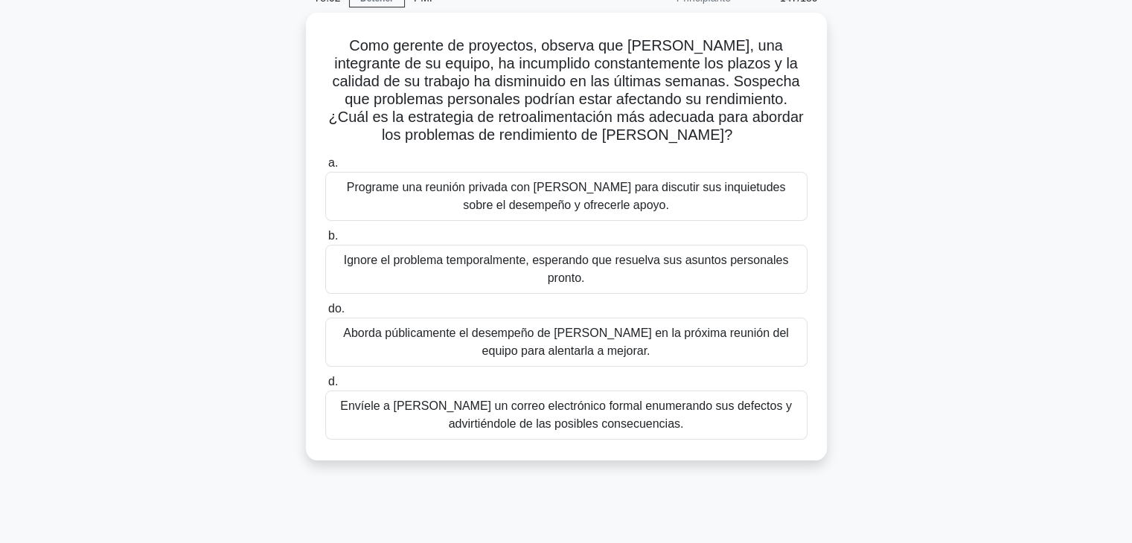
scroll to position [0, 0]
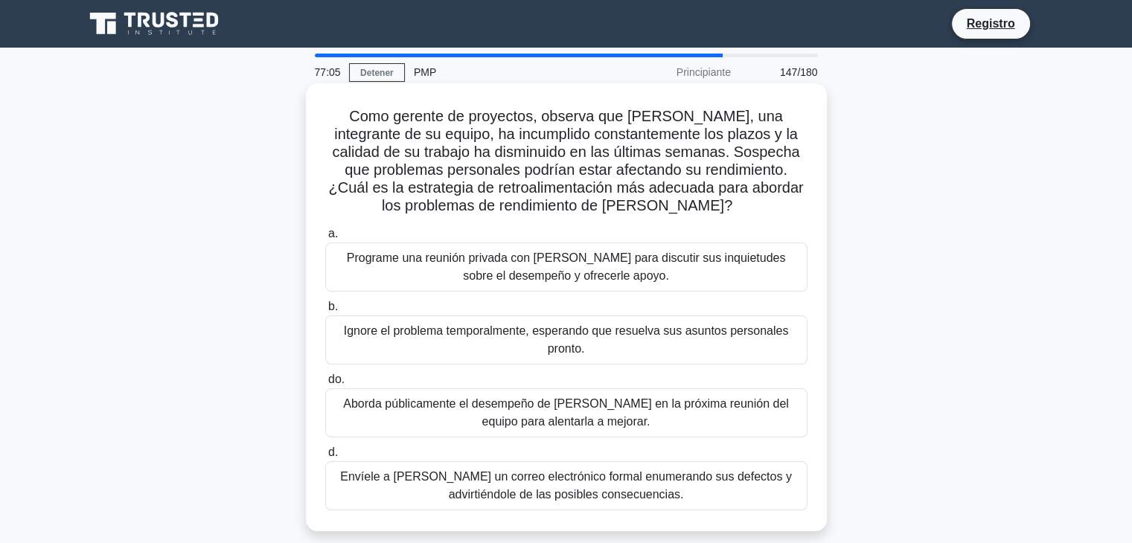
click at [464, 278] on font "Programe una reunión privada con [PERSON_NAME] para discutir sus inquietudes so…" at bounding box center [566, 267] width 469 height 36
click at [325, 239] on input "a. Programe una reunión privada con [PERSON_NAME] para discutir sus inquietudes…" at bounding box center [325, 234] width 0 height 10
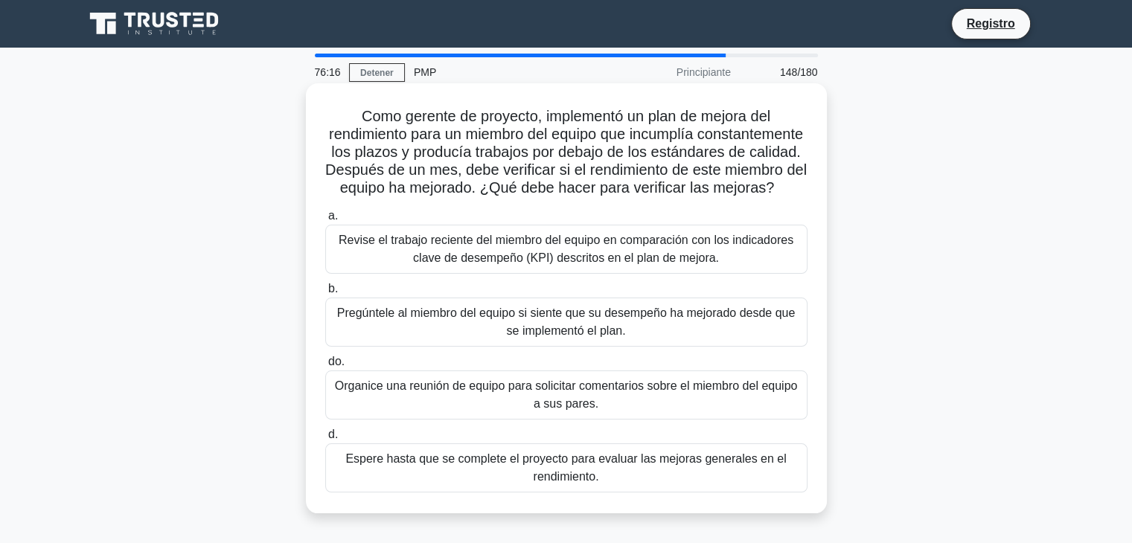
click at [581, 264] on font "Revise el trabajo reciente del miembro del equipo en comparación con los indica…" at bounding box center [566, 249] width 455 height 31
click at [325, 221] on input "a. Revise el trabajo reciente del miembro del equipo en comparación con los ind…" at bounding box center [325, 216] width 0 height 10
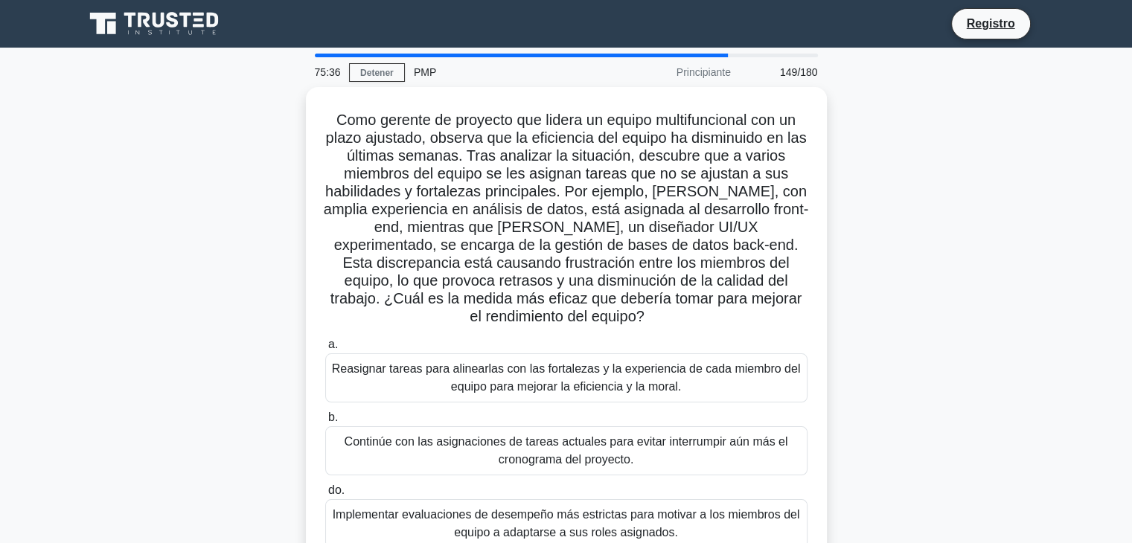
scroll to position [74, 0]
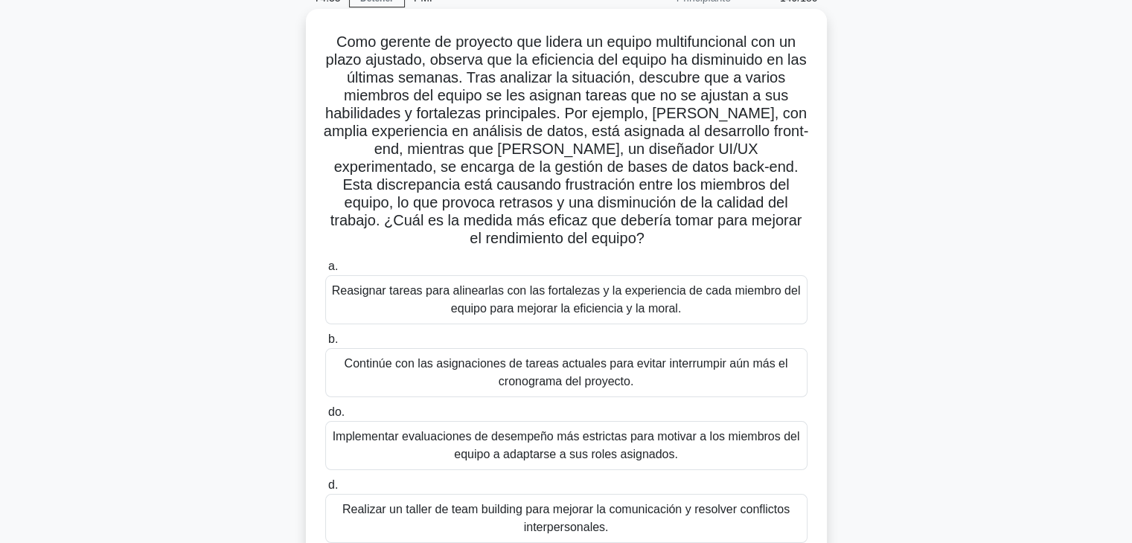
click at [531, 301] on font "Reasignar tareas para alinearlas con las fortalezas y la experiencia de cada mi…" at bounding box center [566, 299] width 469 height 31
click at [325, 272] on input "a. Reasignar tareas para alinearlas con las fortalezas y la experiencia de cada…" at bounding box center [325, 267] width 0 height 10
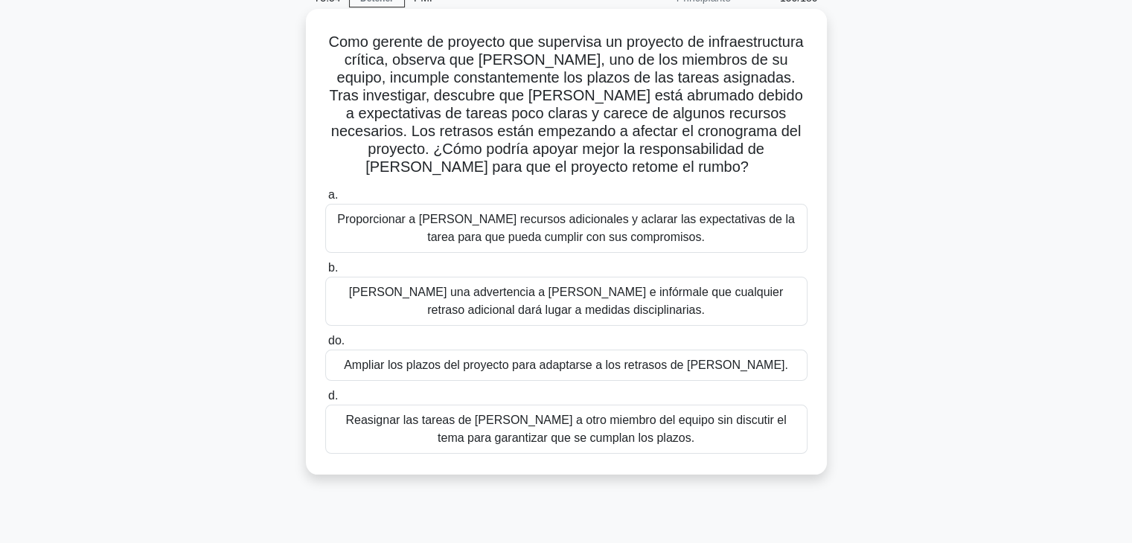
click at [610, 225] on font "Proporcionar a [PERSON_NAME] recursos adicionales y aclarar las expectativas de…" at bounding box center [566, 228] width 458 height 31
click at [325, 200] on input "a. Proporcionar a [PERSON_NAME] recursos adicionales y aclarar las expectativas…" at bounding box center [325, 195] width 0 height 10
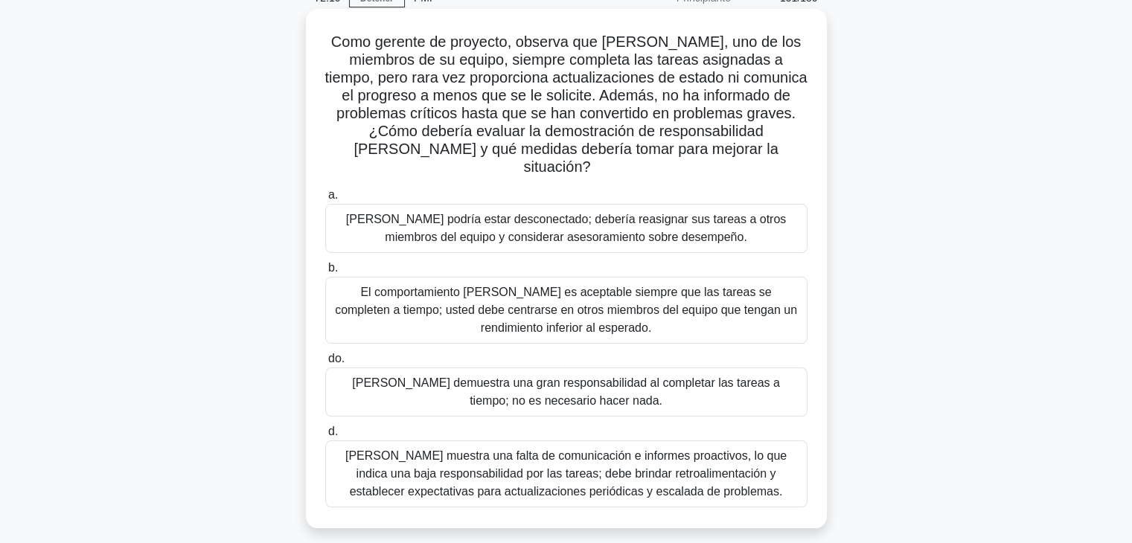
click at [731, 469] on font "[PERSON_NAME] muestra una falta de comunicación e informes proactivos, lo que i…" at bounding box center [566, 474] width 469 height 54
click at [325, 437] on input "[PERSON_NAME] muestra una falta de comunicación e informes proactivos, lo que i…" at bounding box center [325, 432] width 0 height 10
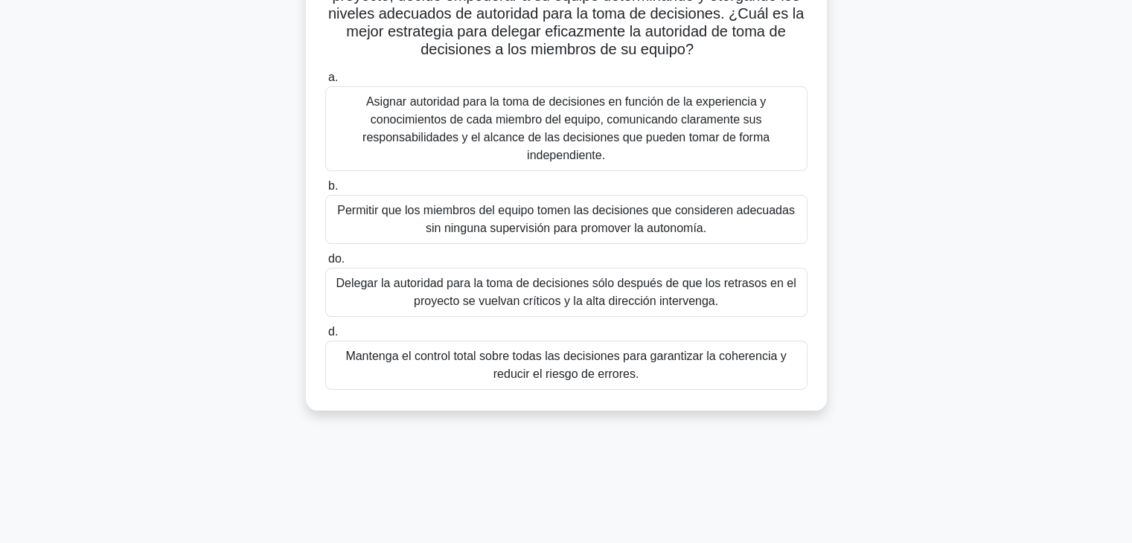
scroll to position [223, 0]
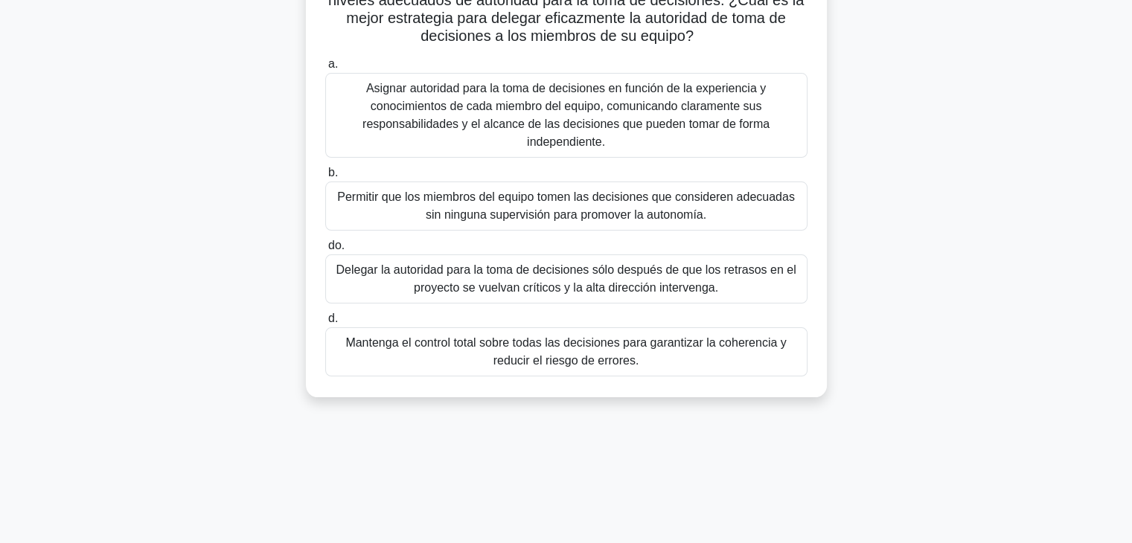
click at [510, 123] on font "Asignar autoridad para la toma de decisiones en función de la experiencia y con…" at bounding box center [565, 115] width 407 height 66
click at [325, 69] on input "a. Asignar autoridad para la toma de decisiones en función de la experiencia y …" at bounding box center [325, 65] width 0 height 10
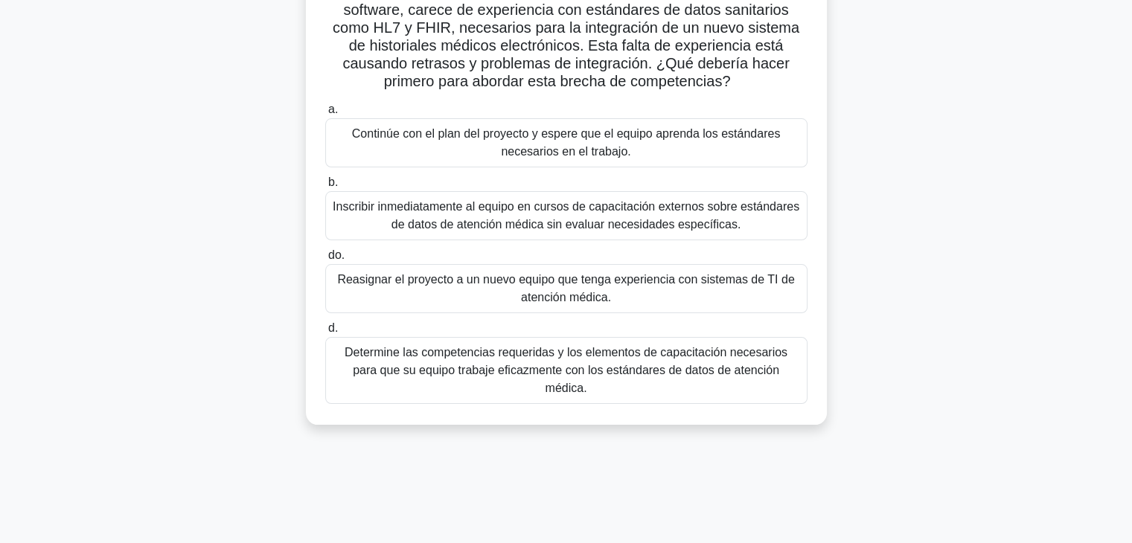
scroll to position [149, 0]
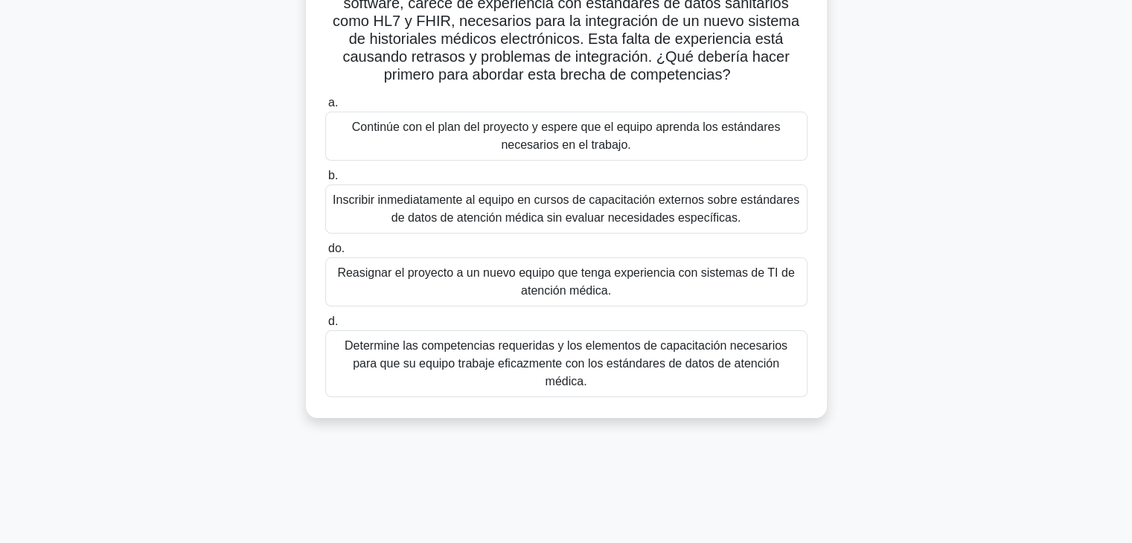
click at [547, 371] on font "Determine las competencias requeridas y los elementos de capacitación necesario…" at bounding box center [565, 363] width 443 height 48
click at [325, 327] on input "d. Determine las competencias requeridas y los elementos de capacitación necesa…" at bounding box center [325, 322] width 0 height 10
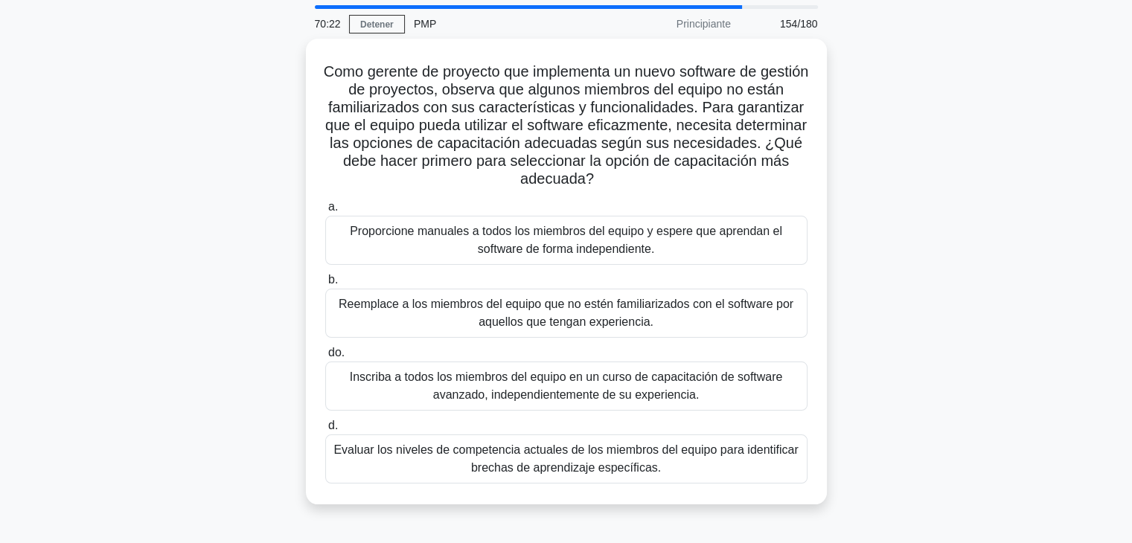
scroll to position [74, 0]
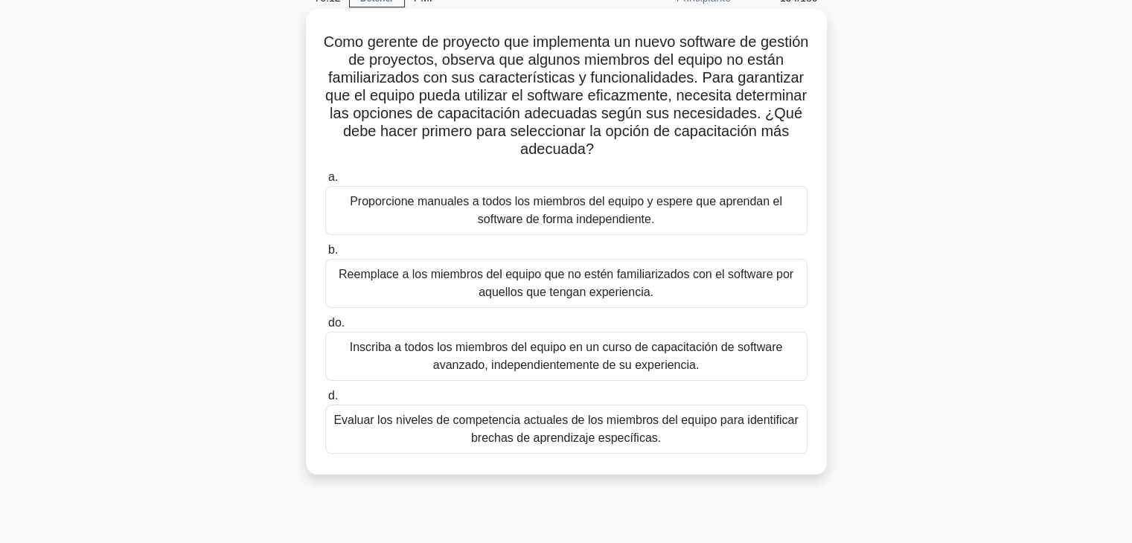
click at [646, 436] on font "Evaluar los niveles de competencia actuales de los miembros del equipo para ide…" at bounding box center [565, 429] width 464 height 31
click at [325, 401] on input "d. Evaluar los niveles de competencia actuales de los miembros del equipo para …" at bounding box center [325, 396] width 0 height 10
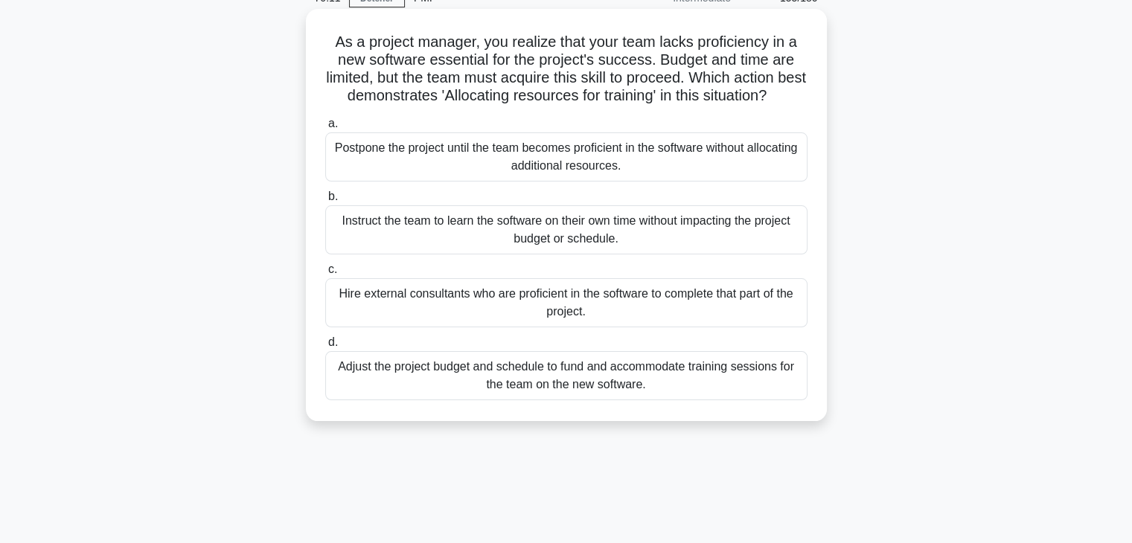
scroll to position [0, 0]
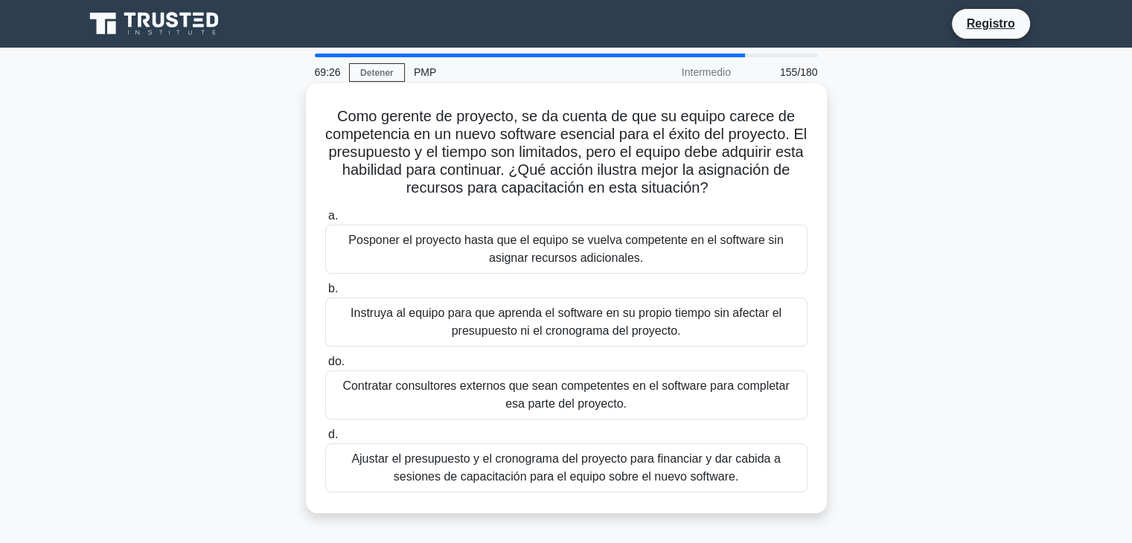
click at [748, 333] on font "Instruya al equipo para que aprenda el software en su propio tiempo sin afectar…" at bounding box center [566, 322] width 469 height 36
click at [325, 294] on input "b. Instruya al equipo para que aprenda el software en su propio tiempo sin afec…" at bounding box center [325, 289] width 0 height 10
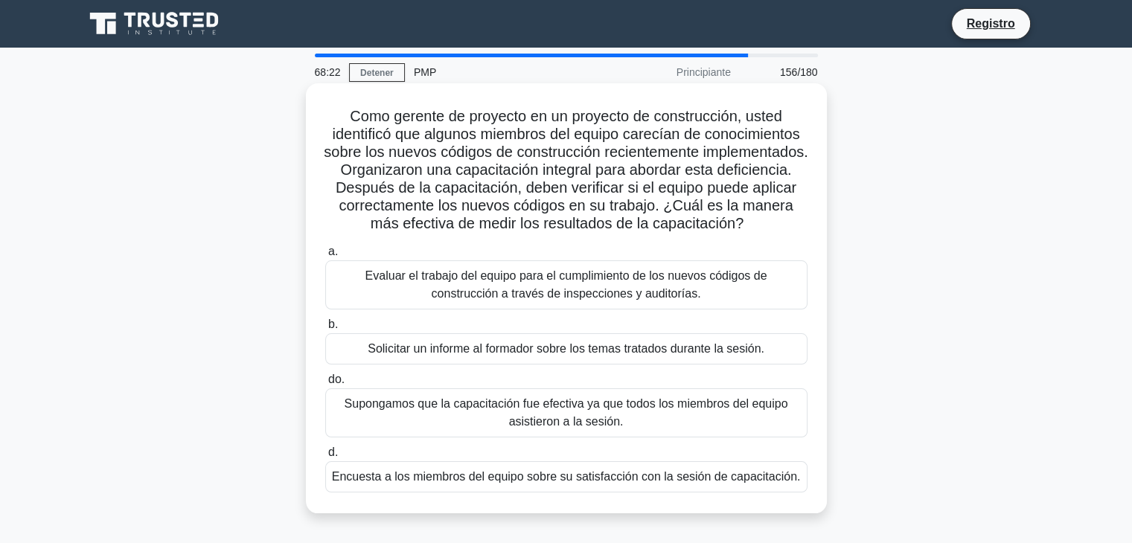
click at [717, 483] on font "Encuesta a los miembros del equipo sobre su satisfacción con la sesión de capac…" at bounding box center [566, 476] width 469 height 13
click at [325, 458] on input "d. Encuesta a los miembros del equipo sobre su satisfacción con la sesión de ca…" at bounding box center [325, 453] width 0 height 10
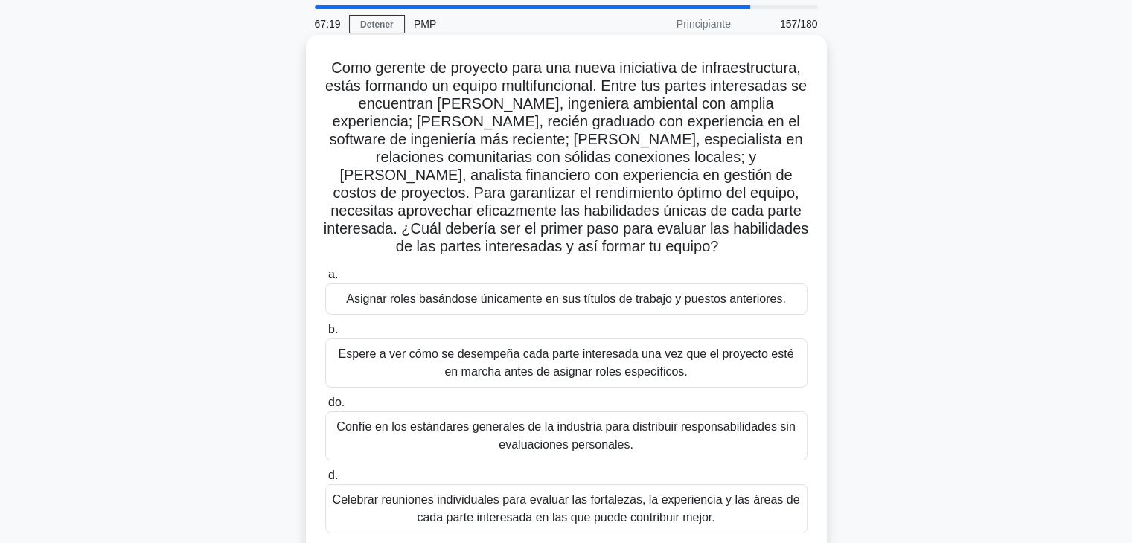
scroll to position [74, 0]
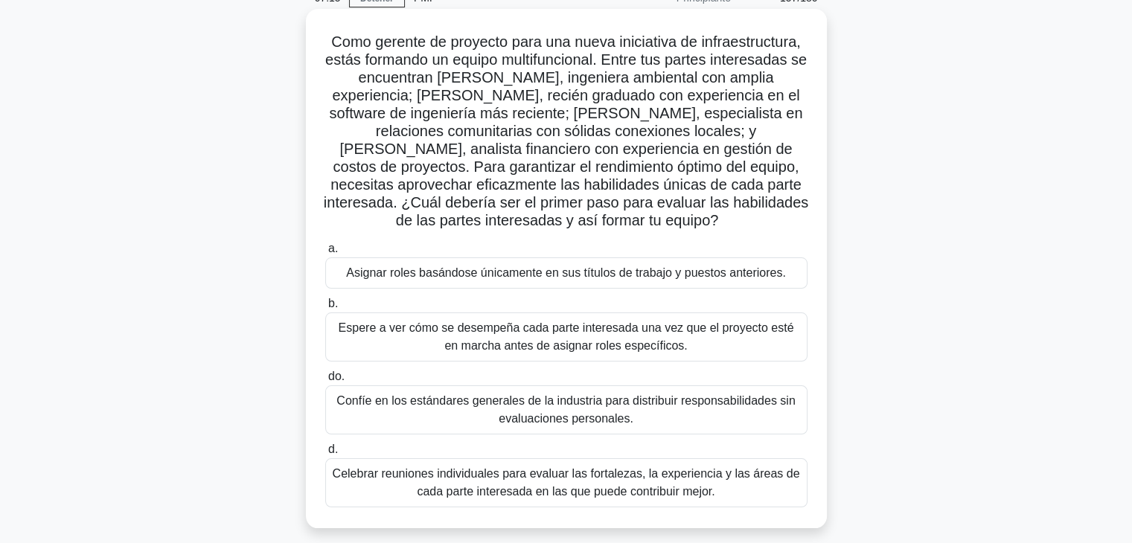
click at [543, 467] on font "Celebrar reuniones individuales para evaluar las fortalezas, la experiencia y l…" at bounding box center [566, 482] width 467 height 31
click at [325, 455] on input "d. Celebrar reuniones individuales para evaluar las fortalezas, la experiencia …" at bounding box center [325, 450] width 0 height 10
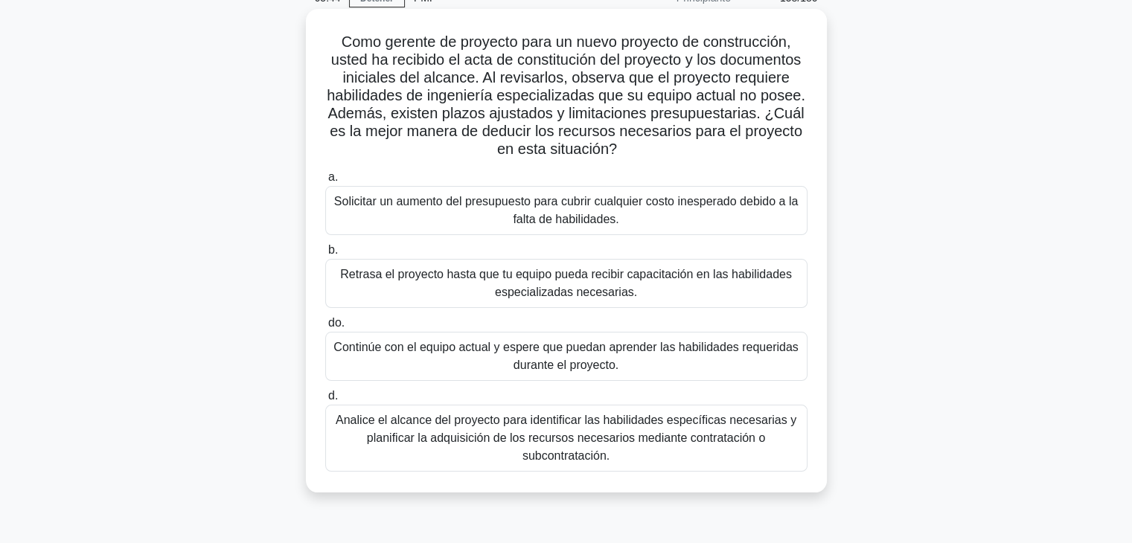
click at [690, 442] on font "Analice el alcance del proyecto para identificar las habilidades específicas ne…" at bounding box center [566, 438] width 461 height 48
click at [325, 401] on input "d. Analice el alcance del proyecto para identificar las habilidades específicas…" at bounding box center [325, 396] width 0 height 10
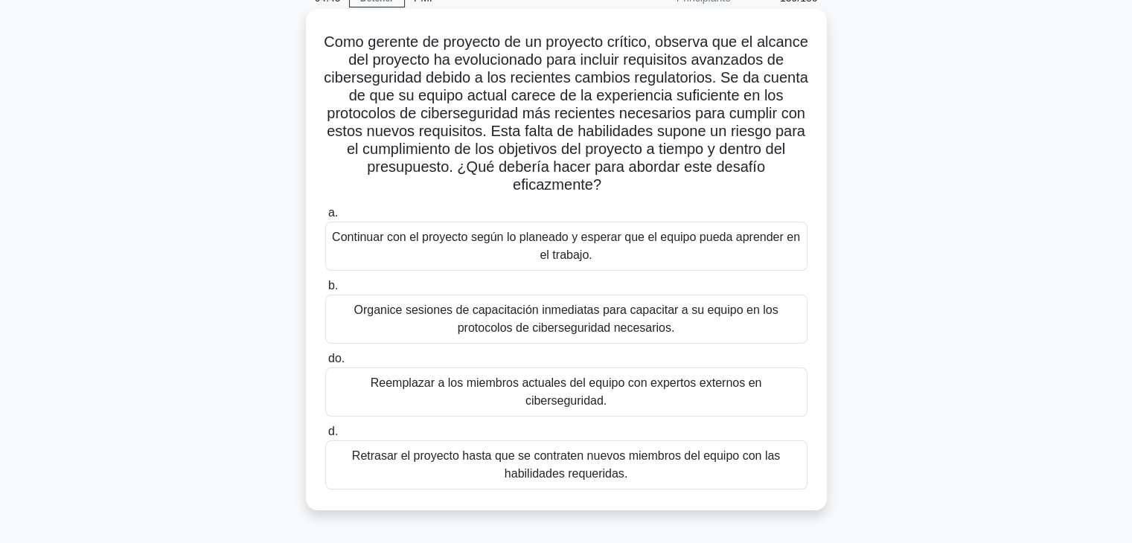
click at [731, 388] on font "Reemplazar a los miembros actuales del equipo con expertos externos en ciberseg…" at bounding box center [566, 391] width 391 height 31
click at [325, 364] on input "do. Reemplazar a los miembros actuales del equipo con expertos externos en cibe…" at bounding box center [325, 359] width 0 height 10
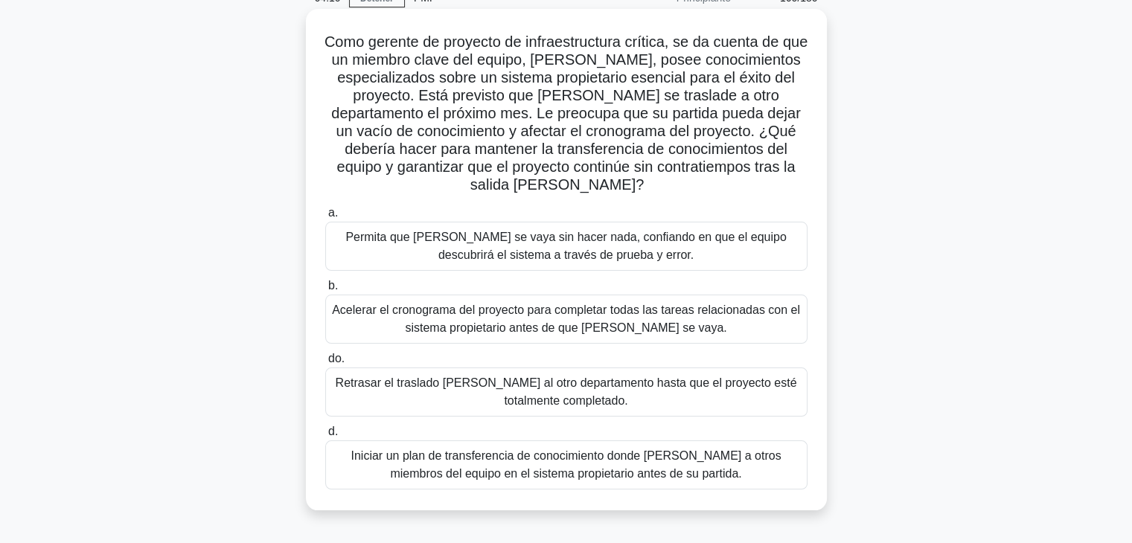
click at [765, 463] on font "Iniciar un plan de transferencia de conocimiento donde [PERSON_NAME] a otros mi…" at bounding box center [565, 464] width 430 height 31
click at [325, 437] on input "d. Iniciar un plan de transferencia de conocimiento donde [PERSON_NAME] a otros…" at bounding box center [325, 432] width 0 height 10
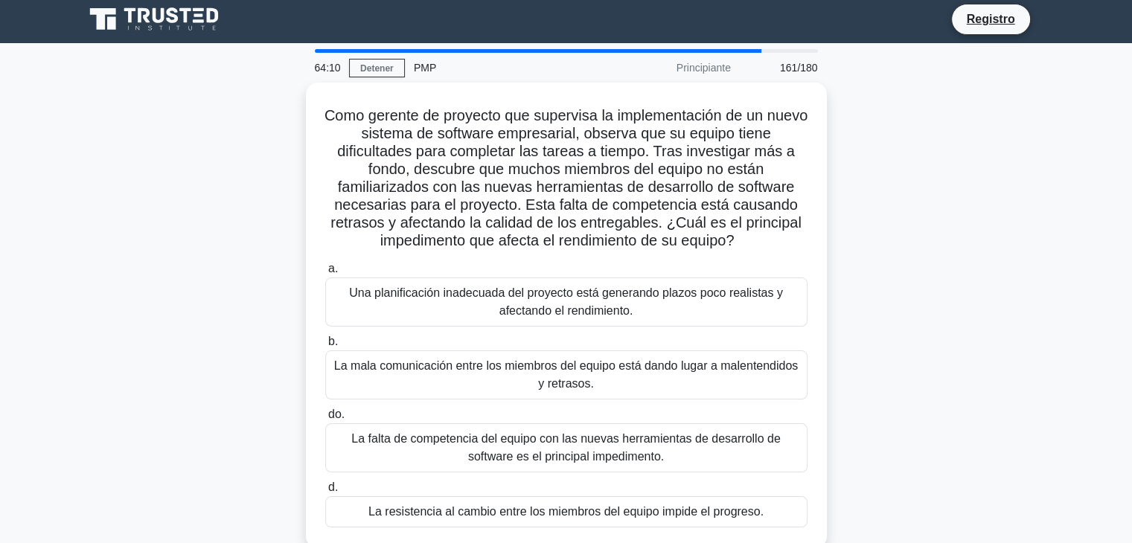
scroll to position [0, 0]
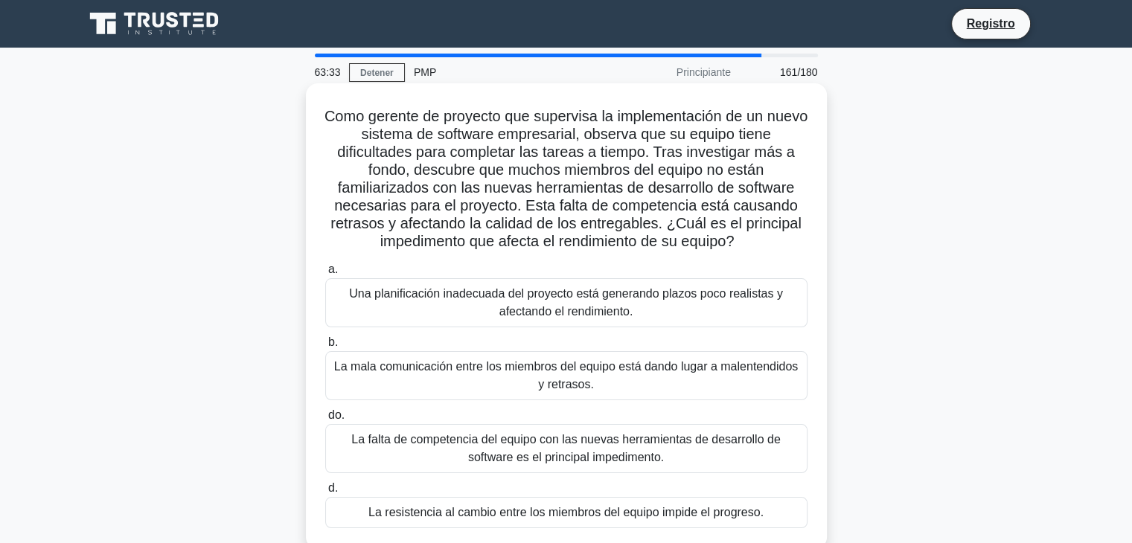
click at [751, 466] on font "La falta de competencia del equipo con las nuevas herramientas de desarrollo de…" at bounding box center [566, 449] width 469 height 36
click at [325, 420] on input "do. La falta de competencia del equipo con las nuevas herramientas de desarroll…" at bounding box center [325, 416] width 0 height 10
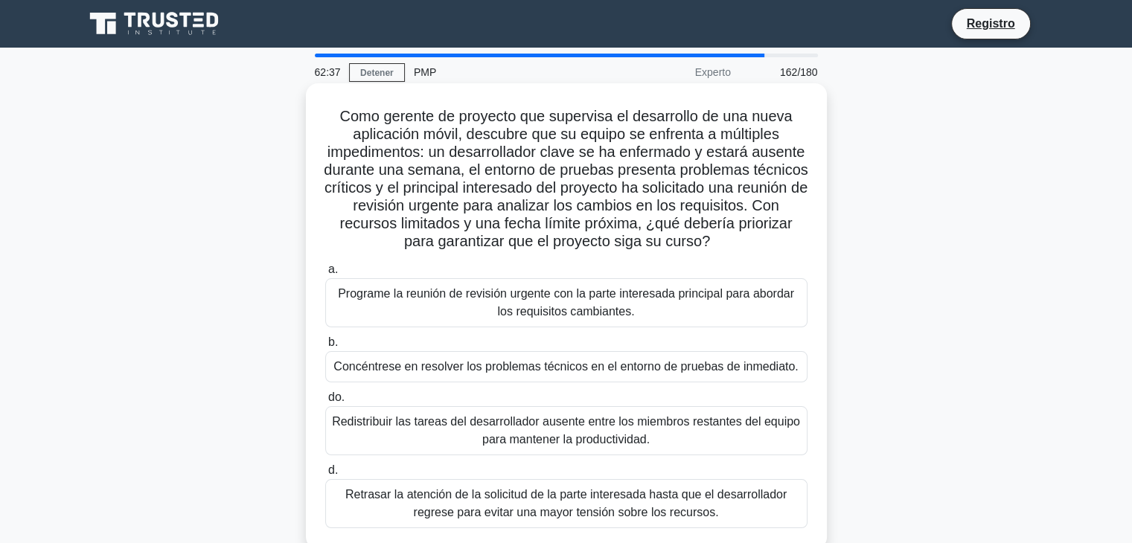
click at [687, 429] on font "Redistribuir las tareas del desarrollador ausente entre los miembros restantes …" at bounding box center [566, 430] width 468 height 31
click at [325, 403] on input "do. Redistribuir las tareas del desarrollador ausente entre los miembros restan…" at bounding box center [325, 398] width 0 height 10
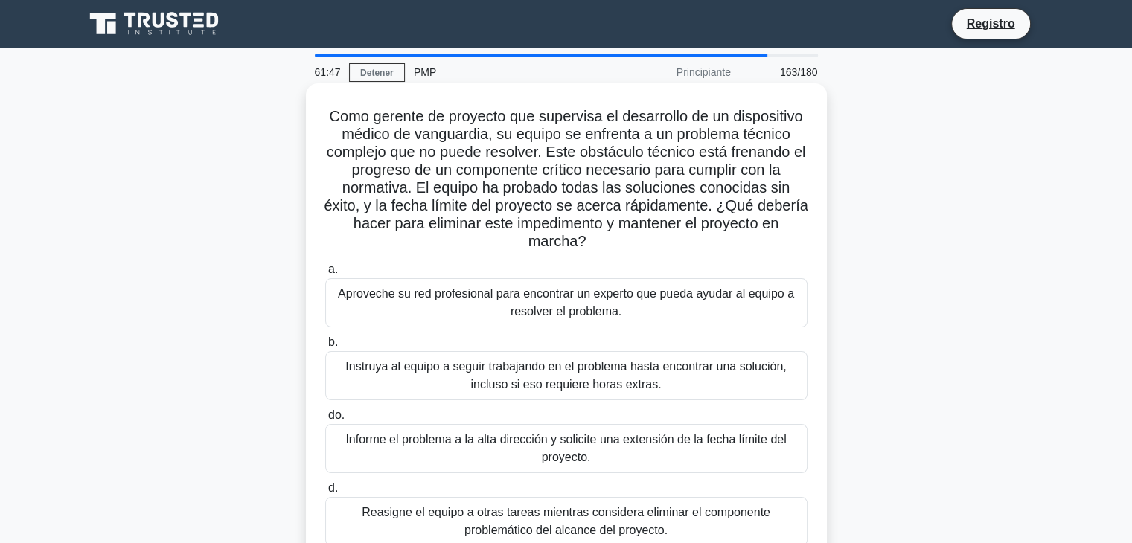
click at [664, 449] on font "Informe el problema a la alta dirección y solicite una extensión de la fecha lí…" at bounding box center [566, 449] width 469 height 36
click at [325, 420] on input "do. Informe el problema a la alta dirección y solicite una extensión de la fech…" at bounding box center [325, 416] width 0 height 10
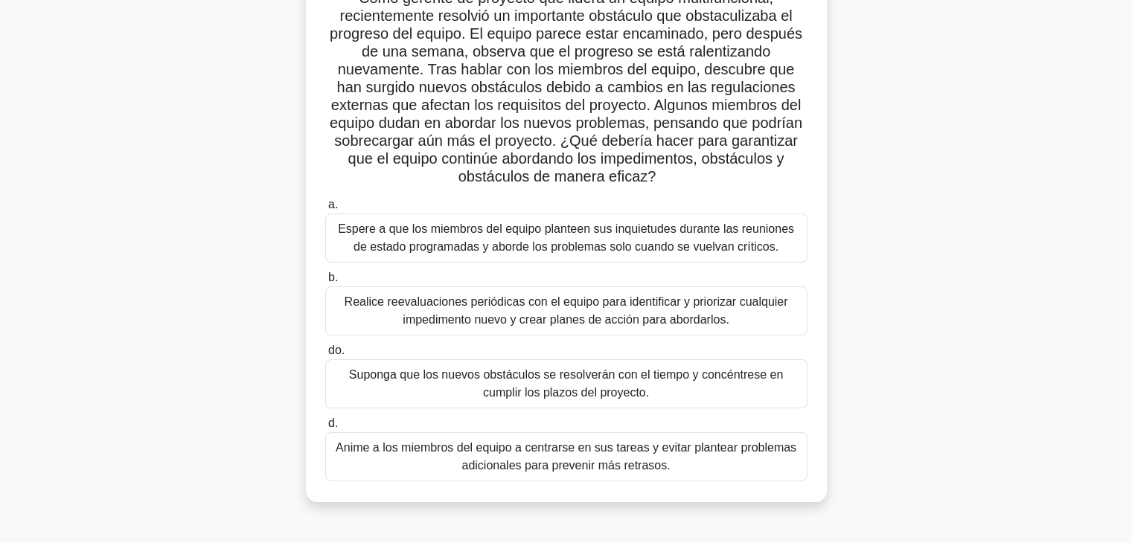
scroll to position [149, 0]
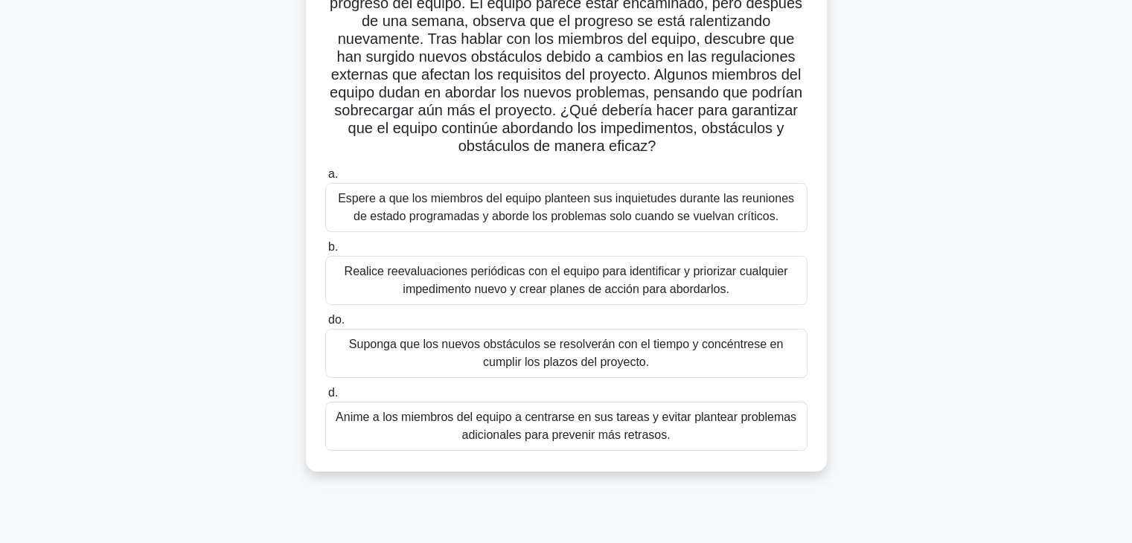
click at [772, 289] on font "Realice reevaluaciones periódicas con el equipo para identificar y priorizar cu…" at bounding box center [566, 281] width 469 height 36
click at [325, 252] on input "b. Realice reevaluaciones periódicas con el equipo para identificar y priorizar…" at bounding box center [325, 248] width 0 height 10
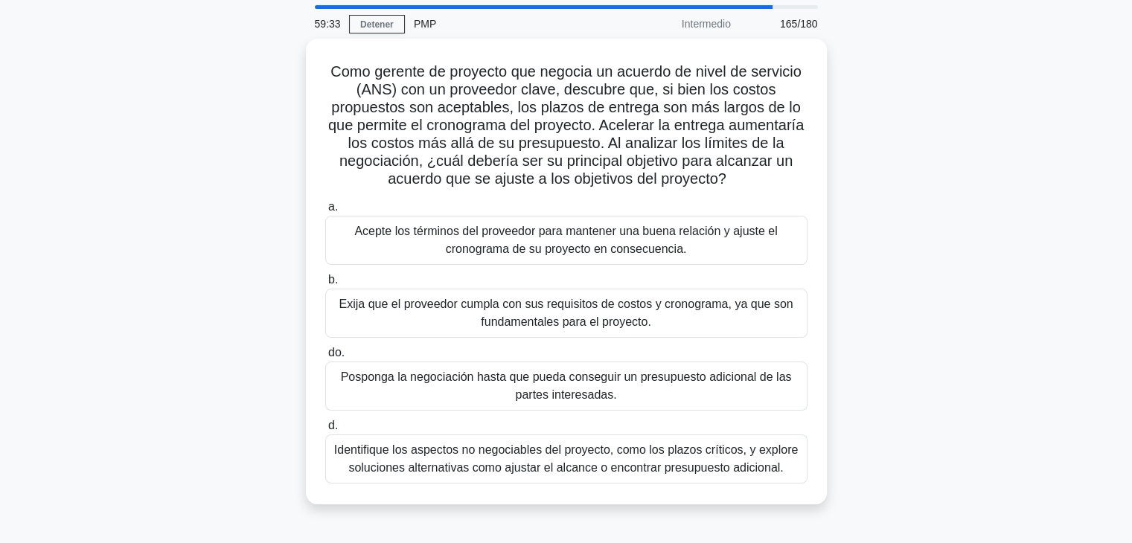
scroll to position [74, 0]
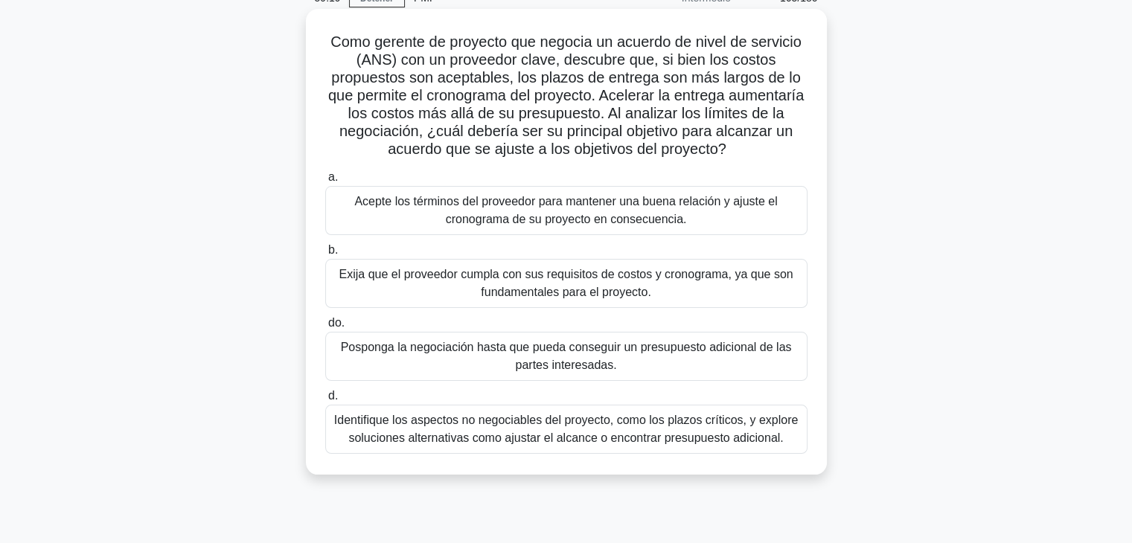
click at [736, 429] on font "Identifique los aspectos no negociables del proyecto, como los plazos críticos,…" at bounding box center [566, 429] width 469 height 36
click at [325, 401] on input "d. Identifique los aspectos no negociables del proyecto, como los plazos crític…" at bounding box center [325, 396] width 0 height 10
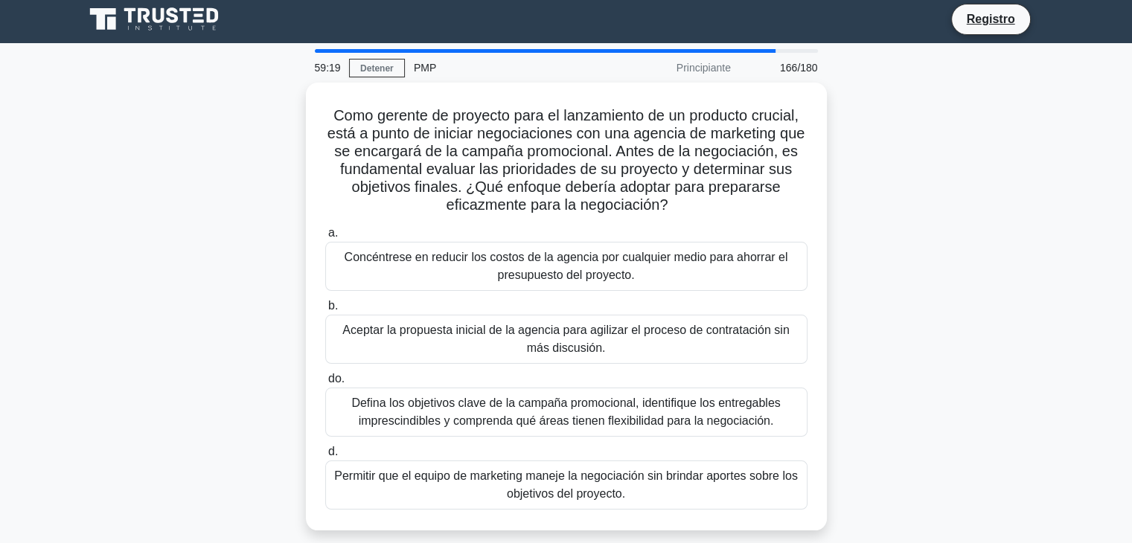
scroll to position [0, 0]
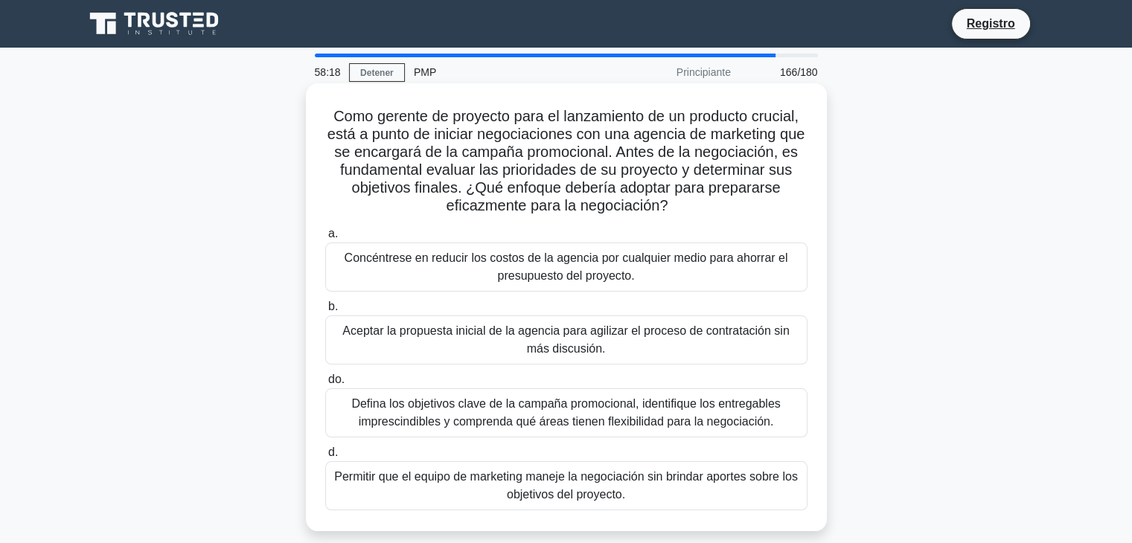
click at [677, 416] on font "Defina los objetivos clave de la campaña promocional, identifique los entregabl…" at bounding box center [565, 412] width 429 height 31
click at [325, 385] on input "do. Defina los objetivos clave de la campaña promocional, identifique los entre…" at bounding box center [325, 380] width 0 height 10
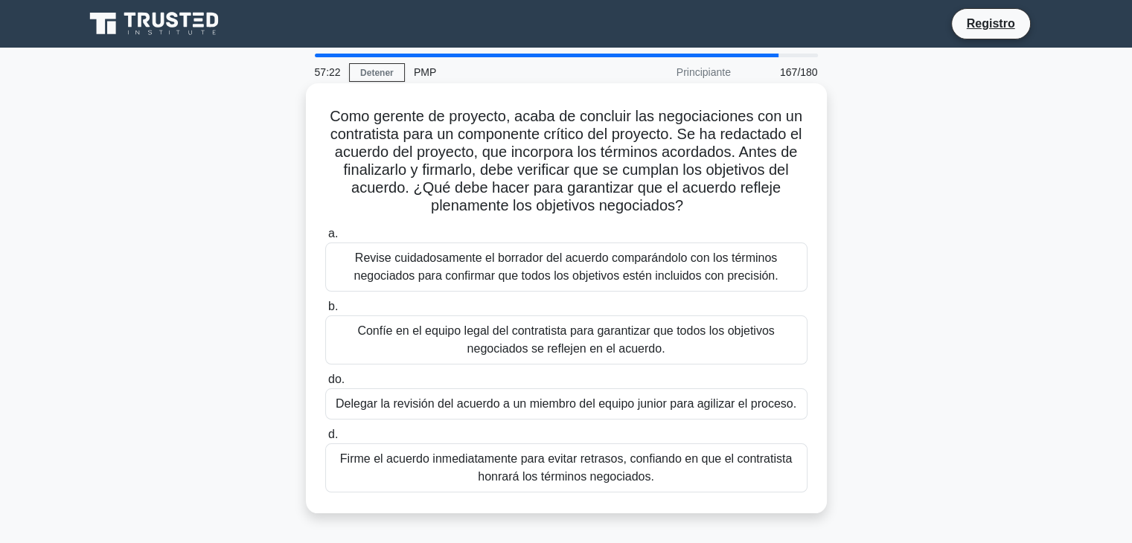
click at [748, 405] on font "Delegar la revisión del acuerdo a un miembro del equipo junior para agilizar el…" at bounding box center [566, 403] width 461 height 13
click at [325, 385] on input "do. Delegar la revisión del acuerdo a un miembro del equipo junior para agiliza…" at bounding box center [325, 380] width 0 height 10
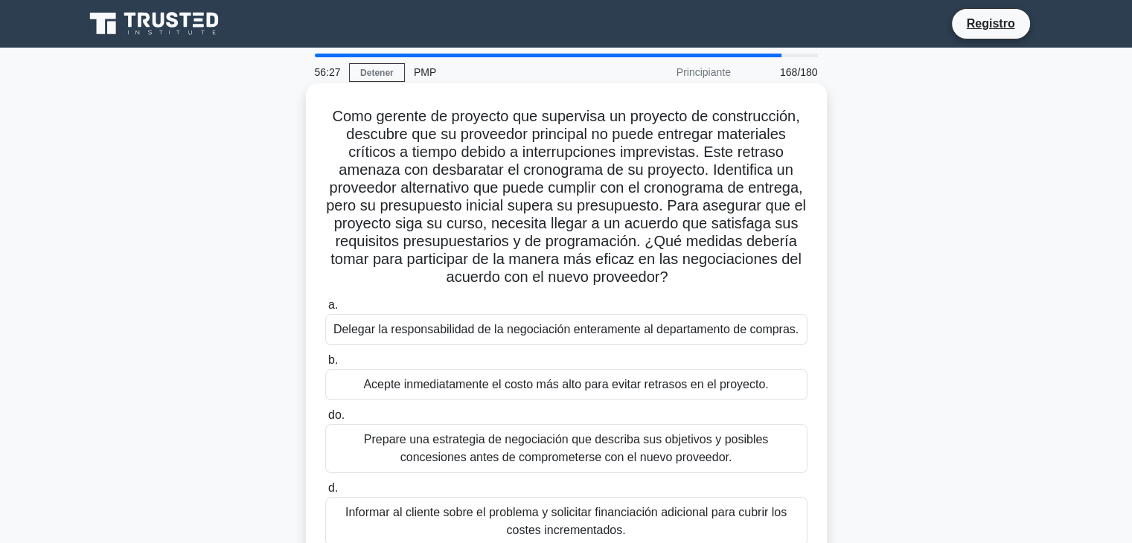
click at [734, 454] on font "Prepare una estrategia de negociación que describa sus objetivos y posibles con…" at bounding box center [566, 449] width 469 height 36
click at [325, 420] on input "do. Prepare una estrategia de negociación que describa sus objetivos y posibles…" at bounding box center [325, 416] width 0 height 10
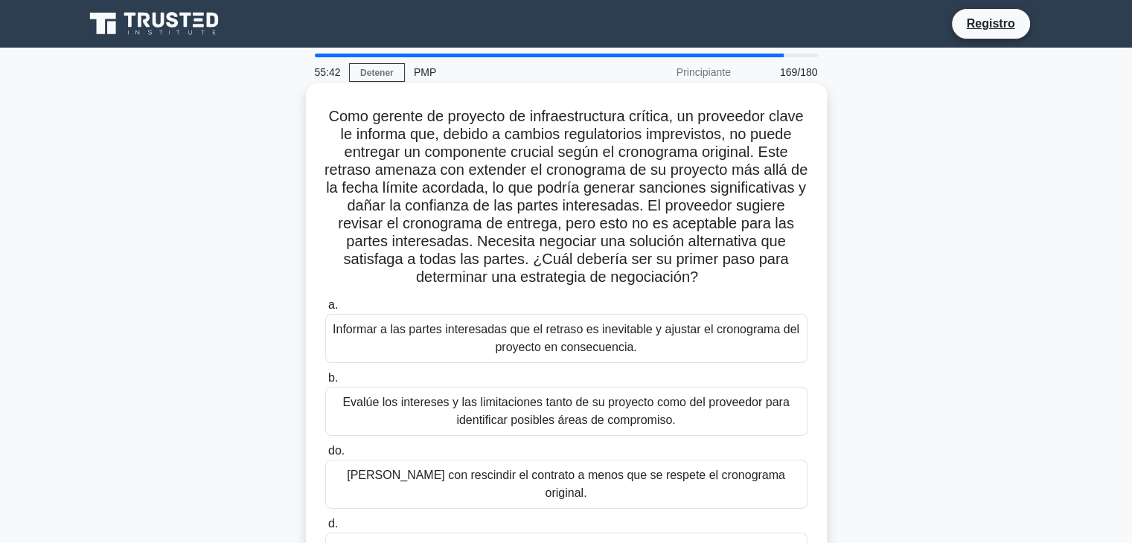
scroll to position [74, 0]
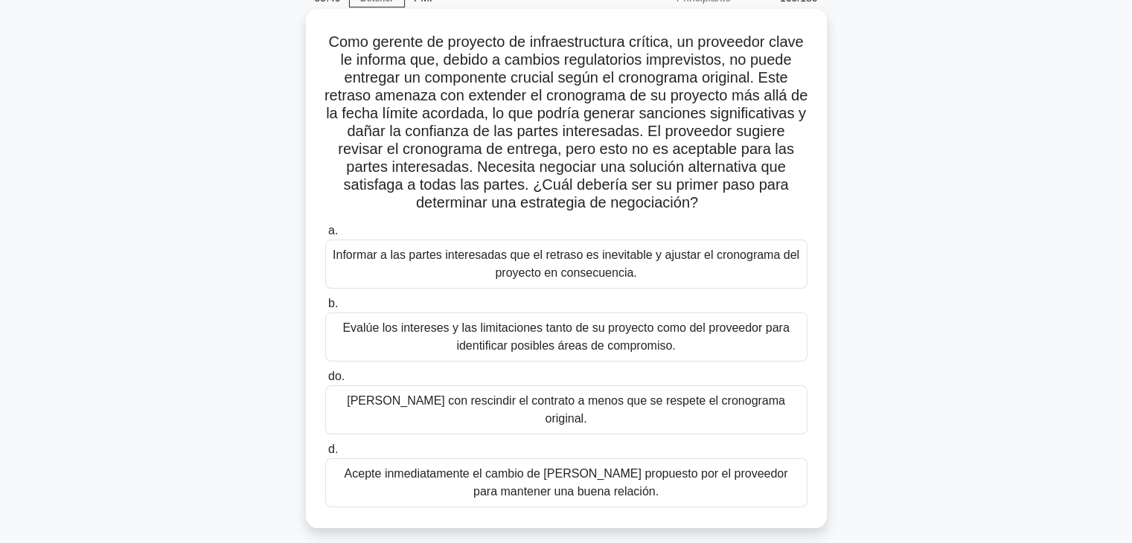
click at [687, 336] on font "Evalúe los intereses y las limitaciones tanto de su proyecto como del proveedor…" at bounding box center [565, 336] width 446 height 31
click at [325, 309] on input "b. Evalúe los intereses y las limitaciones tanto de su proyecto como del provee…" at bounding box center [325, 304] width 0 height 10
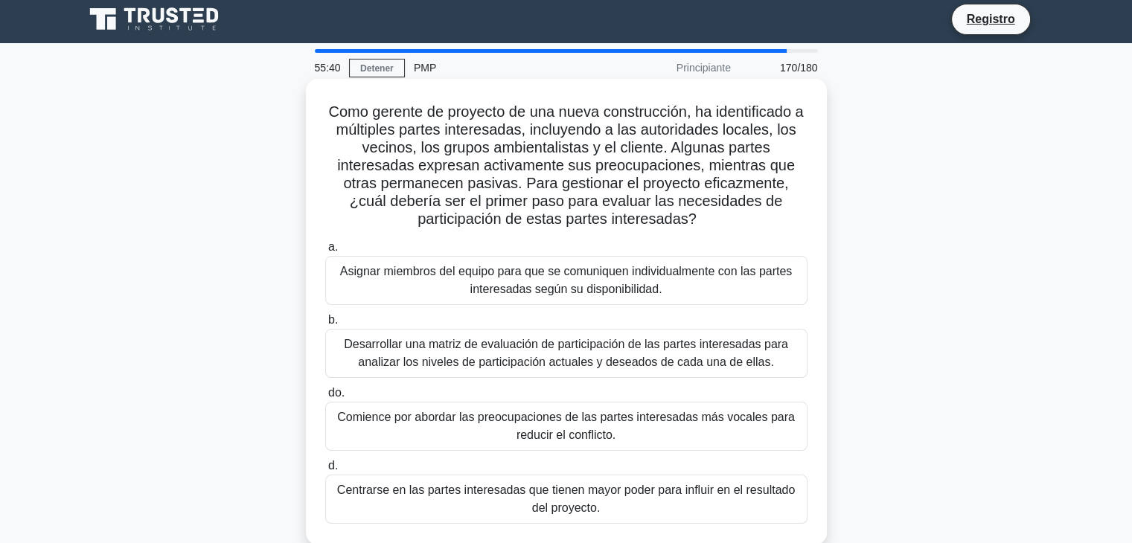
scroll to position [0, 0]
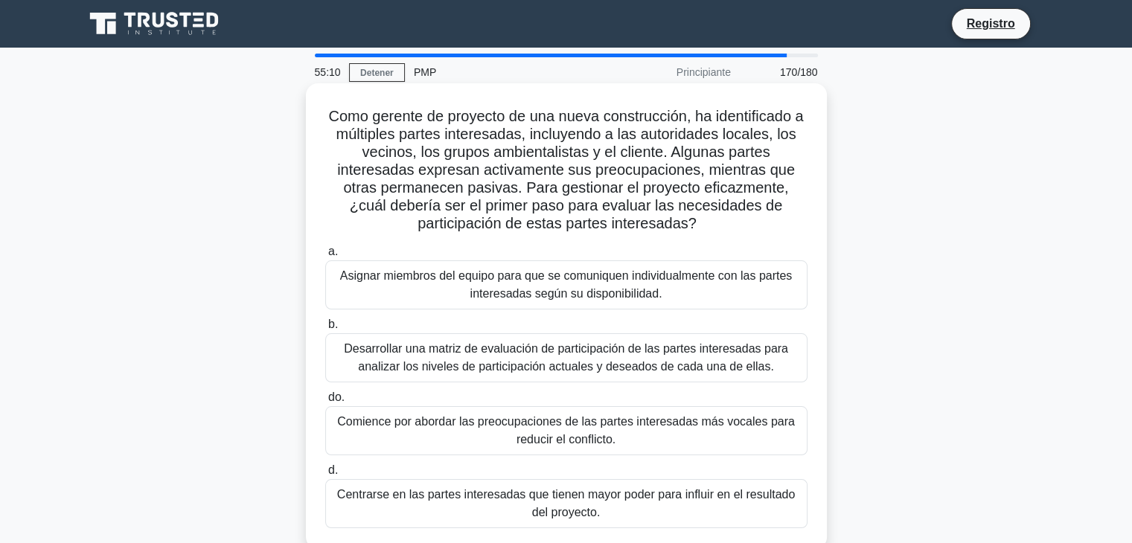
click at [660, 353] on font "Desarrollar una matriz de evaluación de participación de las partes interesadas…" at bounding box center [566, 357] width 444 height 31
click at [325, 330] on input "b. Desarrollar una matriz de evaluación de participación de las partes interesa…" at bounding box center [325, 325] width 0 height 10
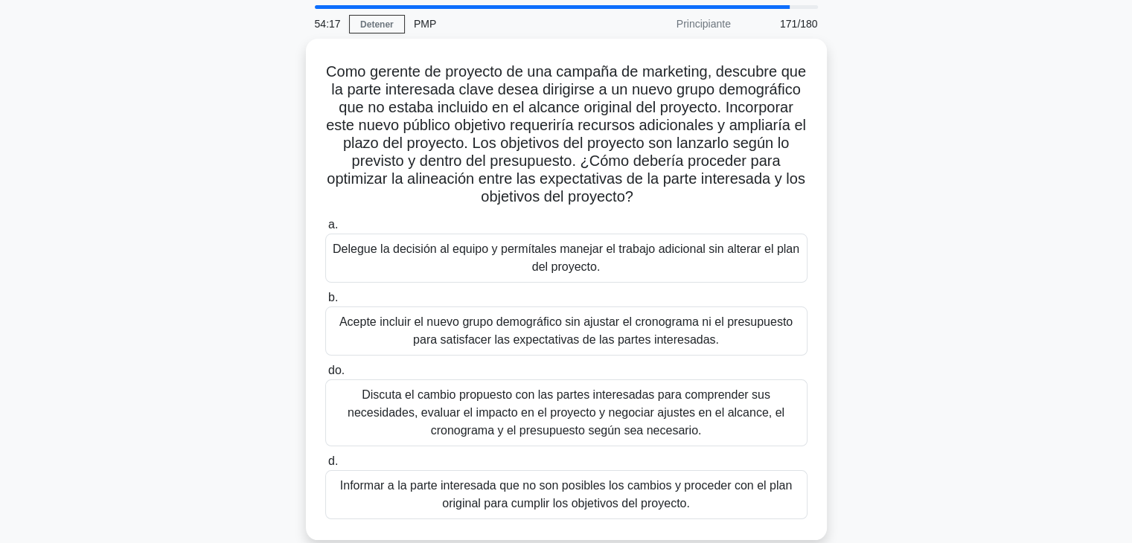
scroll to position [74, 0]
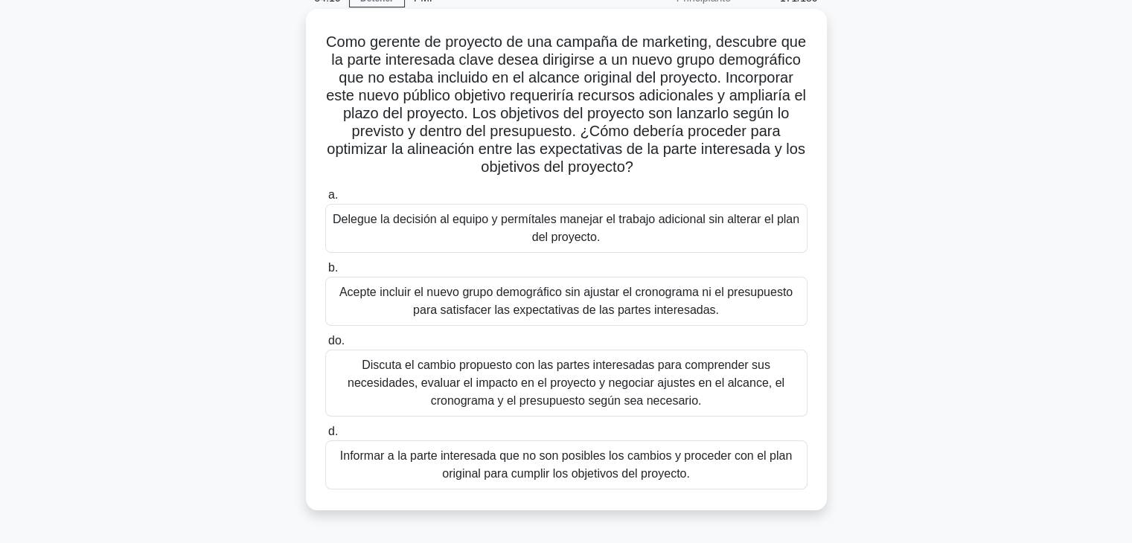
click at [693, 385] on font "Discuta el cambio propuesto con las partes interesadas para comprender sus nece…" at bounding box center [565, 383] width 437 height 48
click at [325, 346] on input "do. Discuta el cambio propuesto con las partes interesadas para comprender sus …" at bounding box center [325, 341] width 0 height 10
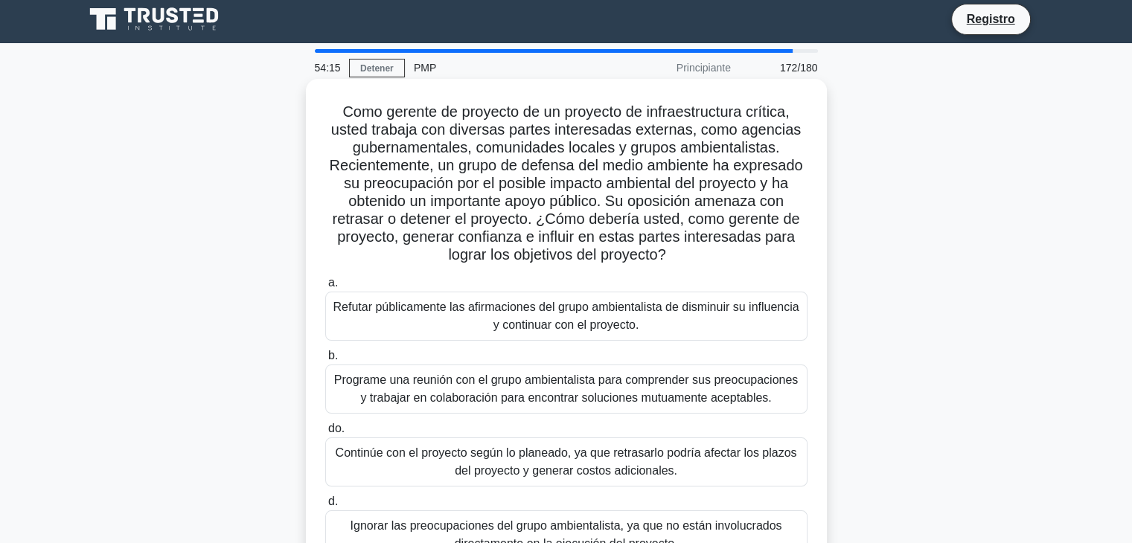
scroll to position [0, 0]
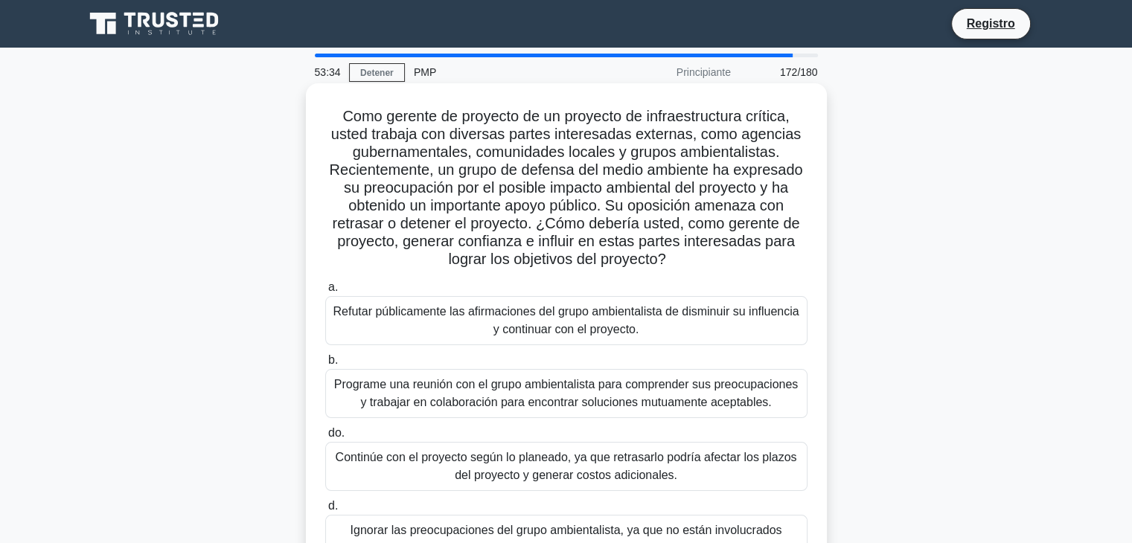
click at [441, 391] on font "Programe una reunión con el grupo ambientalista para comprender sus preocupacio…" at bounding box center [566, 393] width 464 height 31
click at [325, 365] on input "b. Programe una reunión con el grupo ambientalista para comprender sus preocupa…" at bounding box center [325, 361] width 0 height 10
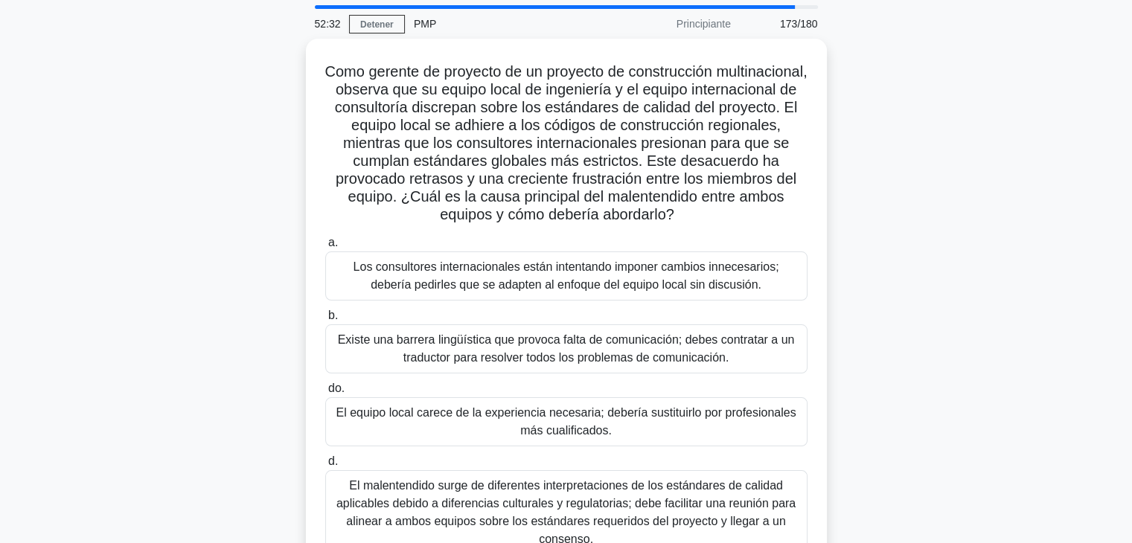
scroll to position [74, 0]
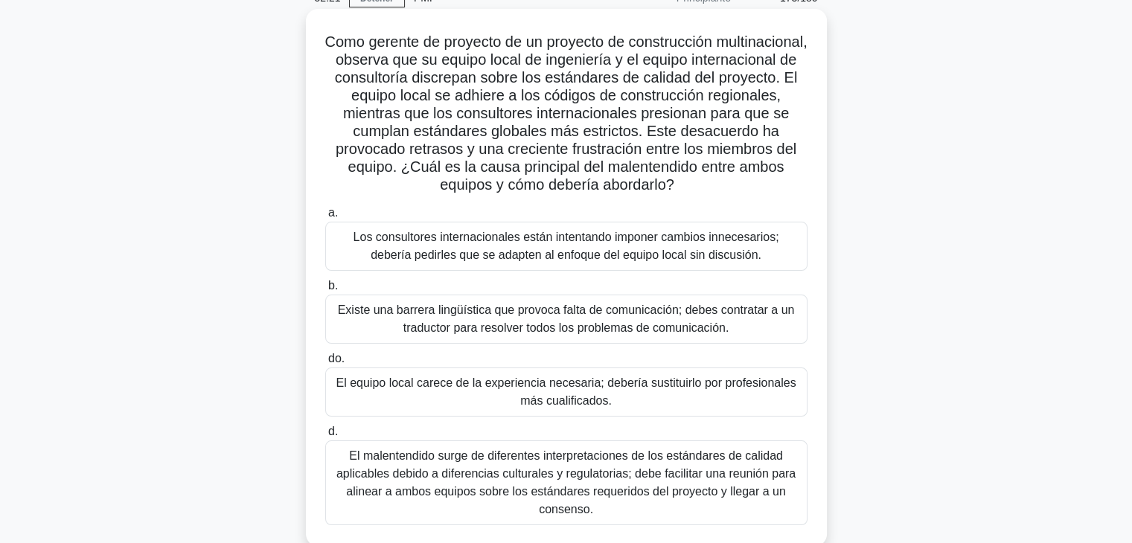
click at [759, 488] on font "El malentendido surge de diferentes interpretaciones de los estándares de calid…" at bounding box center [565, 482] width 459 height 66
click at [325, 437] on input "d. El malentendido surge de diferentes interpretaciones de los estándares de ca…" at bounding box center [325, 432] width 0 height 10
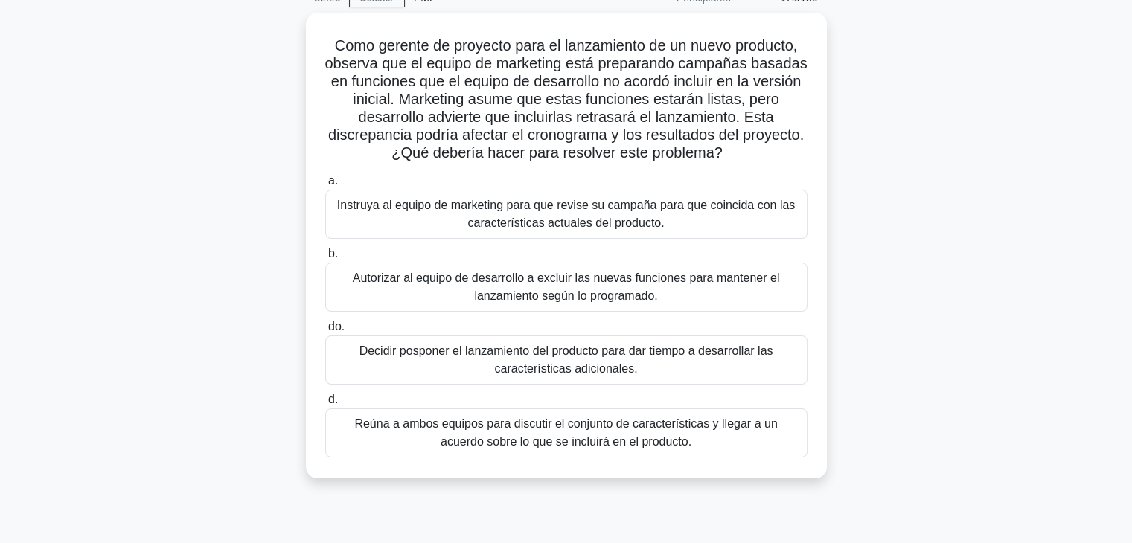
scroll to position [0, 0]
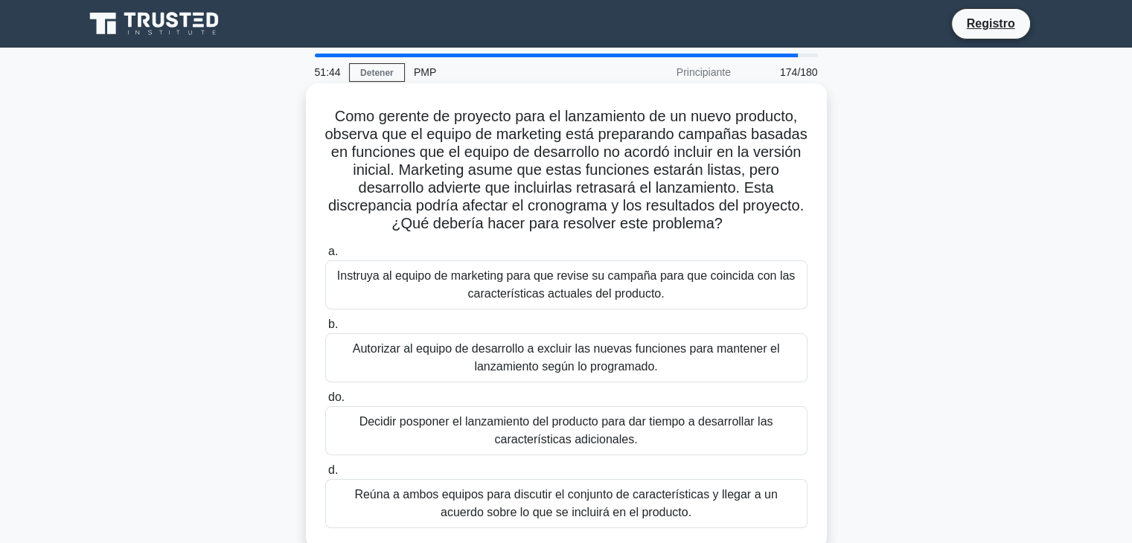
click at [638, 504] on font "Reúna a ambos equipos para discutir el conjunto de características y llegar a u…" at bounding box center [566, 504] width 469 height 36
click at [325, 475] on input "d. Reúna a ambos equipos para discutir el conjunto de características y llegar …" at bounding box center [325, 471] width 0 height 10
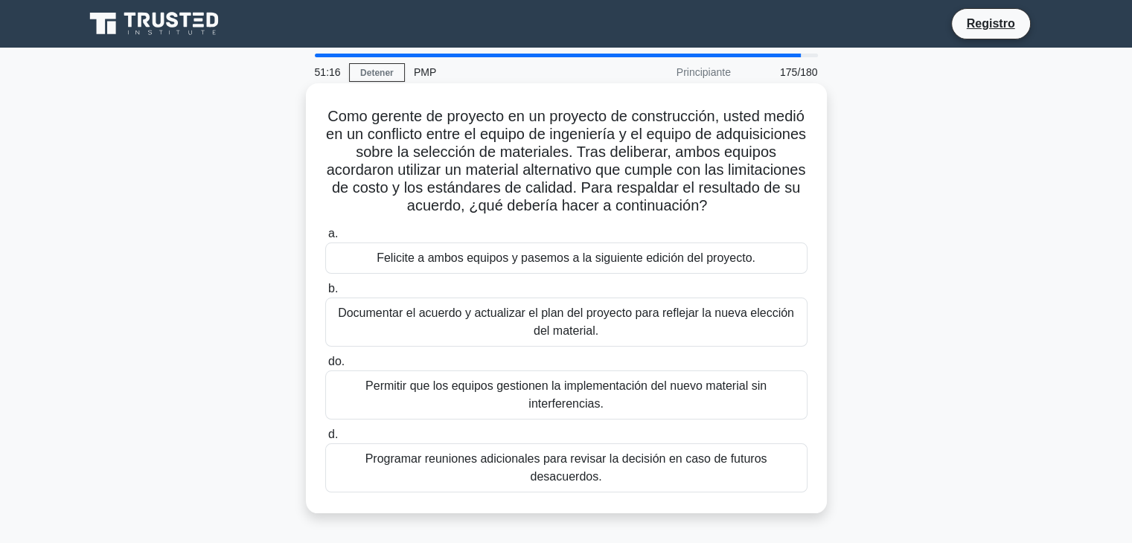
click at [589, 318] on font "Documentar el acuerdo y actualizar el plan del proyecto para reflejar la nueva …" at bounding box center [566, 322] width 456 height 31
click at [325, 294] on input "b. Documentar el acuerdo y actualizar el plan del proyecto para reflejar la nue…" at bounding box center [325, 289] width 0 height 10
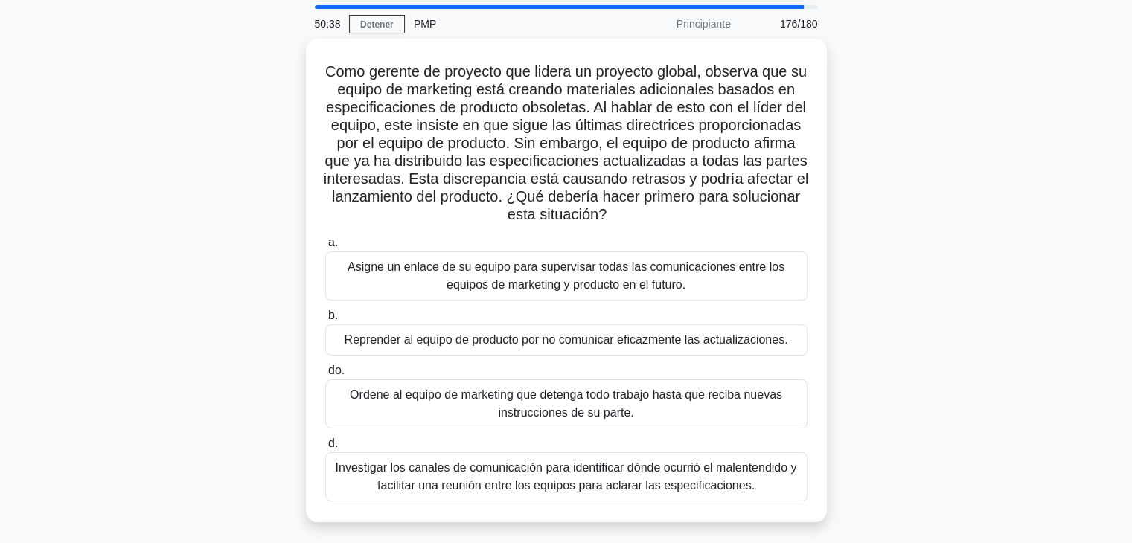
scroll to position [74, 0]
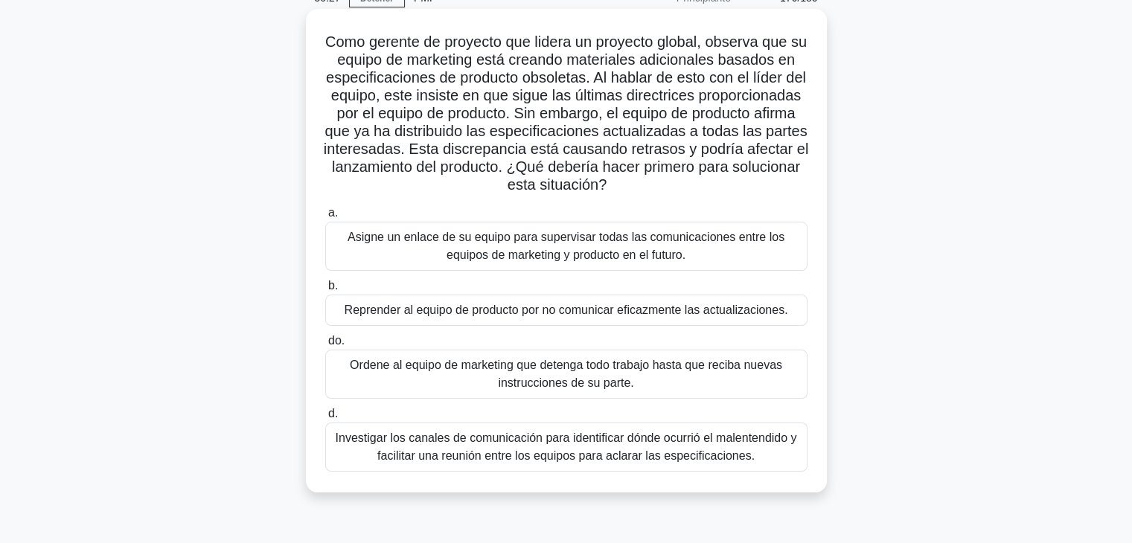
click at [635, 450] on font "Investigar los canales de comunicación para identificar dónde ocurrió el malent…" at bounding box center [566, 447] width 461 height 31
click at [325, 419] on input "d. Investigar los canales de comunicación para identificar dónde ocurrió el mal…" at bounding box center [325, 414] width 0 height 10
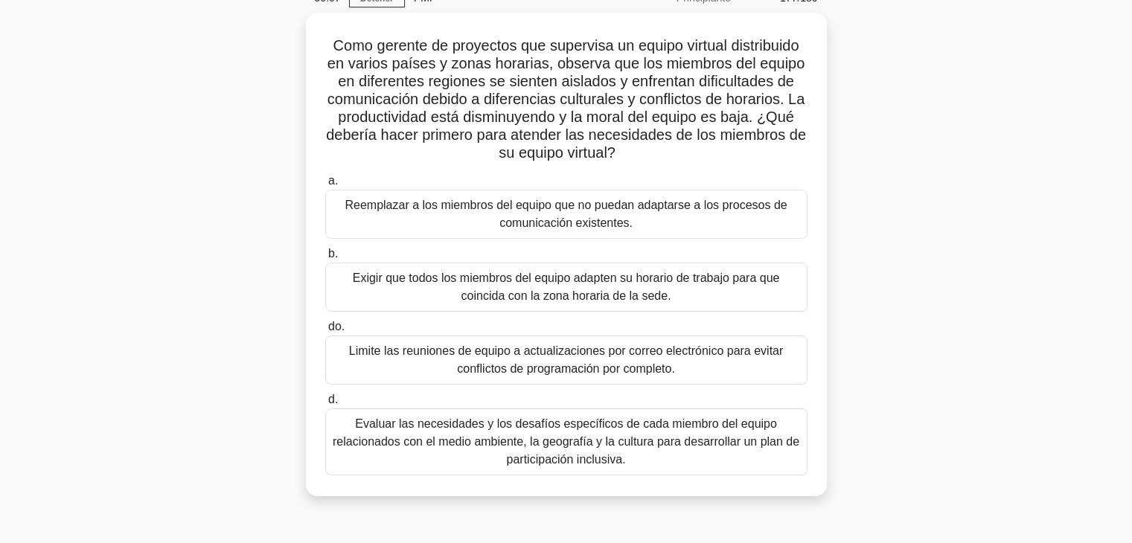
scroll to position [149, 0]
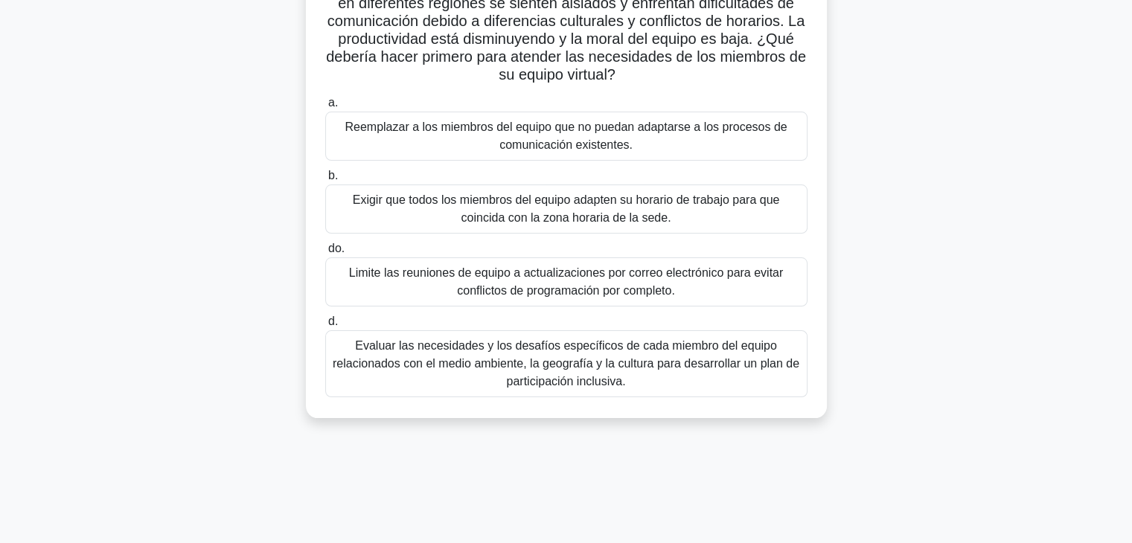
click at [646, 366] on font "Evaluar las necesidades y los desafíos específicos de cada miembro del equipo r…" at bounding box center [566, 363] width 467 height 48
click at [325, 327] on input "d. Evaluar las necesidades y los desafíos específicos de cada miembro del equip…" at bounding box center [325, 322] width 0 height 10
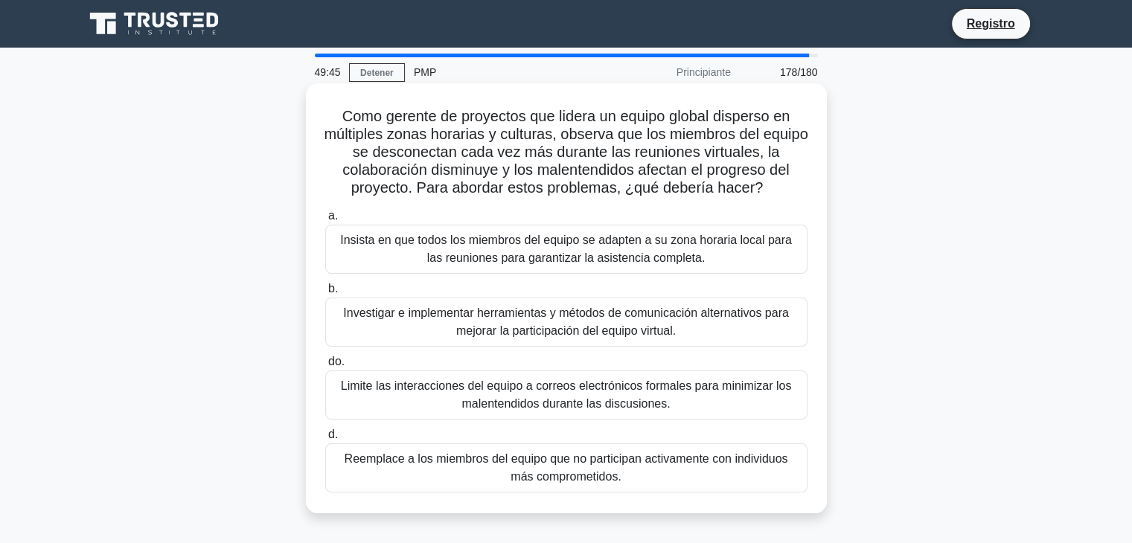
scroll to position [0, 0]
click at [584, 327] on font "Investigar e implementar herramientas y métodos de comunicación alternativos pa…" at bounding box center [566, 322] width 446 height 31
click at [325, 294] on input "b. Investigar e implementar herramientas y métodos de comunicación alternativos…" at bounding box center [325, 289] width 0 height 10
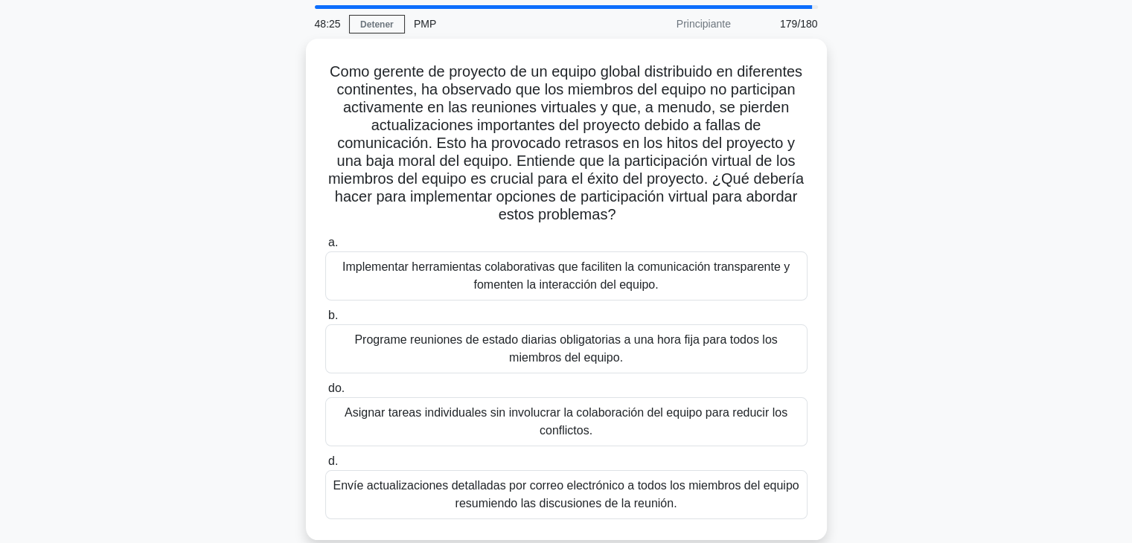
scroll to position [74, 0]
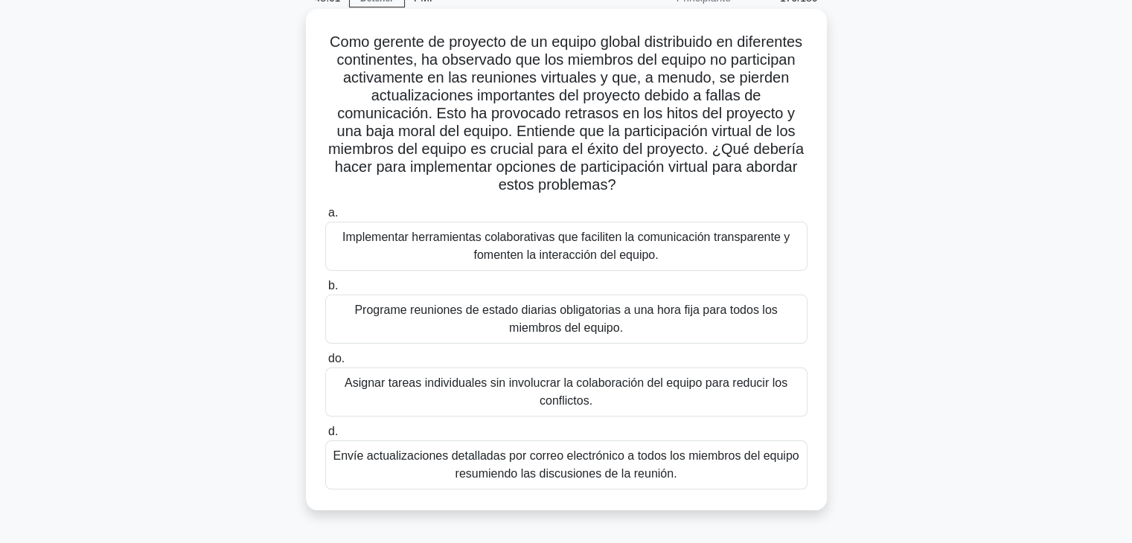
click at [643, 469] on font "Envíe actualizaciones detalladas por correo electrónico a todos los miembros de…" at bounding box center [566, 464] width 466 height 31
click at [325, 437] on input "d. Envíe actualizaciones detalladas por correo electrónico a todos los miembros…" at bounding box center [325, 432] width 0 height 10
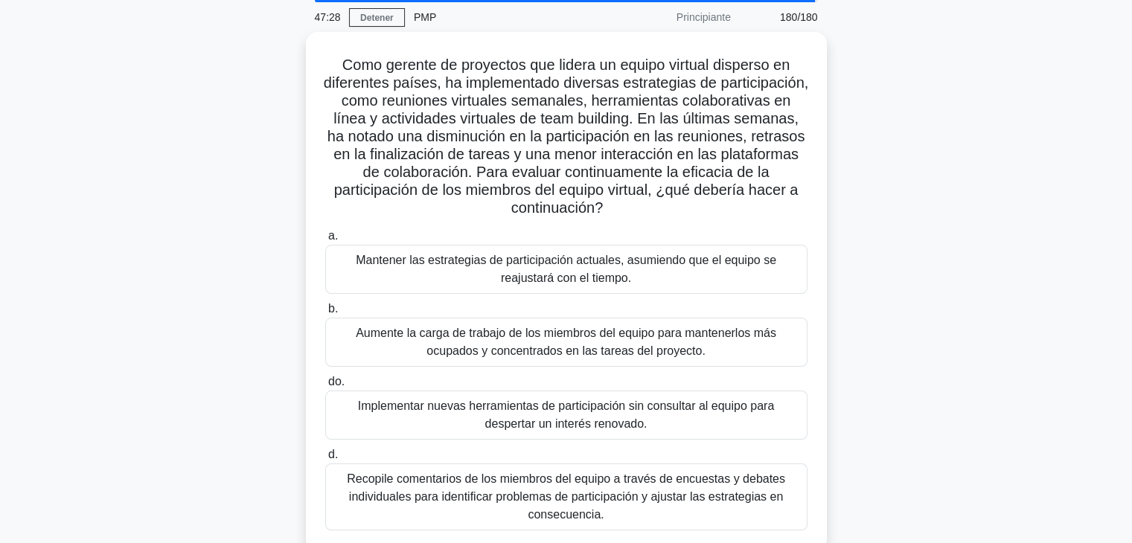
scroll to position [149, 0]
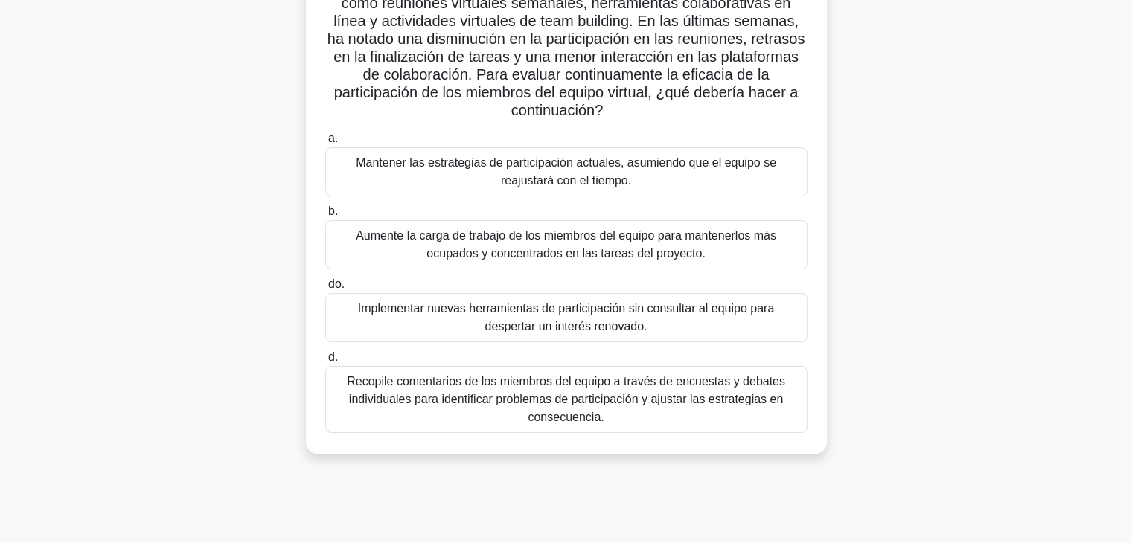
click at [679, 416] on font "Recopile comentarios de los miembros del equipo a través de encuestas y debates…" at bounding box center [566, 400] width 469 height 54
click at [325, 362] on input "d. Recopile comentarios de los miembros del equipo a través de encuestas y deba…" at bounding box center [325, 358] width 0 height 10
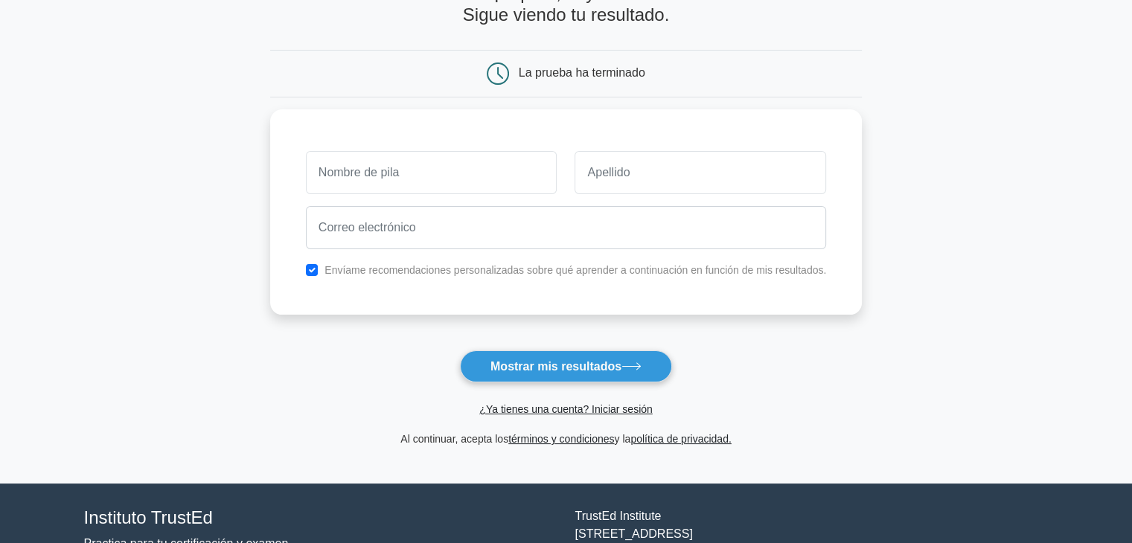
scroll to position [74, 0]
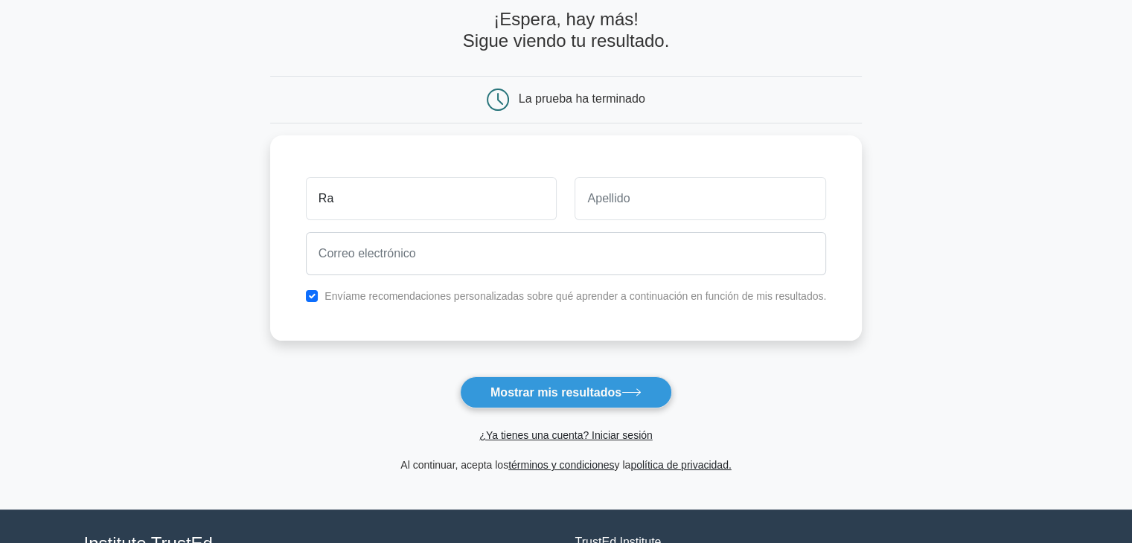
type input "Rafael"
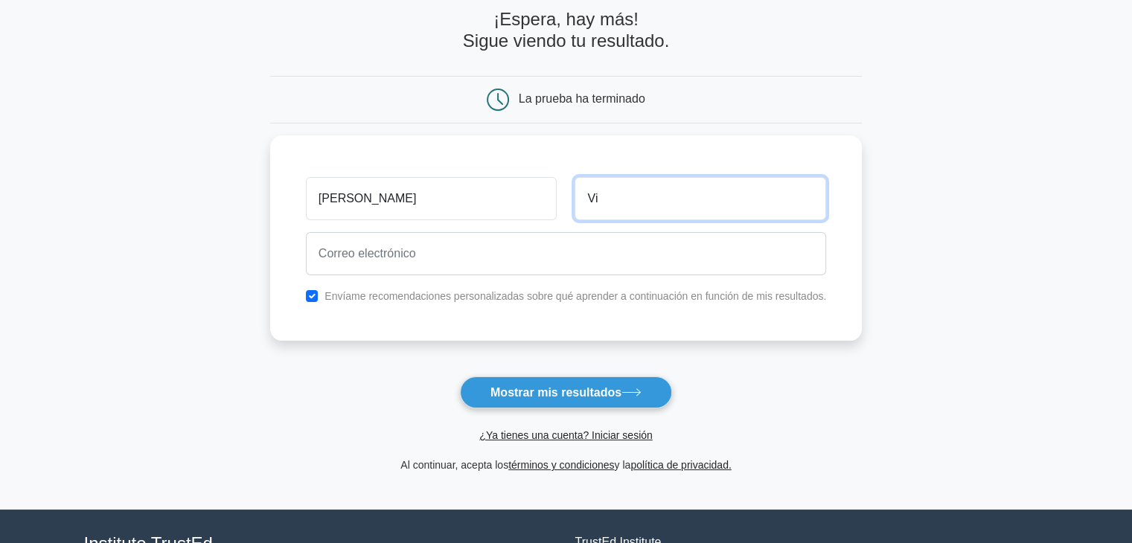
type input "Villagra"
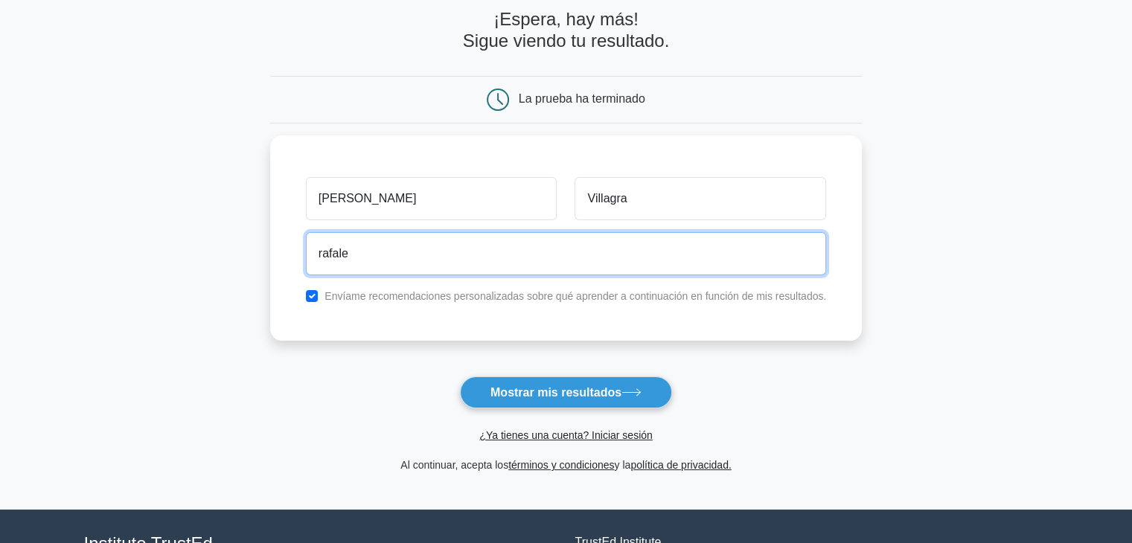
type input "rafalexanders.vp@gmail.com"
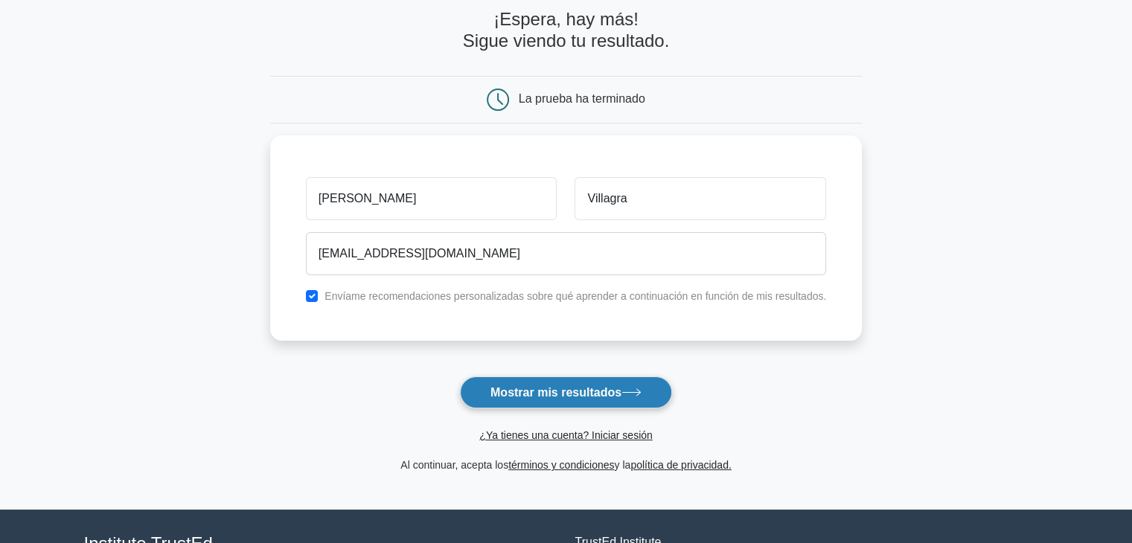
click at [495, 388] on font "Mostrar mis resultados" at bounding box center [555, 392] width 131 height 13
